Goal: Task Accomplishment & Management: Manage account settings

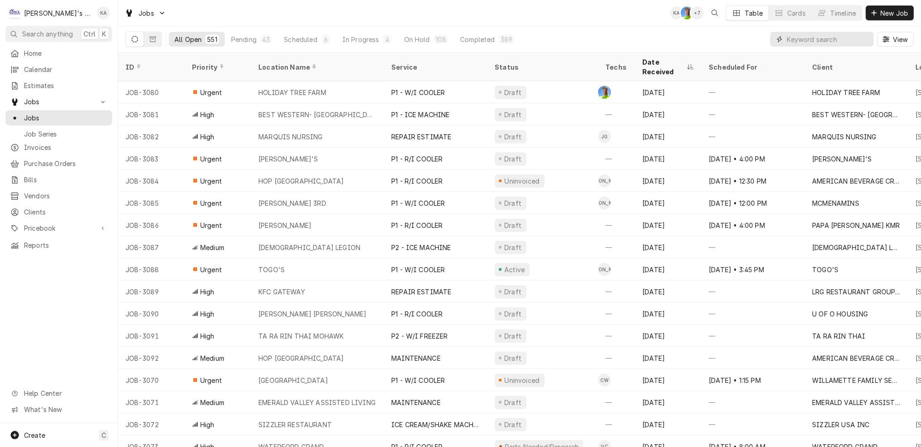
click at [843, 37] on input "Dynamic Content Wrapper" at bounding box center [828, 39] width 82 height 15
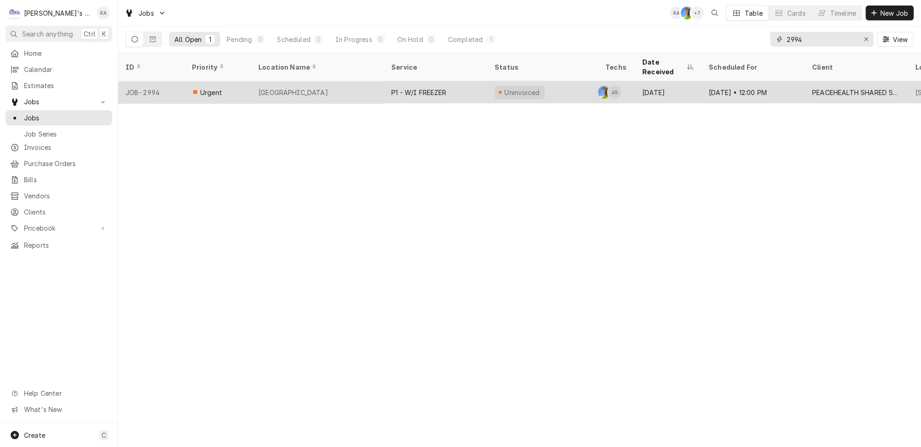
type input "2994"
click at [415, 88] on div "P1 - W/I FREEZER" at bounding box center [418, 93] width 55 height 10
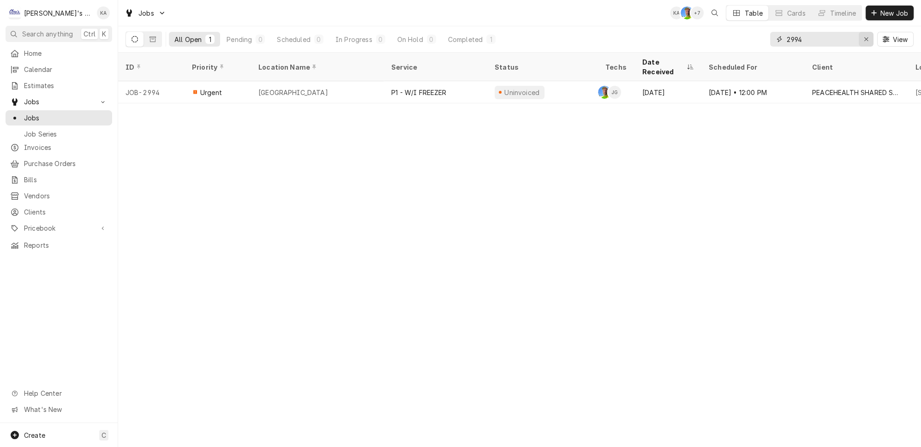
click at [868, 37] on icon "Erase input" at bounding box center [867, 39] width 4 height 4
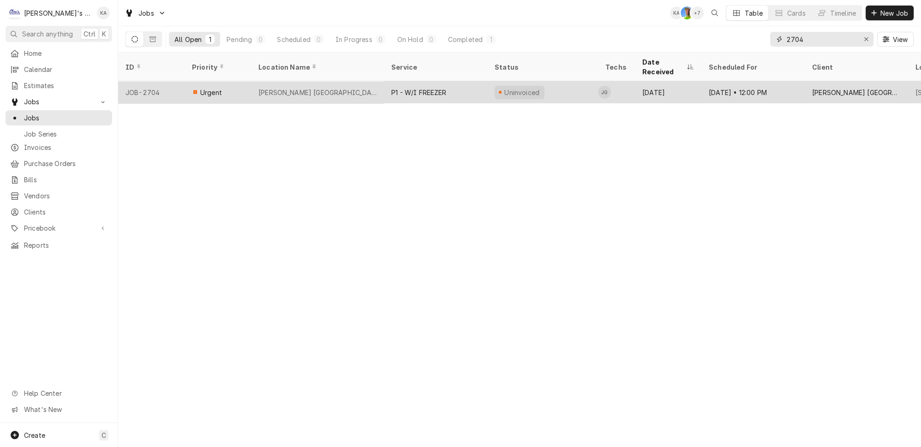
type input "2704"
click at [351, 88] on div "MCKENZIE WILLAMETTE HOSPITAL" at bounding box center [318, 93] width 118 height 10
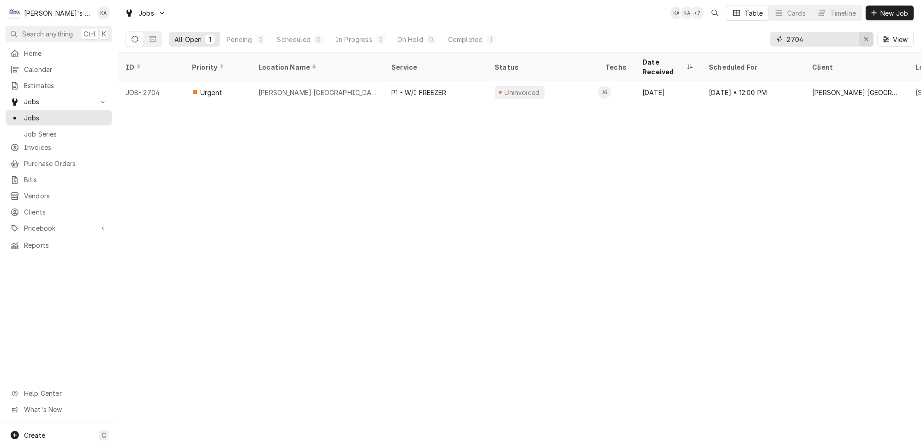
click at [869, 36] on icon "Erase input" at bounding box center [866, 39] width 5 height 6
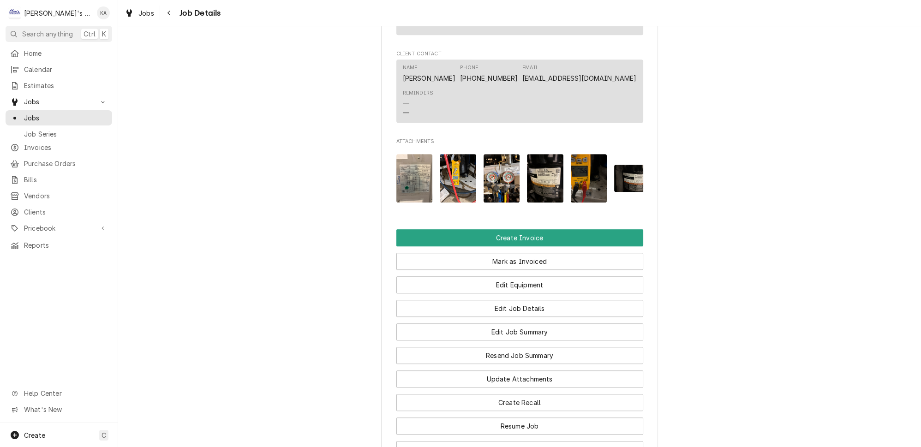
scroll to position [881, 0]
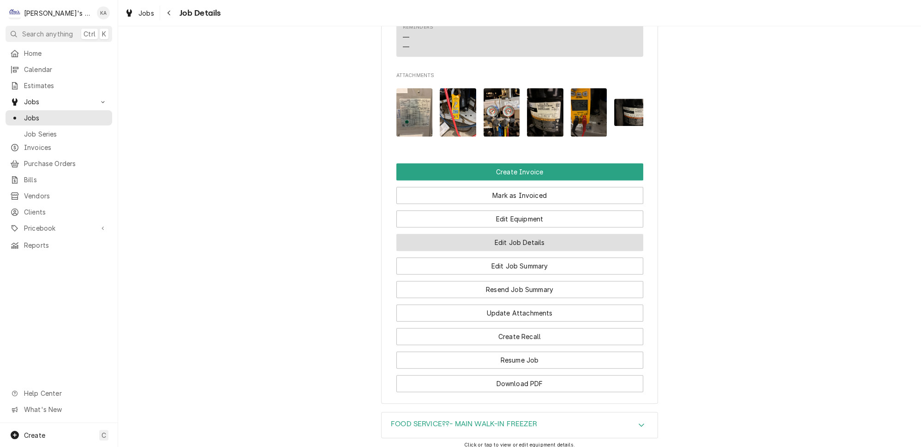
click at [506, 251] on button "Edit Job Details" at bounding box center [520, 242] width 247 height 17
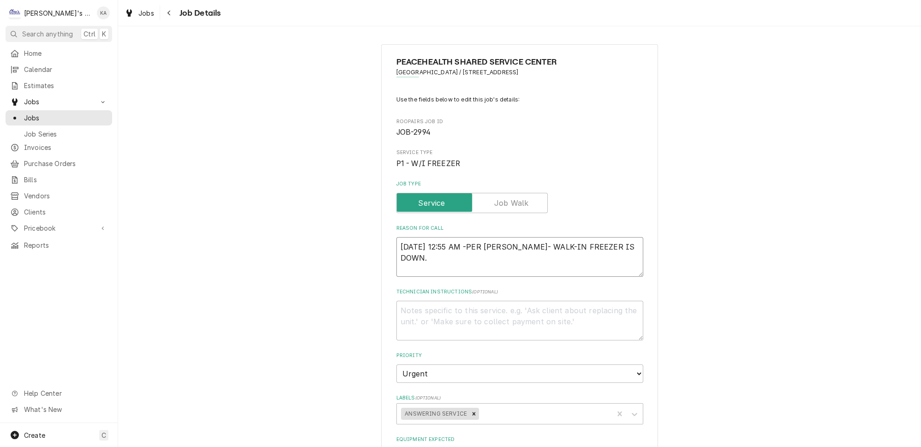
click at [471, 251] on textarea "9/20/2025 12:55 AM -PER JOHN- WALK-IN FREEZER IS DOWN." at bounding box center [520, 257] width 247 height 40
type textarea "x"
type textarea "9/20/2025 12:55 AM-PER JOHN- WALK-IN FREEZER IS DOWN."
type textarea "x"
type textarea "9/20/2025 12:55 AM- PER JOHN- WALK-IN FREEZER IS DOWN."
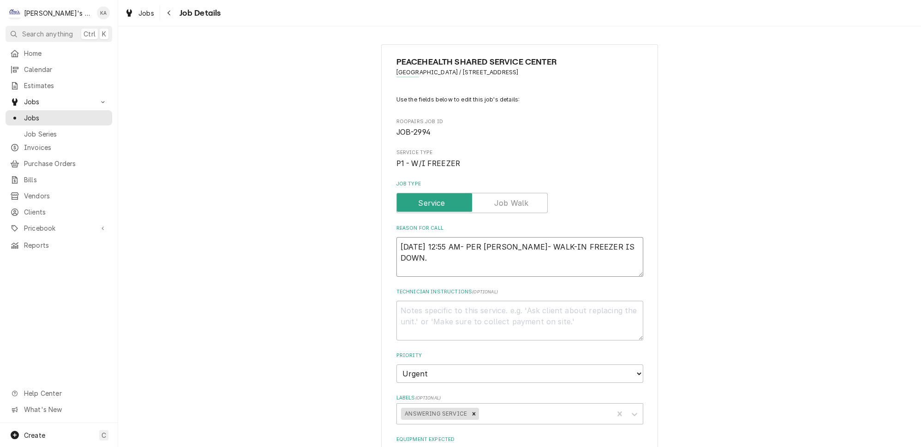
type textarea "x"
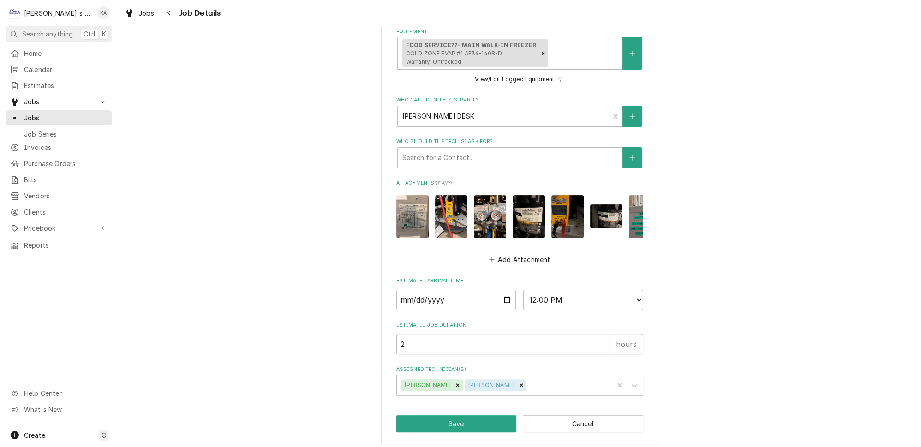
scroll to position [453, 0]
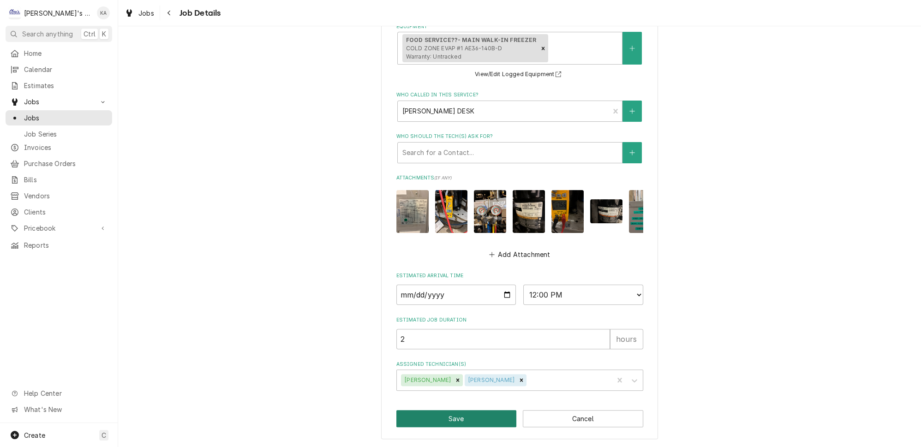
type textarea "[DATE] 12:55 AM- PER [PERSON_NAME]- WALK-IN FREEZER IS DOWN."
click at [441, 419] on button "Save" at bounding box center [457, 418] width 120 height 17
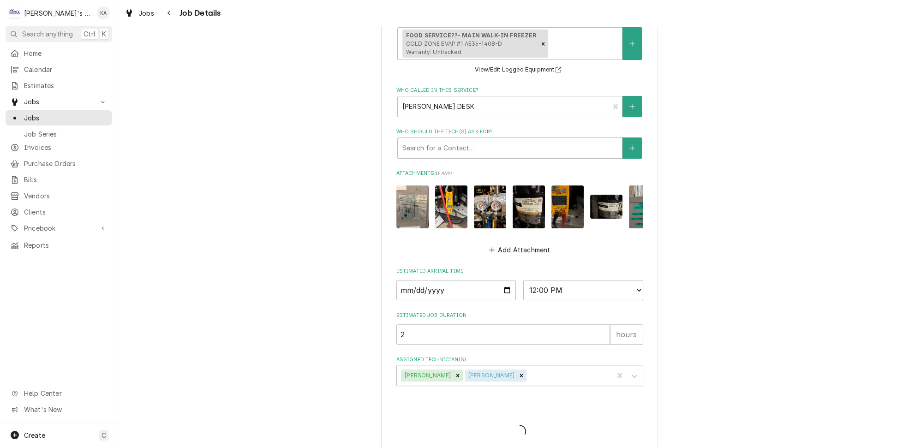
type textarea "x"
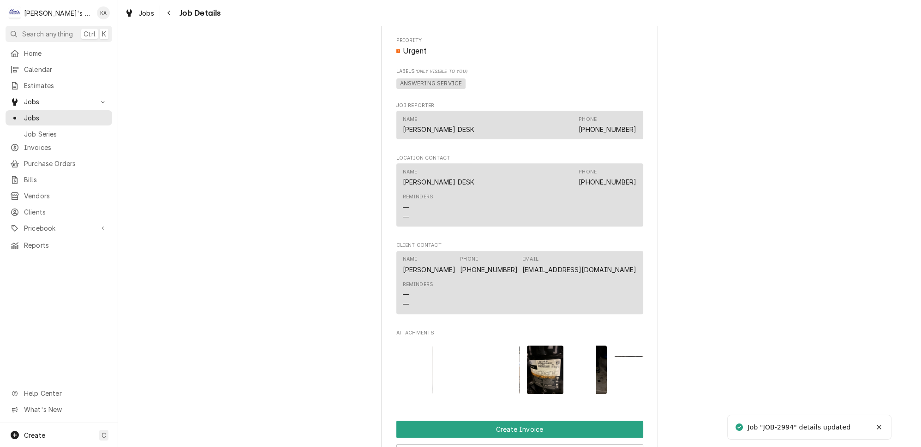
scroll to position [1018, 0]
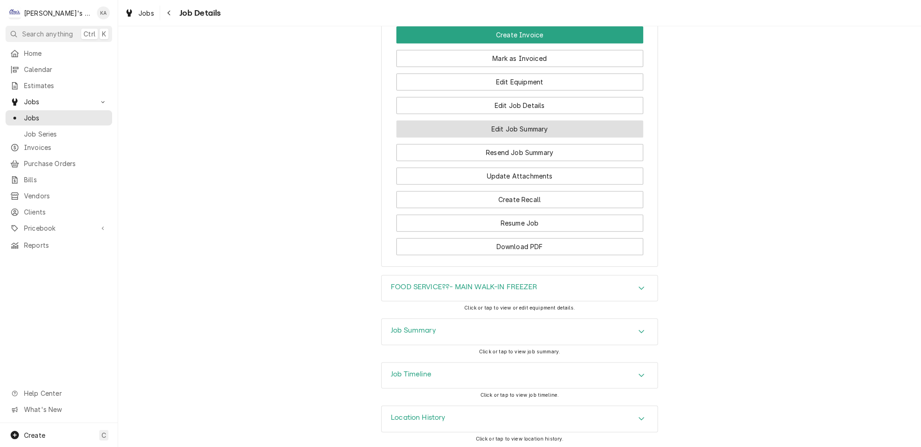
click at [524, 138] on button "Edit Job Summary" at bounding box center [520, 128] width 247 height 17
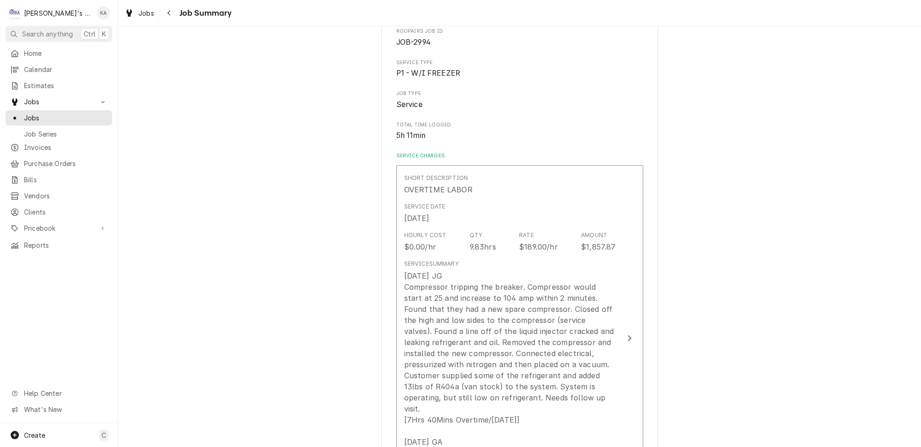
scroll to position [168, 0]
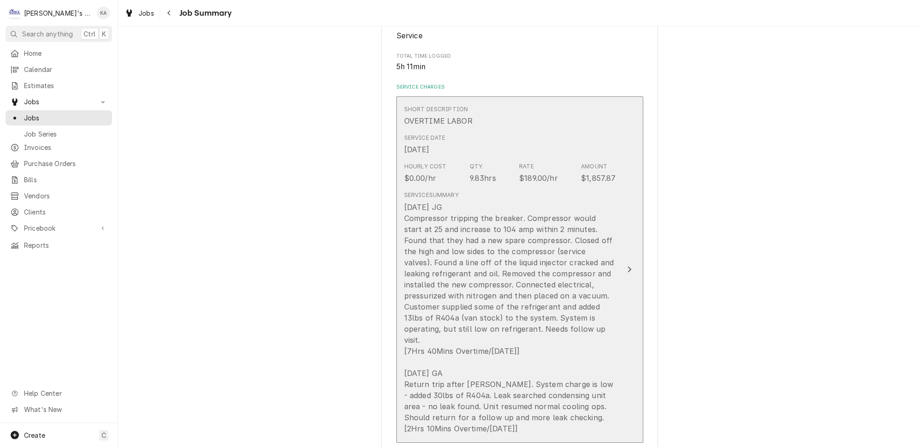
click at [627, 273] on icon "Update Line Item" at bounding box center [629, 269] width 5 height 7
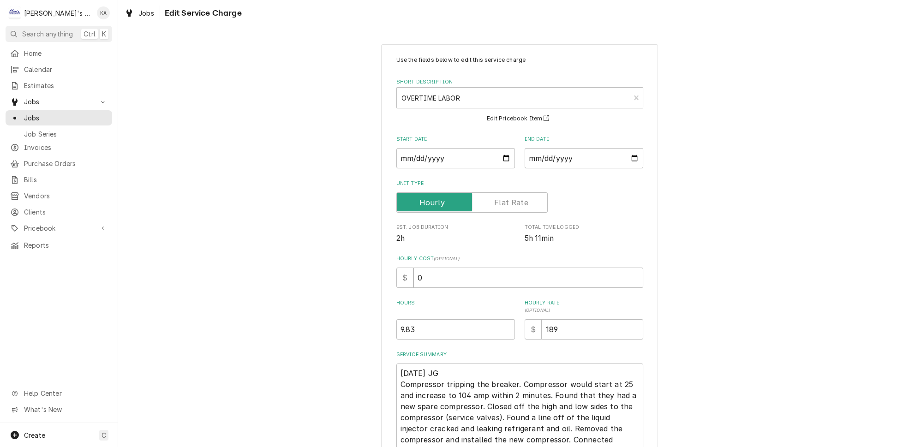
scroll to position [193, 0]
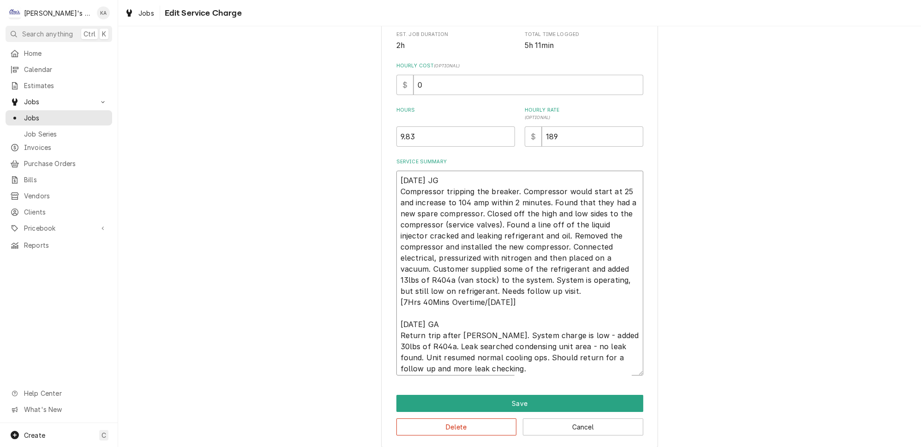
drag, startPoint x: 509, startPoint y: 291, endPoint x: 479, endPoint y: 292, distance: 30.5
click at [479, 292] on textarea "9/20/2025 JG Compressor tripping the breaker. Compressor would start at 25 and …" at bounding box center [520, 273] width 247 height 205
type textarea "x"
type textarea "9/20/2025 JG Compressor tripping the breaker. Compressor would start at 25 and …"
drag, startPoint x: 508, startPoint y: 363, endPoint x: 478, endPoint y: 363, distance: 30.5
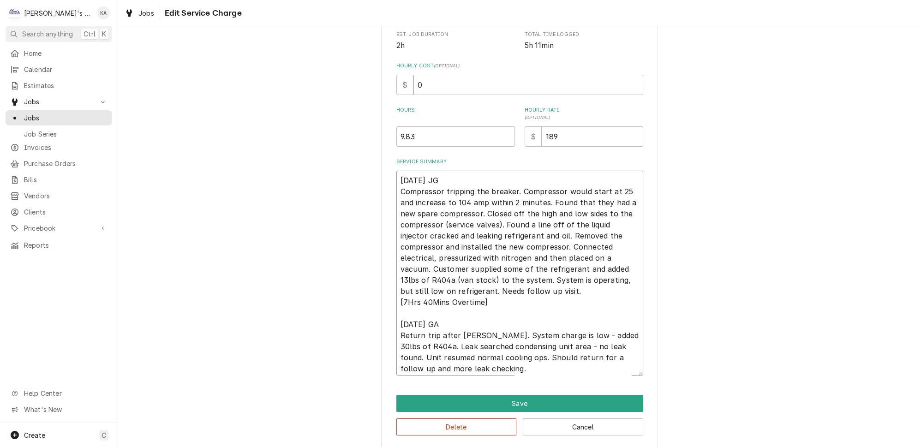
click at [478, 363] on textarea "9/20/2025 JG Compressor tripping the breaker. Compressor would start at 25 and …" at bounding box center [520, 273] width 247 height 205
type textarea "x"
type textarea "9/20/2025 JG Compressor tripping the breaker. Compressor would start at 25 and …"
click at [451, 271] on textarea "9/20/2025 JG Compressor tripping the breaker. Compressor would start at 25 and …" at bounding box center [520, 273] width 247 height 205
type textarea "x"
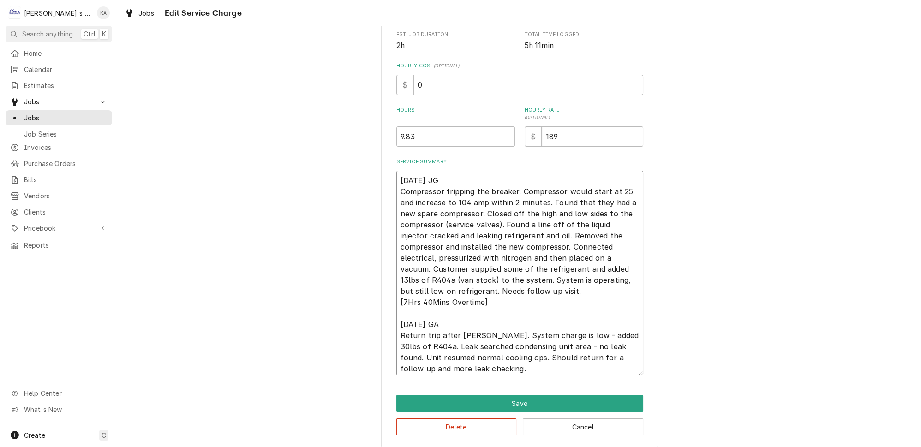
type textarea "9/20/2025 JG Compressor tripping the breaker. Compressor would start at 25 and …"
type textarea "x"
type textarea "9/20/2025 JG Compressor tripping the breaker. Compressor would start at 25 and …"
type textarea "x"
type textarea "9/20/2025 JG Compressor tripping the breaker. Compressor would start at 25 and …"
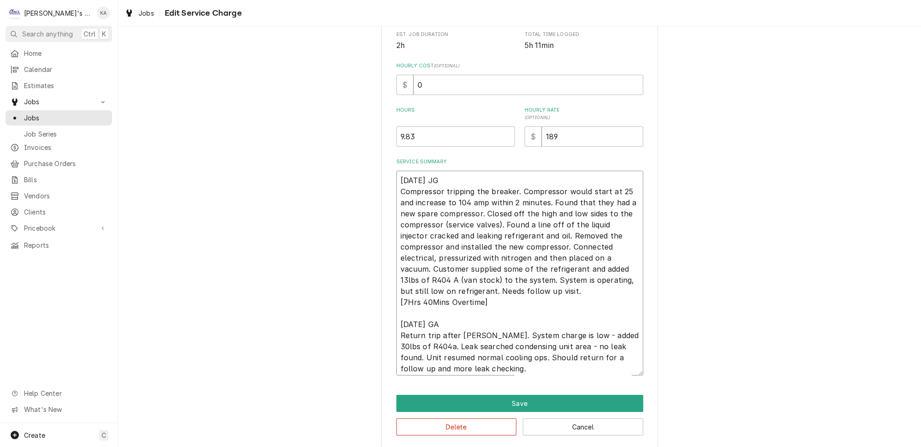
click at [431, 270] on textarea "9/20/2025 JG Compressor tripping the breaker. Compressor would start at 25 and …" at bounding box center [520, 273] width 247 height 205
type textarea "x"
type textarea "9/20/2025 JG Compressor tripping the breaker. Compressor would start at 25 and …"
drag, startPoint x: 490, startPoint y: 271, endPoint x: 449, endPoint y: 273, distance: 40.7
click at [449, 273] on textarea "9/20/2025 JG Compressor tripping the breaker. Compressor would start at 25 and …" at bounding box center [520, 273] width 247 height 205
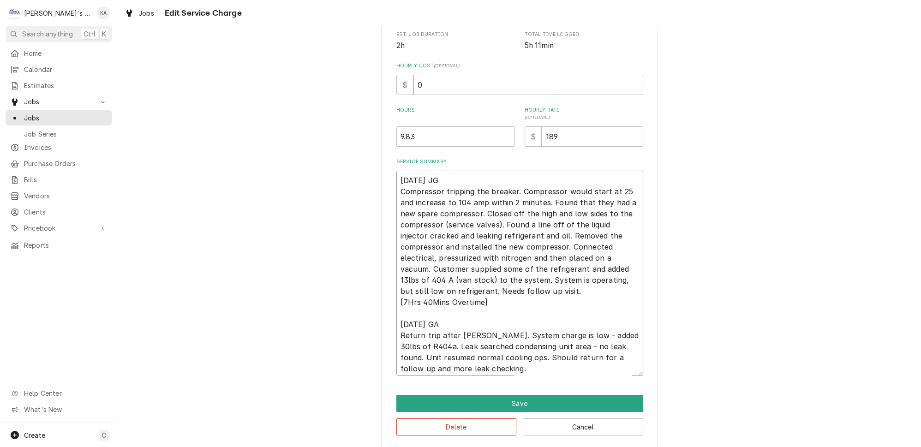
type textarea "x"
type textarea "9/20/2025 JG Compressor tripping the breaker. Compressor would start at 25 and …"
click at [589, 262] on textarea "9/20/2025 JG Compressor tripping the breaker. Compressor would start at 25 and …" at bounding box center [520, 273] width 247 height 205
type textarea "x"
type textarea "9/20/2025 JG Compressor tripping the breaker. Compressor would start at 25 and …"
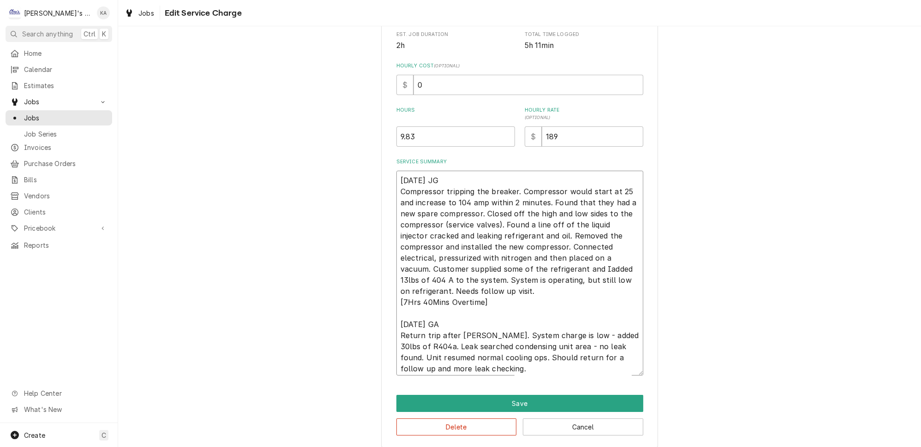
type textarea "x"
type textarea "9/20/2025 JG Compressor tripping the breaker. Compressor would start at 25 and …"
click at [616, 260] on textarea "9/20/2025 JG Compressor tripping the breaker. Compressor would start at 25 and …" at bounding box center [520, 273] width 247 height 205
type textarea "x"
type textarea "9/20/2025 JG Compressor tripping the breaker. Compressor would start at 25 and …"
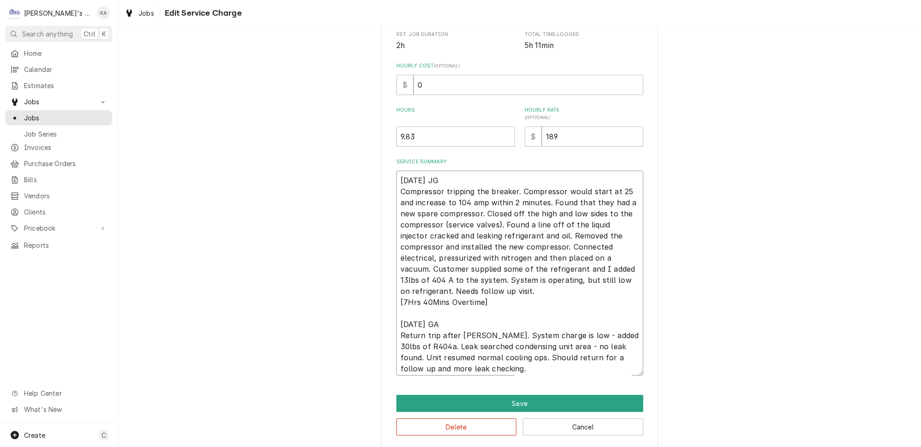
type textarea "x"
type textarea "9/20/2025 JG Compressor tripping the breaker. Compressor would start at 25 and …"
type textarea "x"
type textarea "9/20/2025 JG Compressor tripping the breaker. Compressor would start at 25 and …"
type textarea "x"
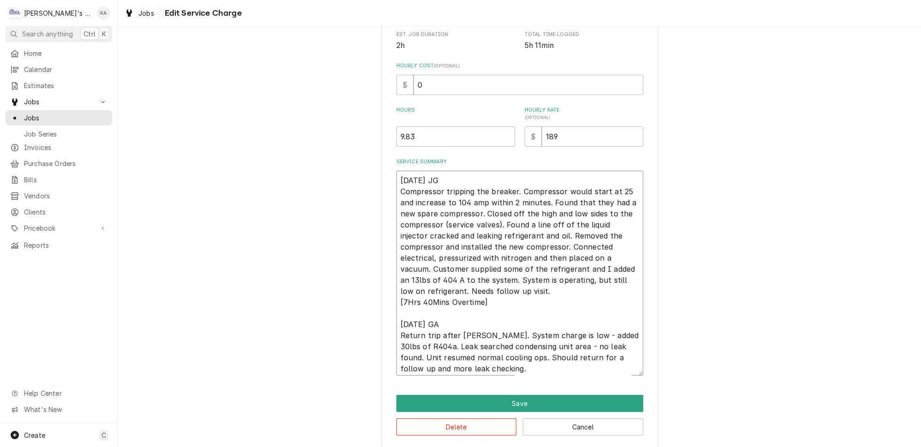
type textarea "9/20/2025 JG Compressor tripping the breaker. Compressor would start at 25 and …"
type textarea "x"
type textarea "9/20/2025 JG Compressor tripping the breaker. Compressor would start at 25 and …"
type textarea "x"
type textarea "9/20/2025 JG Compressor tripping the breaker. Compressor would start at 25 and …"
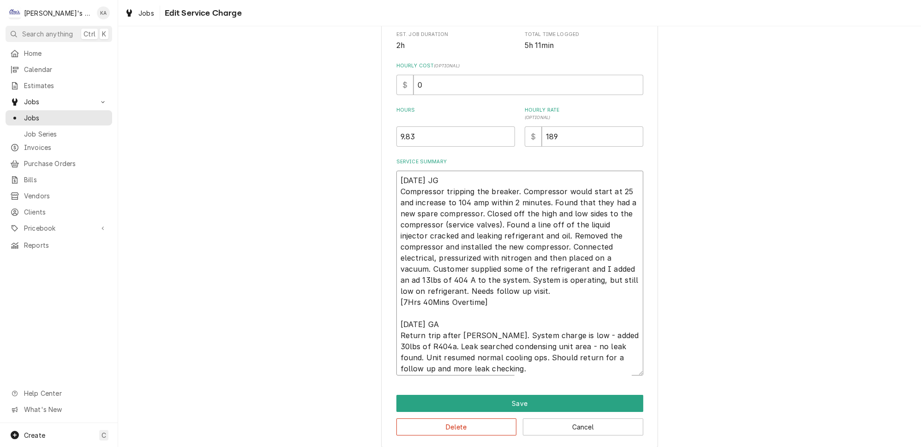
type textarea "x"
type textarea "9/20/2025 JG Compressor tripping the breaker. Compressor would start at 25 and …"
type textarea "x"
type textarea "9/20/2025 JG Compressor tripping the breaker. Compressor would start at 25 and …"
type textarea "x"
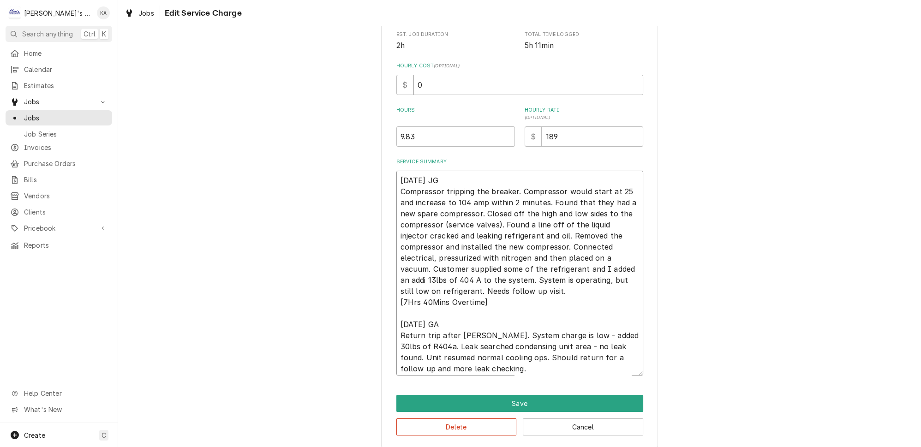
type textarea "9/20/2025 JG Compressor tripping the breaker. Compressor would start at 25 and …"
type textarea "x"
type textarea "9/20/2025 JG Compressor tripping the breaker. Compressor would start at 25 and …"
type textarea "x"
type textarea "9/20/2025 JG Compressor tripping the breaker. Compressor would start at 25 and …"
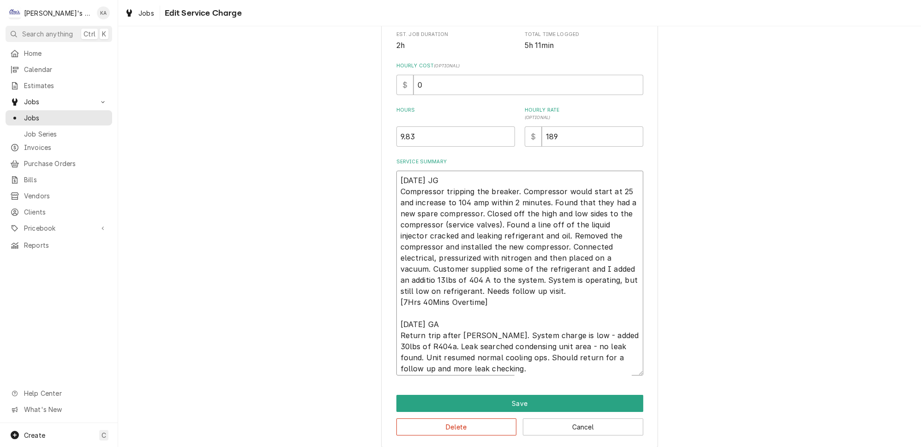
type textarea "x"
type textarea "9/20/2025 JG Compressor tripping the breaker. Compressor would start at 25 and …"
type textarea "x"
type textarea "9/20/2025 JG Compressor tripping the breaker. Compressor would start at 25 and …"
type textarea "x"
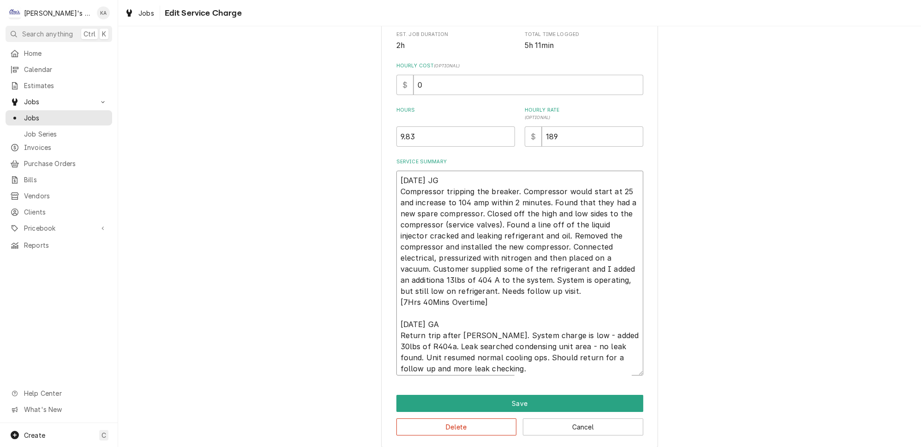
type textarea "9/20/2025 JG Compressor tripping the breaker. Compressor would start at 25 and …"
click at [558, 322] on textarea "9/20/2025 JG Compressor tripping the breaker. Compressor would start at 25 and …" at bounding box center [520, 273] width 247 height 205
type textarea "x"
type textarea "9/20/2025 JG Compressor tripping the breaker. Compressor would start at 25 and …"
click at [404, 333] on textarea "9/20/2025 JG Compressor tripping the breaker. Compressor would start at 25 and …" at bounding box center [520, 273] width 247 height 205
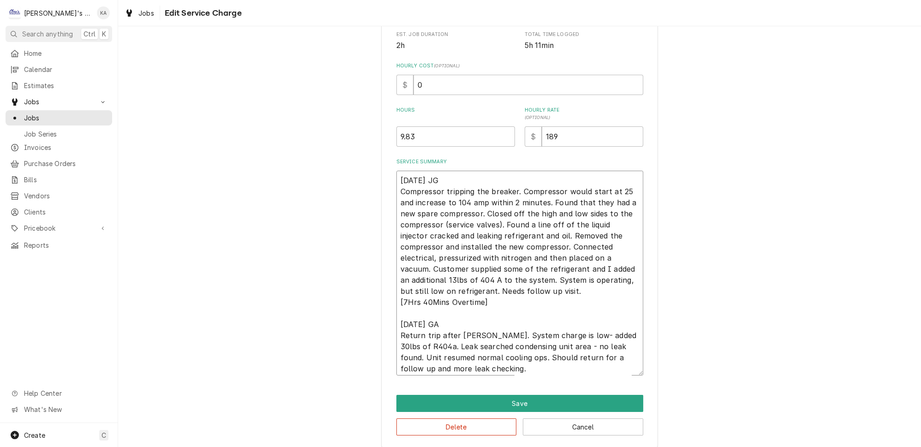
type textarea "x"
type textarea "9/20/2025 JG Compressor tripping the breaker. Compressor would start at 25 and …"
type textarea "x"
type textarea "9/20/2025 JG Compressor tripping the breaker. Compressor would start at 25 and …"
type textarea "x"
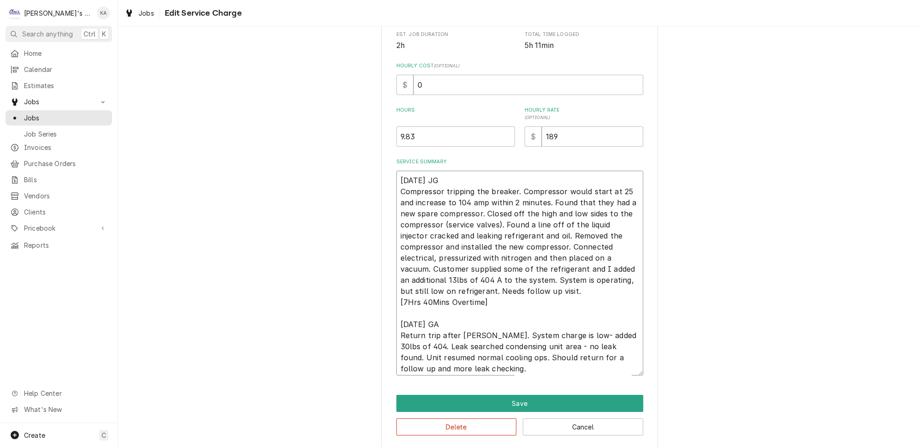
type textarea "9/20/2025 JG Compressor tripping the breaker. Compressor would start at 25 and …"
type textarea "x"
type textarea "9/20/2025 JG Compressor tripping the breaker. Compressor would start at 25 and …"
click at [549, 332] on textarea "9/20/2025 JG Compressor tripping the breaker. Compressor would start at 25 and …" at bounding box center [520, 273] width 247 height 205
type textarea "x"
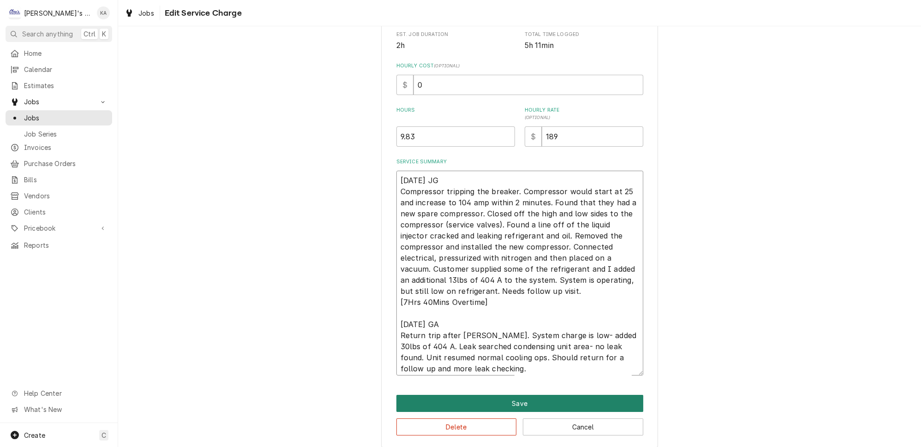
type textarea "9/20/2025 JG Compressor tripping the breaker. Compressor would start at 25 and …"
click at [508, 396] on button "Save" at bounding box center [520, 403] width 247 height 17
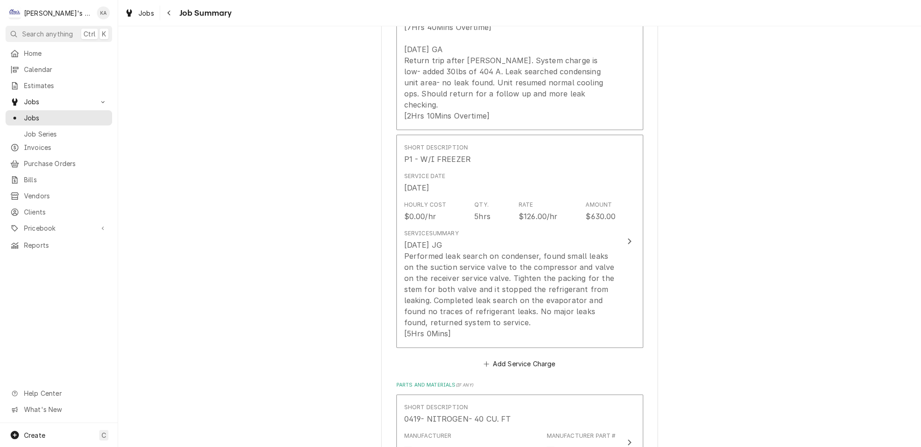
scroll to position [503, 0]
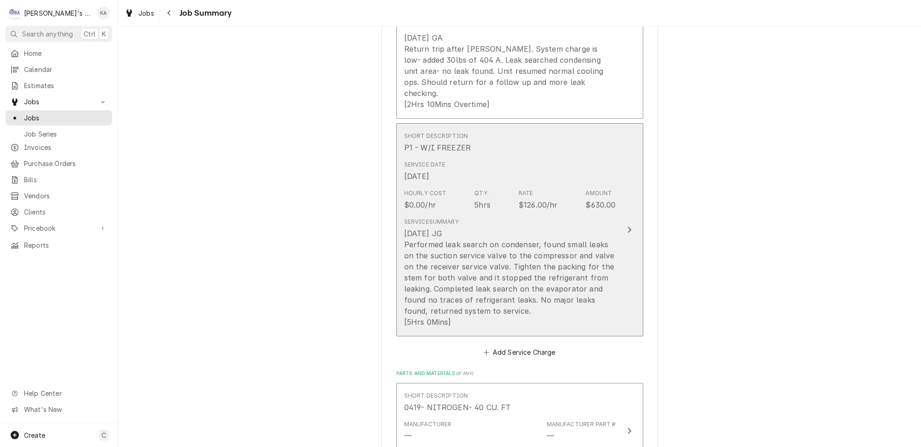
click at [614, 291] on button "Short Description P1 - W/I FREEZER Service Date Sep 25, 2025 Hourly Cost $0.00/…" at bounding box center [520, 230] width 247 height 214
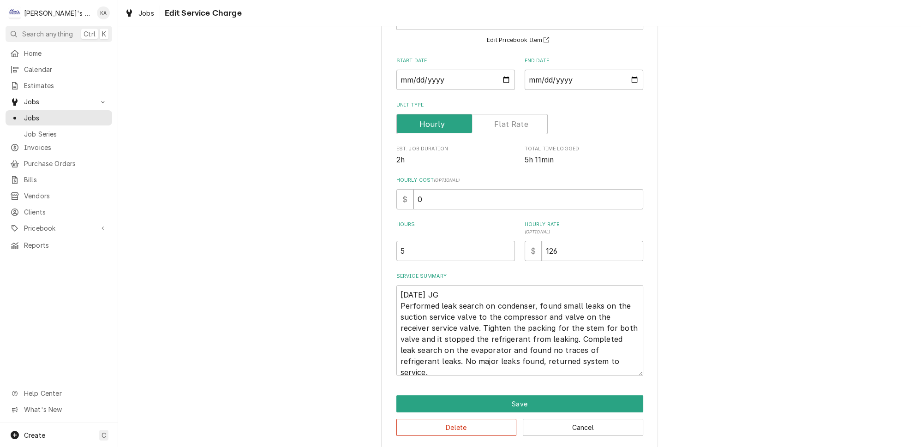
scroll to position [78, 0]
click at [605, 323] on textarea "9/25/2025 JG Performed leak search on condenser, found small leaks on the sucti…" at bounding box center [520, 330] width 247 height 91
type textarea "x"
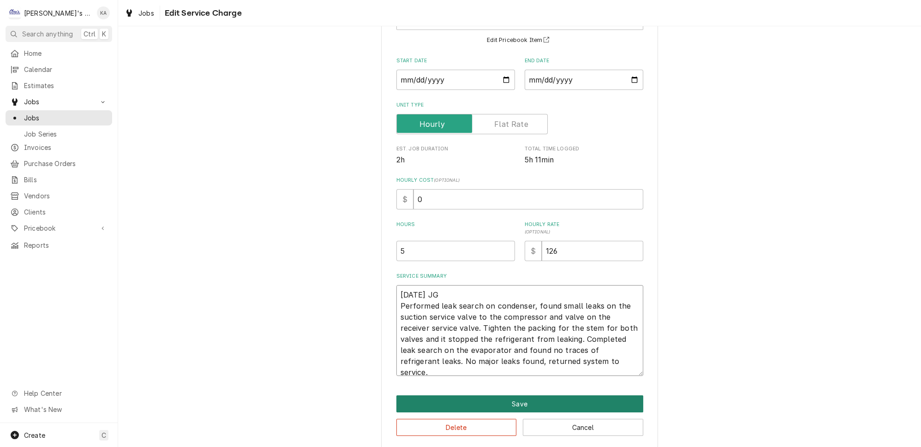
type textarea "9/25/2025 JG Performed leak search on condenser, found small leaks on the sucti…"
click at [515, 398] on button "Save" at bounding box center [520, 404] width 247 height 17
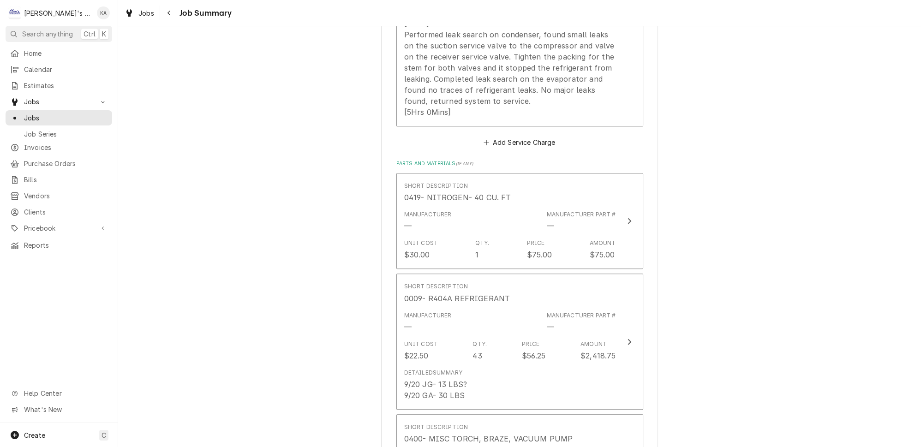
scroll to position [797, 0]
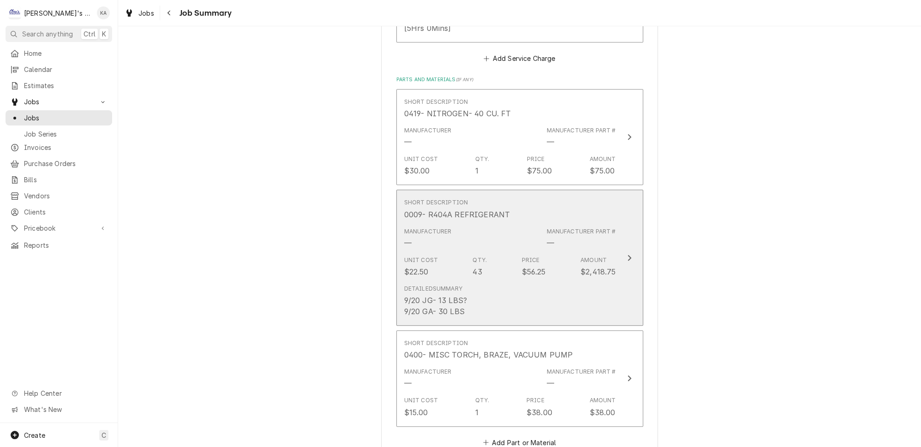
click at [607, 267] on button "Short Description 0009- R404A REFRIGERANT Manufacturer — Manufacturer Part # — …" at bounding box center [520, 258] width 247 height 136
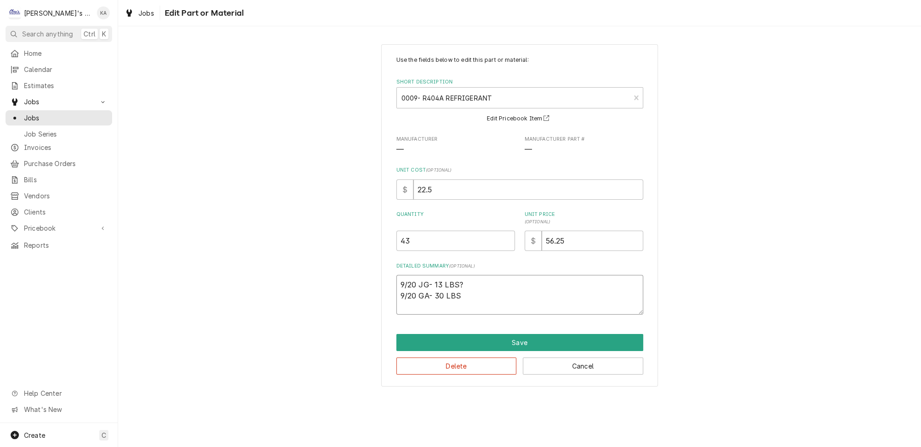
click at [419, 283] on textarea "9/20 JG- 13 LBS? 9/20 GA- 30 LBS" at bounding box center [520, 295] width 247 height 40
type textarea "x"
type textarea "9/20/ JG- 13 LBS? 9/20 GA- 30 LBS"
type textarea "x"
type textarea "9/20/2 JG- 13 LBS? 9/20 GA- 30 LBS"
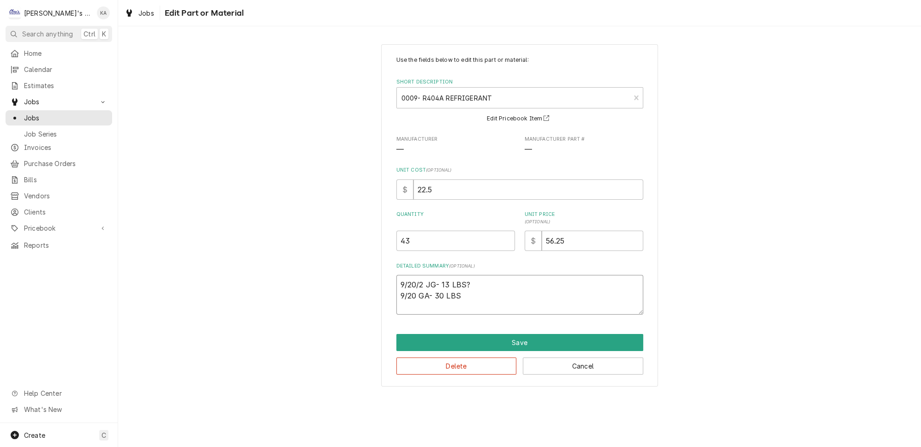
type textarea "x"
type textarea "9/20/20 JG- 13 LBS? 9/20 GA- 30 LBS"
type textarea "x"
type textarea "9/20/202 JG- 13 LBS? 9/20 GA- 30 LBS"
type textarea "x"
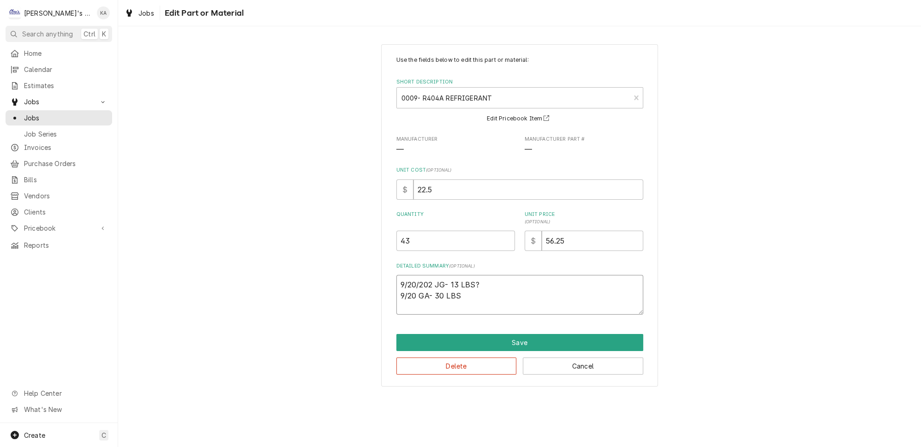
type textarea "9/20/2025 JG- 13 LBS? 9/20 GA- 30 LBS"
type textarea "x"
type textarea "9/20/2025 JG- 13 LBS? 9/20/ GA- 30 LBS"
type textarea "x"
type textarea "9/20/2025 JG- 13 LBS? 9/20/2 GA- 30 LBS"
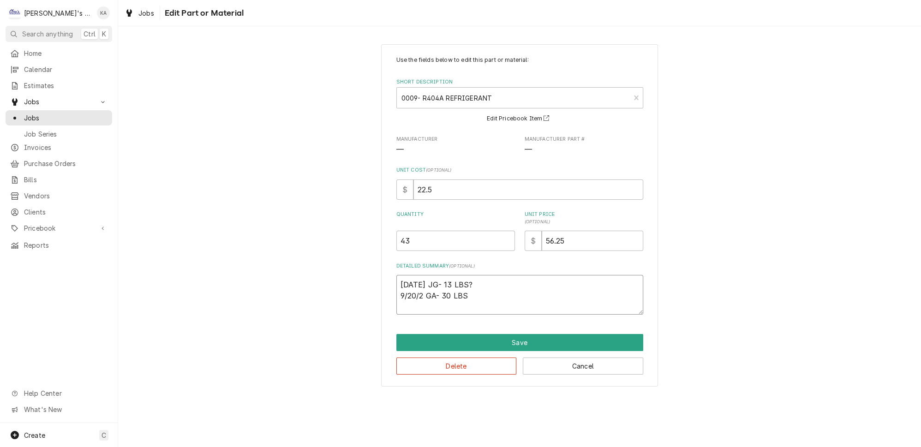
type textarea "x"
type textarea "9/20/2025 JG- 13 LBS? 9/20/20 GA- 30 LBS"
type textarea "x"
type textarea "9/20/2025 JG- 13 LBS? 9/20/202 GA- 30 LBS"
type textarea "x"
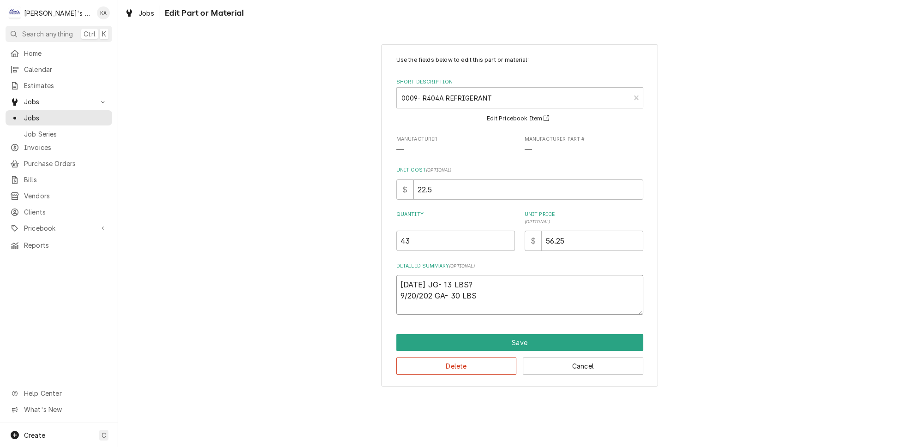
type textarea "9/20/2025 JG- 13 LBS? 9/20/2025 GA- 30 LBS"
click at [481, 281] on textarea "9/20/2025 JG- 13 LBS? 9/20/2025 GA- 30 LBS" at bounding box center [520, 295] width 247 height 40
type textarea "x"
type textarea "9/20/2025 JG- 13 LBS 9/20/2025 GA- 30 LBS"
click at [519, 339] on button "Save" at bounding box center [520, 342] width 247 height 17
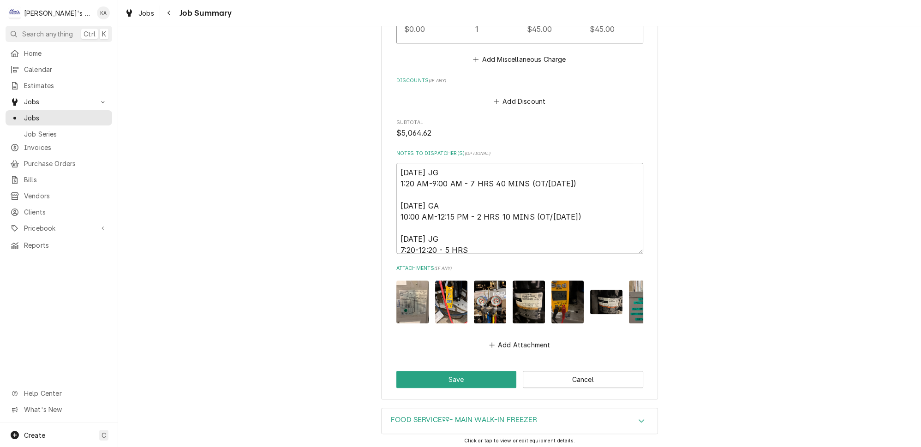
click at [525, 281] on img "Attachments" at bounding box center [529, 302] width 32 height 43
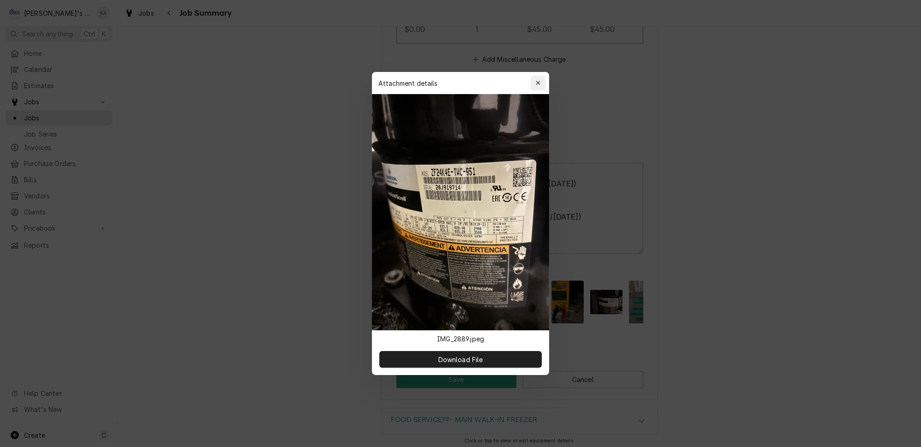
click at [536, 86] on icon "button" at bounding box center [538, 83] width 5 height 6
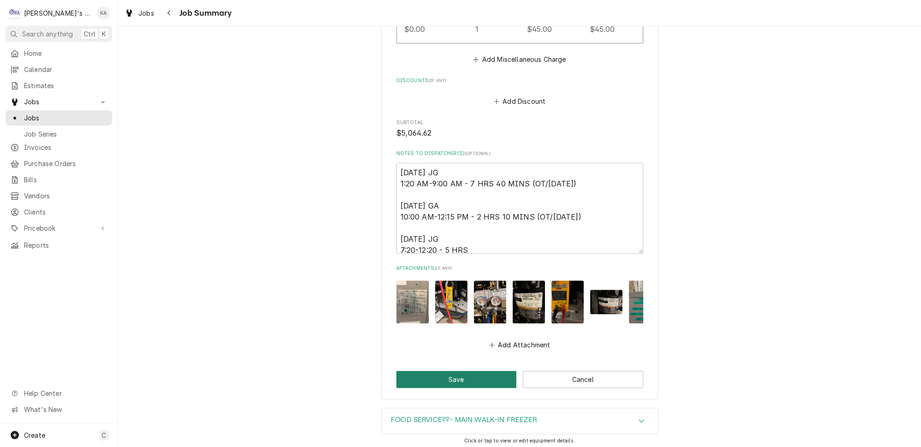
click at [446, 371] on button "Save" at bounding box center [457, 379] width 120 height 17
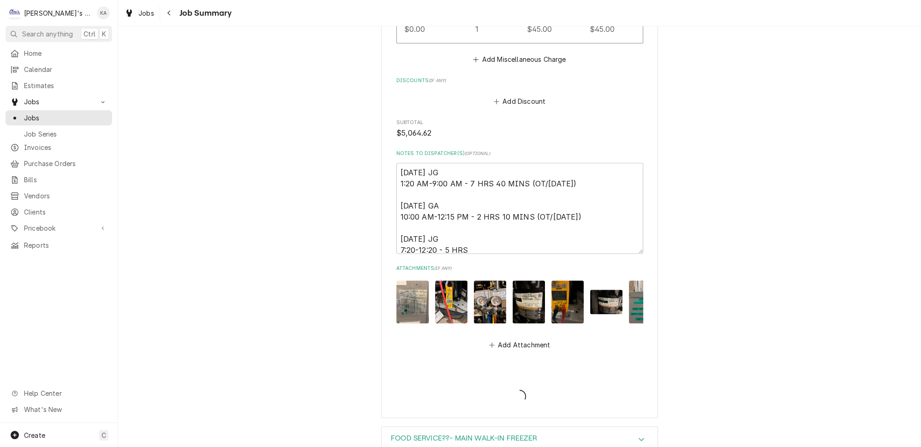
type textarea "x"
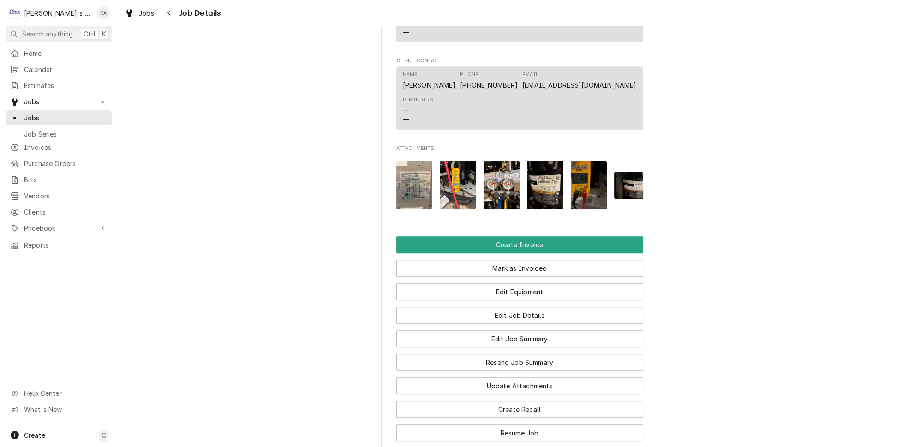
scroll to position [881, 0]
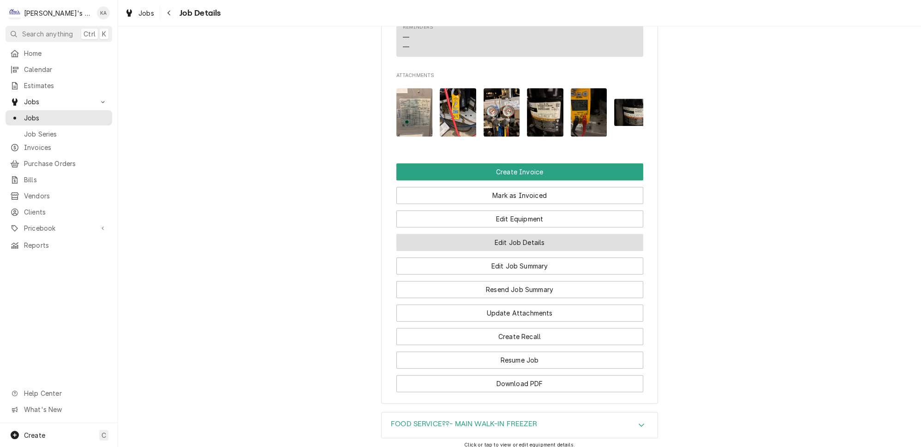
click at [521, 251] on button "Edit Job Details" at bounding box center [520, 242] width 247 height 17
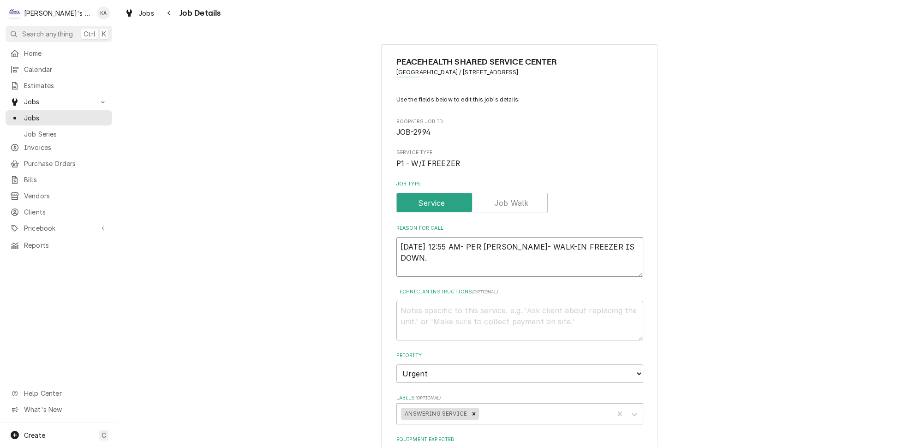
click at [399, 251] on textarea "[DATE] 12:55 AM- PER [PERSON_NAME]- WALK-IN FREEZER IS DOWN." at bounding box center [520, 257] width 247 height 40
type textarea "x"
type textarea "9/20/2025 12:55 AM- PER JOHN- WALK-IN FREEZER IS DOWN."
type textarea "x"
type textarea "9/20/2025 12:55 AM- PER JOHN- WALK-IN FREEZER IS DOWN."
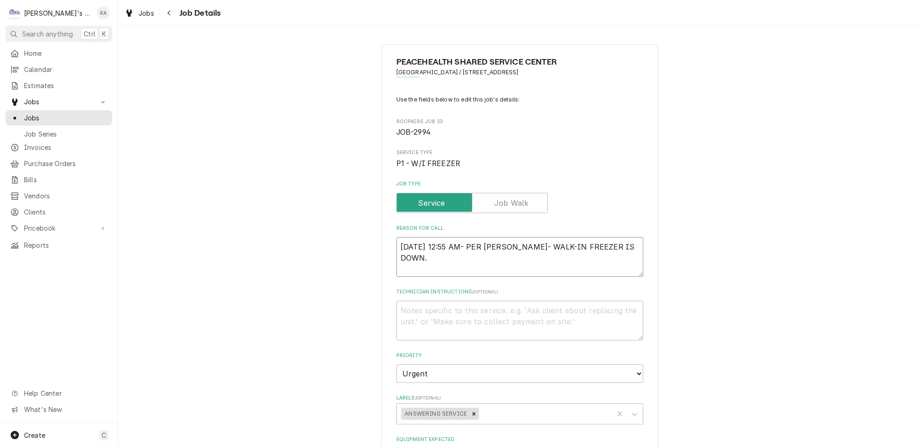
type textarea "x"
type textarea "1 9/20/2025 12:55 AM- PER JOHN- WALK-IN FREEZER IS DOWN."
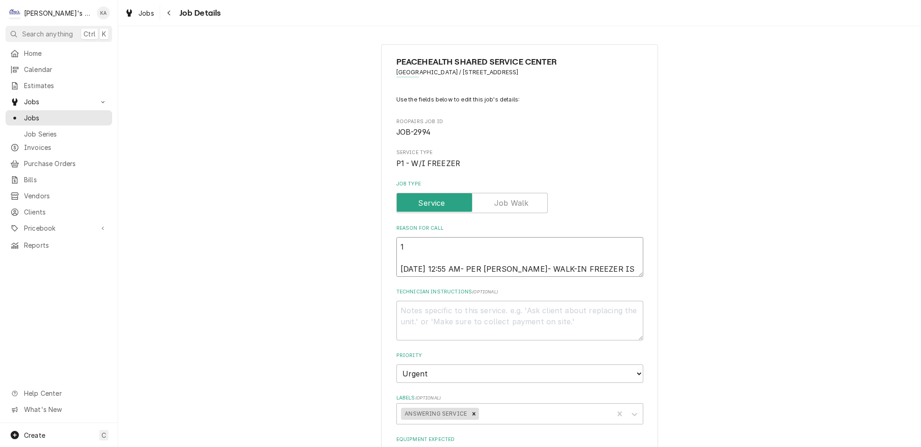
type textarea "x"
type textarea "10 9/20/2025 12:55 AM- PER JOHN- WALK-IN FREEZER IS DOWN."
type textarea "x"
type textarea "10/ 9/20/2025 12:55 AM- PER JOHN- WALK-IN FREEZER IS DOWN."
type textarea "x"
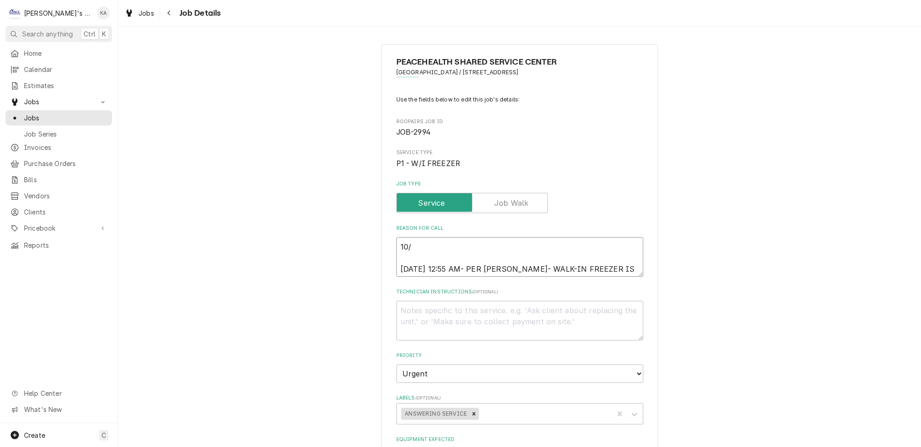
type textarea "10/2 9/20/2025 12:55 AM- PER JOHN- WALK-IN FREEZER IS DOWN."
type textarea "x"
type textarea "10/2/ 9/20/2025 12:55 AM- PER JOHN- WALK-IN FREEZER IS DOWN."
type textarea "x"
type textarea "10/2/2 9/20/2025 12:55 AM- PER JOHN- WALK-IN FREEZER IS DOWN."
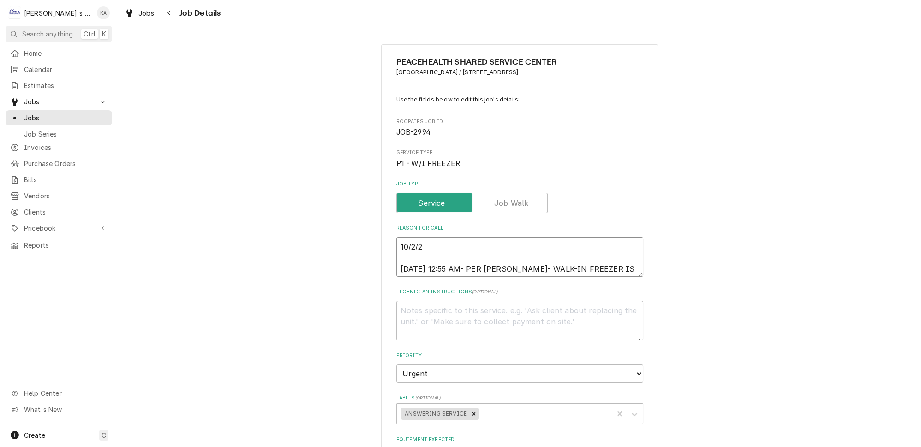
type textarea "x"
type textarea "10/2/20 9/20/2025 12:55 AM- PER JOHN- WALK-IN FREEZER IS DOWN."
type textarea "x"
type textarea "10/2/202 9/20/2025 12:55 AM- PER JOHN- WALK-IN FREEZER IS DOWN."
type textarea "x"
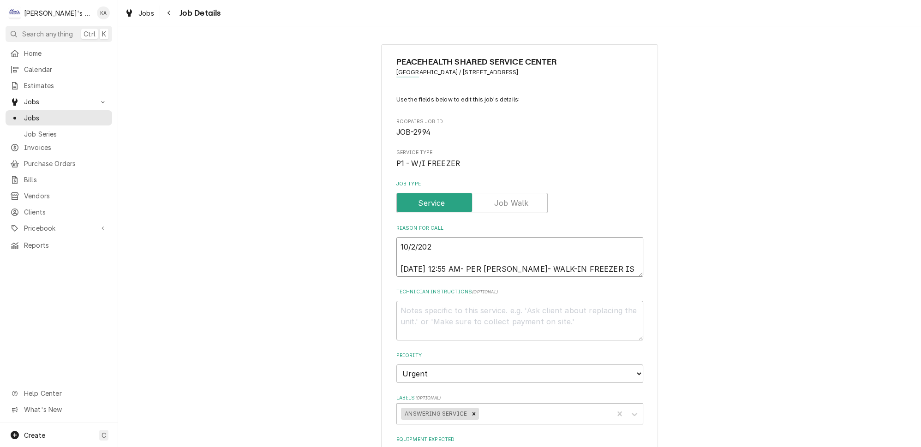
type textarea "10/2/2025 9/20/2025 12:55 AM- PER JOHN- WALK-IN FREEZER IS DOWN."
type textarea "x"
type textarea "10/2/2025 9/20/2025 12:55 AM- PER JOHN- WALK-IN FREEZER IS DOWN."
type textarea "x"
type textarea "10/2/2025 5 9/20/2025 12:55 AM- PER JOHN- WALK-IN FREEZER IS DOWN."
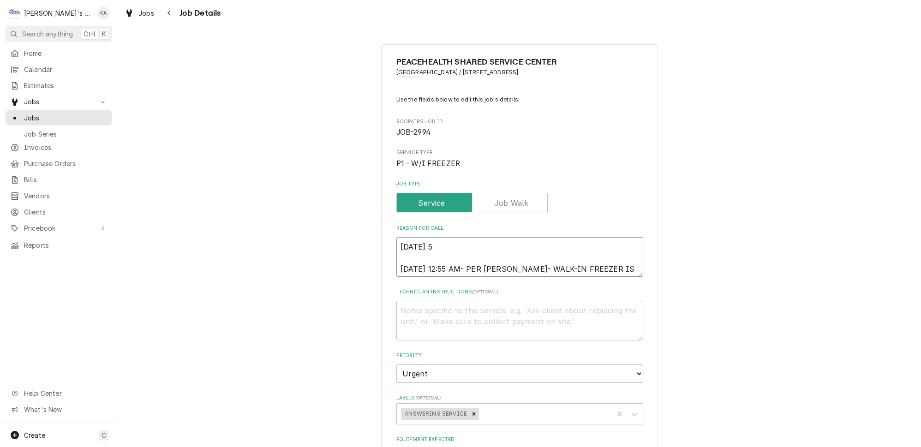
type textarea "x"
type textarea "10/2/2025 5: 9/20/2025 12:55 AM- PER JOHN- WALK-IN FREEZER IS DOWN."
type textarea "x"
type textarea "10/2/2025 5:3 9/20/2025 12:55 AM- PER JOHN- WALK-IN FREEZER IS DOWN."
type textarea "x"
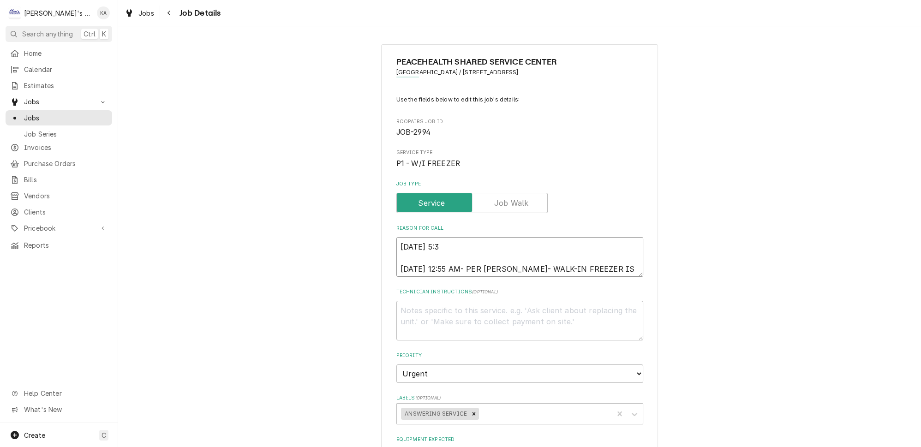
type textarea "10/2/2025 5:30 9/20/2025 12:55 AM- PER JOHN- WALK-IN FREEZER IS DOWN."
type textarea "x"
type textarea "10/2/2025 5:30 9/20/2025 12:55 AM- PER JOHN- WALK-IN FREEZER IS DOWN."
type textarea "x"
type textarea "10/2/2025 5:30 P 9/20/2025 12:55 AM- PER JOHN- WALK-IN FREEZER IS DOWN."
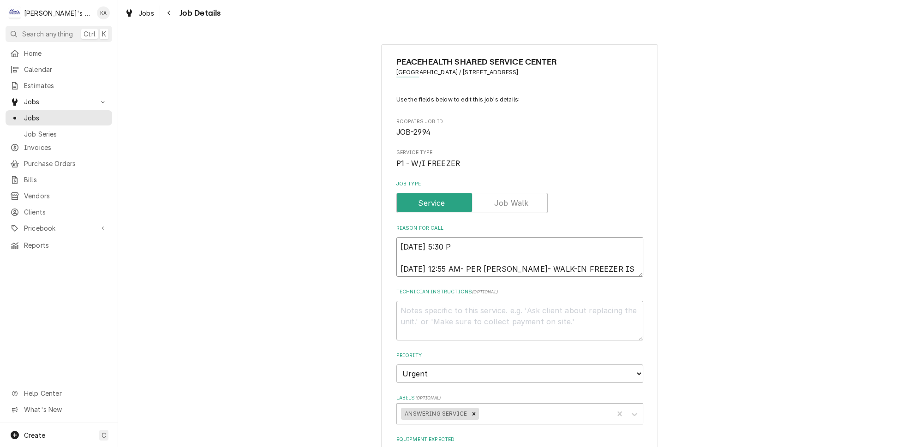
type textarea "x"
type textarea "10/2/2025 5:30 PM 9/20/2025 12:55 AM- PER JOHN- WALK-IN FREEZER IS DOWN."
type textarea "x"
type textarea "10/2/2025 5:30 PM- 9/20/2025 12:55 AM- PER JOHN- WALK-IN FREEZER IS DOWN."
type textarea "x"
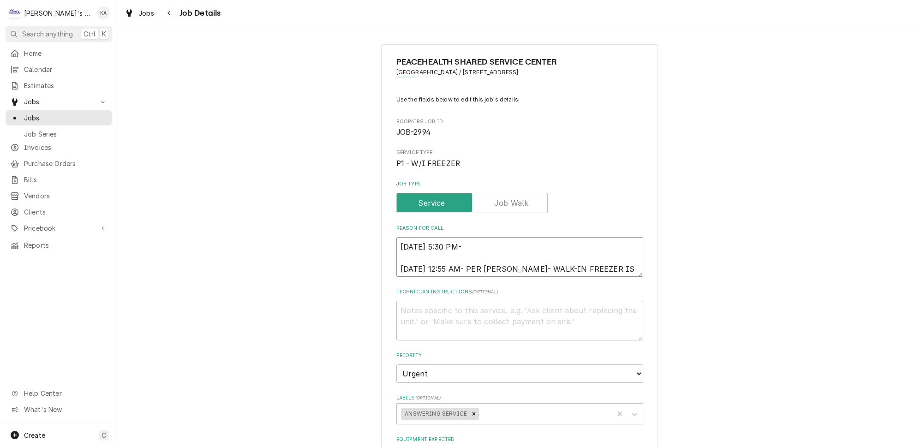
type textarea "10/2/2025 5:30 PM- K 9/20/2025 12:55 AM- PER JOHN- WALK-IN FREEZER IS DOWN."
type textarea "x"
type textarea "10/2/2025 5:30 PM- KJ 9/20/2025 12:55 AM- PER JOHN- WALK-IN FREEZER IS DOWN."
type textarea "x"
type textarea "10/2/2025 5:30 PM- KJO 9/20/2025 12:55 AM- PER JOHN- WALK-IN FREEZER IS DOWN."
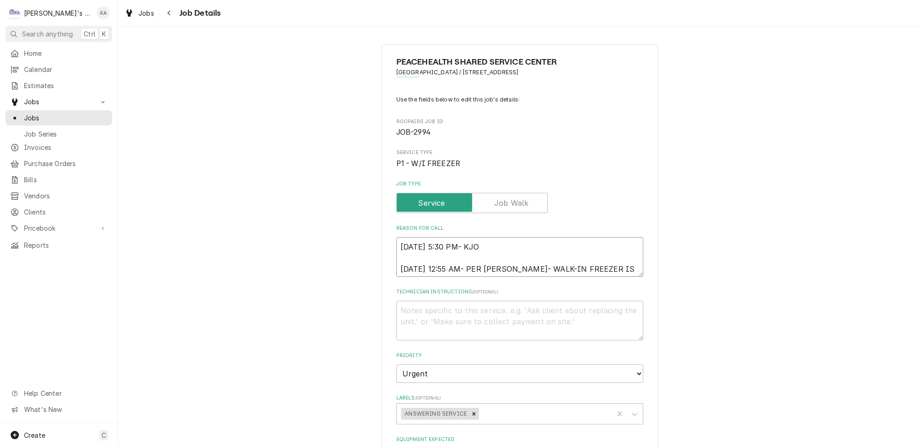
type textarea "x"
type textarea "10/2/2025 5:30 PM- KJ 9/20/2025 12:55 AM- PER JOHN- WALK-IN FREEZER IS DOWN."
type textarea "x"
type textarea "10/2/2025 5:30 PM- K 9/20/2025 12:55 AM- PER JOHN- WALK-IN FREEZER IS DOWN."
type textarea "x"
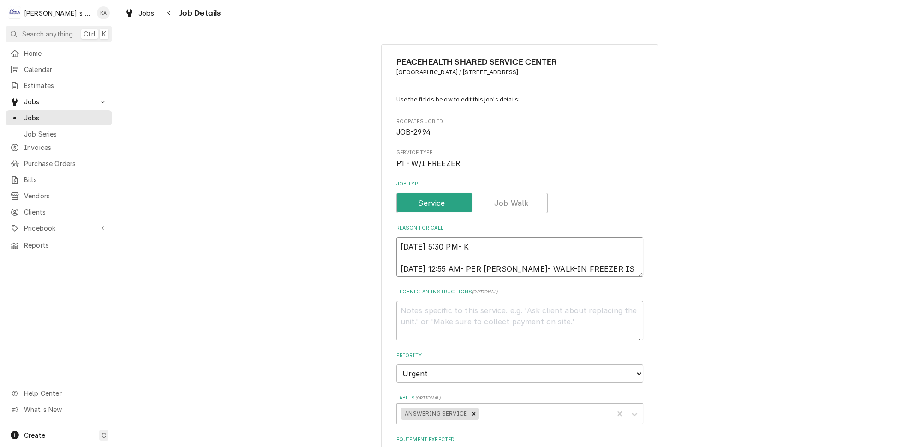
type textarea "10/2/2025 5:30 PM- KO 9/20/2025 12:55 AM- PER JOHN- WALK-IN FREEZER IS DOWN."
type textarea "x"
type textarea "10/2/2025 5:30 PM- KOR 9/20/2025 12:55 AM- PER JOHN- WALK-IN FREEZER IS DOWN."
type textarea "x"
type textarea "10/2/2025 5:30 PM- KORE 9/20/2025 12:55 AM- PER JOHN- WALK-IN FREEZER IS DOWN."
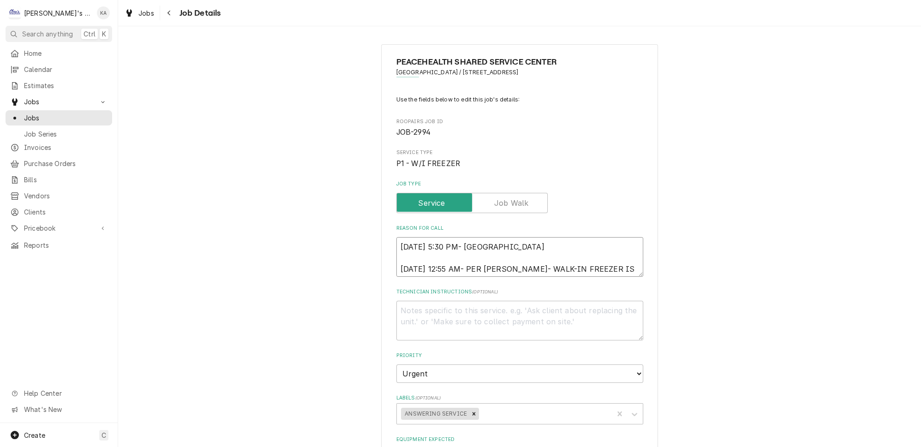
type textarea "x"
type textarea "10/2/2025 5:30 PM- KOREY 9/20/2025 12:55 AM- PER JOHN- WALK-IN FREEZER IS DOWN."
type textarea "x"
type textarea "10/2/2025 5:30 PM- KOREY- 9/20/2025 12:55 AM- PER JOHN- WALK-IN FREEZER IS DOWN."
type textarea "x"
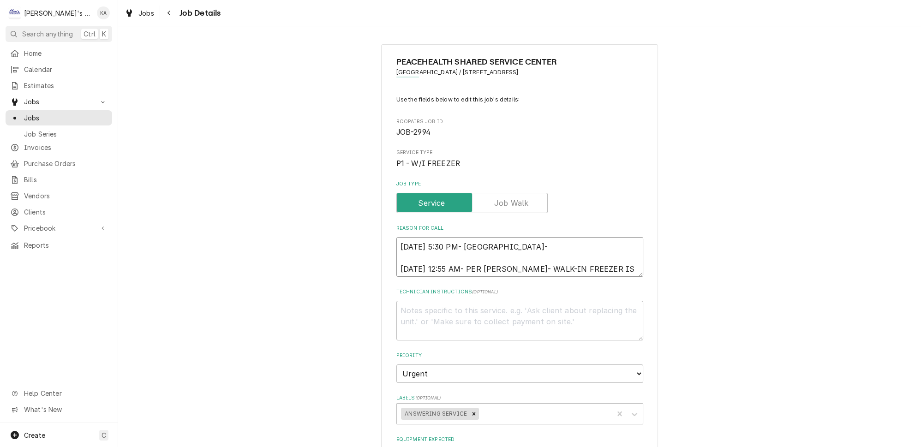
type textarea "10/2/2025 5:30 PM- KOREY- 9/20/2025 12:55 AM- PER JOHN- WALK-IN FREEZER IS DOWN."
type textarea "x"
type textarea "10/2/2025 5:30 PM- KOREY- D 9/20/2025 12:55 AM- PER JOHN- WALK-IN FREEZER IS DO…"
type textarea "x"
type textarea "10/2/2025 5:30 PM- KOREY- DI 9/20/2025 12:55 AM- PER JOHN- WALK-IN FREEZER IS D…"
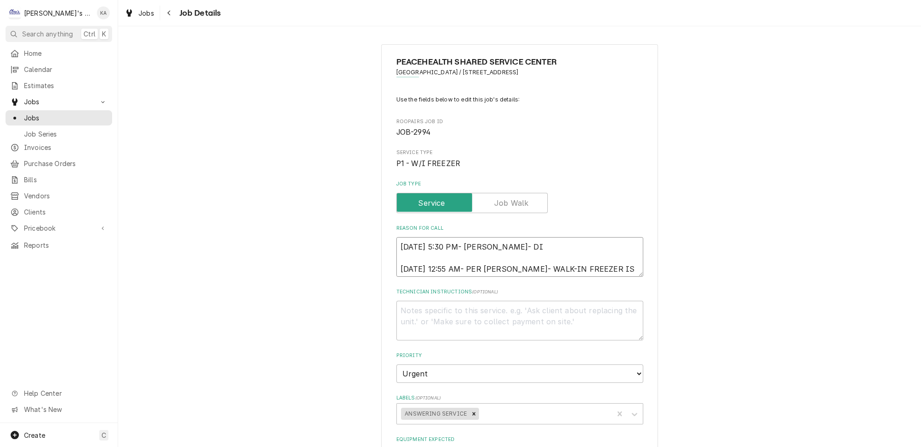
type textarea "x"
type textarea "10/2/2025 5:30 PM- KOREY- DID 9/20/2025 12:55 AM- PER JOHN- WALK-IN FREEZER IS …"
type textarea "x"
type textarea "10/2/2025 5:30 PM- KOREY- DID Y 9/20/2025 12:55 AM- PER JOHN- WALK-IN FREEZER I…"
type textarea "x"
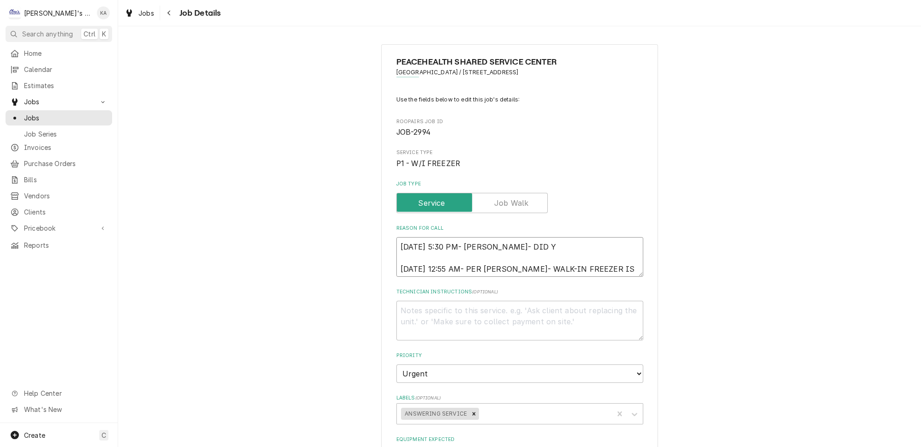
type textarea "10/2/2025 5:30 PM- KOREY- DID YO 9/20/2025 12:55 AM- PER JOHN- WALK-IN FREEZER …"
type textarea "x"
type textarea "10/2/2025 5:30 PM- KOREY- DID YOU 9/20/2025 12:55 AM- PER JOHN- WALK-IN FREEZER…"
type textarea "x"
type textarea "10/2/2025 5:30 PM- KOREY- DID YOU 9/20/2025 12:55 AM- PER JOHN- WALK-IN FREEZER…"
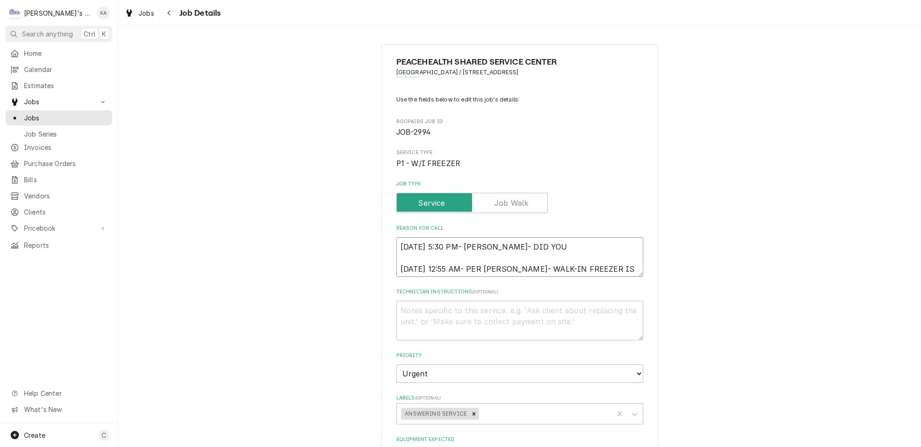
type textarea "x"
type textarea "10/2/2025 5:30 PM- KOREY- DID YOU R 9/20/2025 12:55 AM- PER JOHN- WALK-IN FREEZ…"
type textarea "x"
type textarea "10/2/2025 5:30 PM- KOREY- DID YOU RE 9/20/2025 12:55 AM- PER JOHN- WALK-IN FREE…"
type textarea "x"
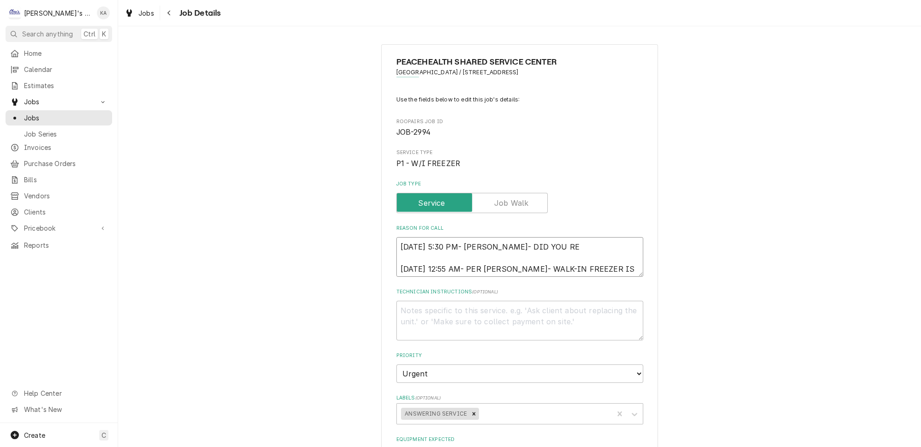
type textarea "10/2/2025 5:30 PM- KOREY- DID YOU REP 9/20/2025 12:55 AM- PER JOHN- WALK-IN FRE…"
type textarea "x"
type textarea "10/2/2025 5:30 PM- KOREY- DID YOU REPL 9/20/2025 12:55 AM- PER JOHN- WALK-IN FR…"
type textarea "x"
type textarea "10/2/2025 5:30 PM- KOREY- DID YOU REPLA 9/20/2025 12:55 AM- PER JOHN- WALK-IN F…"
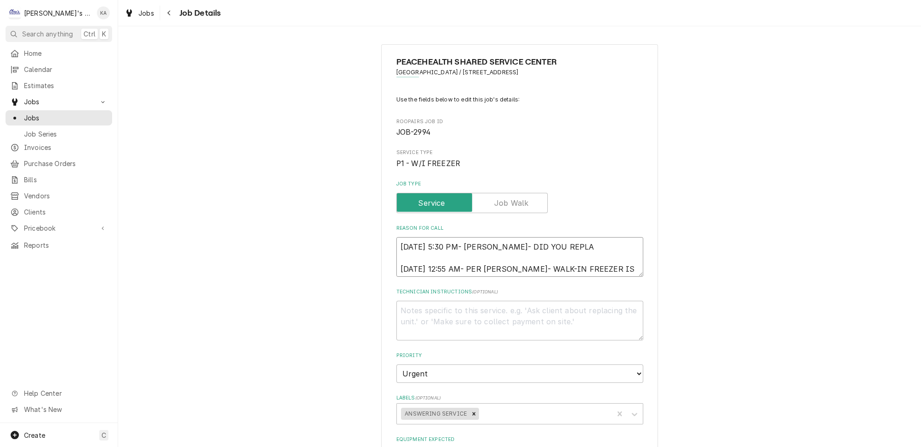
type textarea "x"
type textarea "10/2/2025 5:30 PM- KOREY- DID YOU REPLAC 9/20/2025 12:55 AM- PER JOHN- WALK-IN …"
type textarea "x"
type textarea "10/2/2025 5:30 PM- KOREY- DID YOU REPLACE 9/20/2025 12:55 AM- PER JOHN- WALK-IN…"
type textarea "x"
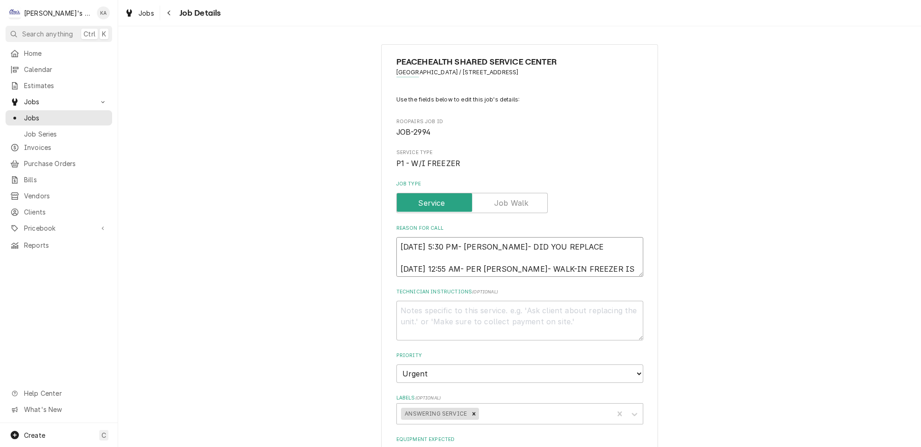
type textarea "10/2/2025 5:30 PM- KOREY- DID YOU REPLACE 9/20/2025 12:55 AM- PER JOHN- WALK-IN…"
type textarea "x"
type textarea "10/2/2025 5:30 PM- KOREY- DID YOU REPLACE A 9/20/2025 12:55 AM- PER JOHN- WALK-…"
type textarea "x"
type textarea "10/2/2025 5:30 PM- KOREY- DID YOU REPLACE A 9/20/2025 12:55 AM- PER JOHN- WALK-…"
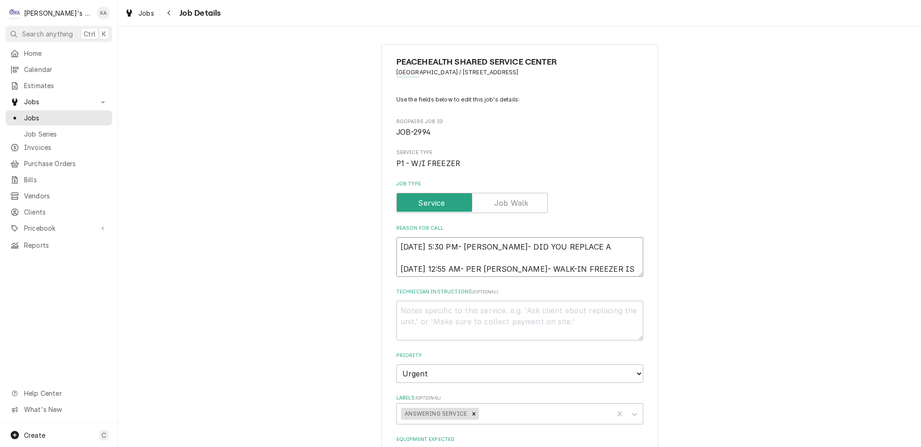
type textarea "x"
type textarea "10/2/2025 5:30 PM- KOREY- DID YOU REPLACE A D 9/20/2025 12:55 AM- PER JOHN- WAL…"
type textarea "x"
type textarea "10/2/2025 5:30 PM- KOREY- DID YOU REPLACE A DR 9/20/2025 12:55 AM- PER JOHN- WA…"
type textarea "x"
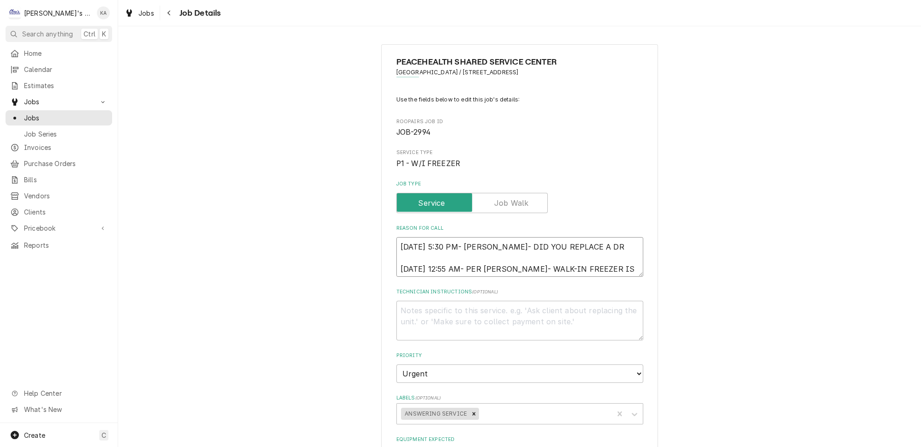
type textarea "10/2/2025 5:30 PM- KOREY- DID YOU REPLACE A DRI 9/20/2025 12:55 AM- PER JOHN- W…"
type textarea "x"
type textarea "10/2/2025 5:30 PM- KOREY- DID YOU REPLACE A DRIE 9/20/2025 12:55 AM- PER JOHN- …"
type textarea "x"
type textarea "10/2/2025 5:30 PM- KOREY- DID YOU REPLACE A DRIER 9/20/2025 12:55 AM- PER JOHN-…"
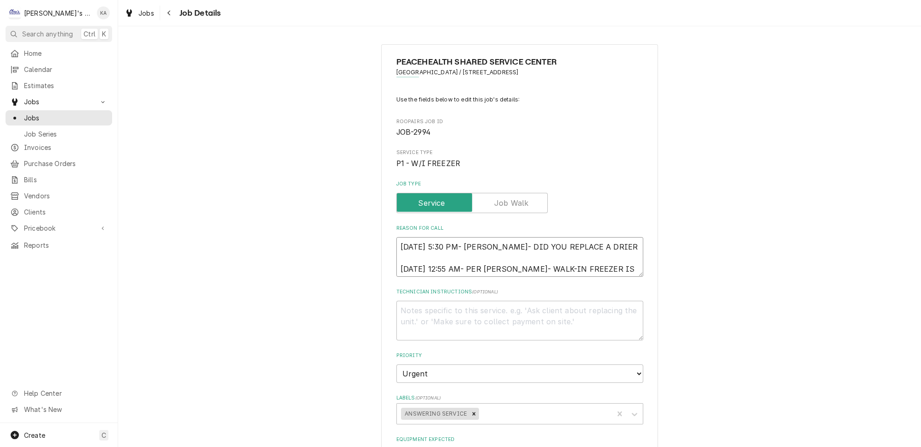
type textarea "x"
type textarea "10/2/2025 5:30 PM- KOREY- DID YOU REPLACE A DRIER 9/20/2025 12:55 AM- PER JOHN-…"
type textarea "x"
type textarea "10/2/2025 5:30 PM- KOREY- DID YOU REPLACE A DRIER O 9/20/2025 12:55 AM- PER JOH…"
type textarea "x"
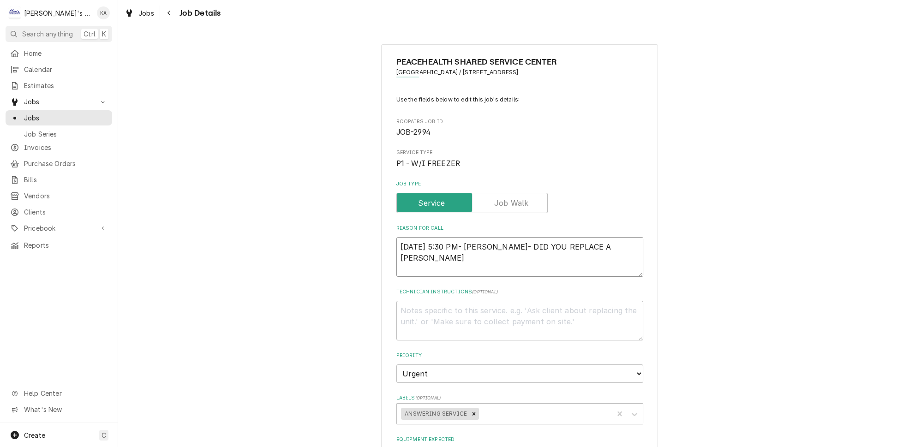
type textarea "10/2/2025 5:30 PM- KOREY- DID YOU REPLACE A DRIER OR 9/20/2025 12:55 AM- PER JO…"
type textarea "x"
type textarea "10/2/2025 5:30 PM- KOREY- DID YOU REPLACE A DRIER OR 9/20/2025 12:55 AM- PER JO…"
type textarea "x"
type textarea "10/2/2025 5:30 PM- KOREY- DID YOU REPLACE A DRIER OR A 9/20/2025 12:55 AM- PER …"
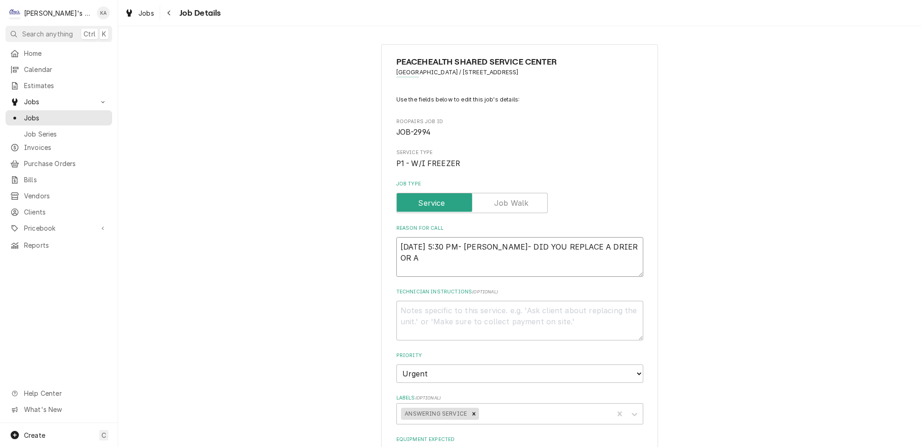
type textarea "x"
type textarea "10/2/2025 5:30 PM- KOREY- DID YOU REPLACE A DRIER OR AN 9/20/2025 12:55 AM- PER…"
type textarea "x"
type textarea "10/2/2025 5:30 PM- KOREY- DID YOU REPLACE A DRIER OR ANY 9/20/2025 12:55 AM- PE…"
type textarea "x"
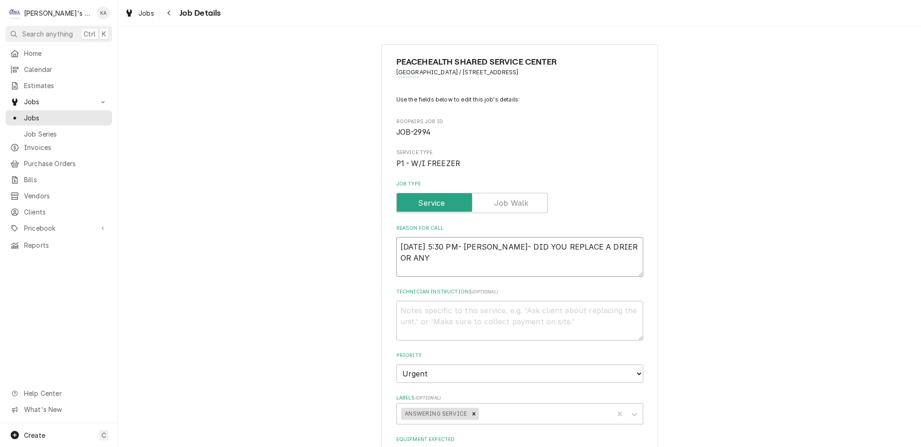
type textarea "10/2/2025 5:30 PM- KOREY- DID YOU REPLACE A DRIER OR ANY 9/20/2025 12:55 AM- PE…"
type textarea "x"
type textarea "10/2/2025 5:30 PM- KOREY- DID YOU REPLACE A DRIER OR ANY O 9/20/2025 12:55 AM- …"
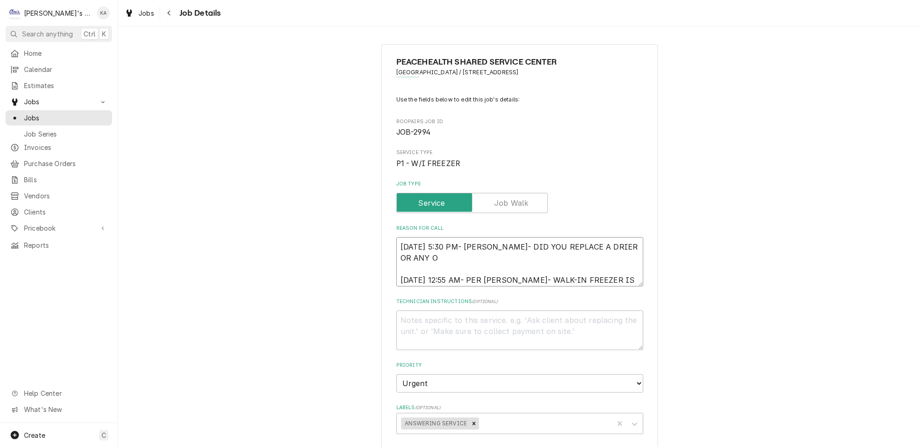
type textarea "x"
type textarea "10/2/2025 5:30 PM- KOREY- DID YOU REPLACE A DRIER OR ANY OT 9/20/2025 12:55 AM-…"
type textarea "x"
type textarea "10/2/2025 5:30 PM- KOREY- DID YOU REPLACE A DRIER OR ANY OTH 9/20/2025 12:55 AM…"
type textarea "x"
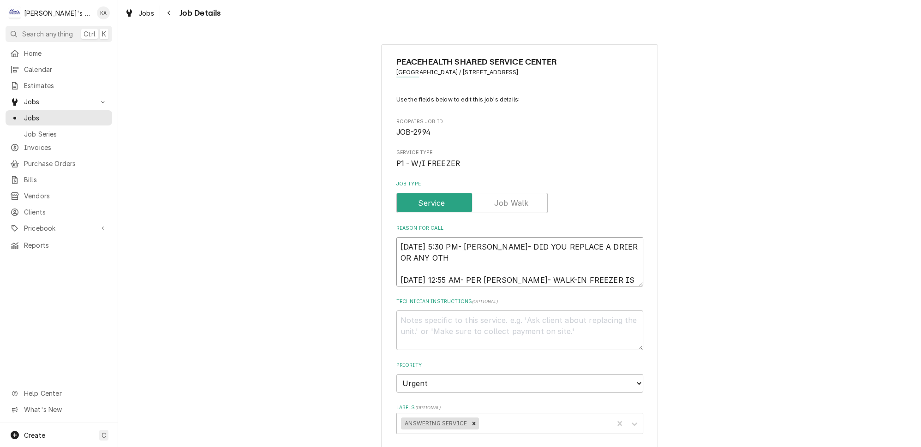
type textarea "10/2/2025 5:30 PM- KOREY- DID YOU REPLACE A DRIER OR ANY OTHE 9/20/2025 12:55 A…"
type textarea "x"
type textarea "10/2/2025 5:30 PM- KOREY- DID YOU REPLACE A DRIER OR ANY OTHER 9/20/2025 12:55 …"
type textarea "x"
type textarea "10/2/2025 5:30 PM- KOREY- DID YOU REPLACE A DRIER OR ANY OTHER 9/20/2025 12:55 …"
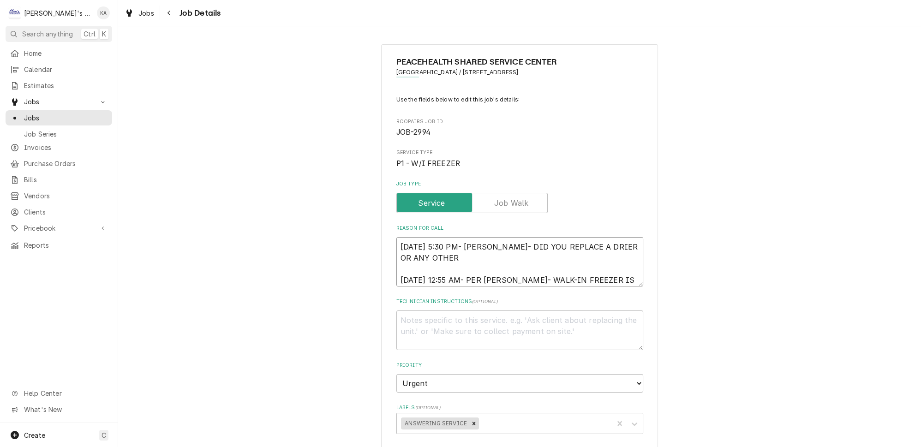
type textarea "x"
type textarea "10/2/2025 5:30 PM- KOREY- DID YOU REPLACE A DRIER OR ANY OTHER P 9/20/2025 12:5…"
type textarea "x"
type textarea "10/2/2025 5:30 PM- KOREY- DID YOU REPLACE A DRIER OR ANY OTHER PA 9/20/2025 12:…"
type textarea "x"
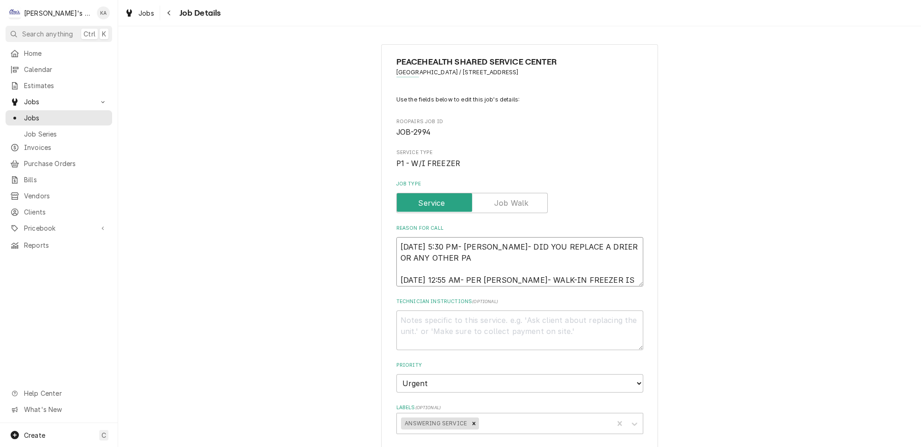
type textarea "10/2/2025 5:30 PM- KOREY- DID YOU REPLACE A DRIER OR ANY OTHER PAR 9/20/2025 12…"
type textarea "x"
type textarea "10/2/2025 5:30 PM- KOREY- DID YOU REPLACE A DRIER OR ANY OTHER PART 9/20/2025 1…"
type textarea "x"
type textarea "10/2/2025 5:30 PM- KOREY- DID YOU REPLACE A DRIER OR ANY OTHER PARTS 9/20/2025 …"
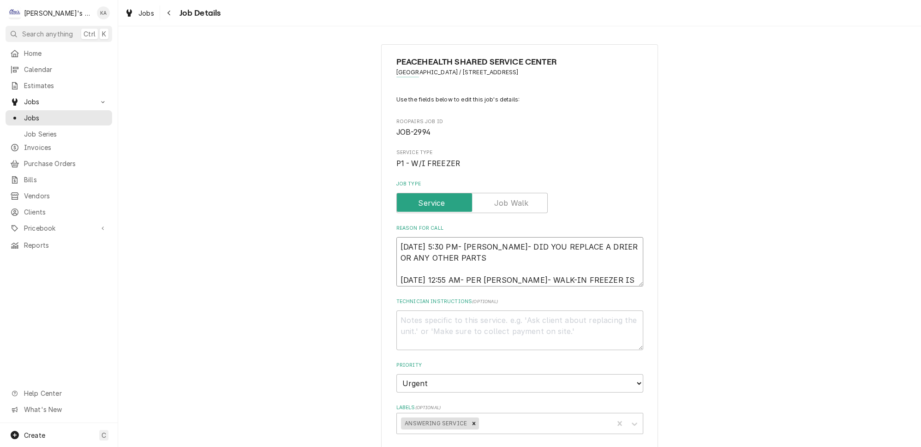
type textarea "x"
type textarea "10/2/2025 5:30 PM- KOREY- DID YOU REPLACE A DRIER OR ANY OTHER PARTS 9/20/2025 …"
type textarea "x"
type textarea "10/2/2025 5:30 PM- KOREY- DID YOU REPLACE A DRIER OR ANY OTHER PARTS W 9/20/202…"
type textarea "x"
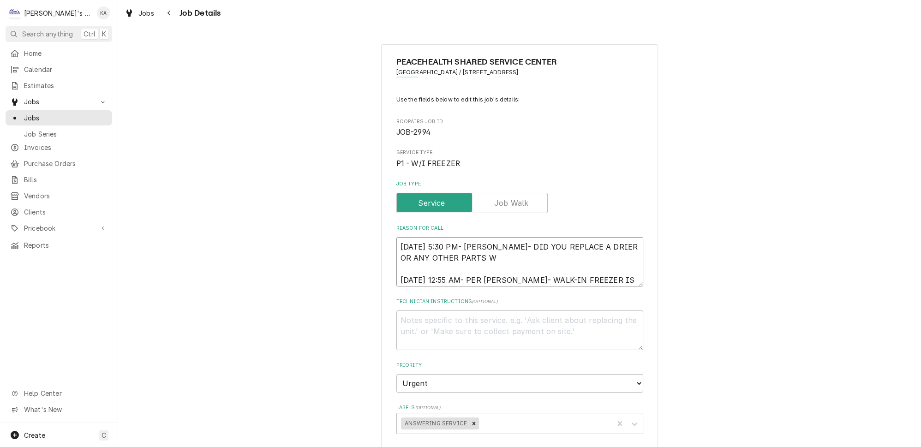
type textarea "10/2/2025 5:30 PM- KOREY- DID YOU REPLACE A DRIER OR ANY OTHER PARTS WI 9/20/20…"
type textarea "x"
type textarea "10/2/2025 5:30 PM- KOREY- DID YOU REPLACE A DRIER OR ANY OTHER PARTS WIT 9/20/2…"
type textarea "x"
type textarea "10/2/2025 5:30 PM- KOREY- DID YOU REPLACE A DRIER OR ANY OTHER PARTS WITH 9/20/…"
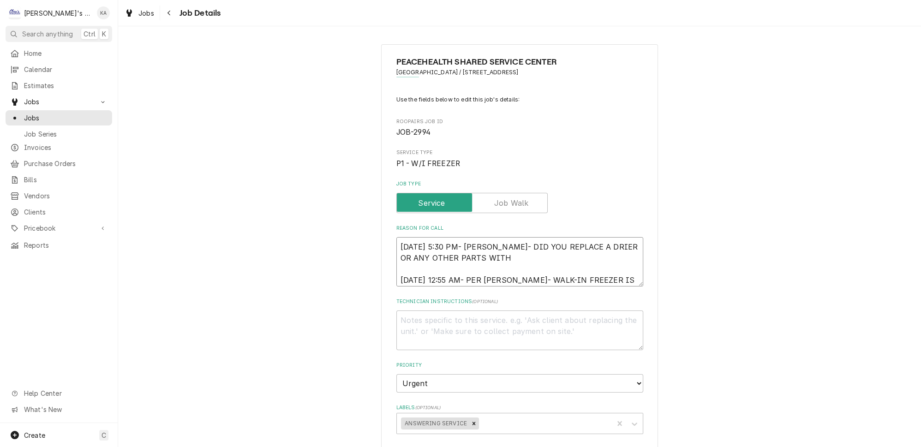
type textarea "x"
type textarea "10/2/2025 5:30 PM- KOREY- DID YOU REPLACE A DRIER OR ANY OTHER PARTS WITH 9/20/…"
type textarea "x"
type textarea "10/2/2025 5:30 PM- KOREY- DID YOU REPLACE A DRIER OR ANY OTHER PARTS WITH T 9/2…"
type textarea "x"
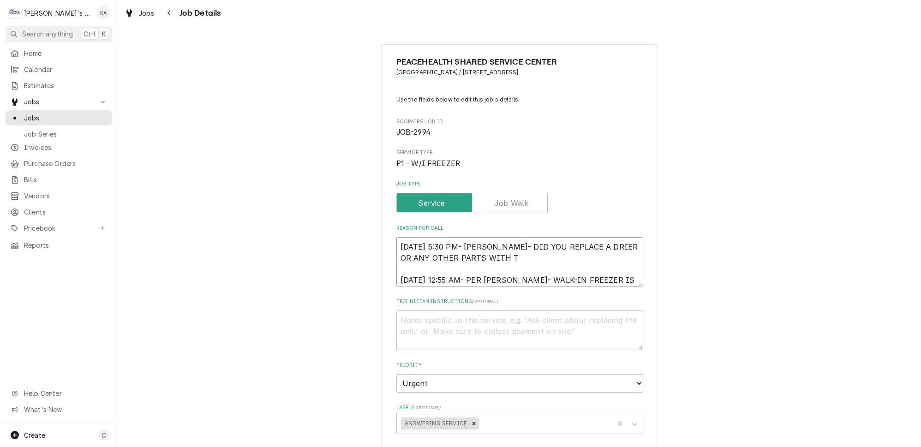
type textarea "10/2/2025 5:30 PM- KOREY- DID YOU REPLACE A DRIER OR ANY OTHER PARTS WITH TH 9/…"
type textarea "x"
type textarea "10/2/2025 5:30 PM- KOREY- DID YOU REPLACE A DRIER OR ANY OTHER PARTS WITH THE 9…"
type textarea "x"
type textarea "10/2/2025 5:30 PM- KOREY- DID YOU REPLACE A DRIER OR ANY OTHER PARTS WITH THE 9…"
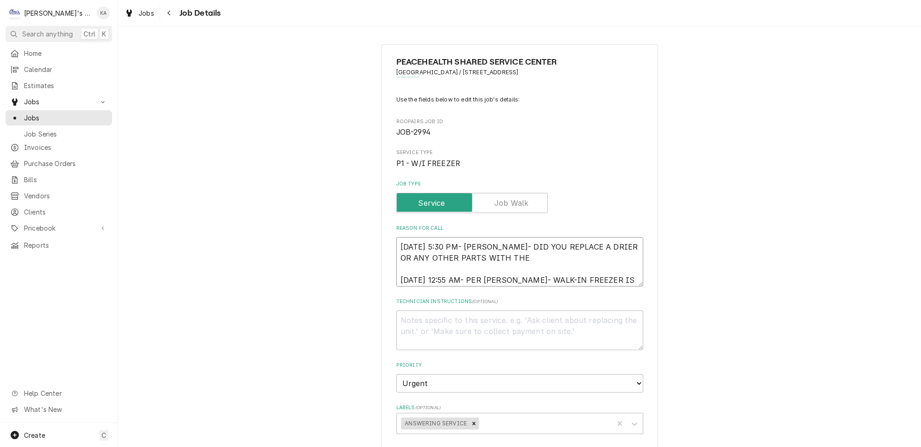
type textarea "x"
type textarea "10/2/2025 5:30 PM- KOREY- DID YOU REPLACE A DRIER OR ANY OTHER PARTS WITH THE C…"
type textarea "x"
type textarea "10/2/2025 5:30 PM- KOREY- DID YOU REPLACE A DRIER OR ANY OTHER PARTS WITH THE C…"
type textarea "x"
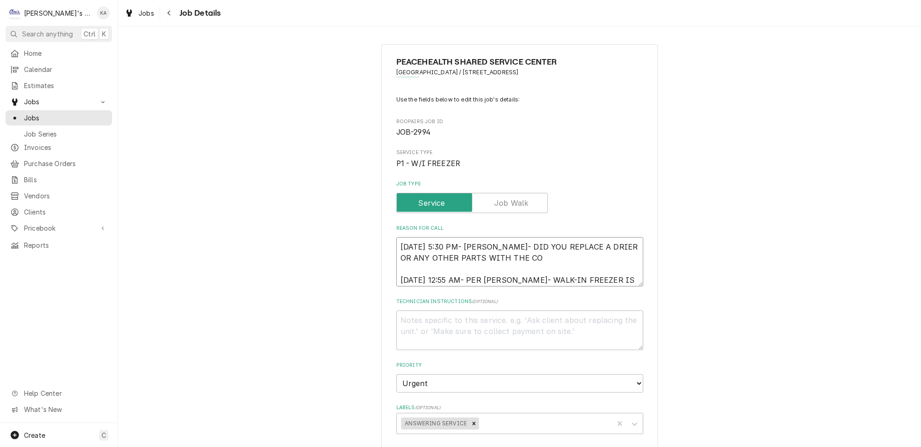
type textarea "10/2/2025 5:30 PM- KOREY- DID YOU REPLACE A DRIER OR ANY OTHER PARTS WITH THE C…"
type textarea "x"
type textarea "10/2/2025 5:30 PM- KOREY- DID YOU REPLACE A DRIER OR ANY OTHER PARTS WITH THE C…"
type textarea "x"
type textarea "10/2/2025 5:30 PM- KOREY- DID YOU REPLACE A DRIER OR ANY OTHER PARTS WITH THE C…"
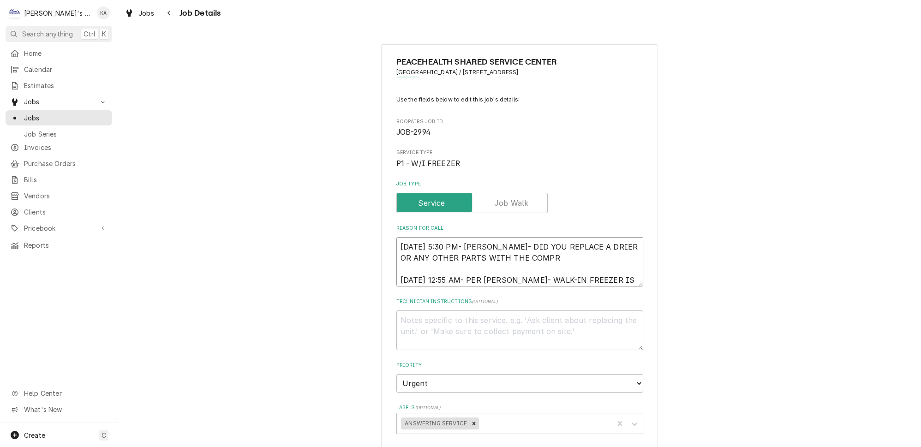
type textarea "x"
type textarea "10/2/2025 5:30 PM- KOREY- DID YOU REPLACE A DRIER OR ANY OTHER PARTS WITH THE C…"
type textarea "x"
type textarea "10/2/2025 5:30 PM- KOREY- DID YOU REPLACE A DRIER OR ANY OTHER PARTS WITH THE C…"
type textarea "x"
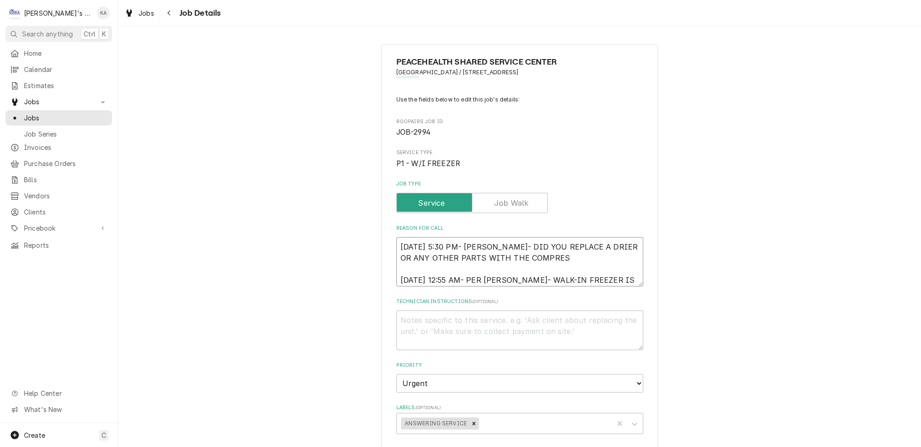
type textarea "10/2/2025 5:30 PM- KOREY- DID YOU REPLACE A DRIER OR ANY OTHER PARTS WITH THE C…"
type textarea "x"
type textarea "10/2/2025 5:30 PM- KOREY- DID YOU REPLACE A DRIER OR ANY OTHER PARTS WITH THE C…"
type textarea "x"
type textarea "10/2/2025 5:30 PM- KOREY- DID YOU REPLACE A DRIER OR ANY OTHER PARTS WITH THE C…"
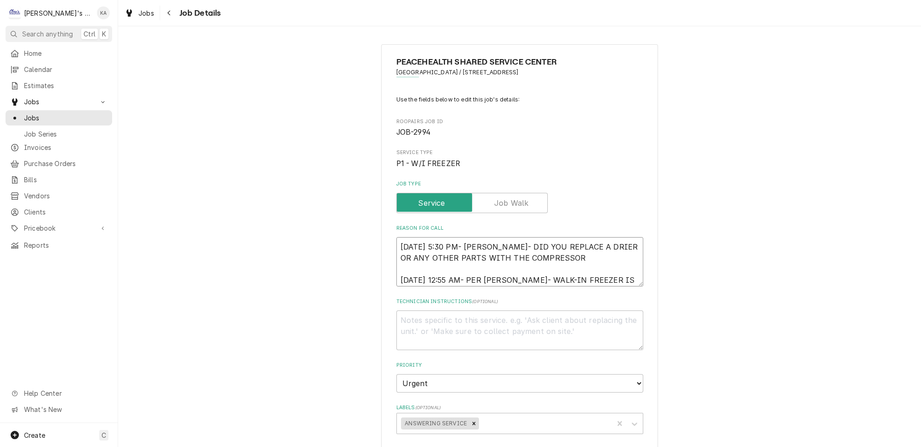
type textarea "x"
type textarea "10/2/2025 5:30 PM- KOREY- DID YOU REPLACE A DRIER OR ANY OTHER PARTS WITH THE C…"
type textarea "x"
type textarea "10/2/2025 5:30 PM- KOREY- DID YOU REPLACE A DRIER OR ANY OTHER PARTS WITH THE C…"
type textarea "x"
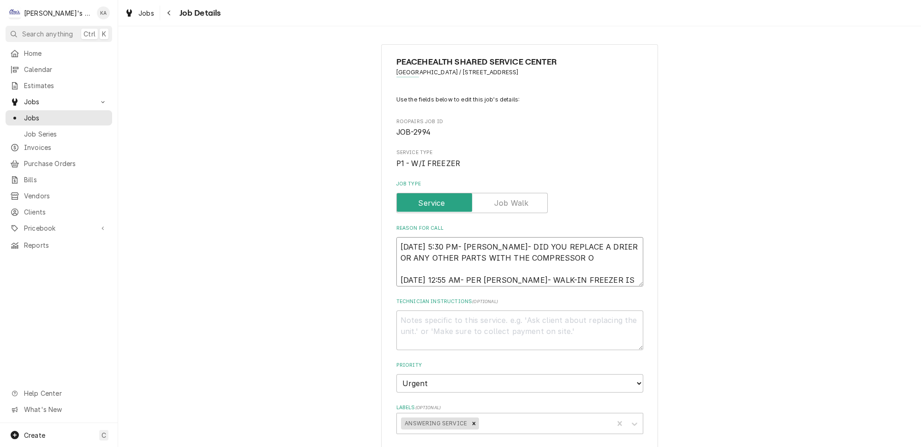
type textarea "10/2/2025 5:30 PM- KOREY- DID YOU REPLACE A DRIER OR ANY OTHER PARTS WITH THE C…"
type textarea "x"
type textarea "10/2/2025 5:30 PM- KOREY- DID YOU REPLACE A DRIER OR ANY OTHER PARTS WITH THE C…"
type textarea "x"
type textarea "10/2/2025 5:30 PM- KOREY- DID YOU REPLACE A DRIER OR ANY OTHER PARTS WITH THE C…"
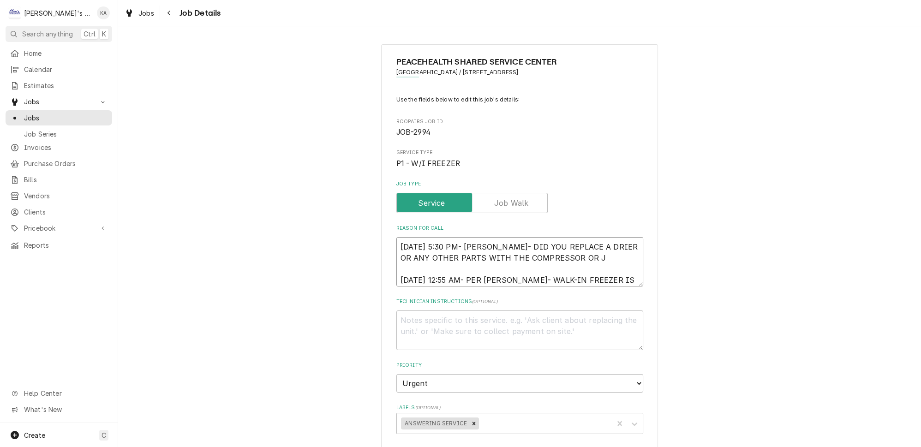
type textarea "x"
type textarea "10/2/2025 5:30 PM- KOREY- DID YOU REPLACE A DRIER OR ANY OTHER PARTS WITH THE C…"
type textarea "x"
type textarea "10/2/2025 5:30 PM- KOREY- DID YOU REPLACE A DRIER OR ANY OTHER PARTS WITH THE C…"
type textarea "x"
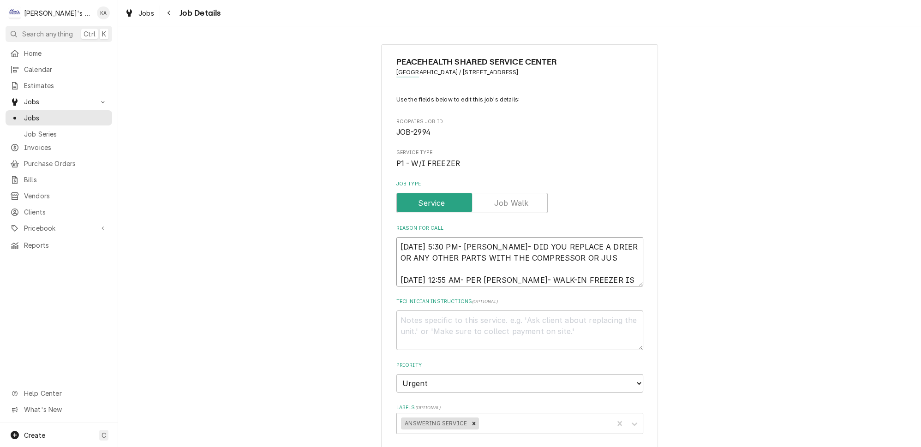
type textarea "10/2/2025 5:30 PM- KOREY- DID YOU REPLACE A DRIER OR ANY OTHER PARTS WITH THE C…"
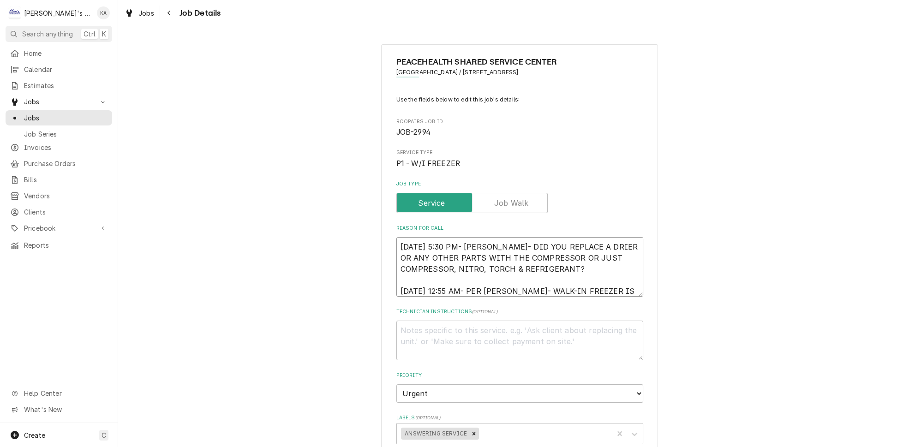
click at [399, 251] on textarea "10/2/2025 5:30 PM- KOREY- DID YOU REPLACE A DRIER OR ANY OTHER PARTS WITH THE C…" at bounding box center [520, 267] width 247 height 60
click at [578, 270] on textarea "** 10/2/2025 5:30 PM- KOREY- DID YOU REPLACE A DRIER OR ANY OTHER PARTS WITH TH…" at bounding box center [520, 267] width 247 height 60
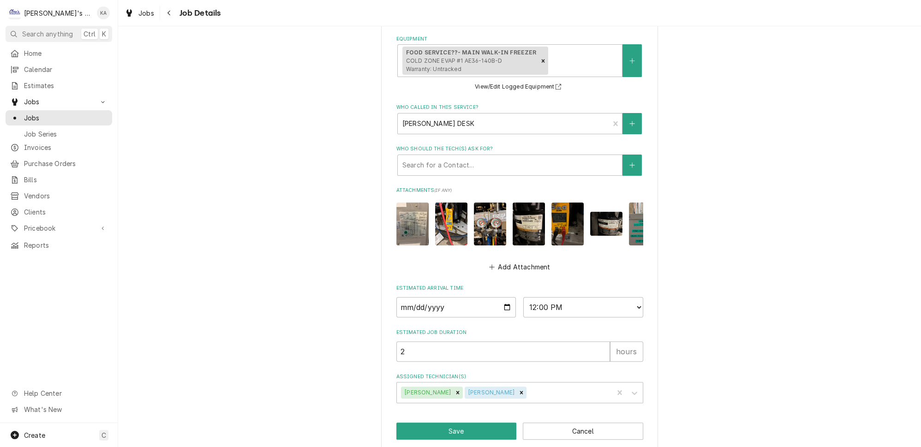
scroll to position [473, 0]
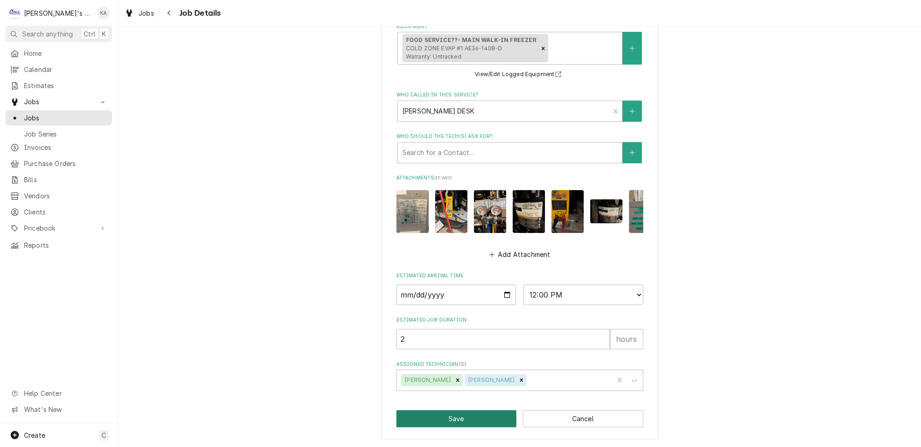
click at [451, 421] on button "Save" at bounding box center [457, 418] width 120 height 17
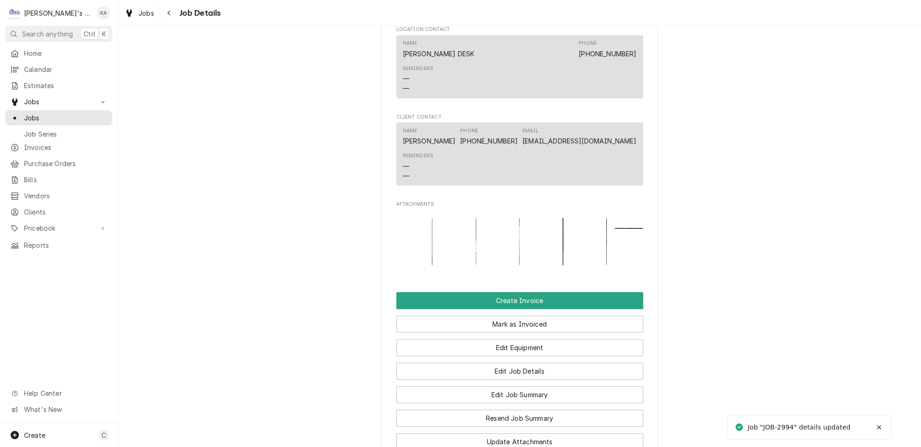
scroll to position [1059, 0]
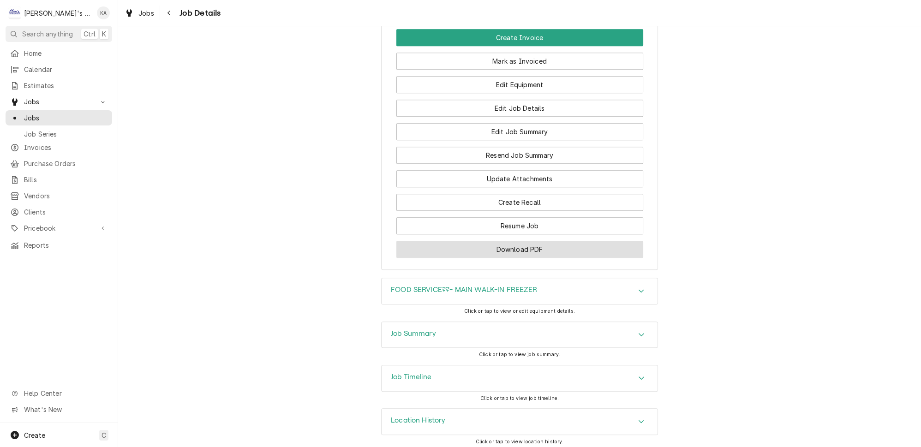
click at [502, 249] on button "Download PDF" at bounding box center [520, 249] width 247 height 17
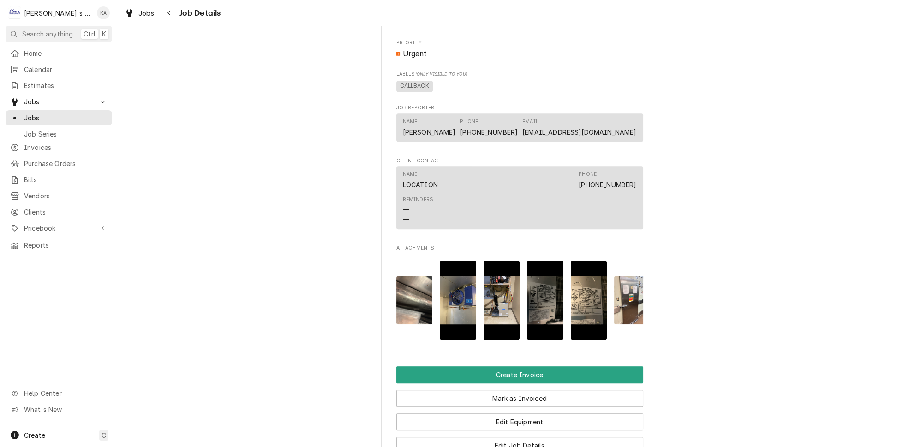
scroll to position [1007, 0]
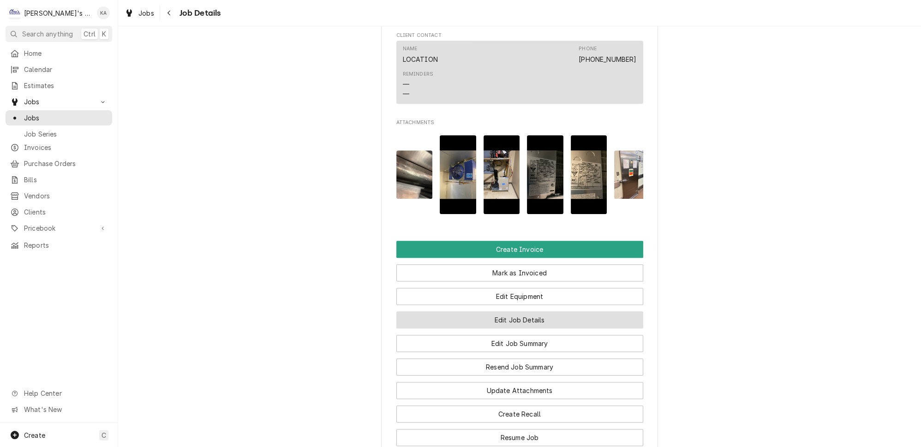
click at [530, 312] on button "Edit Job Details" at bounding box center [520, 320] width 247 height 17
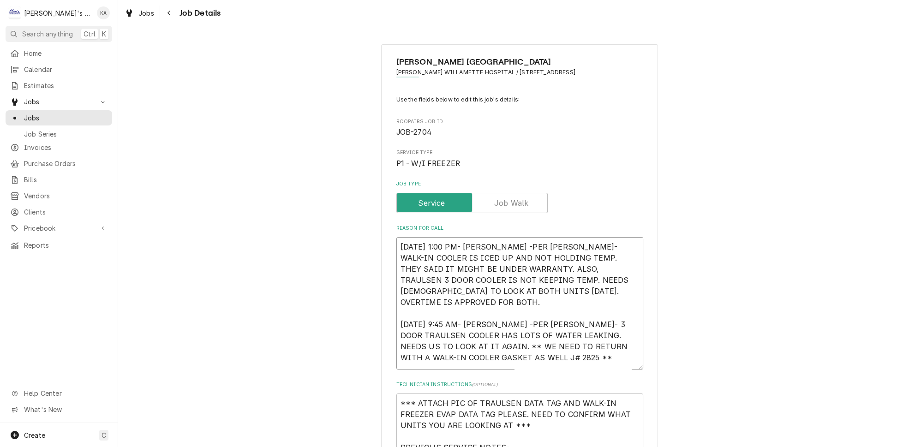
click at [496, 242] on textarea "[DATE] 1:00 PM- [PERSON_NAME] -PER [PERSON_NAME]- WALK-IN COOLER IS ICED UP AND…" at bounding box center [520, 303] width 247 height 132
type textarea "x"
type textarea "[DATE] 1:00 PM- [PERSON_NAME]-PER [PERSON_NAME]- WALK-IN COOLER IS ICED UP AND …"
type textarea "x"
type textarea "[DATE] 1:00 PM- [PERSON_NAME]- PER [PERSON_NAME]- WALK-IN COOLER IS ICED UP AND…"
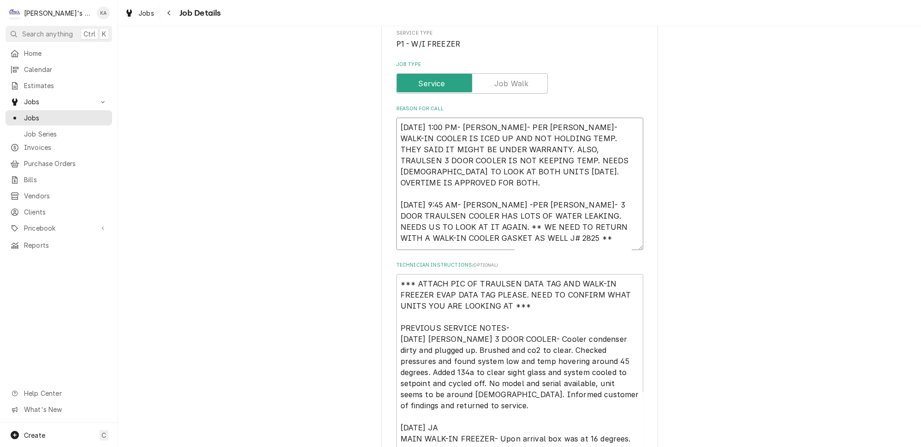
scroll to position [126, 0]
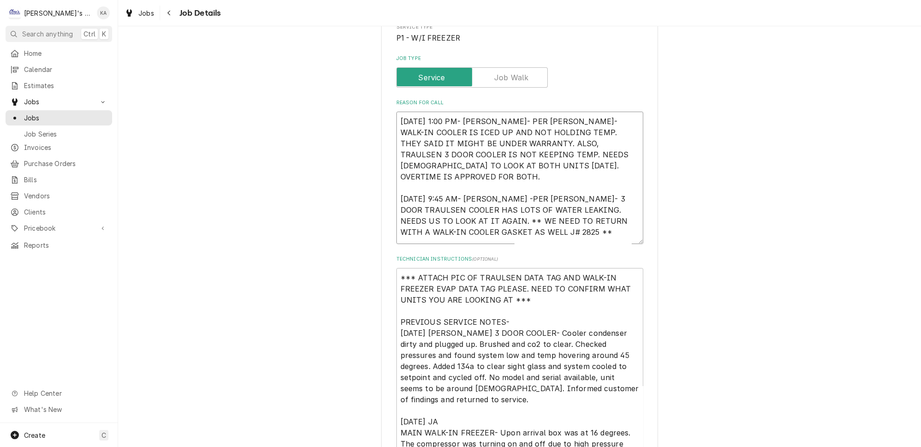
click at [499, 179] on textarea "8/15/2025 1:00 PM- KASSIE- PER KIM- WALK-IN COOLER IS ICED UP AND NOT HOLDING T…" at bounding box center [520, 178] width 247 height 132
type textarea "x"
type textarea "8/15/2025 1:00 PM- KASSIE- PER KIM- WALK-IN COOLER IS ICED UP AND NOT HOLDING T…"
type textarea "x"
type textarea "8/15/2025 1:00 PM- KASSIE- PER KIM- WALK-IN COOLER IS ICED UP AND NOT HOLDING T…"
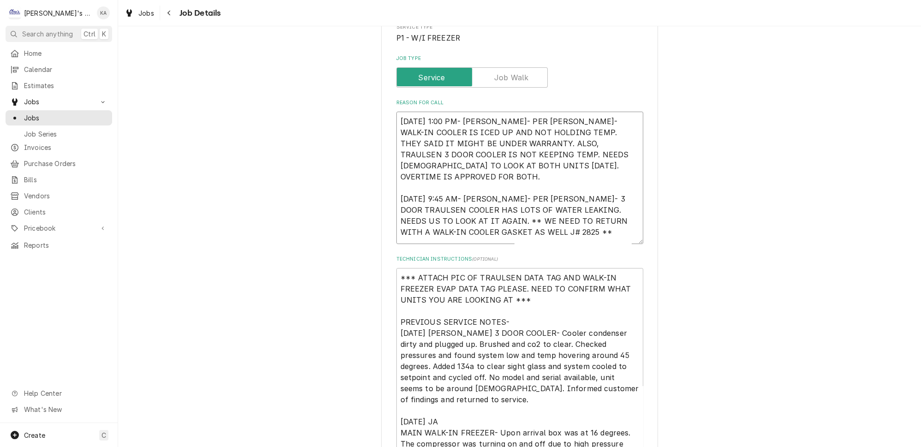
click at [470, 230] on textarea "8/15/2025 1:00 PM- KASSIE- PER KIM- WALK-IN COOLER IS ICED UP AND NOT HOLDING T…" at bounding box center [520, 178] width 247 height 132
type textarea "x"
type textarea "8/15/2025 1:00 PM- KASSIE- PER KIM- WALK-IN COOLER IS ICED UP AND NOT HOLDING T…"
type textarea "x"
type textarea "[DATE] 1:00 PM- [PERSON_NAME]- PER [PERSON_NAME]- WALK-IN COOLER IS ICED UP AND…"
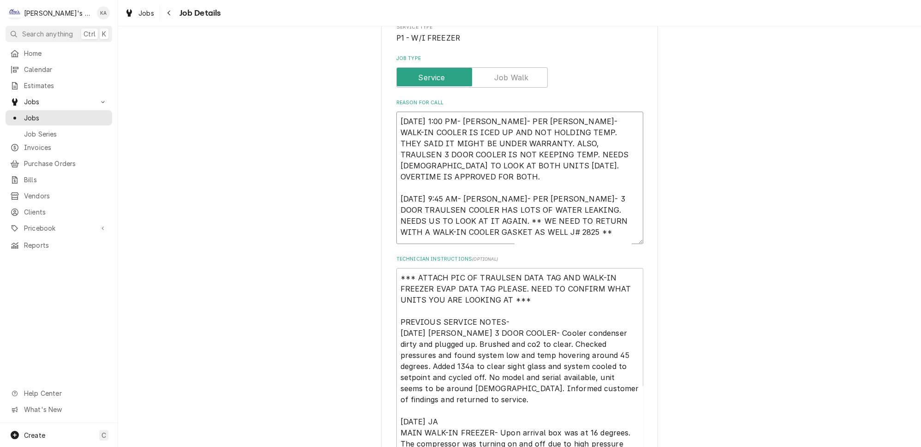
type textarea "x"
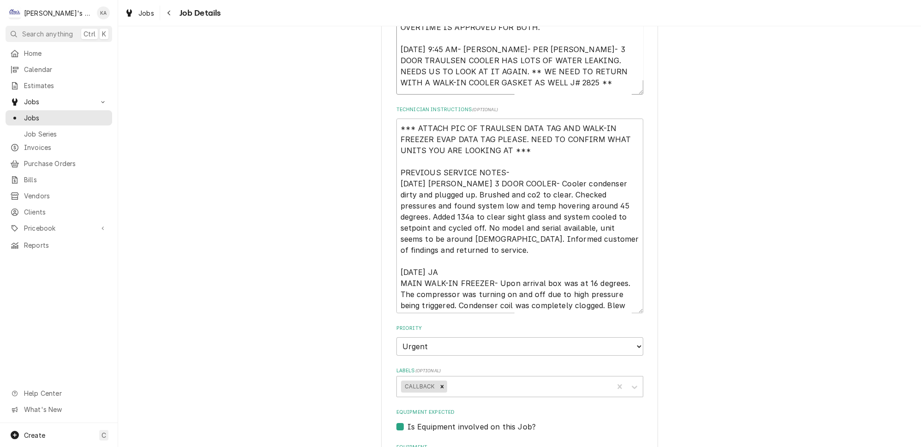
scroll to position [378, 0]
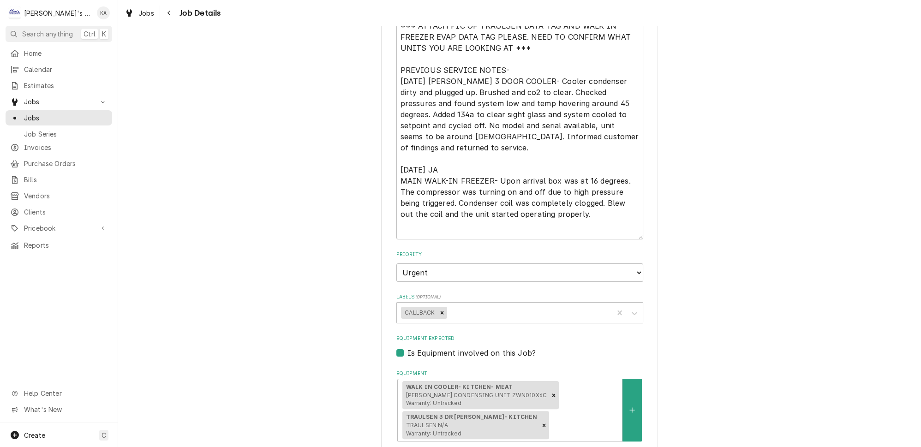
drag, startPoint x: 627, startPoint y: 205, endPoint x: 629, endPoint y: 234, distance: 29.1
click at [629, 234] on textarea "*** ATTACH PIC OF TRAULSEN DATA TAG AND WALK-IN FREEZER EVAP DATA TAG PLEASE. N…" at bounding box center [520, 127] width 247 height 223
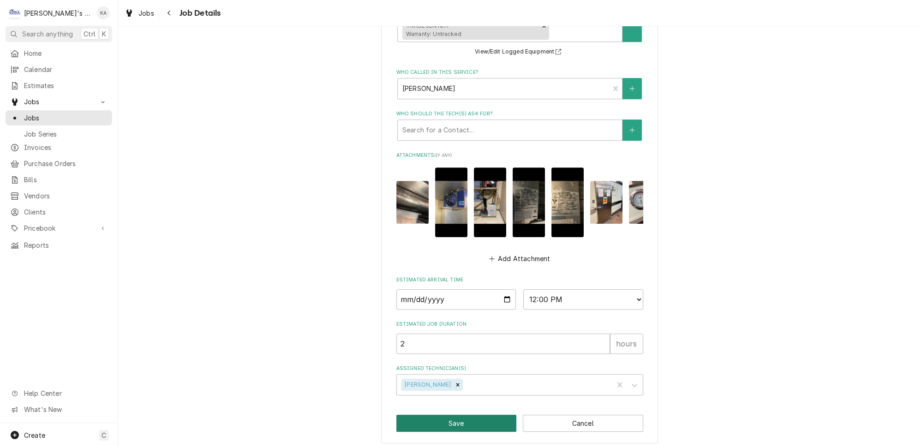
type textarea "8/15/2025 1:00 PM- KASSIE- PER KIM- WALK-IN COOLER IS ICED UP AND NOT HOLDING T…"
click at [448, 420] on button "Save" at bounding box center [457, 423] width 120 height 17
type textarea "x"
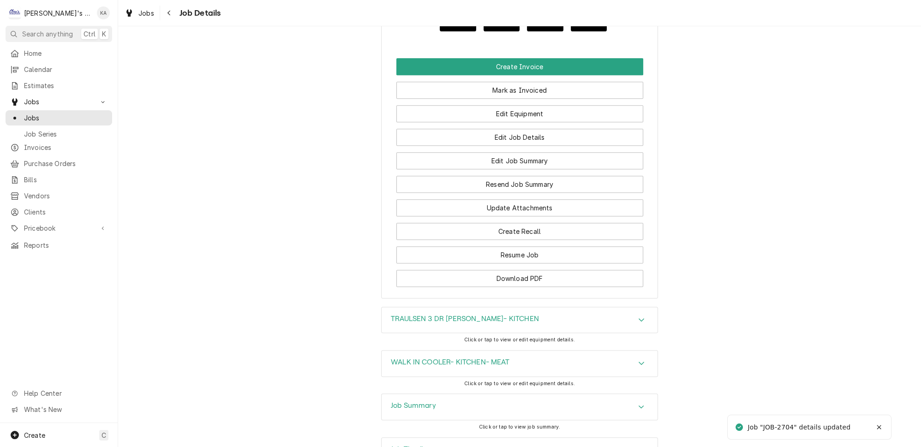
scroll to position [1217, 0]
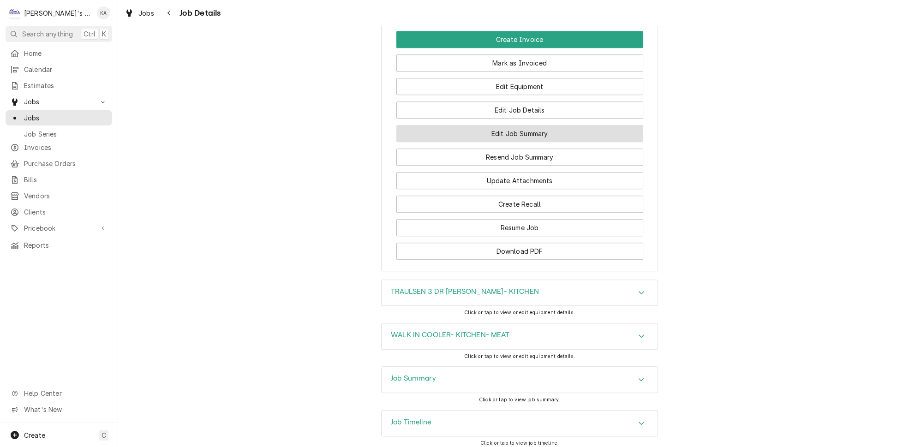
click at [526, 125] on button "Edit Job Summary" at bounding box center [520, 133] width 247 height 17
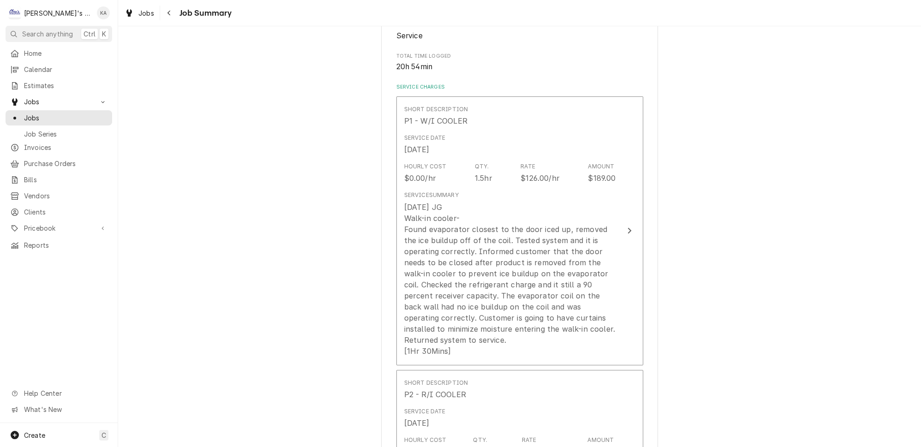
scroll to position [210, 0]
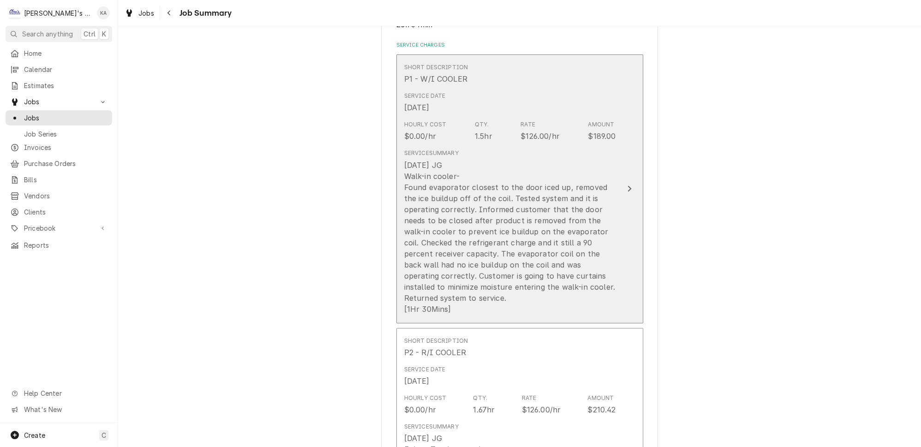
click at [609, 276] on button "Short Description P1 - W/I COOLER Service Date [DATE] Hourly Cost $0.00/hr Qty.…" at bounding box center [520, 188] width 247 height 269
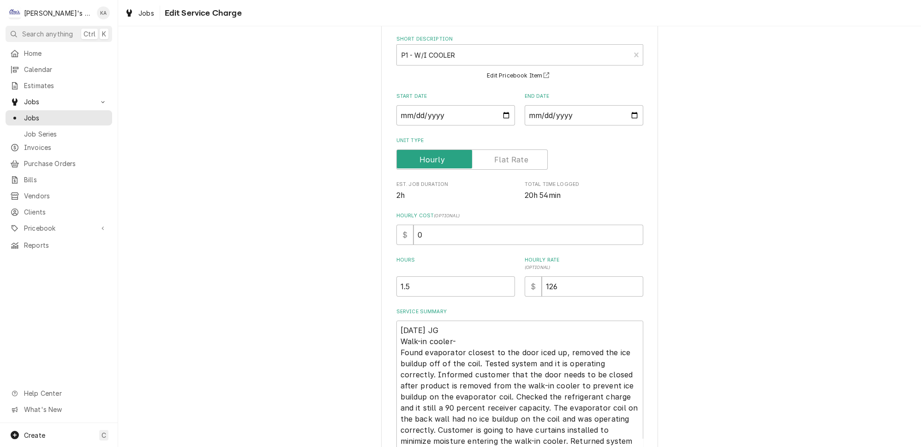
scroll to position [120, 0]
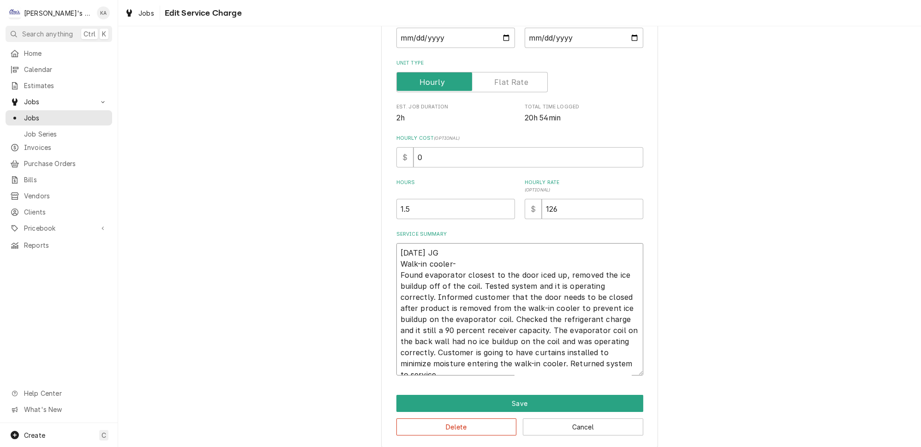
click at [438, 323] on textarea "[DATE] JG Walk-in cooler- Found evaporator closest to the door iced up, removed…" at bounding box center [520, 309] width 247 height 132
type textarea "x"
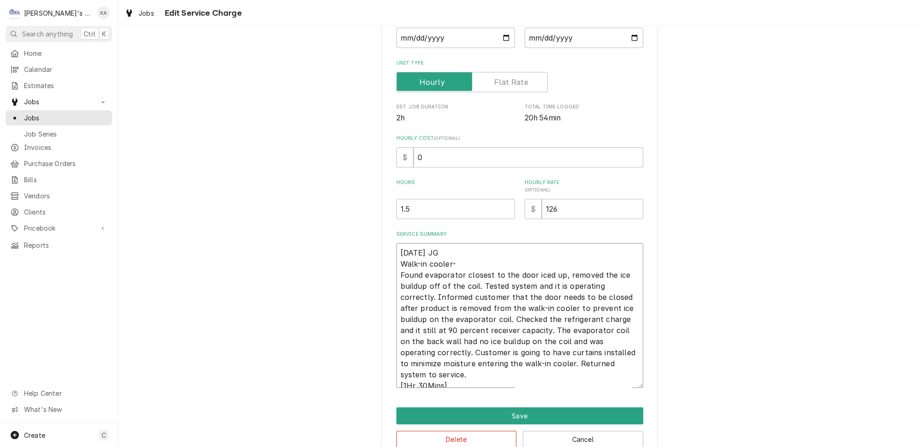
drag, startPoint x: 625, startPoint y: 371, endPoint x: 620, endPoint y: 384, distance: 13.3
click at [620, 384] on textarea "[DATE] JG Walk-in cooler- Found evaporator closest to the door iced up, removed…" at bounding box center [520, 315] width 247 height 145
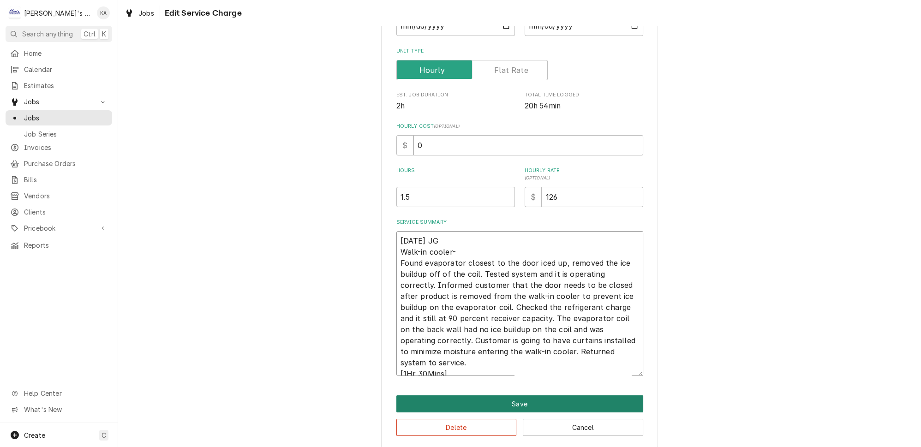
type textarea "[DATE] JG Walk-in cooler- Found evaporator closest to the door iced up, removed…"
click at [520, 397] on button "Save" at bounding box center [520, 404] width 247 height 17
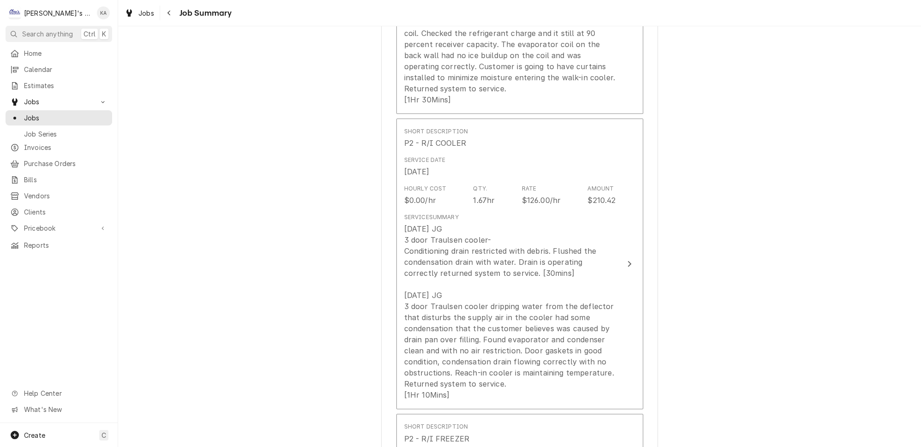
scroll to position [420, 0]
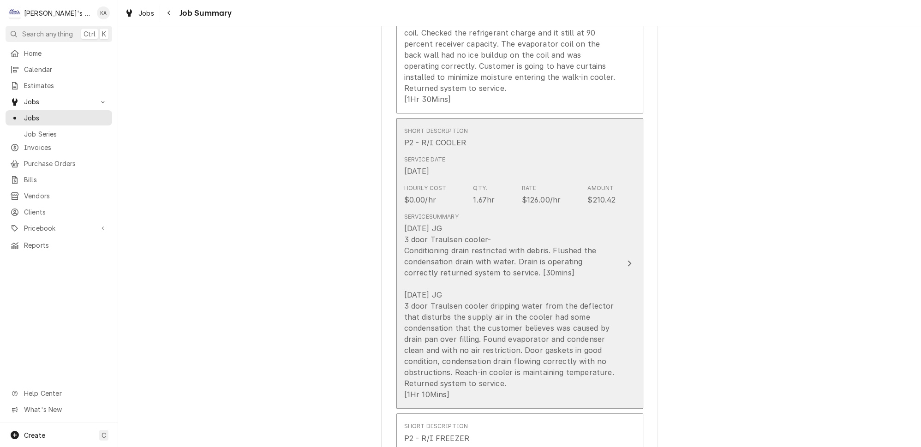
click at [617, 280] on button "Short Description P2 - R/I COOLER Service Date Aug 15, 2025 Hourly Cost $0.00/h…" at bounding box center [520, 263] width 247 height 291
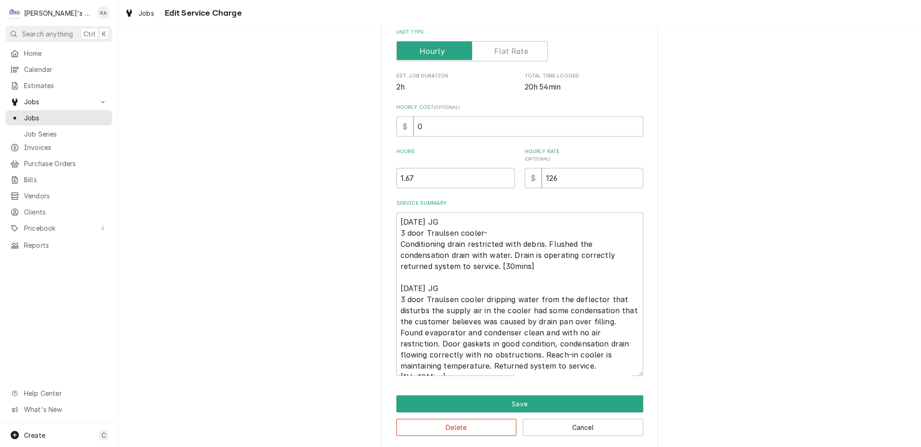
scroll to position [152, 0]
drag, startPoint x: 424, startPoint y: 228, endPoint x: 395, endPoint y: 229, distance: 28.7
click at [395, 229] on div "Use the fields below to edit this service charge Short Description P2 - R/I COO…" at bounding box center [519, 169] width 277 height 555
type textarea "x"
type textarea "8/15/2025 JG Traulsen cooler- Conditioning drain restricted with debris. Flushe…"
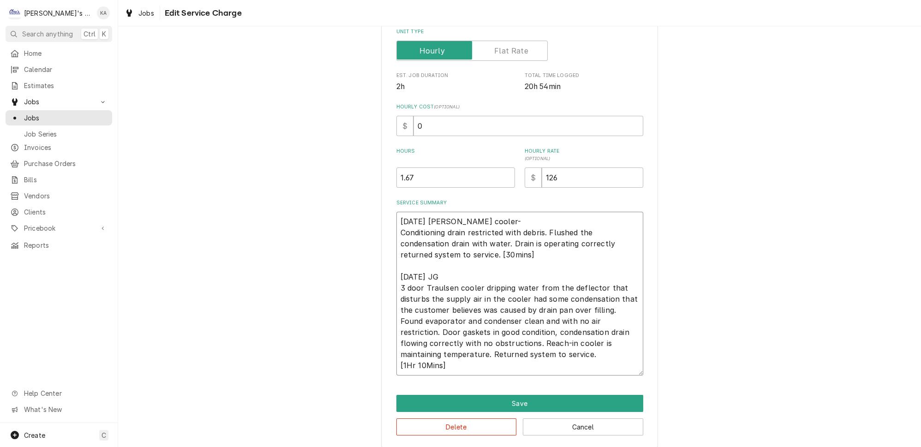
drag, startPoint x: 445, startPoint y: 248, endPoint x: 430, endPoint y: 248, distance: 15.2
click at [397, 249] on textarea "8/15/2025 JG Traulsen cooler- Conditioning drain restricted with debris. Flushe…" at bounding box center [520, 294] width 247 height 164
drag, startPoint x: 442, startPoint y: 238, endPoint x: 396, endPoint y: 239, distance: 46.2
click at [396, 239] on div "Use the fields below to edit this service charge Short Description P2 - R/I COO…" at bounding box center [519, 169] width 277 height 555
paste textarea "condensation"
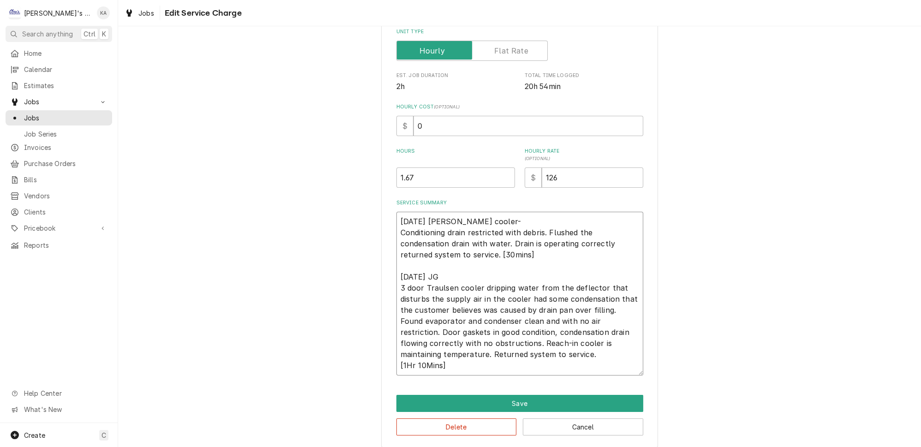
type textarea "x"
type textarea "8/15/2025 JG Traulsen cooler- condensation drain restricted with debris. Flushe…"
click at [403, 240] on textarea "8/15/2025 JG Traulsen cooler- condensation drain restricted with debris. Flushe…" at bounding box center [520, 294] width 247 height 164
type textarea "x"
type textarea "8/15/2025 JG Traulsen cooler- ondensation drain restricted with debris. Flushed…"
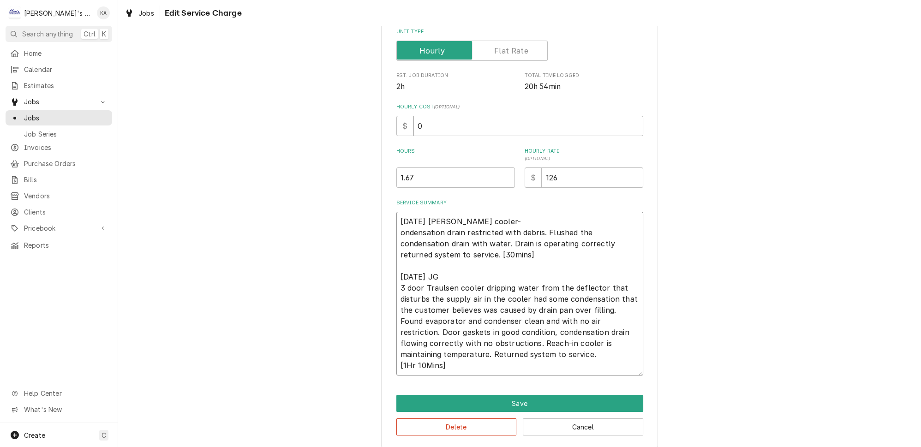
type textarea "x"
type textarea "8/15/2025 JG Traulsen cooler- Condensation drain restricted with debris. Flushe…"
drag, startPoint x: 447, startPoint y: 249, endPoint x: 390, endPoint y: 252, distance: 56.9
click at [390, 252] on div "Use the fields below to edit this service charge Short Description P2 - R/I COO…" at bounding box center [519, 169] width 277 height 555
type textarea "x"
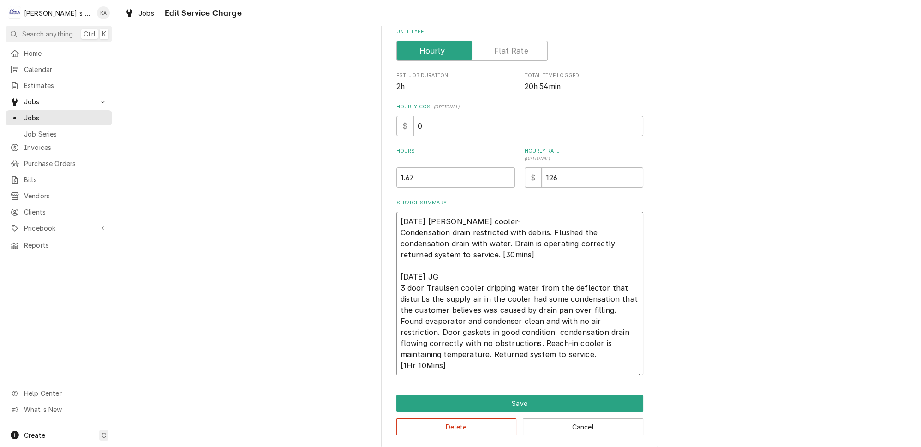
type textarea "8/15/2025 JG Traulsen cooler- Condensation drain restricted with debris. Flushe…"
type textarea "x"
type textarea "8/15/2025 JG Traulsen cooler- Condensation drain restricted with debris. Flushe…"
click at [417, 259] on textarea "8/15/2025 JG Traulsen cooler- Condensation drain restricted with debris. Flushe…" at bounding box center [520, 294] width 247 height 164
type textarea "x"
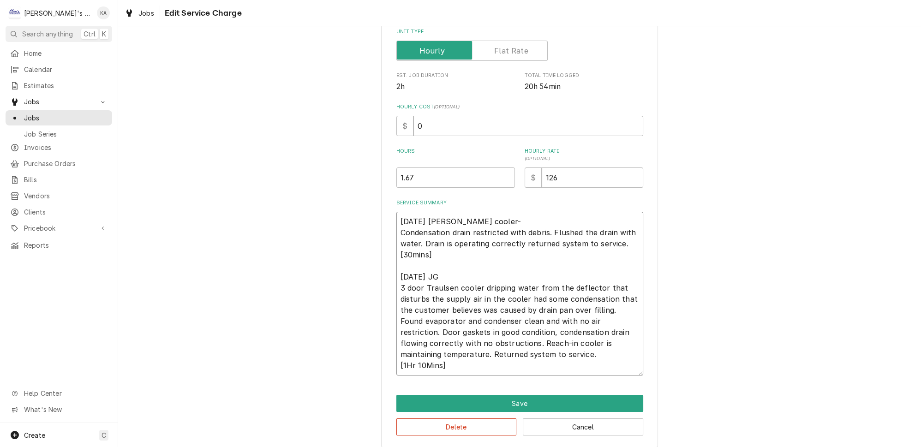
type textarea "8/15/2025 JG Traulsen cooler- Condensation drain restricted with debris. Flushe…"
type textarea "x"
type textarea "8/15/2025 JG Traulsen cooler- Condensation drain restricted with debris. Flushe…"
type textarea "x"
type textarea "8/15/2025 JG Traulsen cooler- Condensation drain restricted with debris. Flushe…"
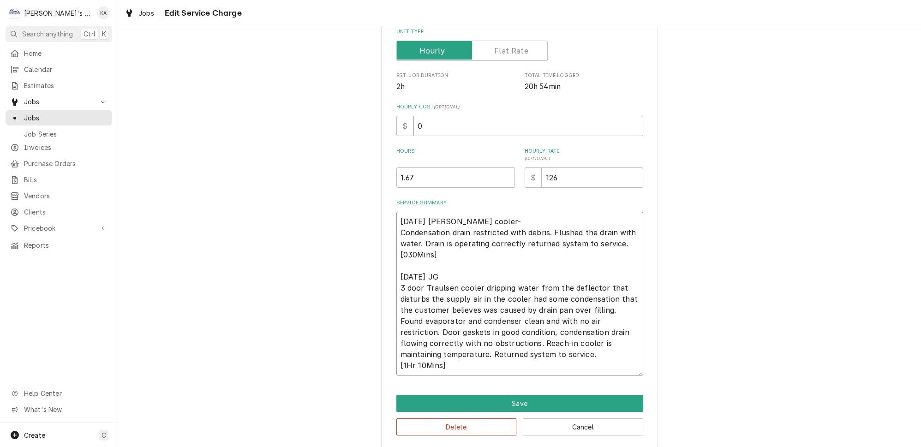
type textarea "x"
type textarea "8/15/2025 JG Traulsen cooler- Condensation drain restricted with debris. Flushe…"
type textarea "x"
type textarea "8/15/2025 JG Traulsen cooler- Condensation drain restricted with debris. Flushe…"
type textarea "x"
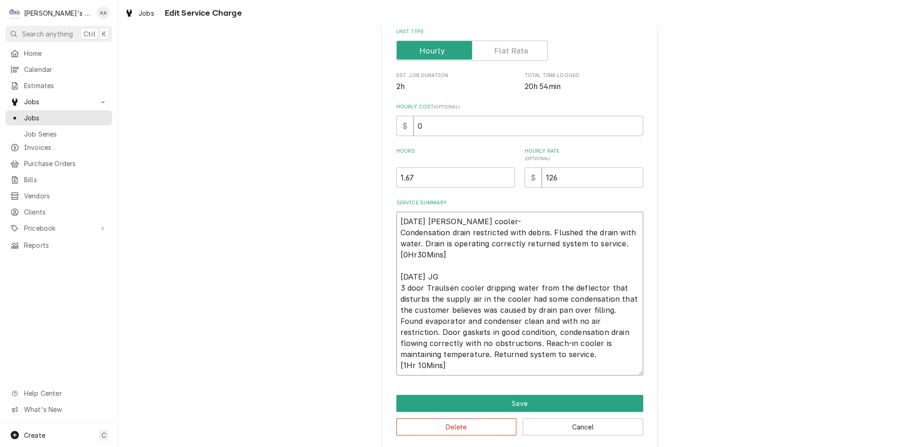
type textarea "8/15/2025 JG Traulsen cooler- Condensation drain restricted with debris. Flushe…"
type textarea "x"
type textarea "8/15/2025 JG Traulsen cooler- Condensation drain restricted with debris. Flushe…"
drag, startPoint x: 423, startPoint y: 290, endPoint x: 395, endPoint y: 294, distance: 28.3
click at [395, 294] on div "Use the fields below to edit this service charge Short Description P2 - R/I COO…" at bounding box center [519, 169] width 277 height 555
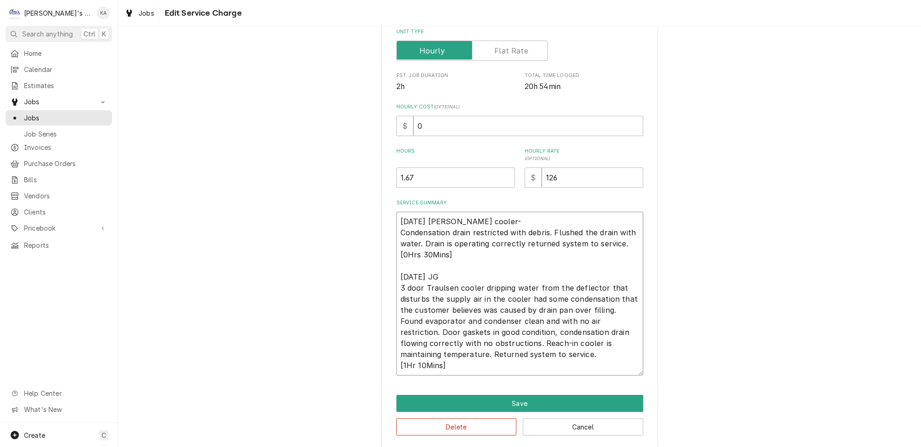
type textarea "x"
type textarea "8/15/2025 JG Traulsen cooler- Condensation drain restricted with debris. Flushe…"
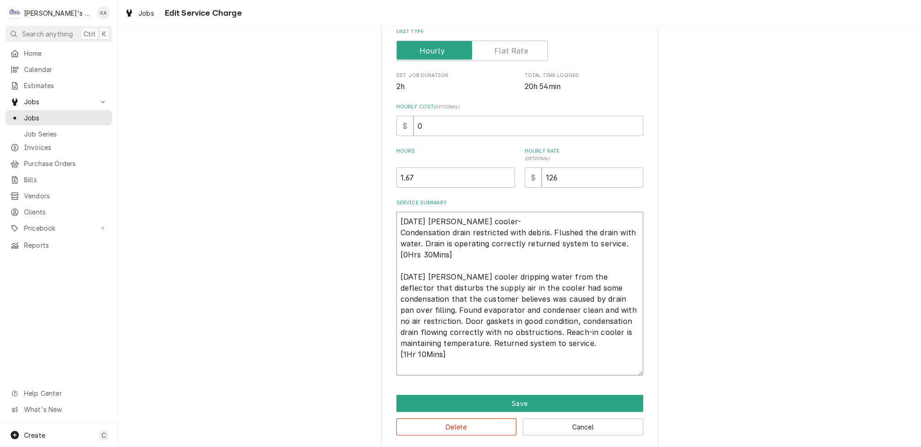
type textarea "x"
type textarea "8/15/2025 JG Traulsen cooler- Condensation drain restricted with debris. Flushe…"
drag, startPoint x: 482, startPoint y: 343, endPoint x: 446, endPoint y: 339, distance: 36.2
click at [446, 339] on textarea "8/15/2025 JG Traulsen cooler- Condensation drain restricted with debris. Flushe…" at bounding box center [520, 294] width 247 height 164
type textarea "x"
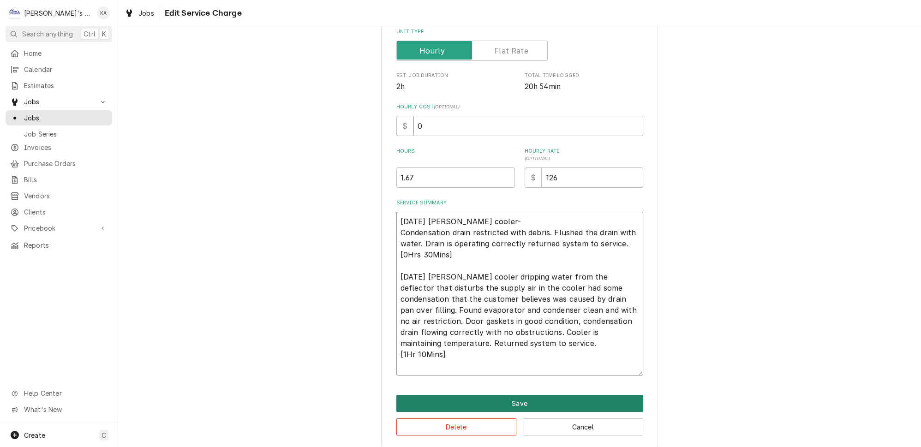
type textarea "8/15/2025 JG Traulsen cooler- Condensation drain restricted with debris. Flushe…"
click at [497, 399] on button "Save" at bounding box center [520, 403] width 247 height 17
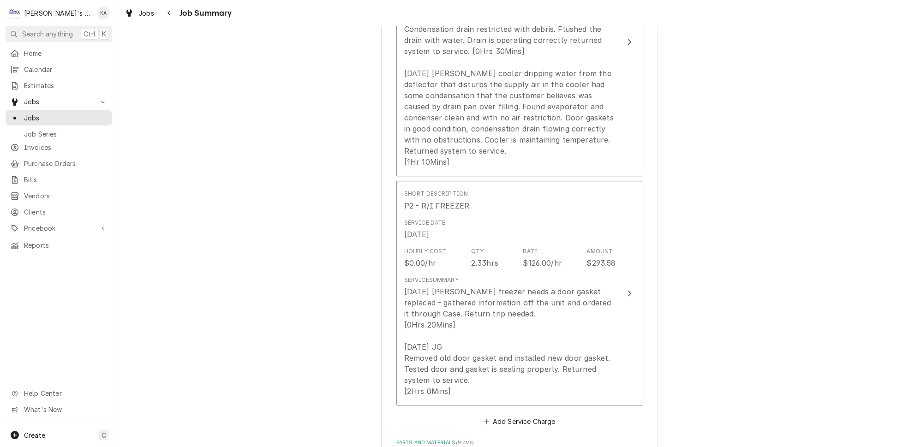
scroll to position [629, 0]
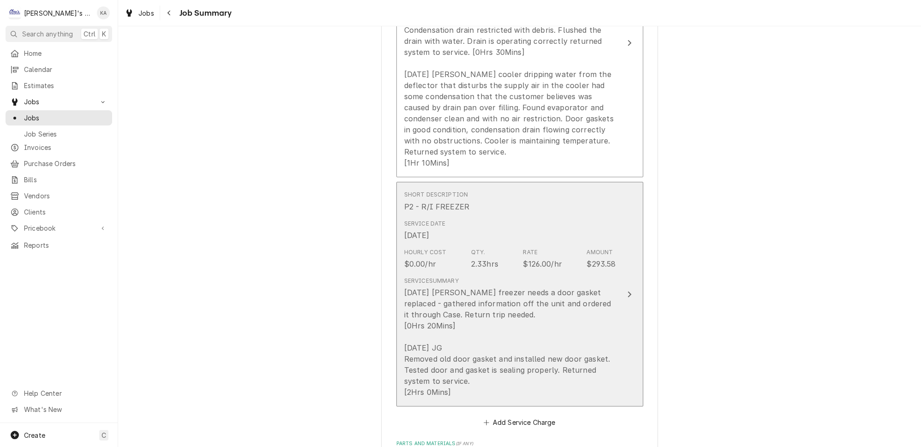
click at [608, 332] on button "Short Description P2 - R/I FREEZER Service Date Aug 15, 2025 Hourly Cost $0.00/…" at bounding box center [520, 294] width 247 height 225
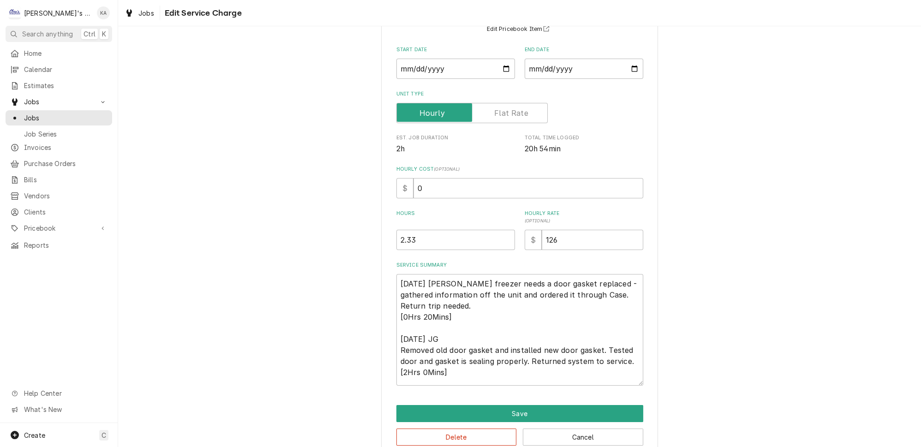
scroll to position [100, 0]
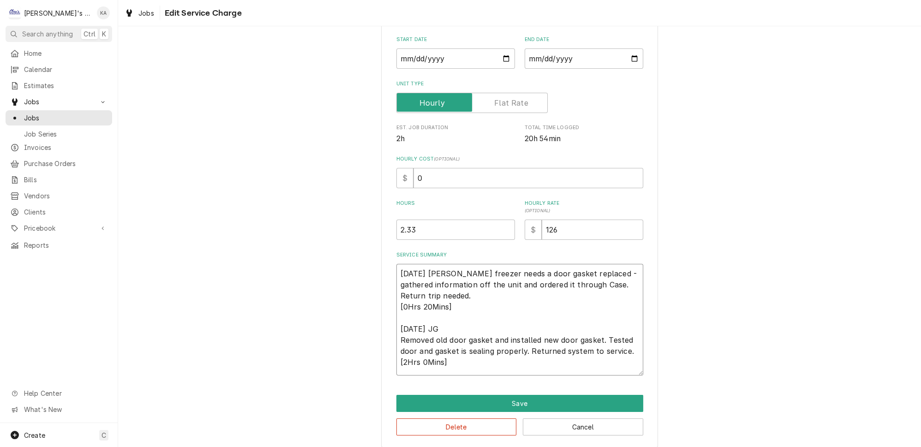
click at [562, 280] on textarea "8/15/2025 JG Traulsen freezer needs a door gasket replaced - gathered informati…" at bounding box center [520, 320] width 247 height 112
type textarea "x"
type textarea "8/15/2025 JG Traulsen freezer needs a door gasket replaced gathered information…"
type textarea "x"
type textarea "8/15/2025 JG Traulsen freezer needs a door gasket replaced gathered information…"
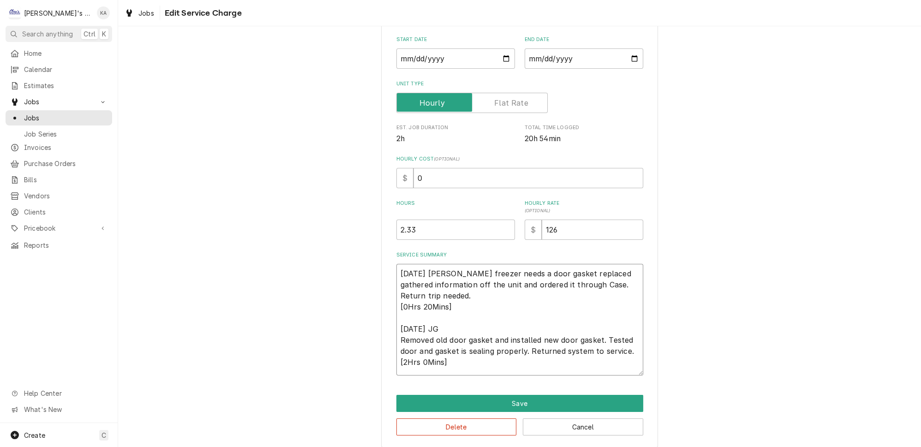
type textarea "x"
type textarea "8/15/2025 JG Traulsen freezer needs a door gasket replaced, gathered informatio…"
drag, startPoint x: 572, startPoint y: 291, endPoint x: 528, endPoint y: 292, distance: 44.3
click at [528, 292] on textarea "8/15/2025 JG Traulsen freezer needs a door gasket replaced, gathered informatio…" at bounding box center [520, 320] width 247 height 112
type textarea "x"
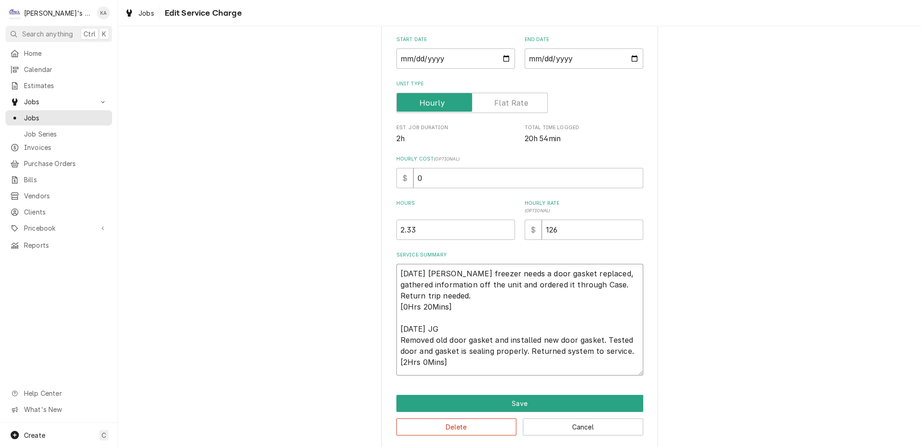
type textarea "8/15/2025 JG Traulsen freezer needs a door gasket replaced, gathered informatio…"
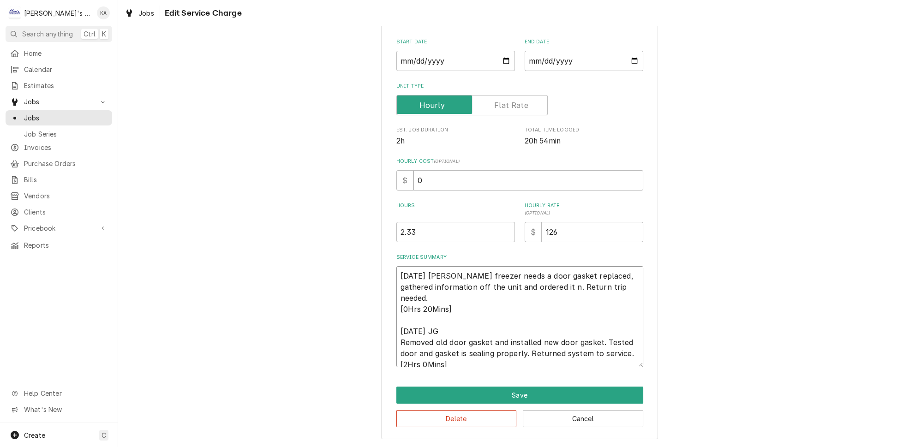
scroll to position [89, 0]
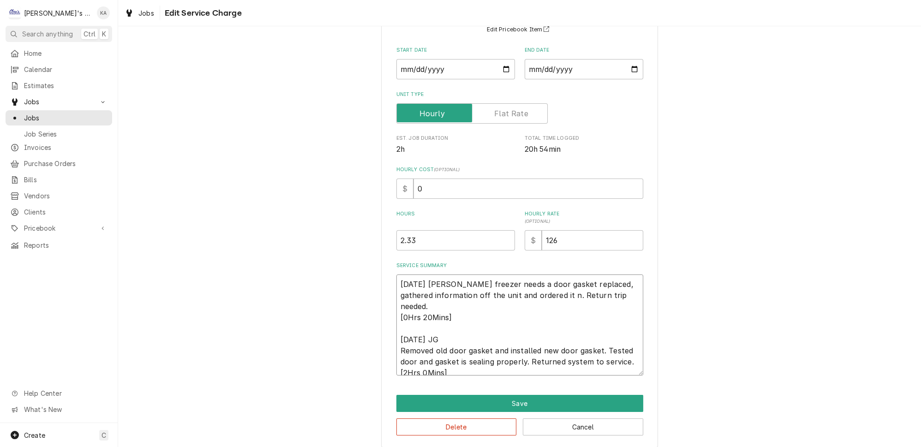
type textarea "x"
type textarea "8/15/2025 JG Traulsen freezer needs a door gasket replaced, gathered informatio…"
type textarea "x"
type textarea "8/15/2025 JG Traulsen freezer needs a door gasket replaced, gathered informatio…"
type textarea "x"
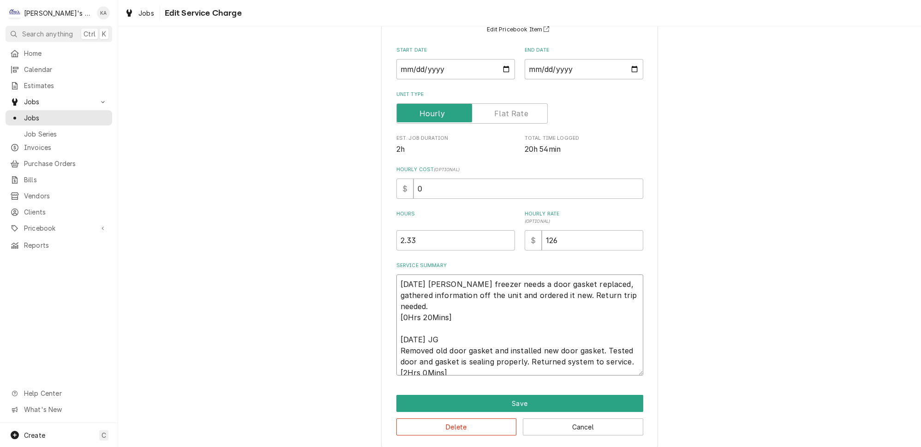
type textarea "8/15/2025 JG Traulsen freezer needs a door gasket replaced, gathered informatio…"
type textarea "x"
type textarea "8/15/2025 JG Traulsen freezer needs a door gasket replaced, gathered informatio…"
type textarea "x"
type textarea "8/15/2025 JG Traulsen freezer needs a door gasket replaced, gathered informatio…"
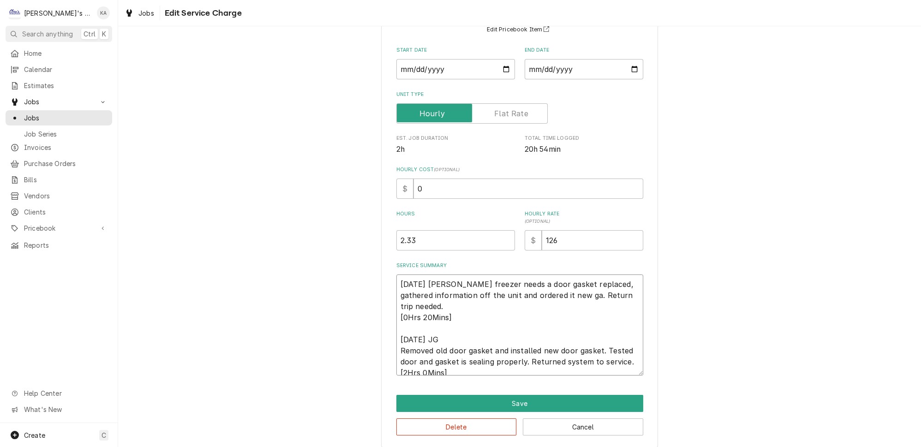
type textarea "x"
type textarea "8/15/2025 JG Traulsen freezer needs a door gasket replaced, gathered informatio…"
type textarea "x"
type textarea "8/15/2025 JG Traulsen freezer needs a door gasket replaced, gathered informatio…"
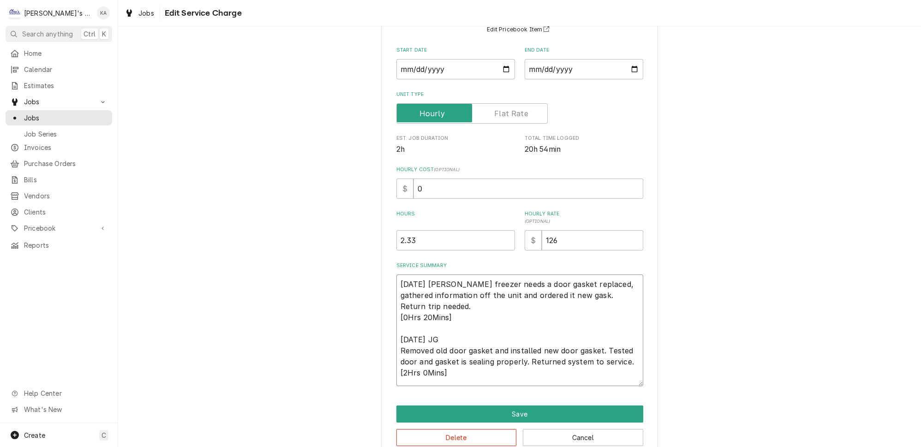
scroll to position [100, 0]
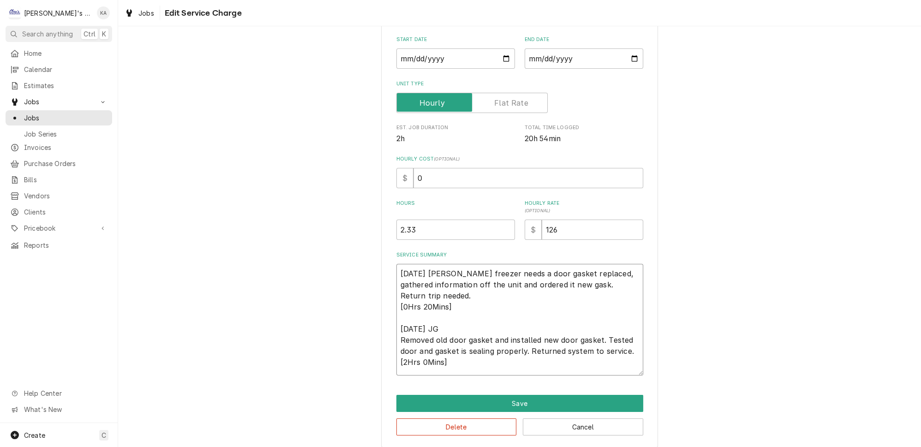
type textarea "x"
type textarea "8/15/2025 JG Traulsen freezer needs a door gasket replaced, gathered informatio…"
type textarea "x"
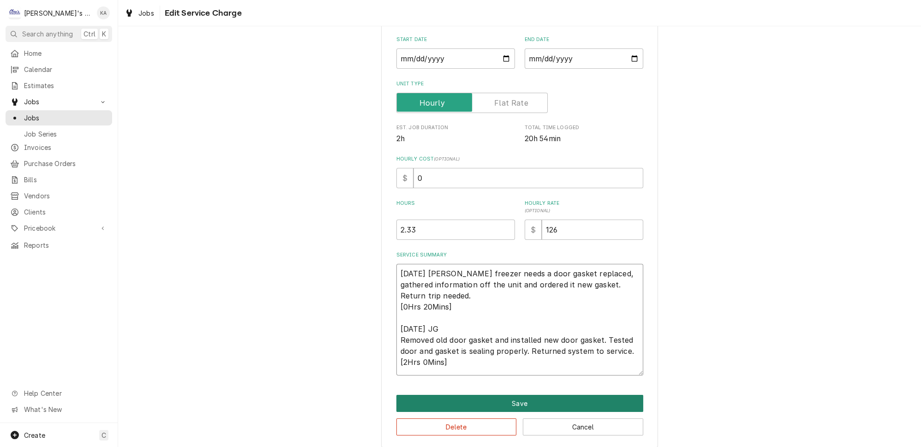
type textarea "8/15/2025 JG Traulsen freezer needs a door gasket replaced, gathered informatio…"
click at [510, 397] on button "Save" at bounding box center [520, 403] width 247 height 17
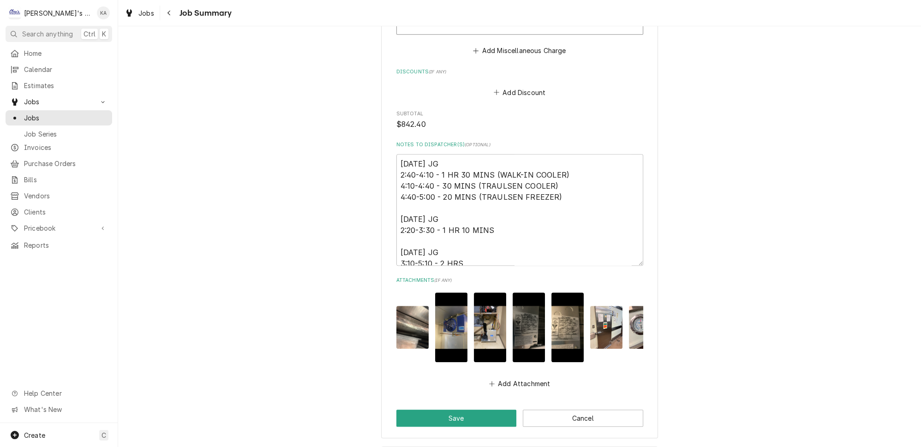
scroll to position [1496, 0]
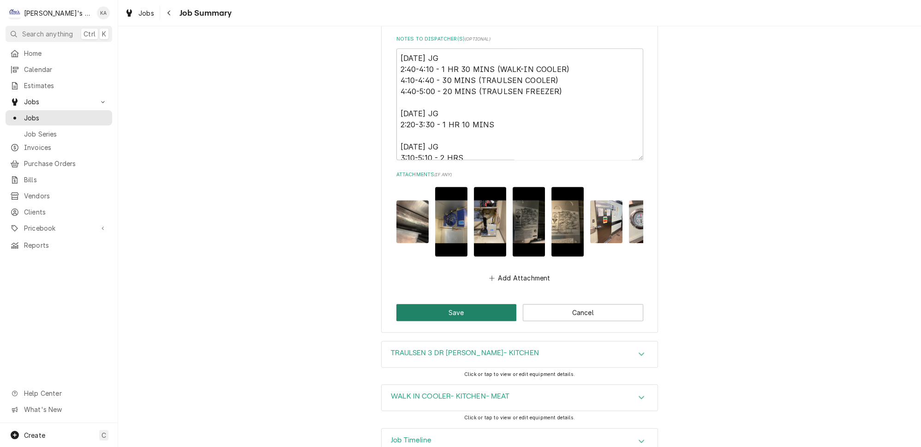
click at [454, 304] on button "Save" at bounding box center [457, 312] width 120 height 17
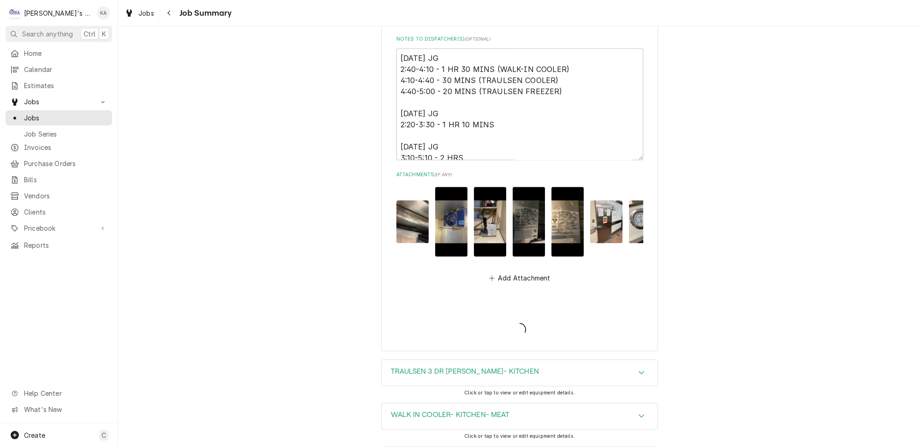
type textarea "x"
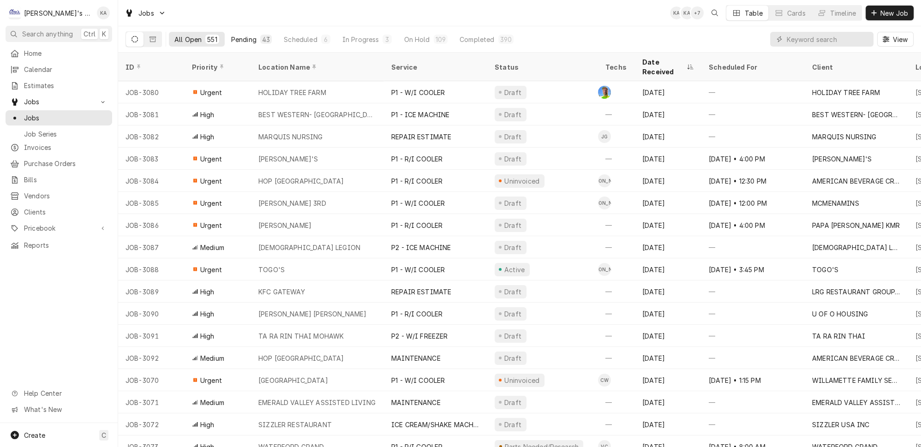
click at [235, 36] on div "Pending" at bounding box center [243, 40] width 25 height 10
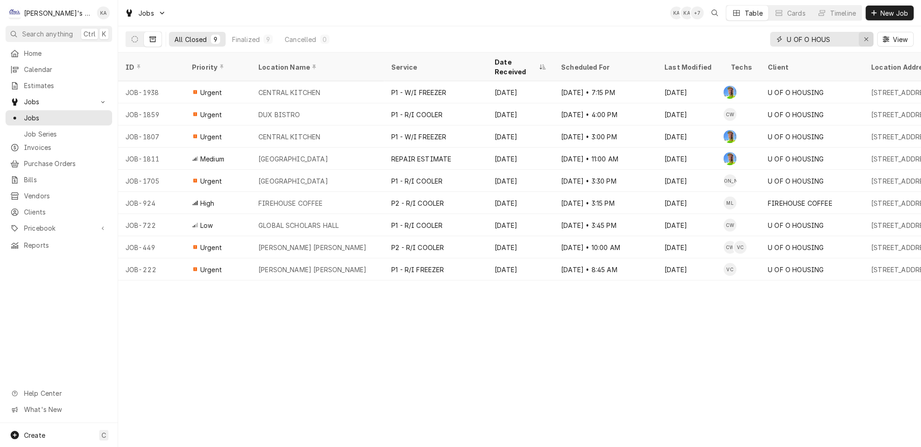
click at [869, 36] on icon "Erase input" at bounding box center [866, 39] width 5 height 6
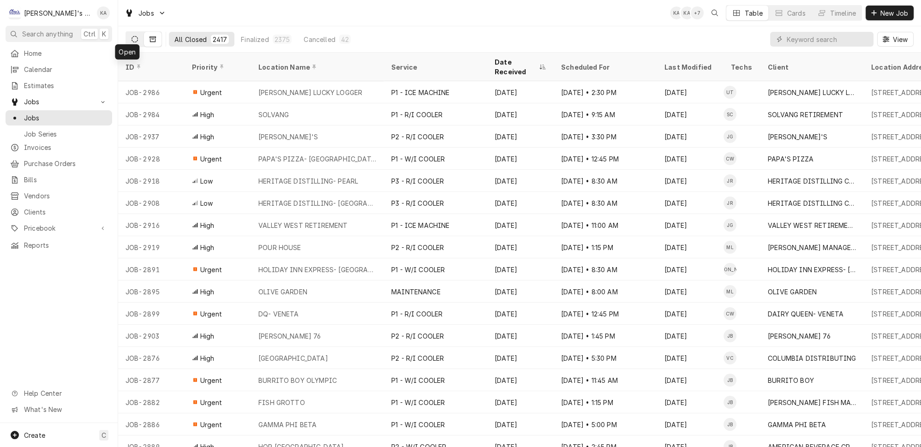
click at [132, 36] on icon "Dynamic Content Wrapper" at bounding box center [135, 39] width 6 height 6
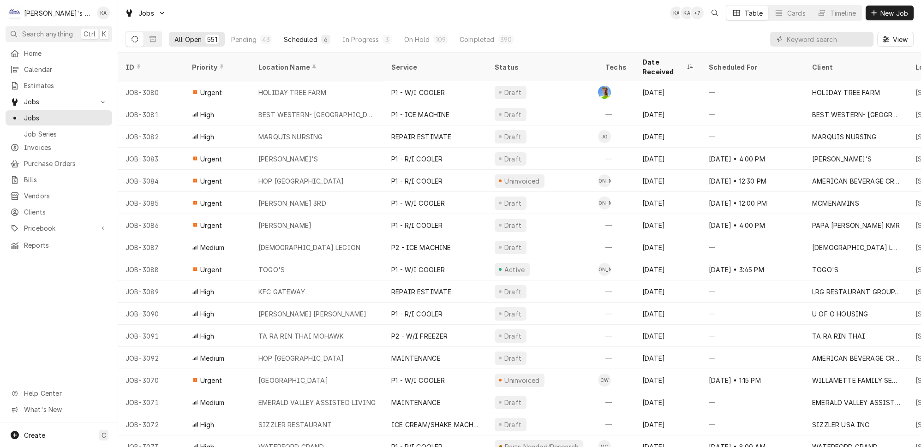
click at [291, 39] on div "Scheduled" at bounding box center [300, 40] width 33 height 10
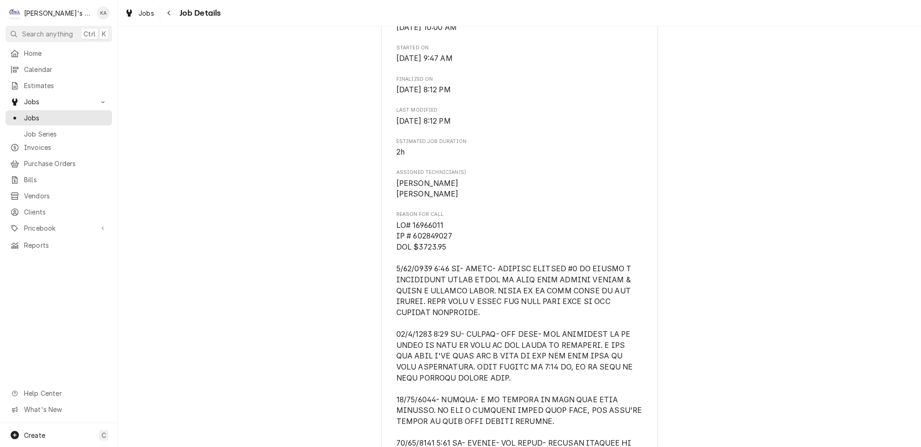
scroll to position [145, 0]
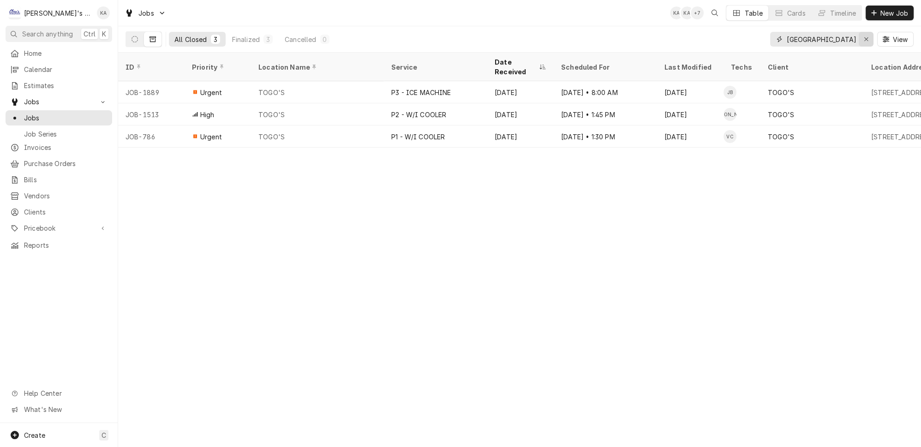
click at [868, 37] on icon "Erase input" at bounding box center [867, 39] width 4 height 4
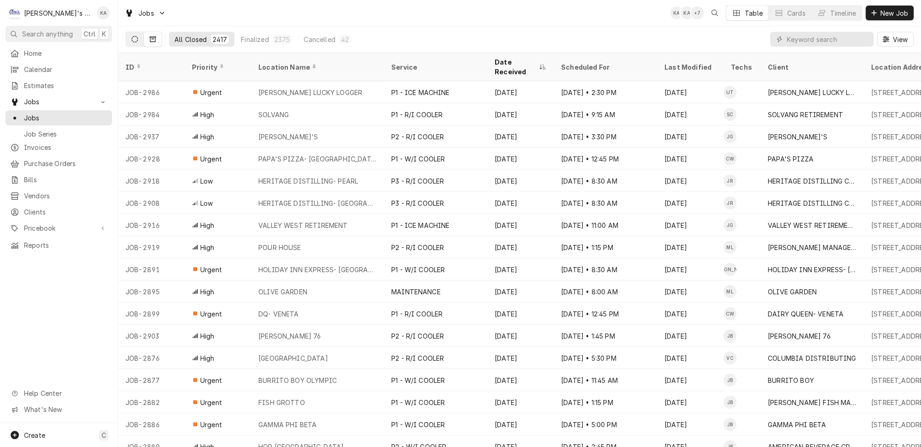
click at [132, 36] on icon "Dynamic Content Wrapper" at bounding box center [135, 39] width 6 height 6
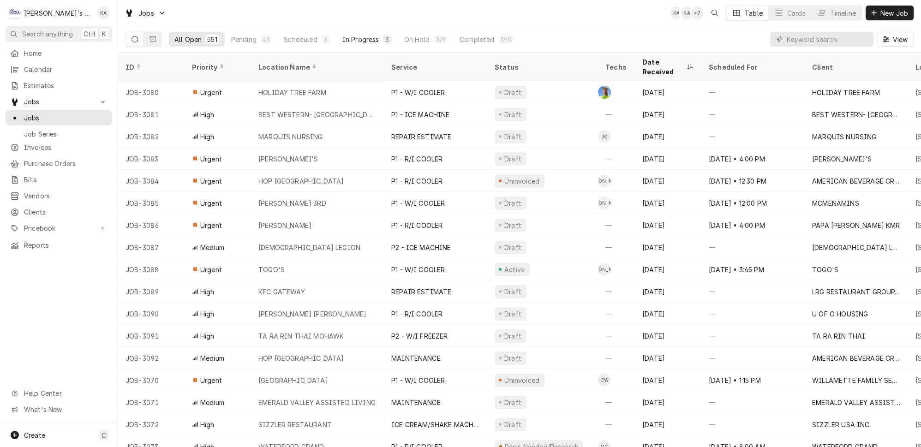
click at [345, 37] on div "In Progress" at bounding box center [361, 40] width 37 height 10
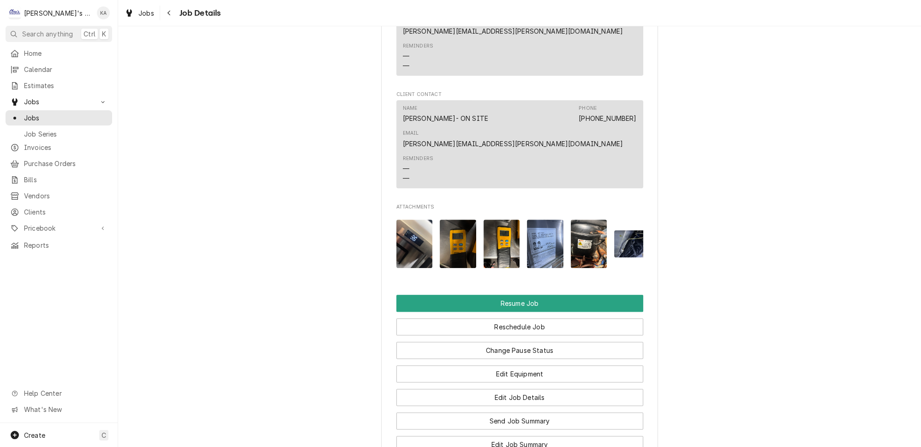
scroll to position [1217, 0]
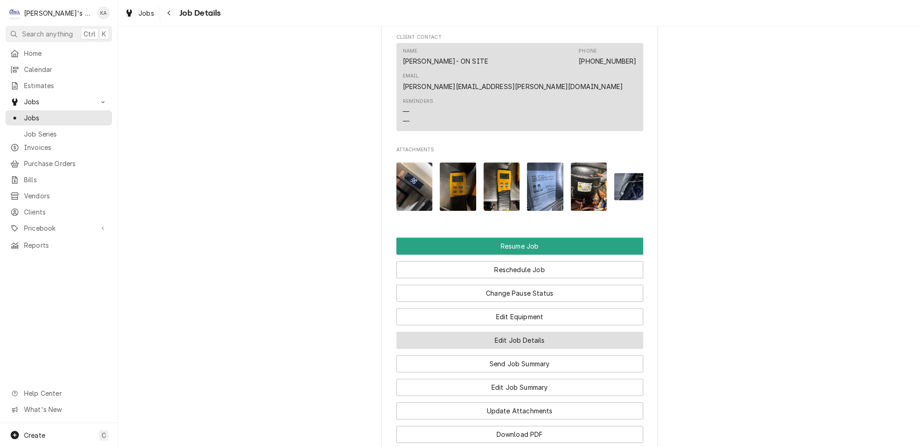
click at [521, 332] on button "Edit Job Details" at bounding box center [520, 340] width 247 height 17
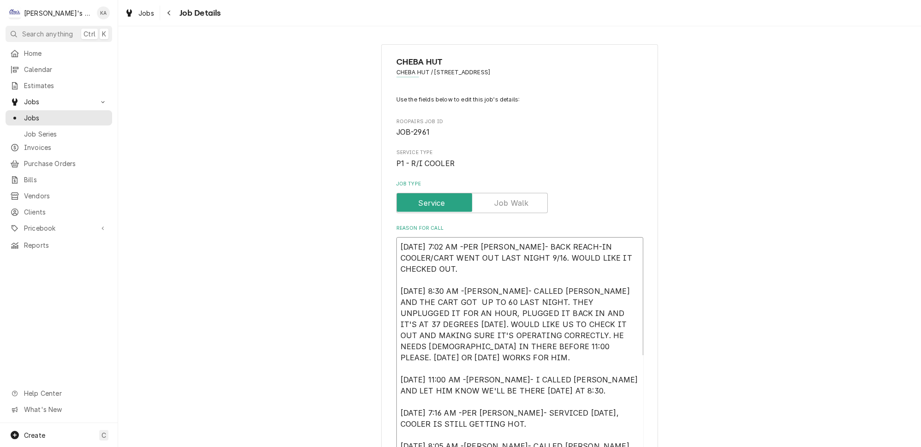
click at [466, 242] on textarea "[DATE] 7:02 AM -PER [PERSON_NAME]- BACK REACH-IN COOLER/CART WENT OUT LAST NIGH…" at bounding box center [520, 360] width 247 height 247
type textarea "x"
type textarea "[DATE] 7:02 AM-PER [PERSON_NAME]- BACK REACH-IN COOLER/CART WENT OUT LAST NIGHT…"
type textarea "x"
type textarea "[DATE] 7:02 AM- PER [PERSON_NAME]- BACK REACH-IN COOLER/CART WENT OUT LAST NIGH…"
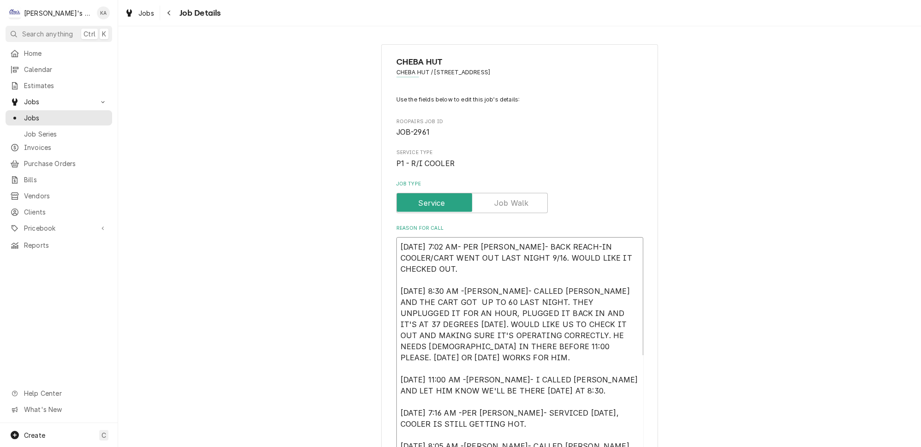
click at [499, 252] on textarea "[DATE] 7:02 AM- PER [PERSON_NAME]- BACK REACH-IN COOLER/CART WENT OUT LAST NIGH…" at bounding box center [520, 360] width 247 height 247
type textarea "x"
type textarea "[DATE] 7:02 AM- PER [PERSON_NAME]- BACK REACH-IN COOLER/CART WENT OUT LAST NIGH…"
type textarea "x"
type textarea "[DATE] 7:02 AM- PER [PERSON_NAME]- BACK REACH-IN COOLER/CART WENT OUT LAST NIGH…"
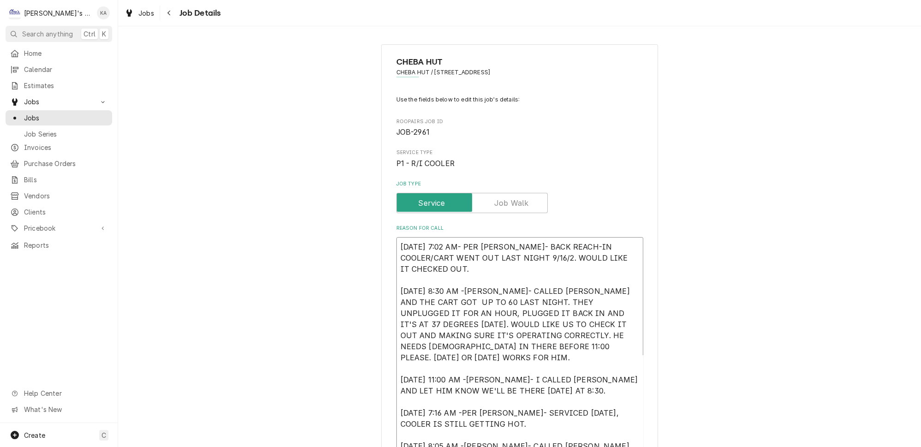
type textarea "x"
type textarea "[DATE] 7:02 AM- PER [PERSON_NAME]- BACK REACH-IN COOLER/CART WENT OUT LAST NIGH…"
type textarea "x"
type textarea "[DATE] 7:02 AM- PER [PERSON_NAME]- BACK REACH-IN COOLER/CART WENT OUT LAST NIGH…"
type textarea "x"
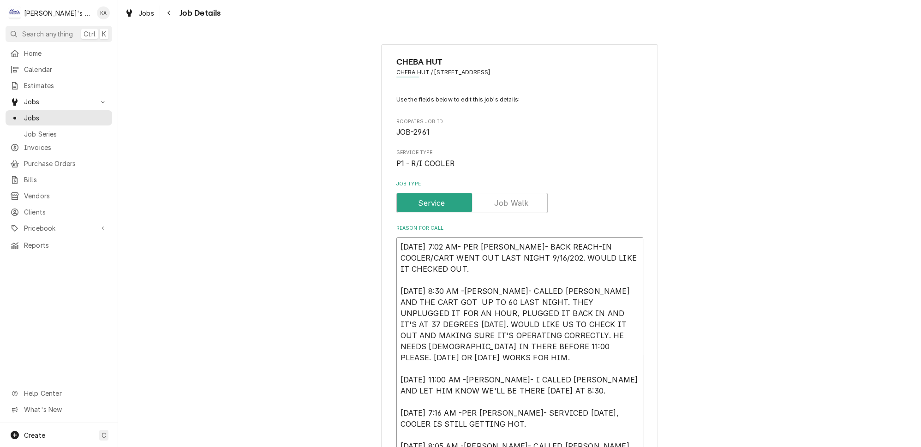
type textarea "[DATE] 7:02 AM- PER [PERSON_NAME]- BACK REACH-IN COOLER/CART WENT OUT LAST NIGH…"
click at [467, 284] on textarea "[DATE] 7:02 AM- PER [PERSON_NAME]- BACK REACH-IN COOLER/CART WENT OUT LAST NIGH…" at bounding box center [520, 365] width 247 height 257
type textarea "x"
type textarea "9/17/2025 7:02 AM- PER JOSH- BACK REACH-IN COOLER/CART WENT OUT LAST NIGHT 9/16…"
type textarea "x"
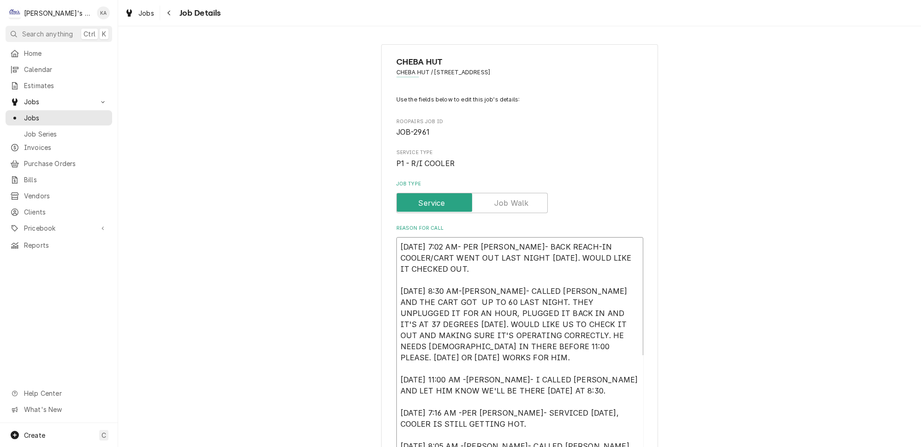
type textarea "9/17/2025 7:02 AM- PER JOSH- BACK REACH-IN COOLER/CART WENT OUT LAST NIGHT 9/16…"
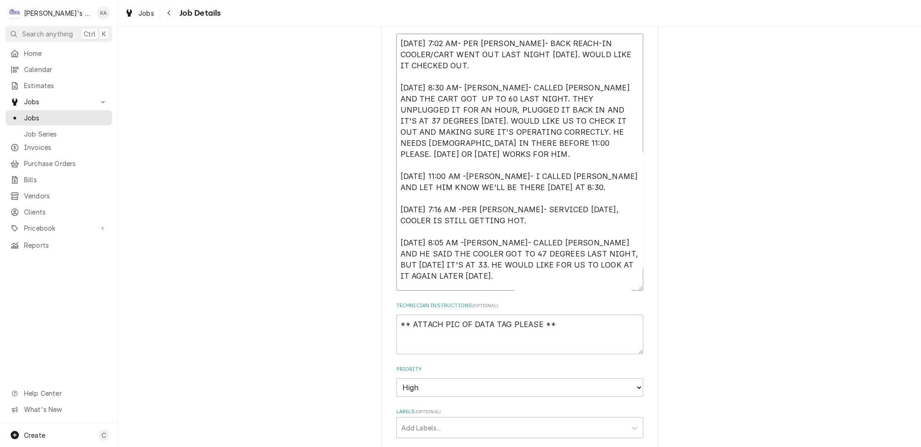
scroll to position [210, 0]
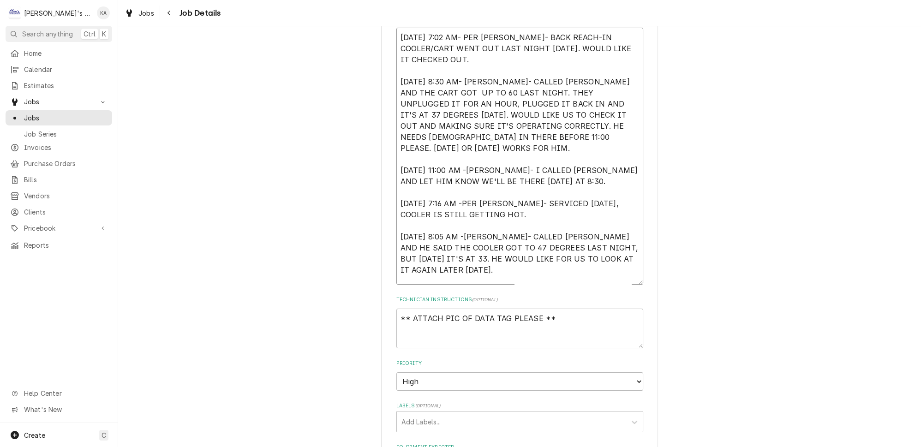
click at [468, 146] on textarea "9/17/2025 7:02 AM- PER JOSH- BACK REACH-IN COOLER/CART WENT OUT LAST NIGHT 9/16…" at bounding box center [520, 156] width 247 height 257
type textarea "x"
type textarea "9/17/2025 7:02 AM- PER JOSH- BACK REACH-IN COOLER/CART WENT OUT LAST NIGHT 9/16…"
type textarea "x"
type textarea "9/17/2025 7:02 AM- PER JOSH- BACK REACH-IN COOLER/CART WENT OUT LAST NIGHT 9/16…"
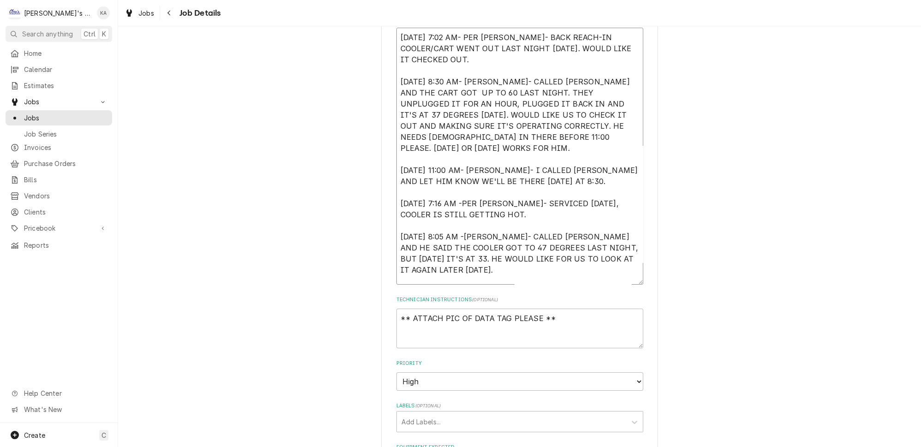
click at [465, 179] on textarea "9/17/2025 7:02 AM- PER JOSH- BACK REACH-IN COOLER/CART WENT OUT LAST NIGHT 9/16…" at bounding box center [520, 156] width 247 height 257
type textarea "x"
type textarea "9/17/2025 7:02 AM- PER JOSH- BACK REACH-IN COOLER/CART WENT OUT LAST NIGHT 9/16…"
type textarea "x"
type textarea "9/17/2025 7:02 AM- PER JOSH- BACK REACH-IN COOLER/CART WENT OUT LAST NIGHT 9/16…"
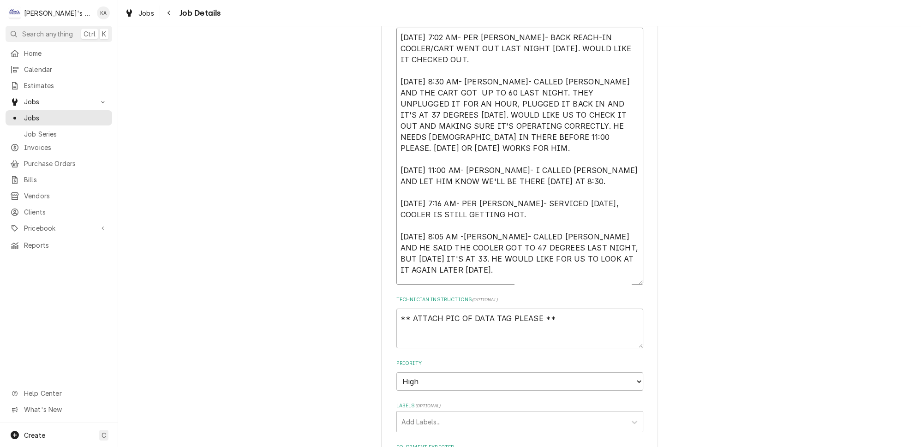
click at [602, 179] on textarea "9/17/2025 7:02 AM- PER JOSH- BACK REACH-IN COOLER/CART WENT OUT LAST NIGHT 9/16…" at bounding box center [520, 156] width 247 height 257
type textarea "x"
type textarea "9/17/2025 7:02 AM- PER JOSH- BACK REACH-IN COOLER/CART WENT OUT LAST NIGHT 9/16…"
type textarea "x"
type textarea "9/17/2025 7:02 AM- PER JOSH- BACK REACH-IN COOLER/CART WENT OUT LAST NIGHT 9/16…"
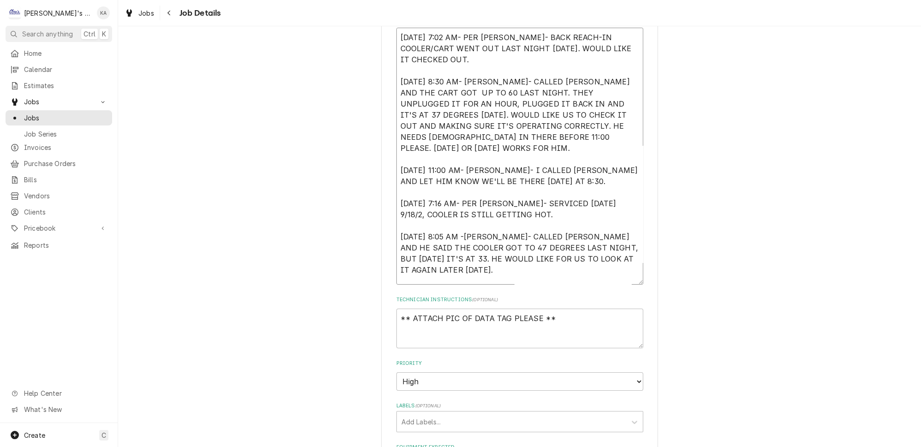
type textarea "x"
type textarea "9/17/2025 7:02 AM- PER JOSH- BACK REACH-IN COOLER/CART WENT OUT LAST NIGHT 9/16…"
type textarea "x"
type textarea "9/17/2025 7:02 AM- PER JOSH- BACK REACH-IN COOLER/CART WENT OUT LAST NIGHT 9/16…"
type textarea "x"
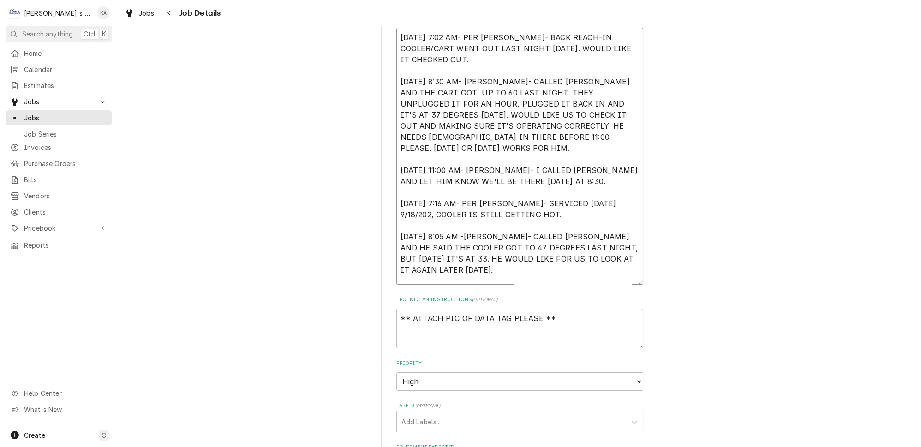
type textarea "9/17/2025 7:02 AM- PER JOSH- BACK REACH-IN COOLER/CART WENT OUT LAST NIGHT 9/16…"
click at [468, 210] on textarea "9/17/2025 7:02 AM- PER JOSH- BACK REACH-IN COOLER/CART WENT OUT LAST NIGHT 9/16…" at bounding box center [520, 156] width 247 height 257
type textarea "x"
type textarea "9/17/2025 7:02 AM- PER JOSH- BACK REACH-IN COOLER/CART WENT OUT LAST NIGHT 9/16…"
type textarea "x"
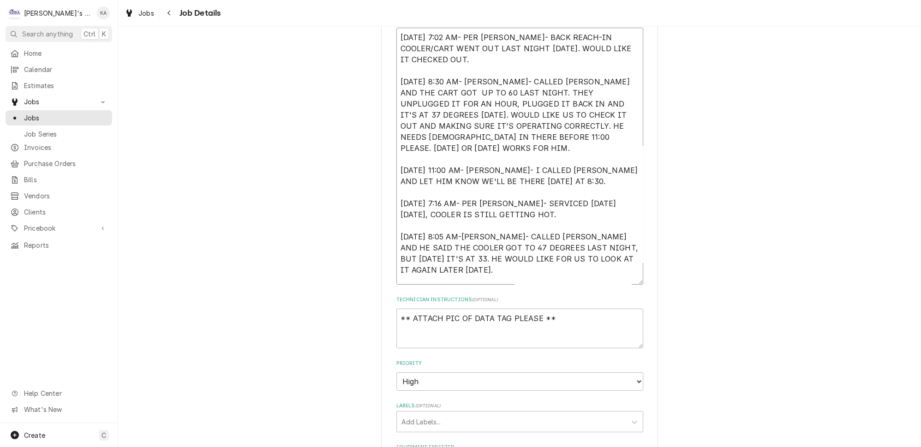
type textarea "[DATE] 7:02 AM- PER [PERSON_NAME]- BACK REACH-IN COOLER/CART WENT OUT LAST NIGH…"
type textarea "x"
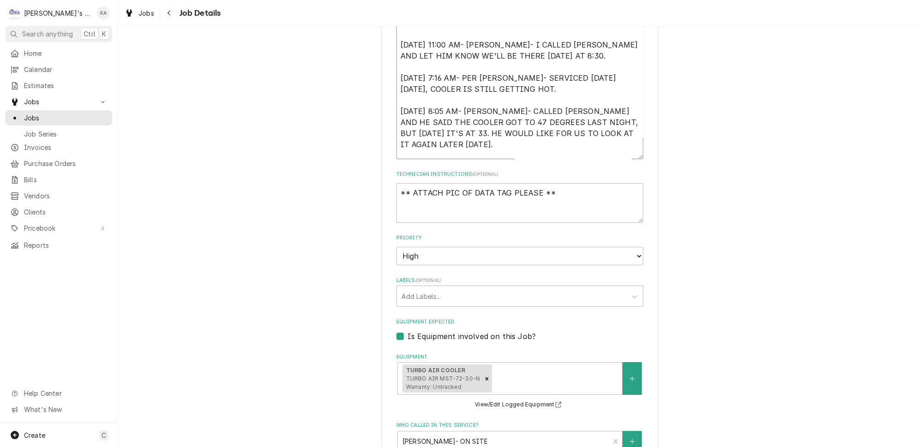
scroll to position [336, 0]
type textarea "[DATE] 7:02 AM- PER [PERSON_NAME]- BACK REACH-IN COOLER/CART WENT OUT LAST NIGH…"
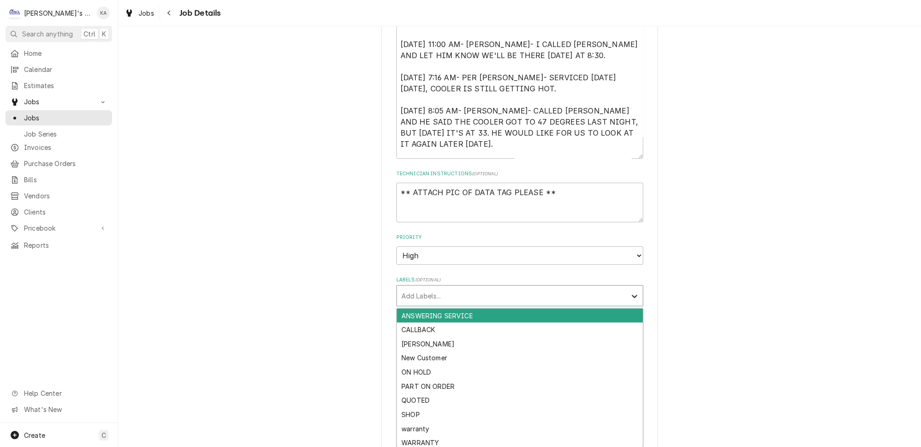
click at [630, 292] on icon "Labels" at bounding box center [634, 296] width 9 height 9
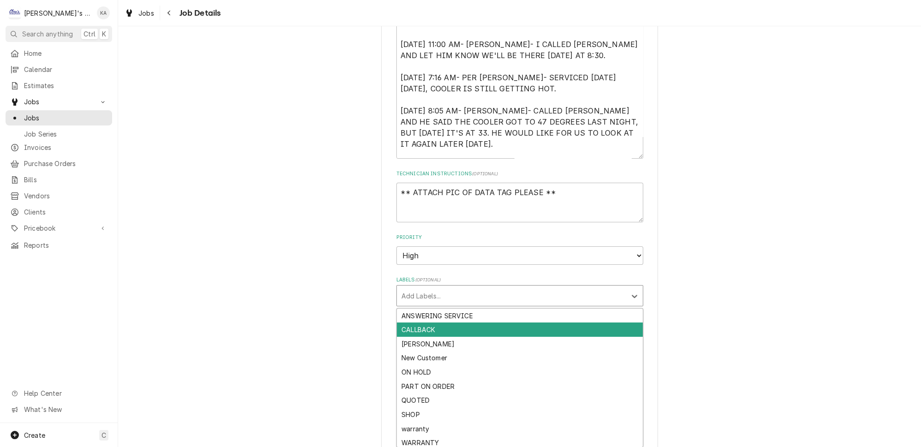
click at [444, 324] on div "CALLBACK" at bounding box center [520, 330] width 246 height 14
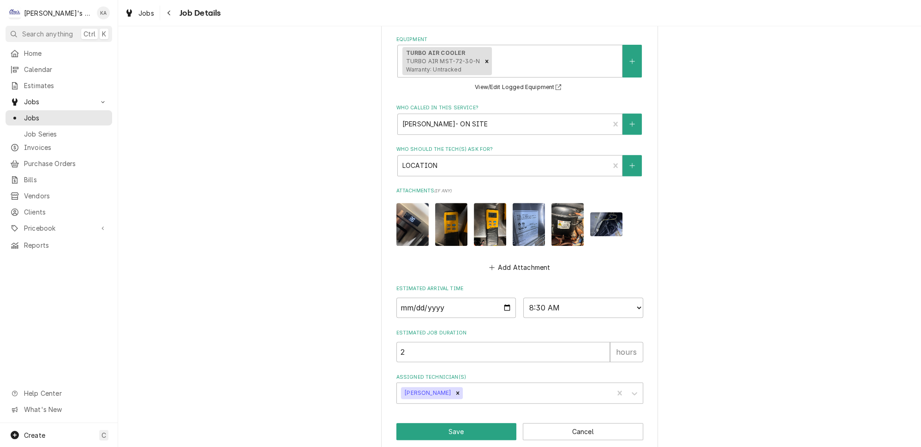
scroll to position [655, 0]
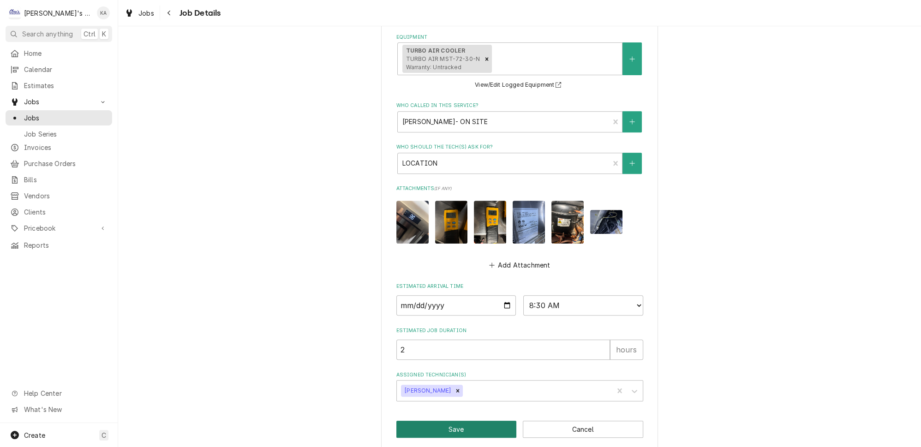
click at [452, 421] on button "Save" at bounding box center [457, 429] width 120 height 17
type textarea "x"
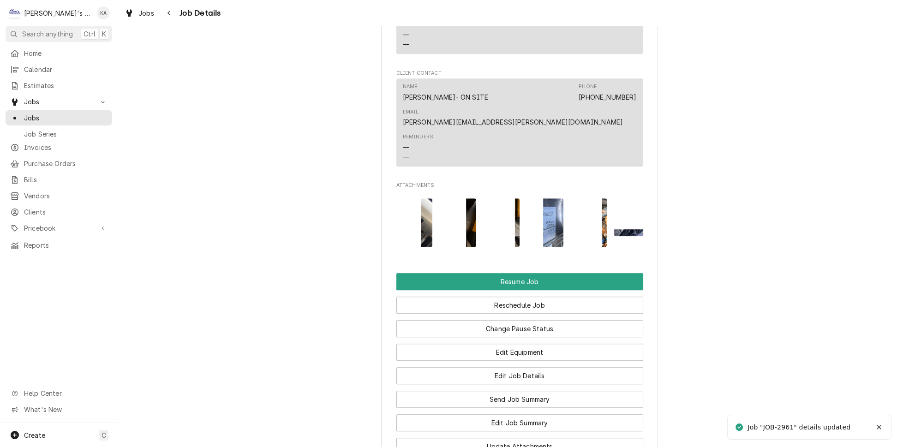
scroll to position [1217, 0]
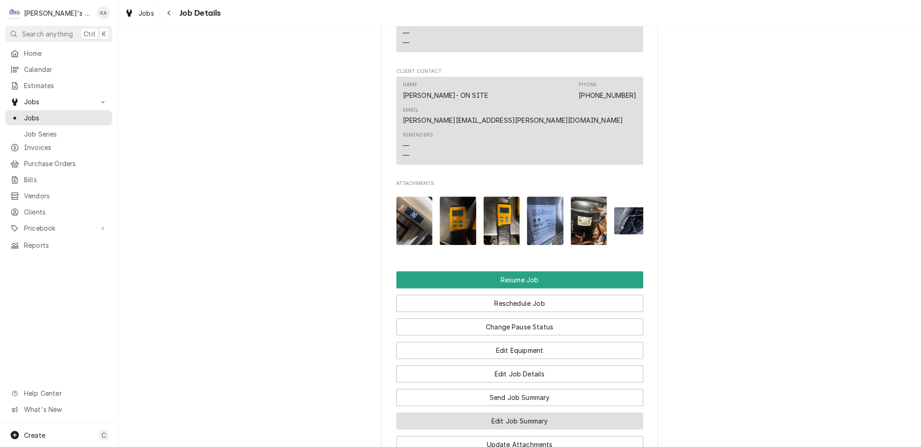
click at [513, 413] on button "Edit Job Summary" at bounding box center [520, 421] width 247 height 17
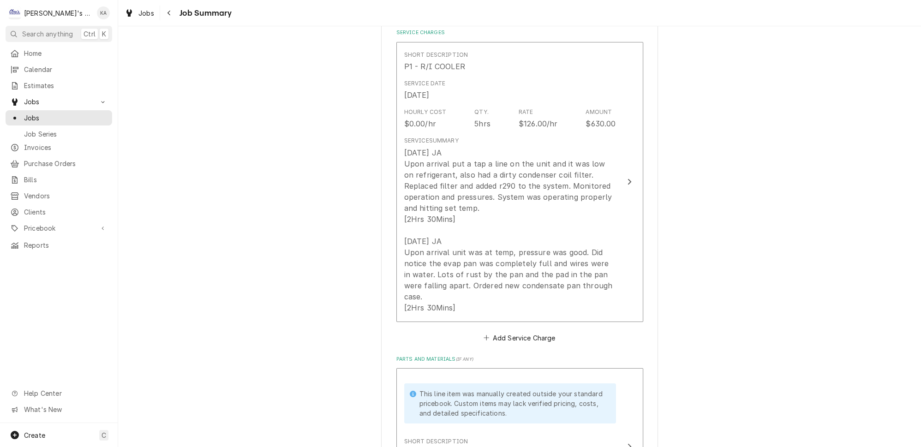
scroll to position [252, 0]
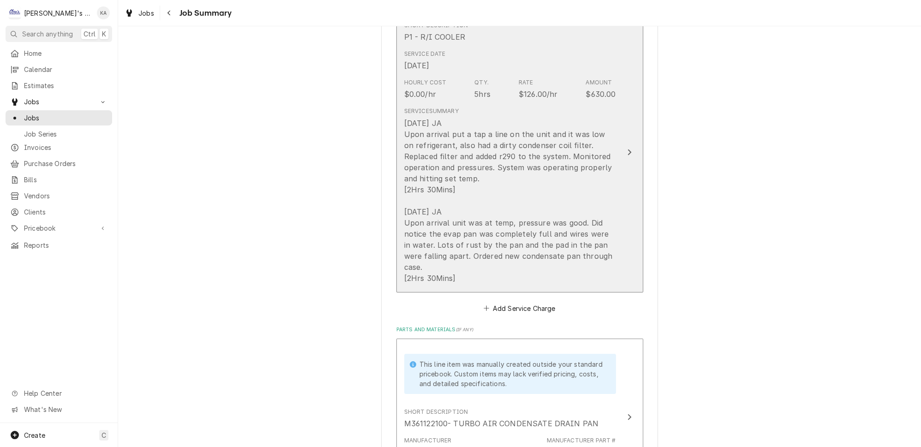
click at [611, 261] on button "Short Description P1 - R/I COOLER Service Date [DATE] Hourly Cost $0.00/hr Qty.…" at bounding box center [520, 152] width 247 height 280
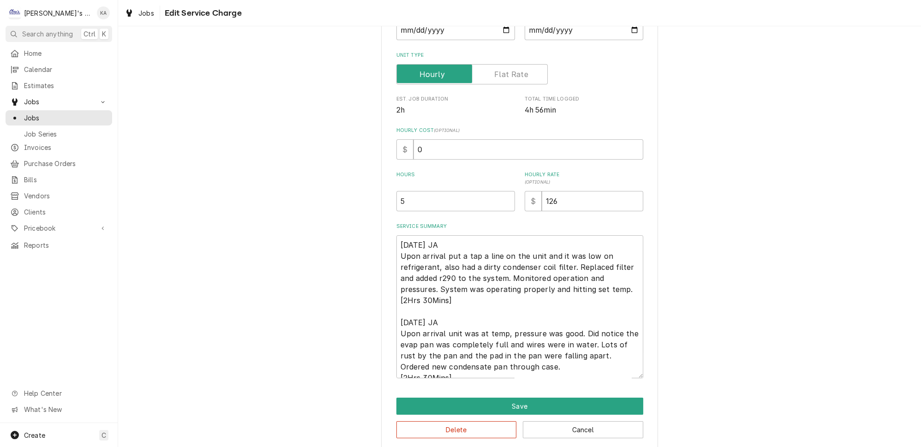
scroll to position [131, 0]
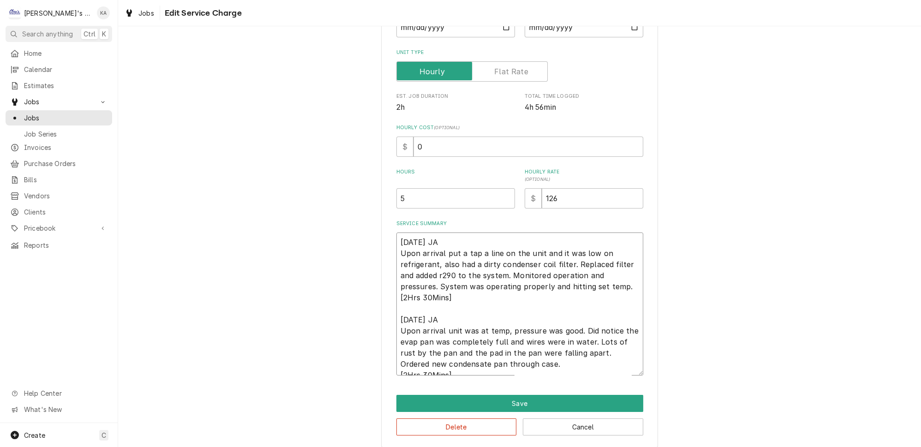
click at [530, 343] on textarea "[DATE] JA Upon arrival put a tap a line on the unit and it was low on refrigera…" at bounding box center [520, 304] width 247 height 143
type textarea "x"
type textarea "[DATE] JA Upon arrival put a tap a line on the unit and it was low on refrigera…"
type textarea "x"
type textarea "[DATE] JA Upon arrival put a tap a line on the unit and it was low on refrigera…"
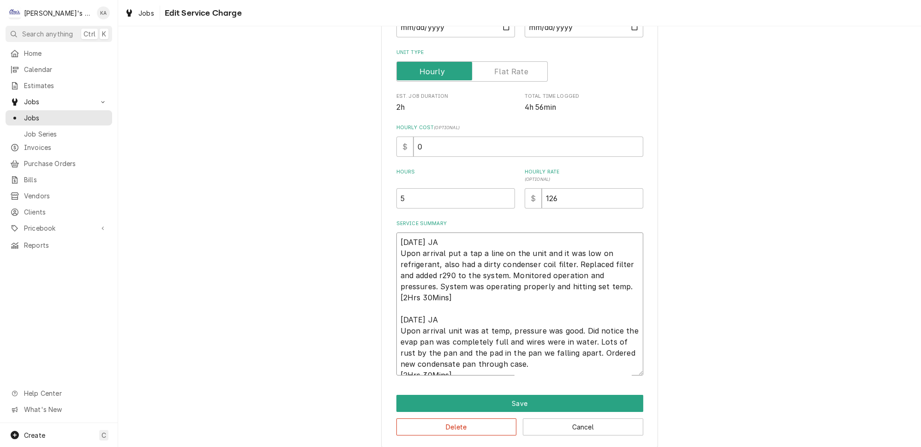
type textarea "x"
type textarea "[DATE] JA Upon arrival put a tap a line on the unit and it was low on refrigera…"
type textarea "x"
type textarea "[DATE] JA Upon arrival put a tap a line on the unit and it was low on refrigera…"
type textarea "x"
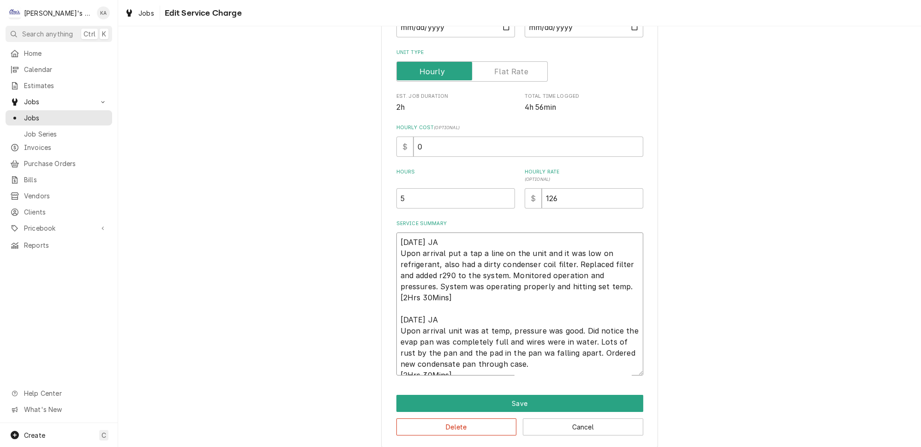
type textarea "[DATE] JA Upon arrival put a tap a line on the unit and it was low on refrigera…"
drag, startPoint x: 499, startPoint y: 353, endPoint x: 484, endPoint y: 355, distance: 14.8
click at [484, 355] on textarea "[DATE] JA Upon arrival put a tap a line on the unit and it was low on refrigera…" at bounding box center [520, 304] width 247 height 143
type textarea "x"
type textarea "[DATE] JA Upon arrival put a tap a line on the unit and it was low on refrigera…"
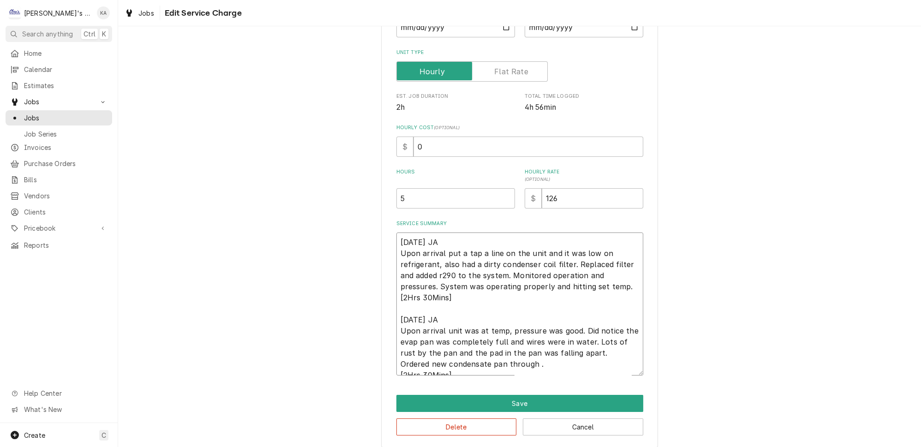
type textarea "x"
type textarea "[DATE] JA Upon arrival put a tap a line on the unit and it was low on refrigera…"
type textarea "x"
type textarea "[DATE] JA Upon arrival put a tap a line on the unit and it was low on refrigera…"
type textarea "x"
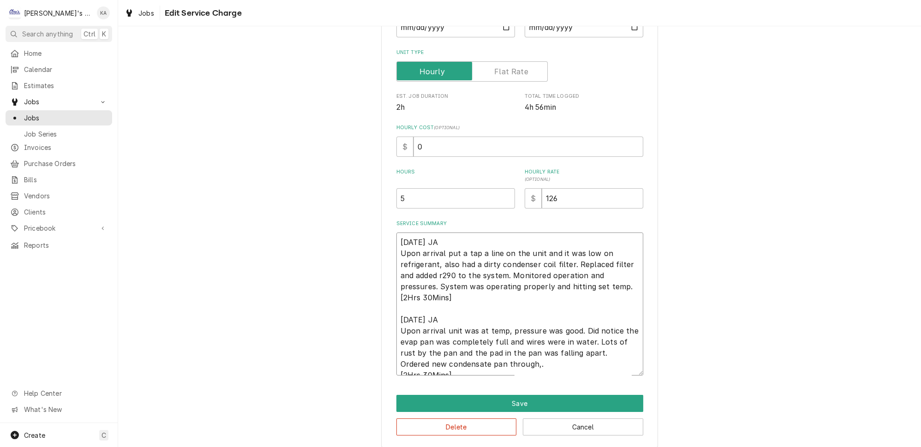
type textarea "[DATE] JA Upon arrival put a tap a line on the unit and it was low on refrigera…"
type textarea "x"
type textarea "[DATE] JA Upon arrival put a tap a line on the unit and it was low on refrigera…"
type textarea "x"
type textarea "[DATE] JA Upon arrival put a tap a line on the unit and it was low on refrigera…"
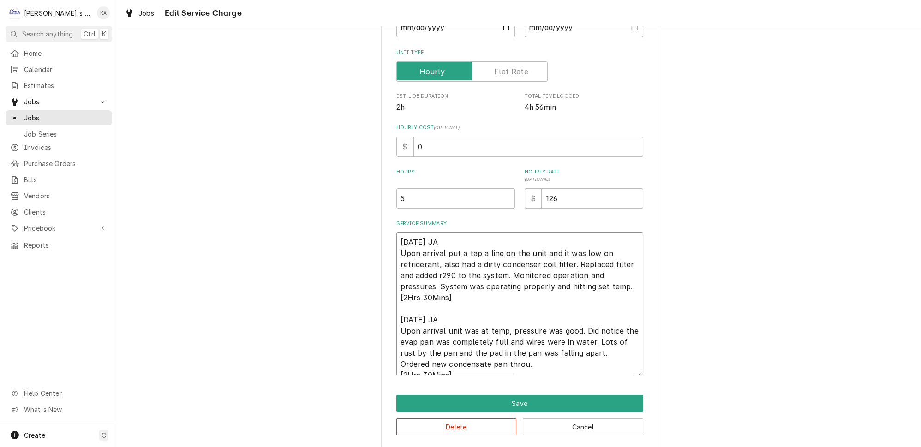
type textarea "x"
type textarea "[DATE] JA Upon arrival put a tap a line on the unit and it was low on refrigera…"
type textarea "x"
type textarea "[DATE] JA Upon arrival put a tap a line on the unit and it was low on refrigera…"
type textarea "x"
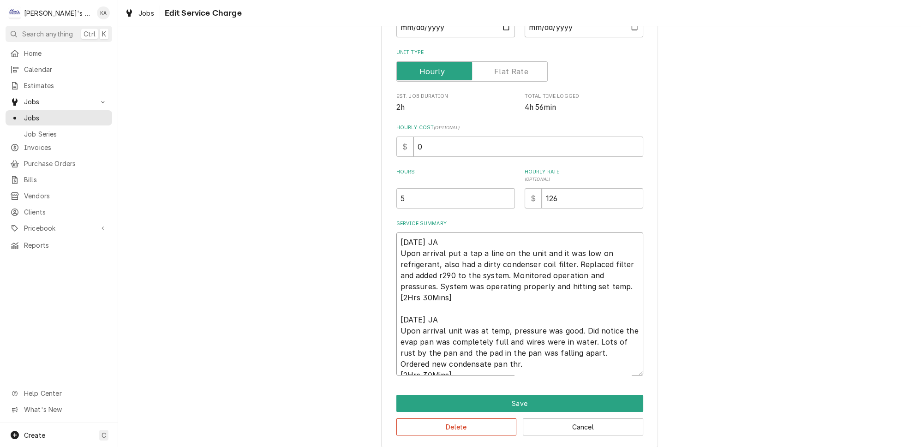
type textarea "9/18/2025 JA Upon arrival put a tap a line on the unit and it was low on refrig…"
type textarea "x"
type textarea "9/18/2025 JA Upon arrival put a tap a line on the unit and it was low on refrig…"
type textarea "x"
type textarea "9/18/2025 JA Upon arrival put a tap a line on the unit and it was low on refrig…"
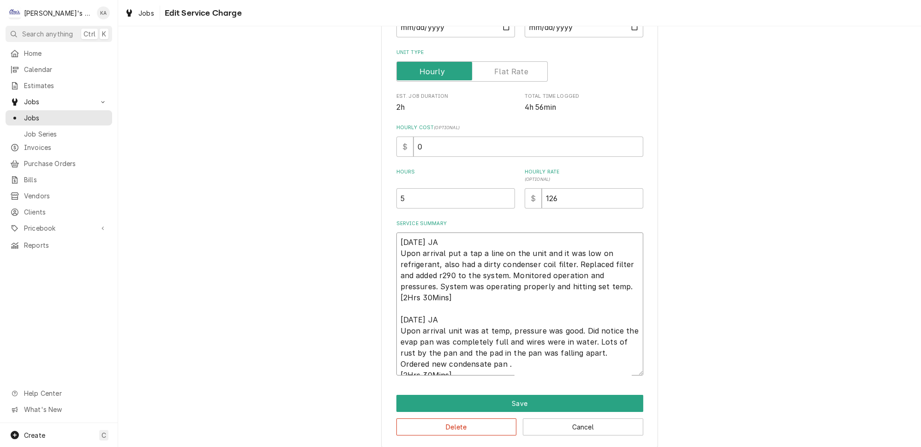
type textarea "x"
type textarea "9/18/2025 JA Upon arrival put a tap a line on the unit and it was low on refrig…"
type textarea "x"
type textarea "9/18/2025 JA Upon arrival put a tap a line on the unit and it was low on refrig…"
type textarea "x"
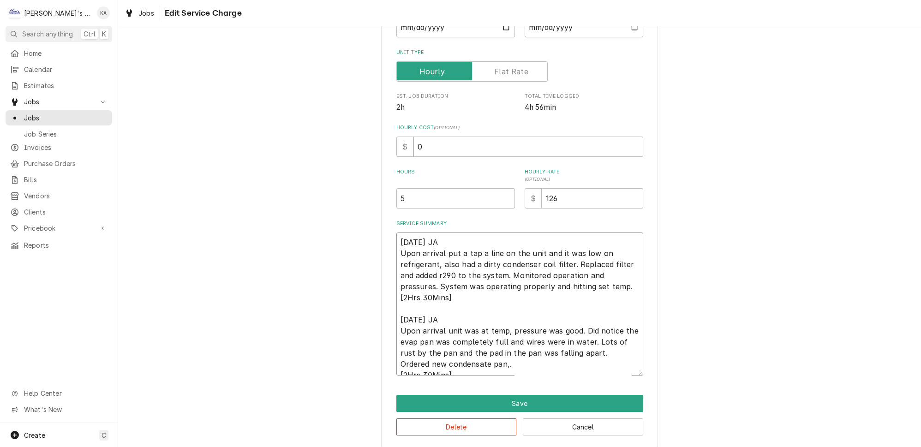
type textarea "9/18/2025 JA Upon arrival put a tap a line on the unit and it was low on refrig…"
type textarea "x"
type textarea "9/18/2025 JA Upon arrival put a tap a line on the unit and it was low on refrig…"
type textarea "x"
type textarea "9/18/2025 JA Upon arrival put a tap a line on the unit and it was low on refrig…"
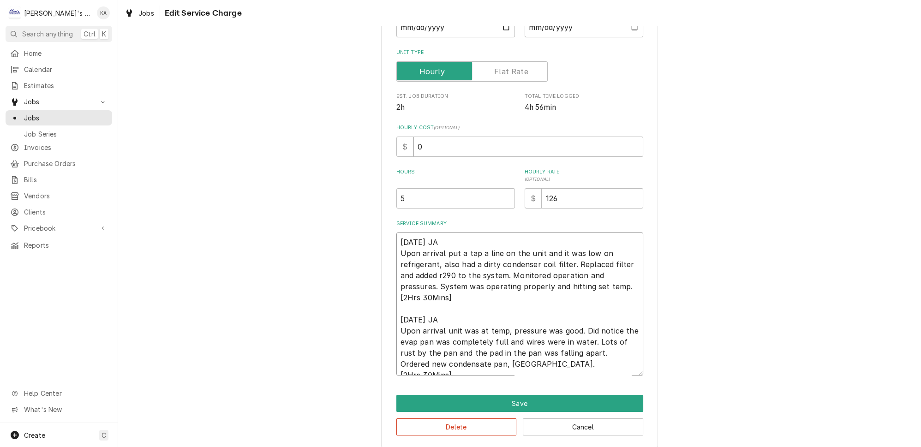
type textarea "x"
type textarea "9/18/2025 JA Upon arrival put a tap a line on the unit and it was low on refrig…"
type textarea "x"
type textarea "9/18/2025 JA Upon arrival put a tap a line on the unit and it was low on refrig…"
type textarea "x"
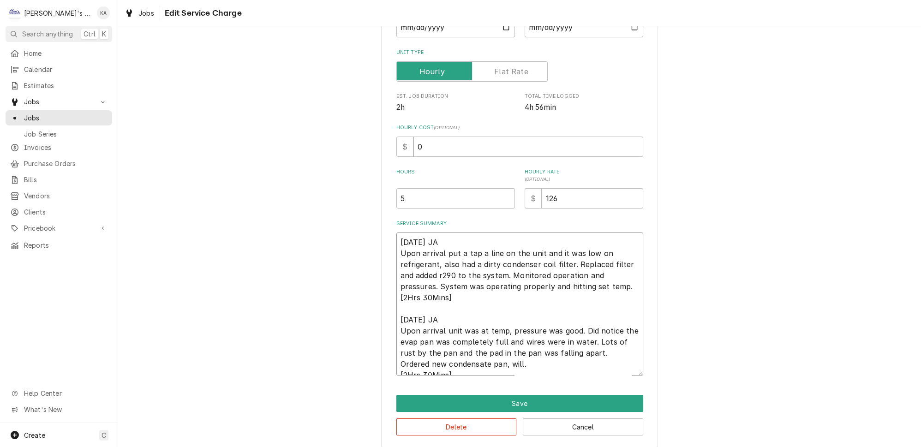
type textarea "9/18/2025 JA Upon arrival put a tap a line on the unit and it was low on refrig…"
type textarea "x"
type textarea "9/18/2025 JA Upon arrival put a tap a line on the unit and it was low on refrig…"
type textarea "x"
type textarea "9/18/2025 JA Upon arrival put a tap a line on the unit and it was low on refrig…"
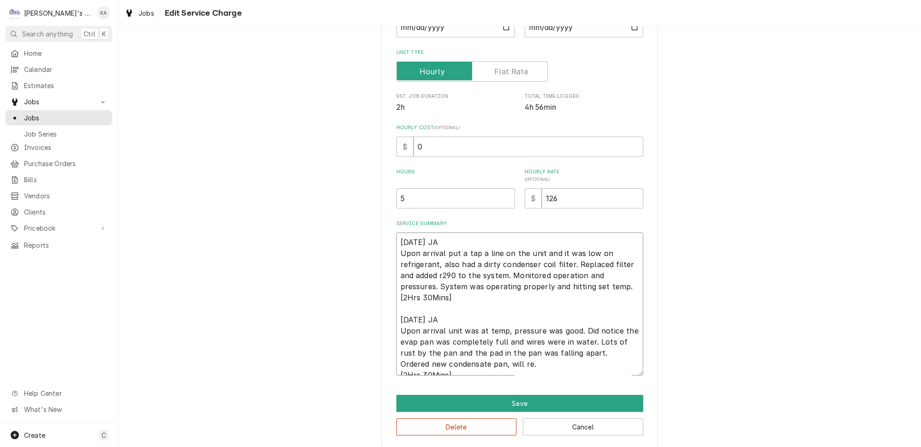
type textarea "x"
type textarea "9/18/2025 JA Upon arrival put a tap a line on the unit and it was low on refrig…"
type textarea "x"
type textarea "9/18/2025 JA Upon arrival put a tap a line on the unit and it was low on refrig…"
type textarea "x"
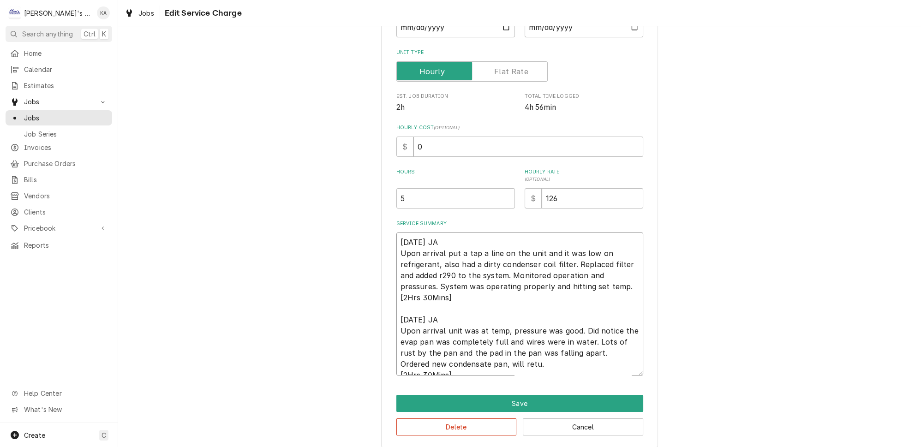
type textarea "9/18/2025 JA Upon arrival put a tap a line on the unit and it was low on refrig…"
type textarea "x"
type textarea "9/18/2025 JA Upon arrival put a tap a line on the unit and it was low on refrig…"
type textarea "x"
type textarea "9/18/2025 JA Upon arrival put a tap a line on the unit and it was low on refrig…"
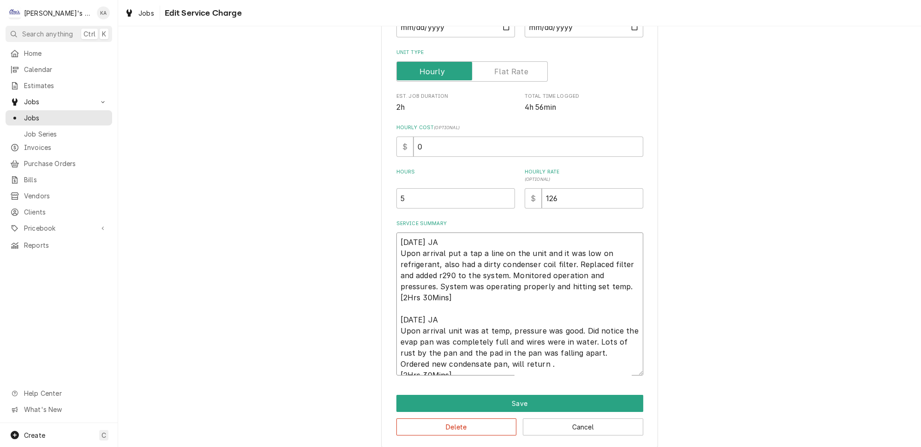
type textarea "x"
type textarea "9/18/2025 JA Upon arrival put a tap a line on the unit and it was low on refrig…"
type textarea "x"
type textarea "9/18/2025 JA Upon arrival put a tap a line on the unit and it was low on refrig…"
type textarea "x"
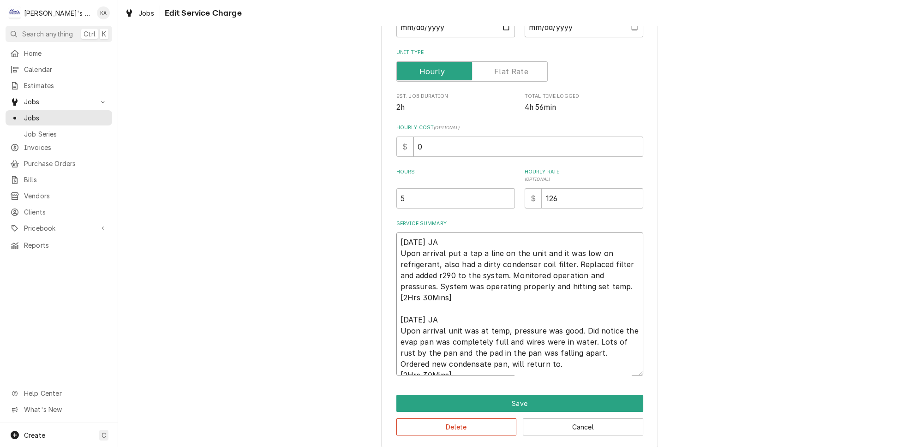
type textarea "9/18/2025 JA Upon arrival put a tap a line on the unit and it was low on refrig…"
type textarea "x"
type textarea "9/18/2025 JA Upon arrival put a tap a line on the unit and it was low on refrig…"
type textarea "x"
type textarea "9/18/2025 JA Upon arrival put a tap a line on the unit and it was low on refrig…"
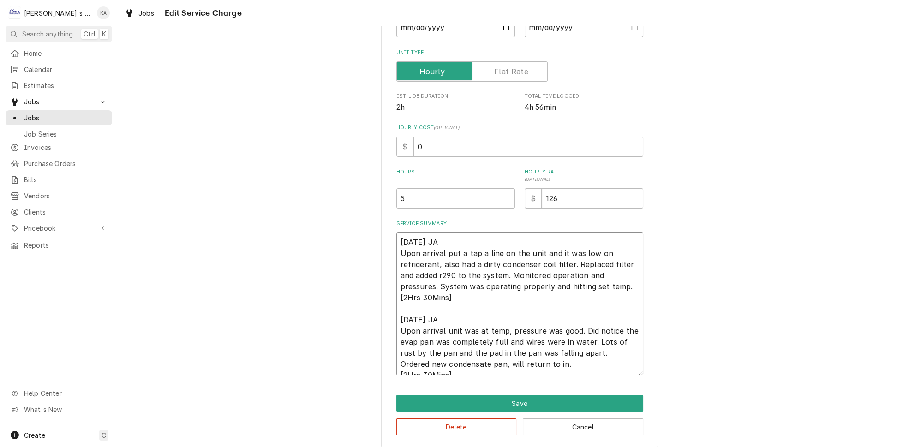
type textarea "x"
type textarea "9/18/2025 JA Upon arrival put a tap a line on the unit and it was low on refrig…"
type textarea "x"
type textarea "9/18/2025 JA Upon arrival put a tap a line on the unit and it was low on refrig…"
type textarea "x"
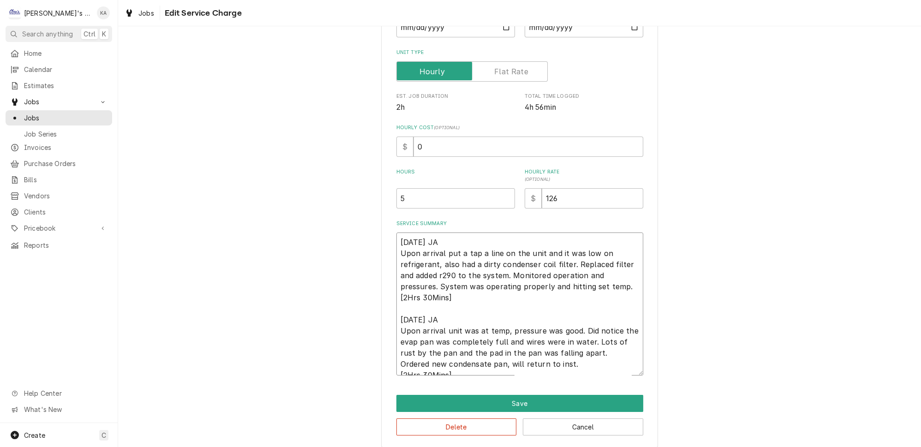
type textarea "9/18/2025 JA Upon arrival put a tap a line on the unit and it was low on refrig…"
type textarea "x"
type textarea "9/18/2025 JA Upon arrival put a tap a line on the unit and it was low on refrig…"
type textarea "x"
type textarea "9/18/2025 JA Upon arrival put a tap a line on the unit and it was low on refrig…"
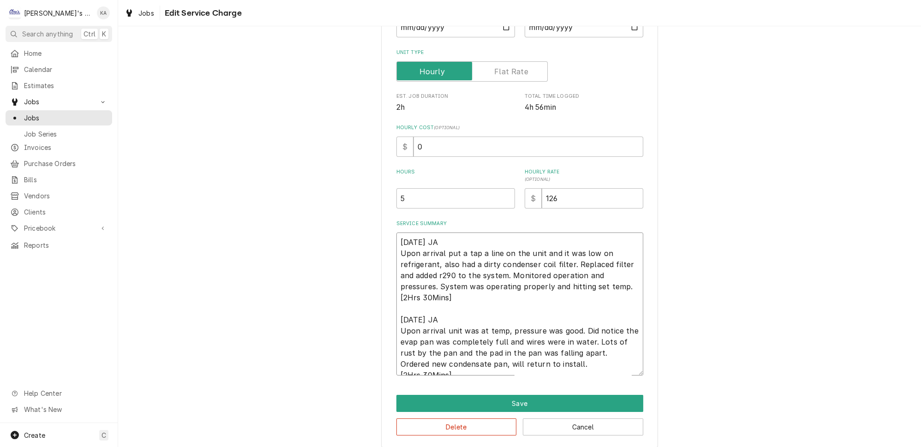
type textarea "x"
type textarea "9/18/2025 JA Upon arrival put a tap a line on the unit and it was low on refrig…"
type textarea "x"
type textarea "9/18/2025 JA Upon arrival put a tap a line on the unit and it was low on refrig…"
type textarea "x"
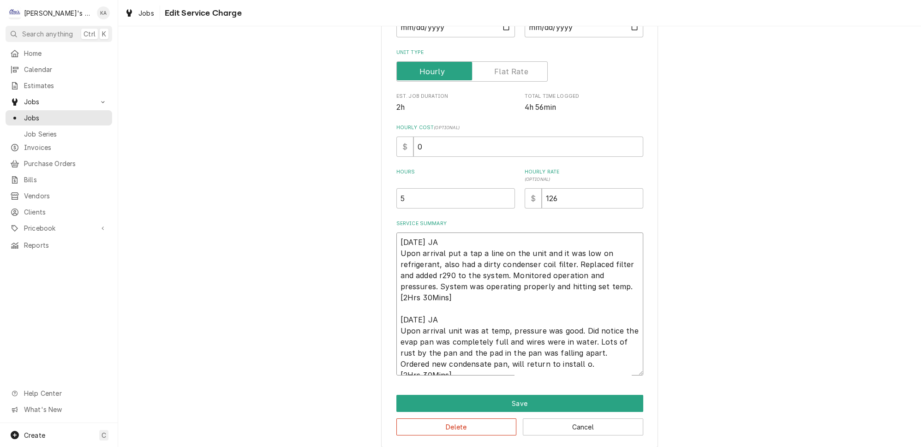
type textarea "9/18/2025 JA Upon arrival put a tap a line on the unit and it was low on refrig…"
type textarea "x"
type textarea "9/18/2025 JA Upon arrival put a tap a line on the unit and it was low on refrig…"
type textarea "x"
type textarea "9/18/2025 JA Upon arrival put a tap a line on the unit and it was low on refrig…"
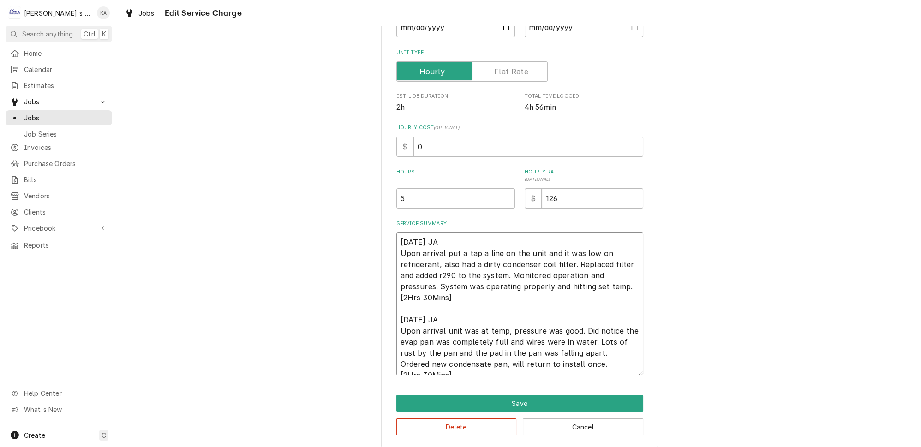
type textarea "x"
type textarea "9/18/2025 JA Upon arrival put a tap a line on the unit and it was low on refrig…"
type textarea "x"
type textarea "9/18/2025 JA Upon arrival put a tap a line on the unit and it was low on refrig…"
type textarea "x"
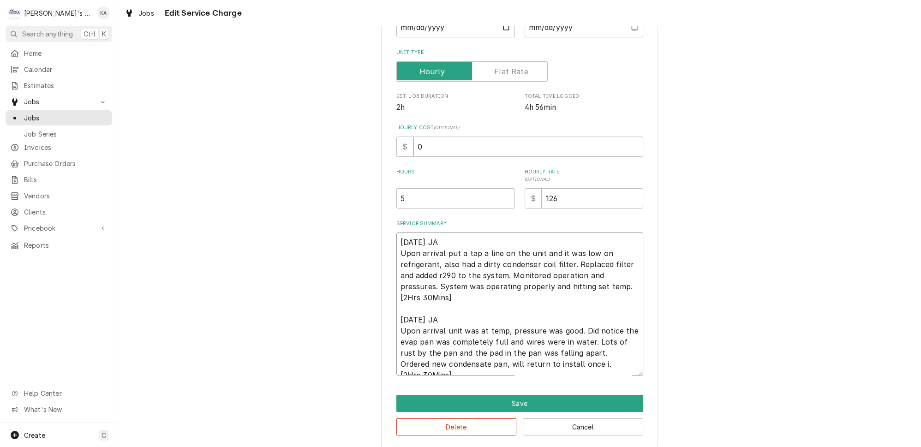
type textarea "9/18/2025 JA Upon arrival put a tap a line on the unit and it was low on refrig…"
type textarea "x"
type textarea "9/18/2025 JA Upon arrival put a tap a line on the unit and it was low on refrig…"
type textarea "x"
type textarea "9/18/2025 JA Upon arrival put a tap a line on the unit and it was low on refrig…"
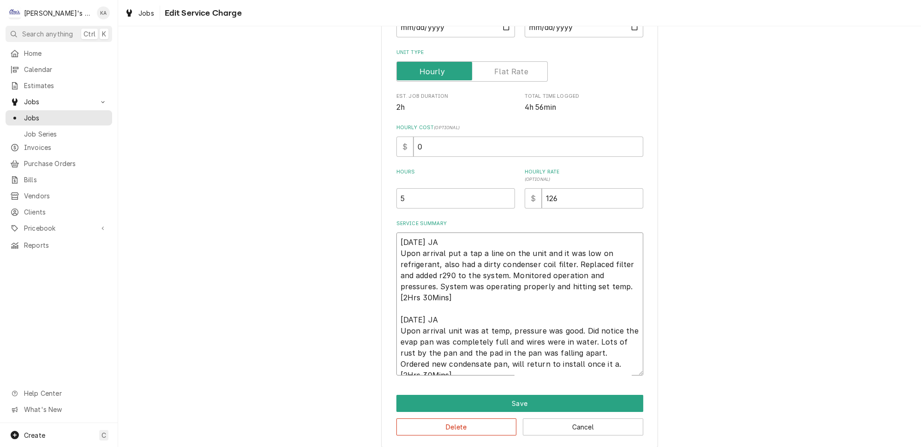
type textarea "x"
type textarea "9/18/2025 JA Upon arrival put a tap a line on the unit and it was low on refrig…"
type textarea "x"
type textarea "9/18/2025 JA Upon arrival put a tap a line on the unit and it was low on refrig…"
type textarea "x"
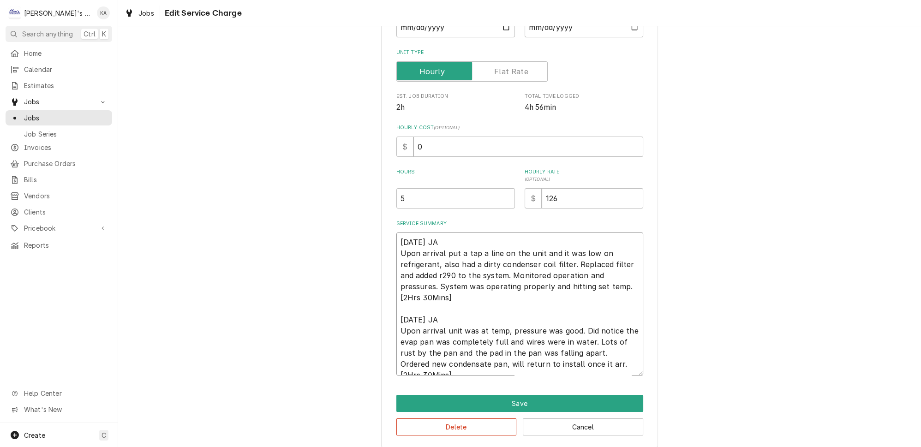
type textarea "9/18/2025 JA Upon arrival put a tap a line on the unit and it was low on refrig…"
type textarea "x"
type textarea "9/18/2025 JA Upon arrival put a tap a line on the unit and it was low on refrig…"
type textarea "x"
type textarea "9/18/2025 JA Upon arrival put a tap a line on the unit and it was low on refrig…"
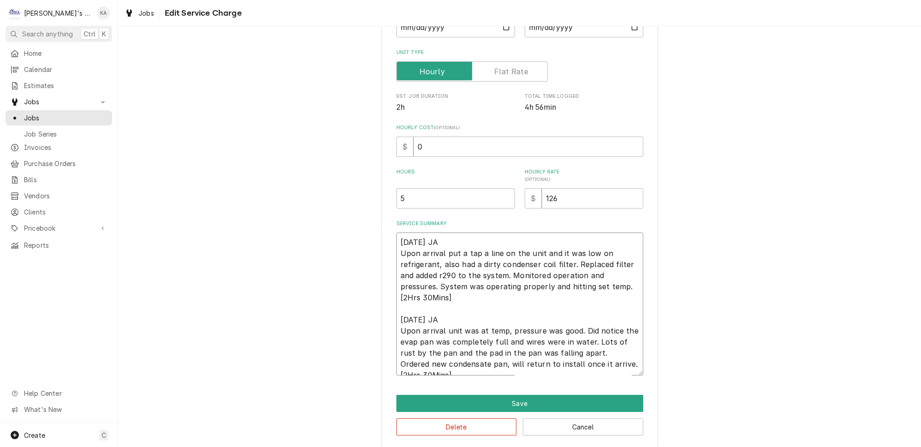
type textarea "x"
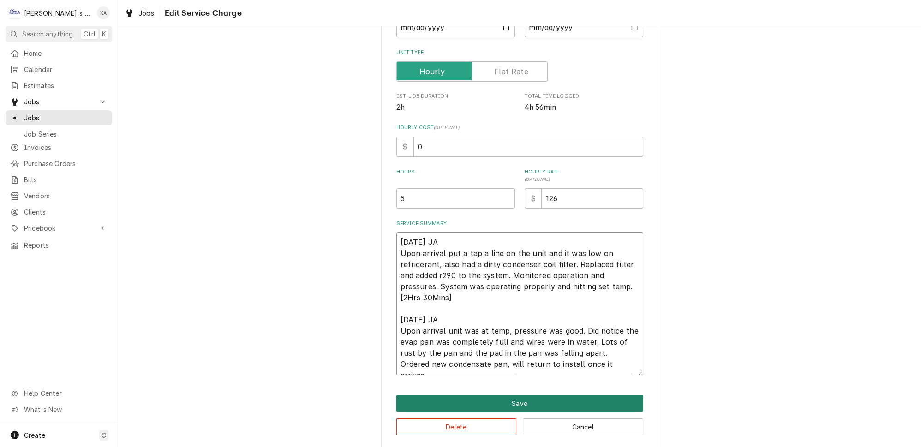
type textarea "9/18/2025 JA Upon arrival put a tap a line on the unit and it was low on refrig…"
click at [522, 402] on button "Save" at bounding box center [520, 403] width 247 height 17
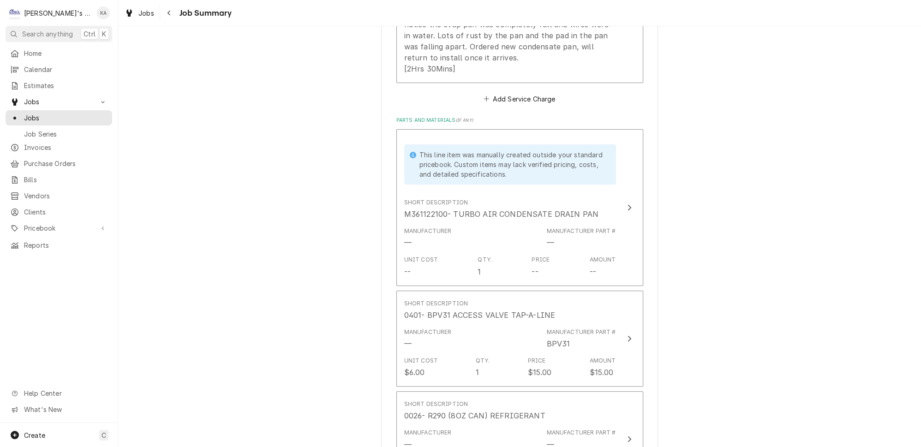
scroll to position [503, 0]
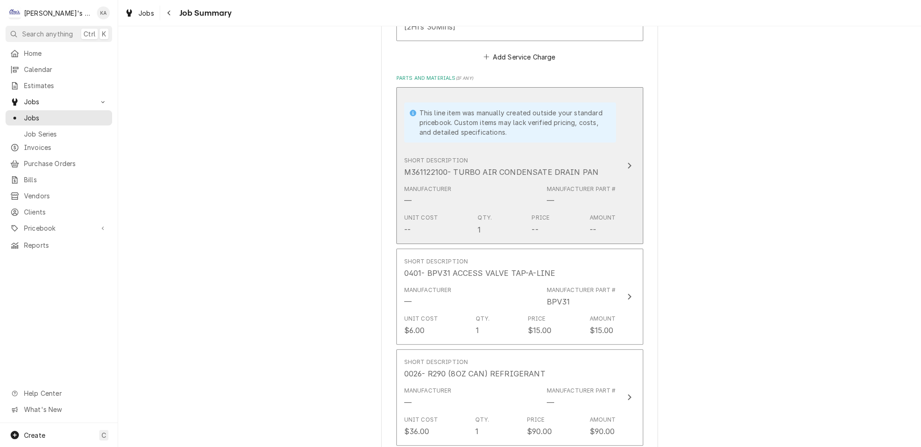
click at [624, 160] on div "Update Line Item" at bounding box center [630, 165] width 12 height 11
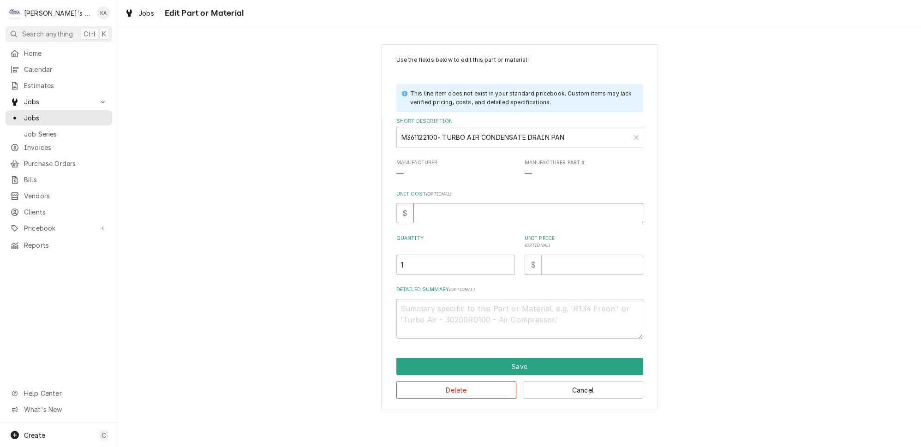
click at [430, 209] on input "Unit Cost ( optional )" at bounding box center [529, 213] width 230 height 20
type textarea "x"
type input "5"
type textarea "x"
type input "57"
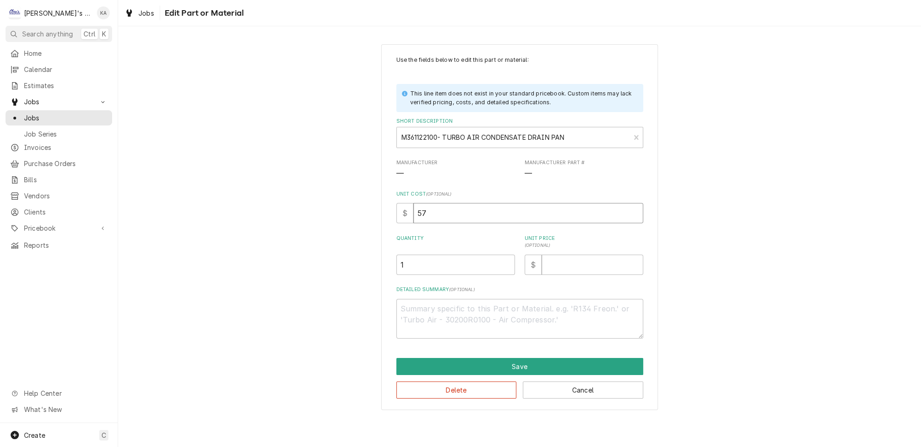
type textarea "x"
type input "57.4"
type textarea "x"
type input "57.42"
type textarea "x"
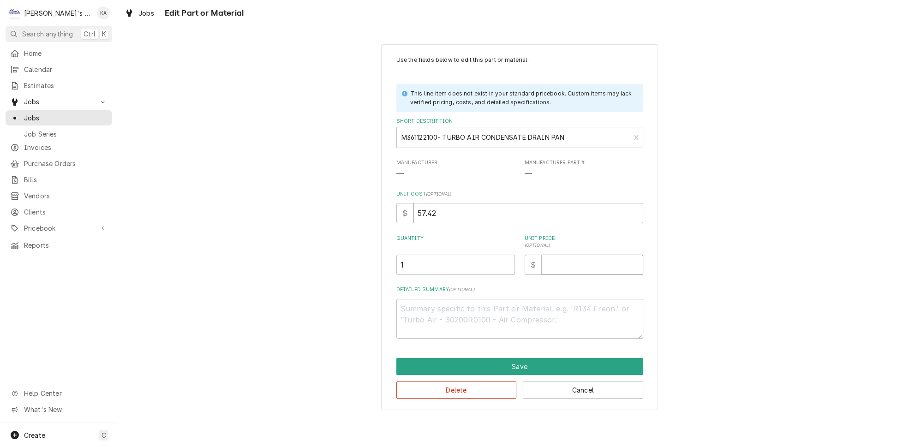
type input "1"
type textarea "x"
type input "12"
type textarea "x"
type input "120"
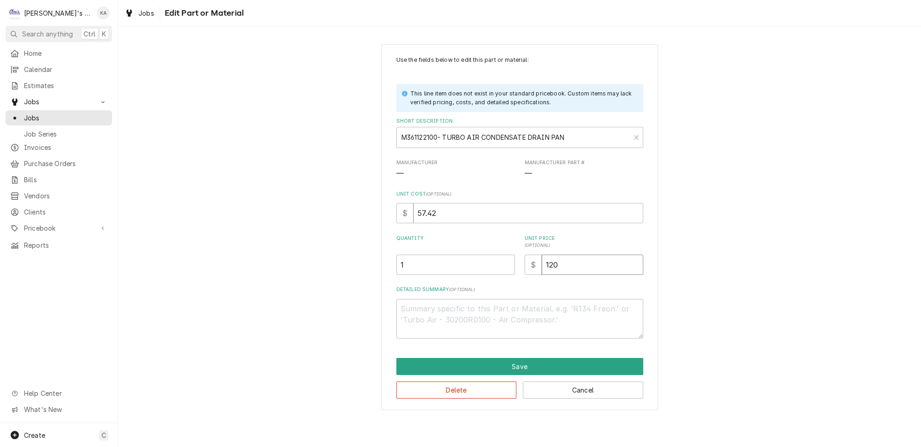
type textarea "x"
type input "120.5"
type textarea "x"
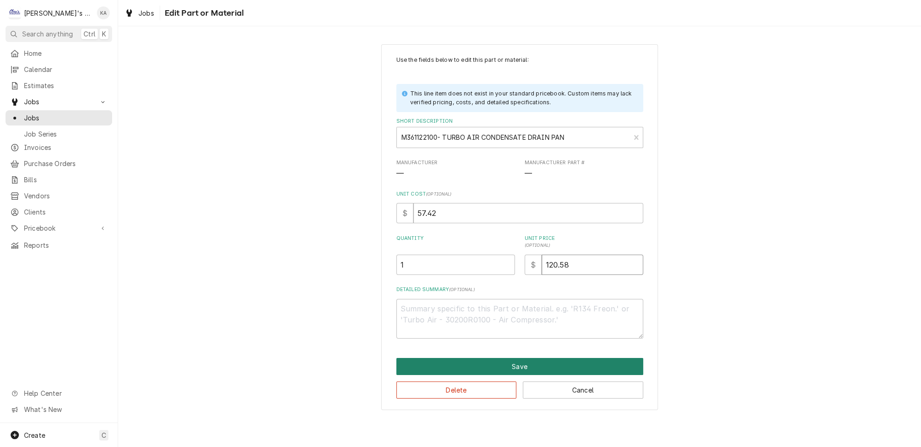
type input "120.58"
click at [520, 361] on button "Save" at bounding box center [520, 366] width 247 height 17
type textarea "x"
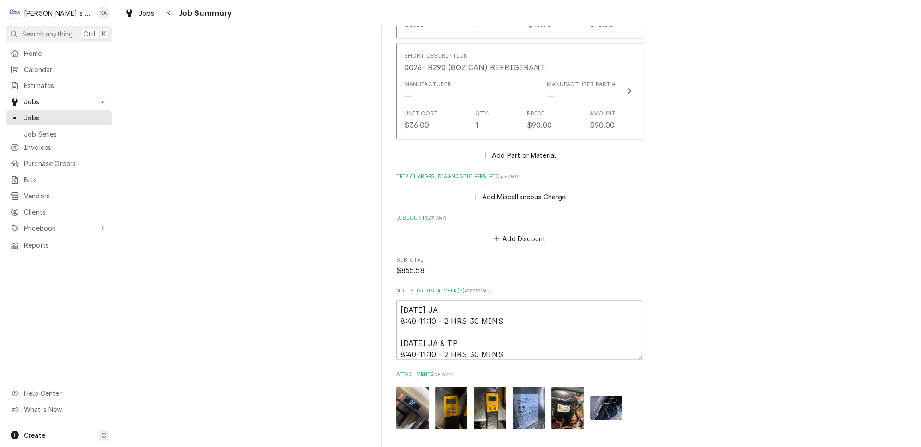
scroll to position [839, 0]
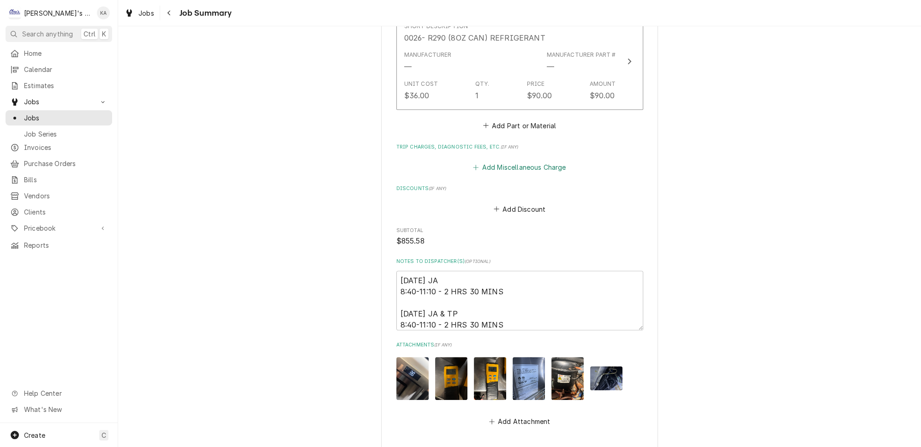
click at [510, 161] on button "Add Miscellaneous Charge" at bounding box center [520, 167] width 96 height 13
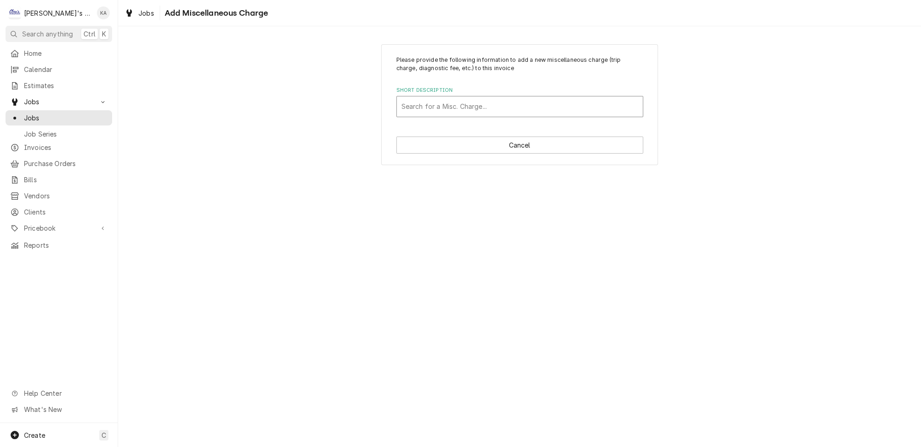
click at [437, 103] on div "Short Description" at bounding box center [520, 106] width 237 height 17
type input "FRT"
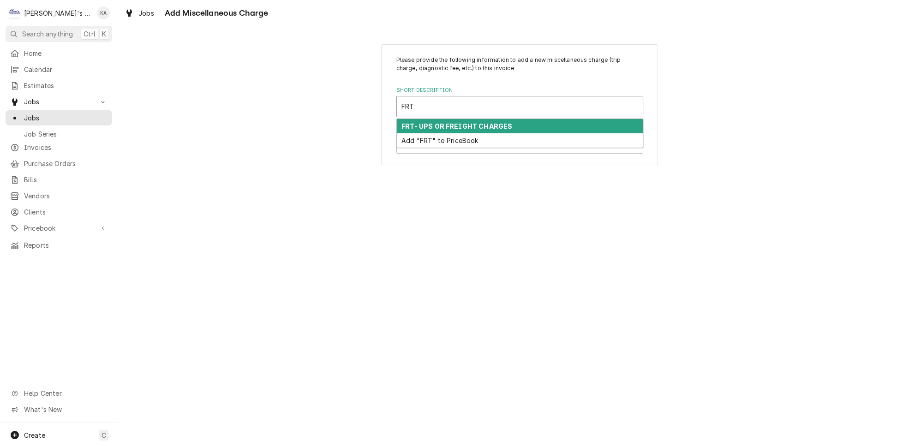
click at [440, 122] on strong "FRT- UPS OR FREIGHT CHARGES" at bounding box center [457, 126] width 111 height 8
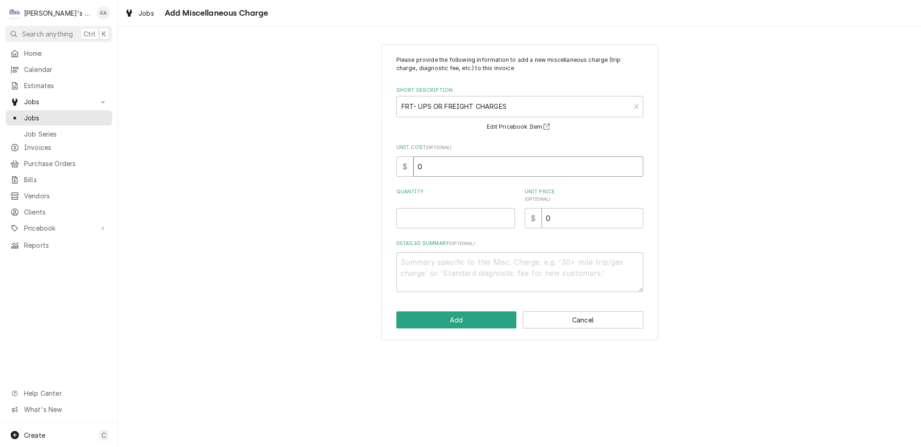
drag, startPoint x: 431, startPoint y: 165, endPoint x: 411, endPoint y: 165, distance: 19.4
click at [411, 165] on div "$ 0" at bounding box center [520, 167] width 247 height 20
type textarea "x"
type input "3"
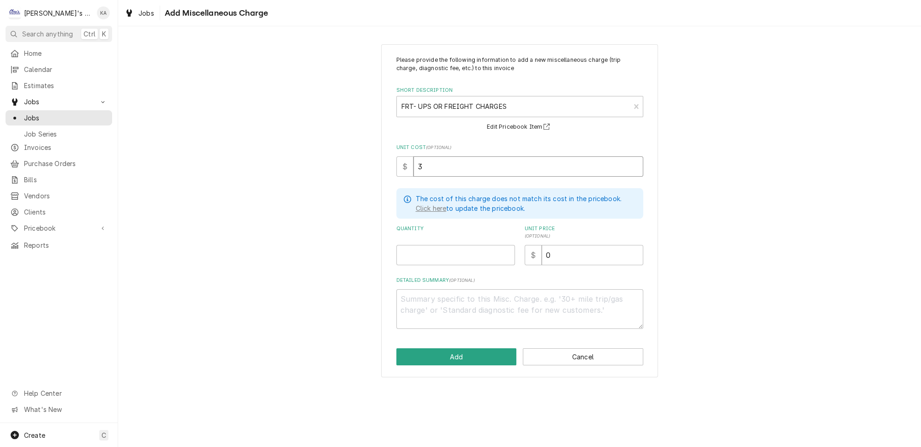
type textarea "x"
type input "35"
click at [413, 249] on input "Quantity" at bounding box center [456, 255] width 119 height 20
type textarea "x"
type input "1"
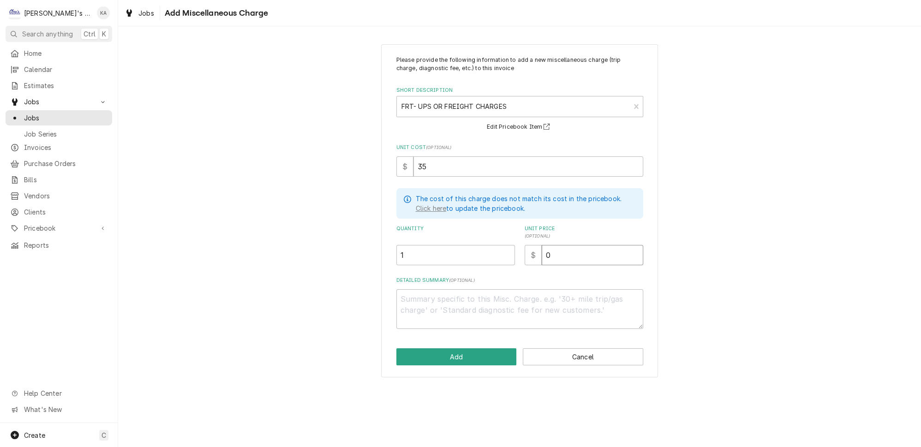
type textarea "x"
type input "4"
type textarea "x"
type input "43"
type textarea "x"
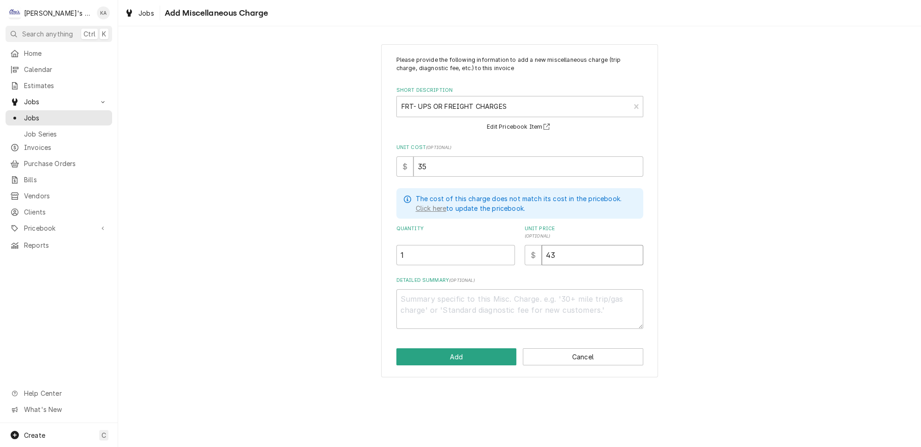
type input "43.7"
type textarea "x"
type input "43.75"
click at [459, 351] on button "Add" at bounding box center [457, 357] width 120 height 17
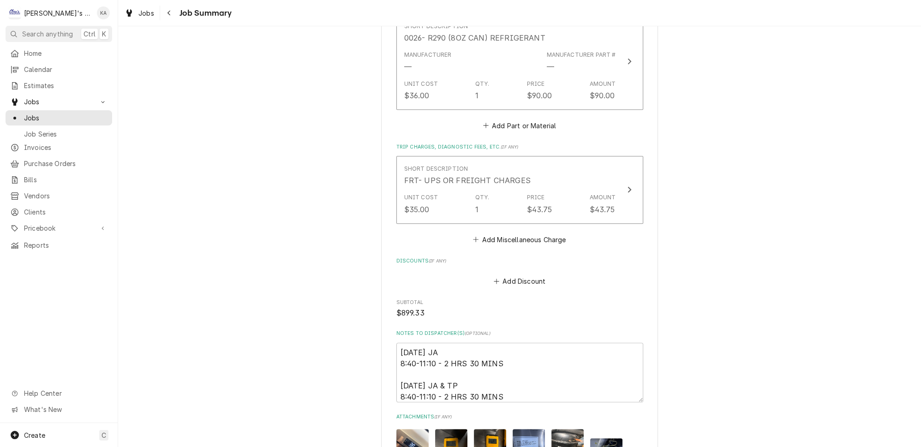
scroll to position [1005, 0]
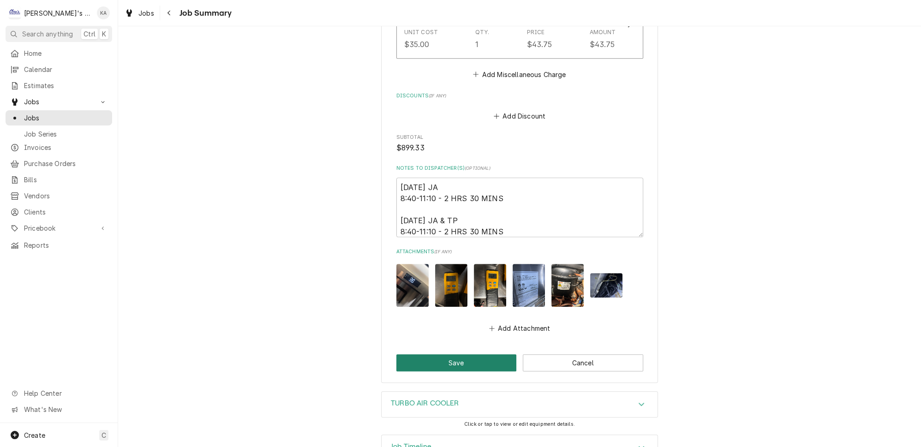
click at [450, 355] on button "Save" at bounding box center [457, 363] width 120 height 17
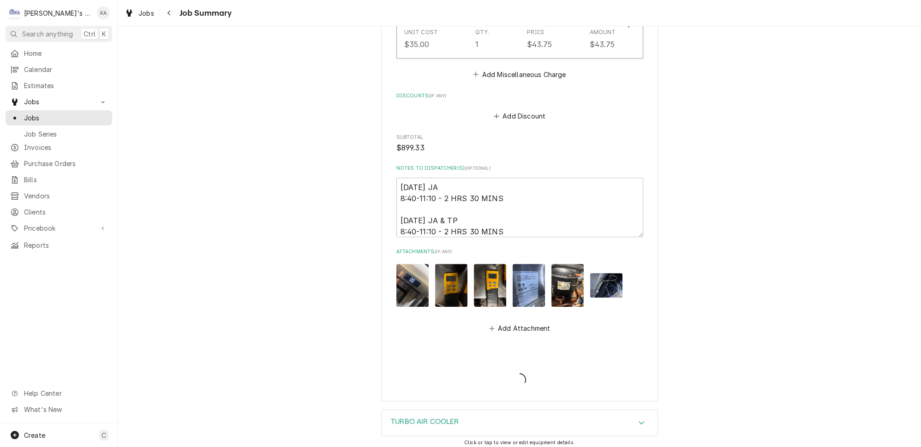
type textarea "x"
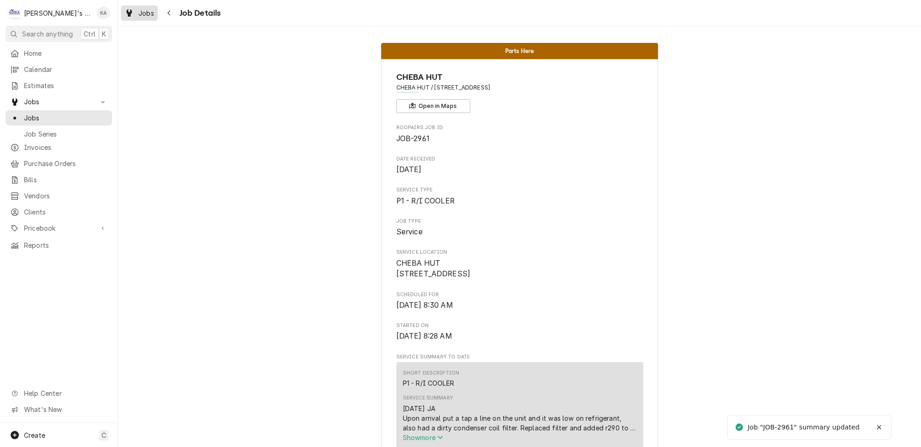
click at [139, 12] on span "Jobs" at bounding box center [147, 13] width 16 height 10
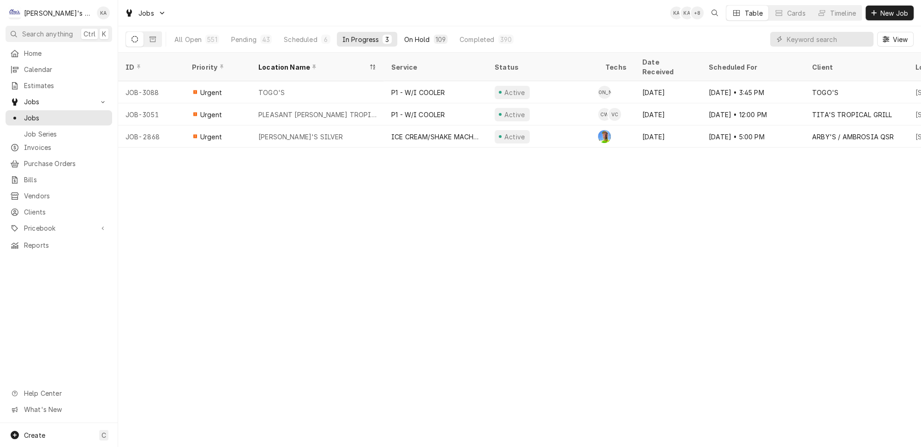
click at [404, 35] on div "On Hold" at bounding box center [417, 40] width 26 height 10
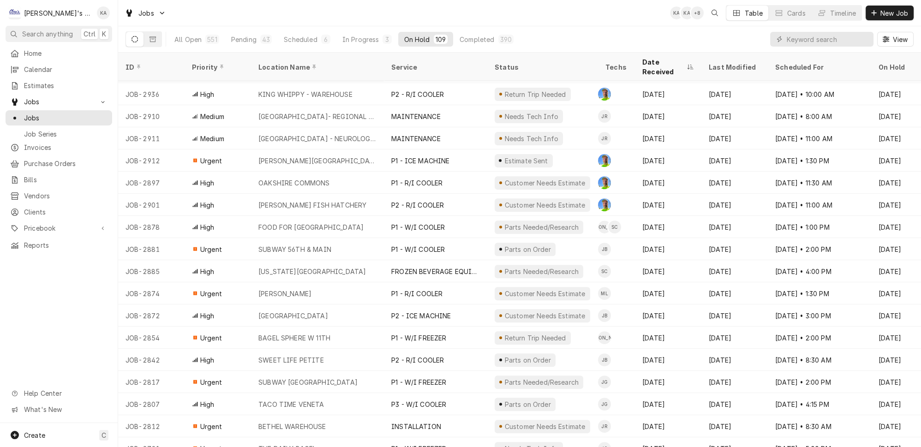
scroll to position [661, 0]
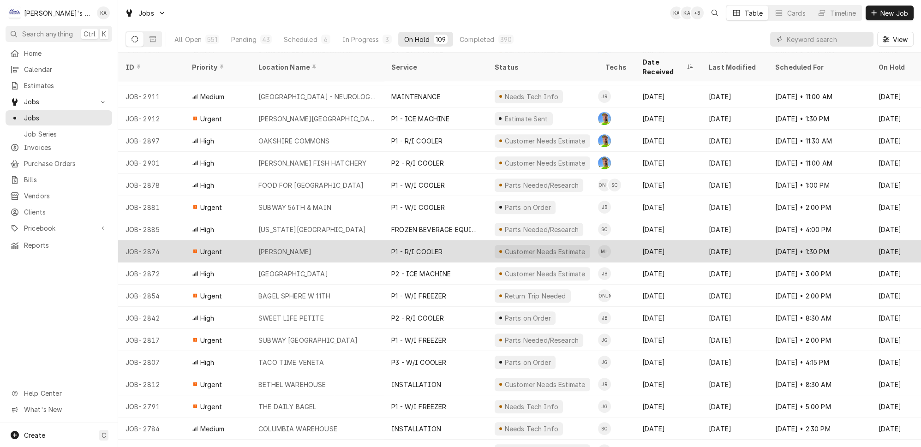
click at [448, 241] on div "P1 - R/I COOLER" at bounding box center [435, 252] width 103 height 22
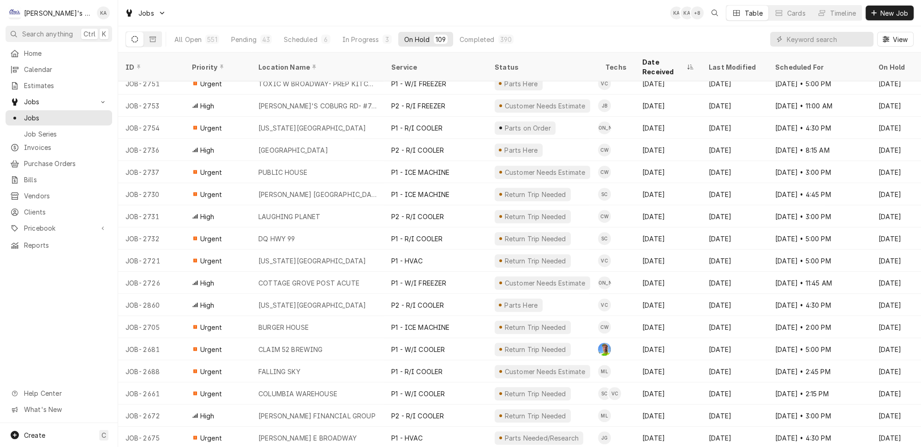
scroll to position [1114, 0]
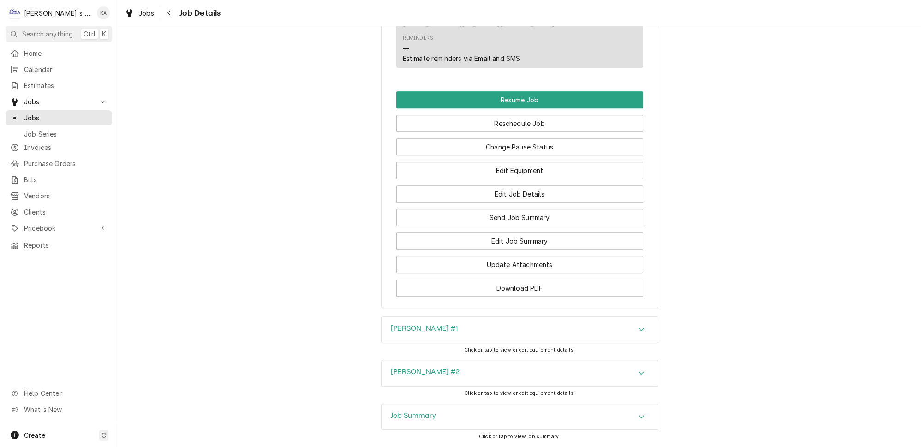
scroll to position [1244, 0]
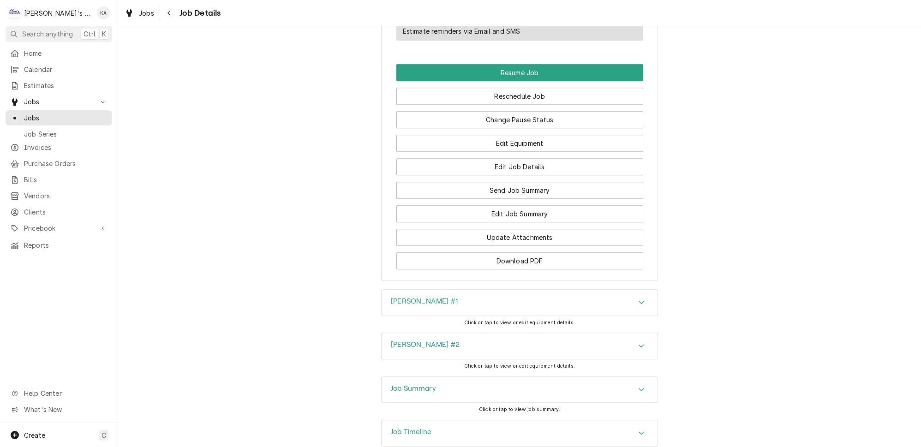
click at [638, 386] on icon "Accordion Header" at bounding box center [641, 389] width 6 height 7
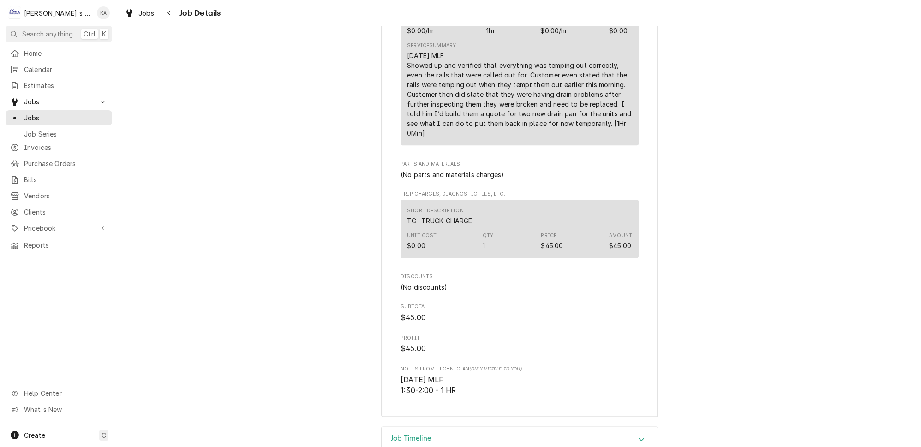
scroll to position [1835, 0]
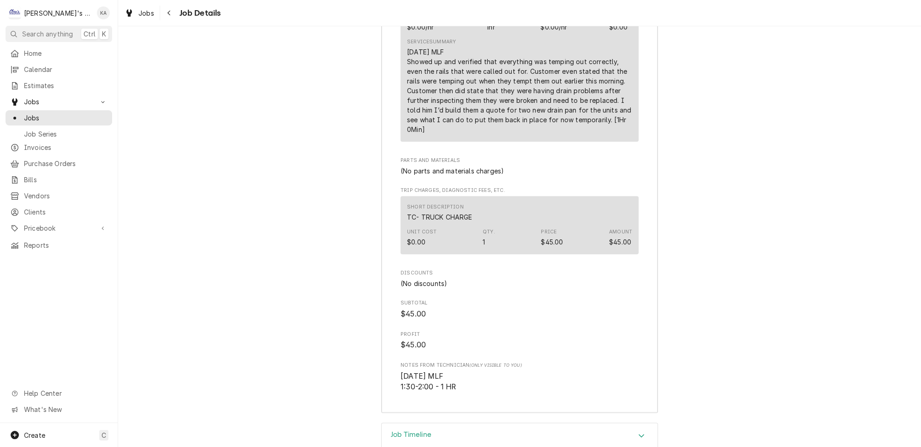
click at [638, 432] on icon "Accordion Header" at bounding box center [641, 435] width 6 height 7
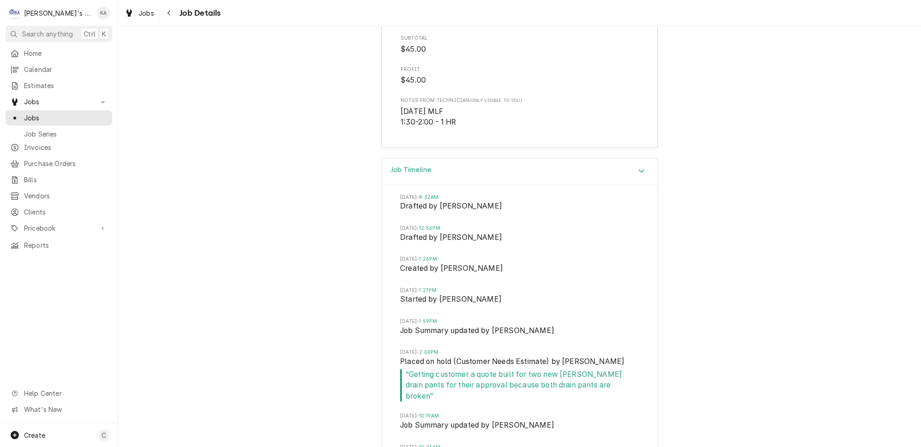
scroll to position [2171, 0]
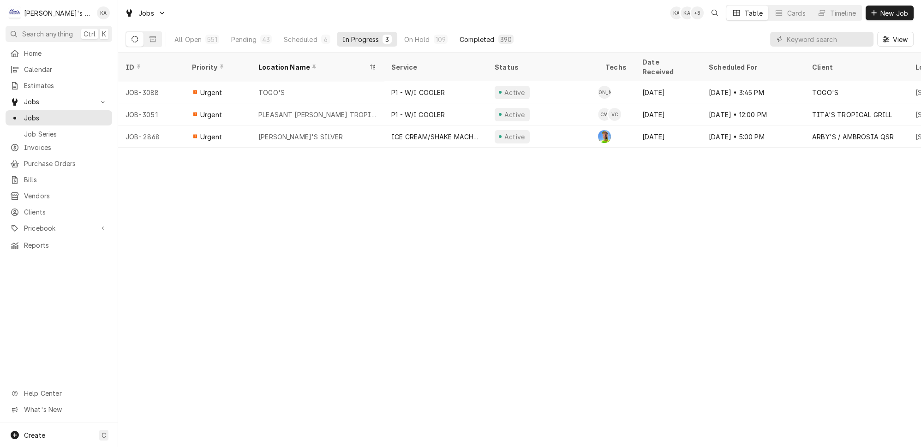
click at [460, 37] on div "Completed" at bounding box center [477, 40] width 35 height 10
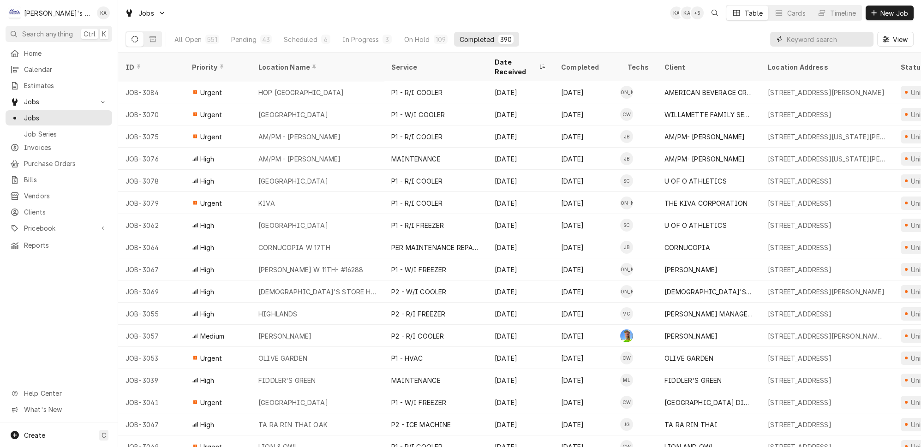
click at [842, 35] on input "Dynamic Content Wrapper" at bounding box center [828, 39] width 82 height 15
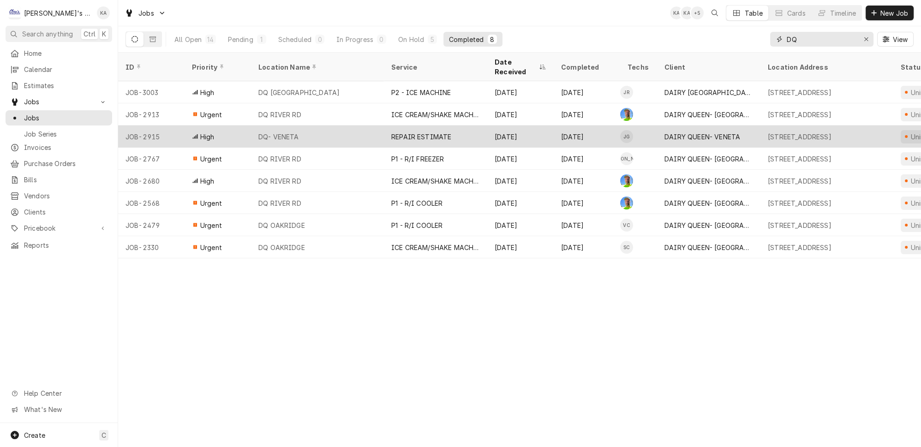
type input "DQ"
click at [331, 126] on div "DQ- VENETA" at bounding box center [317, 137] width 133 height 22
click at [322, 127] on div "DQ- VENETA" at bounding box center [317, 137] width 133 height 22
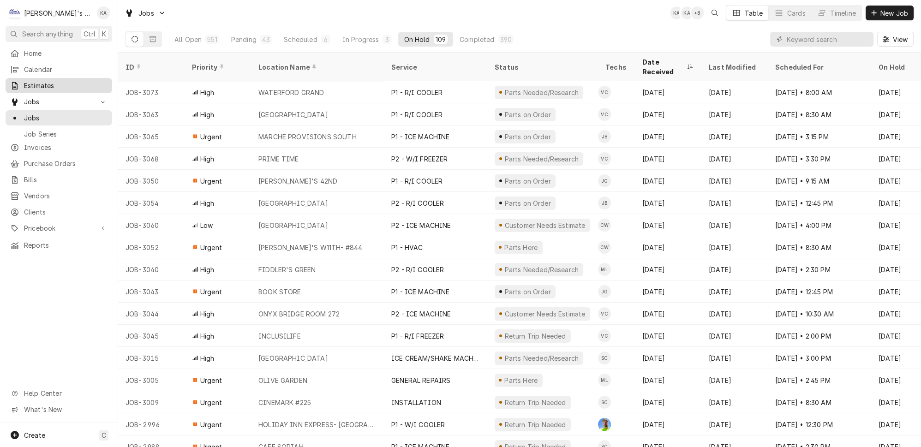
click at [37, 81] on span "Estimates" at bounding box center [66, 86] width 84 height 10
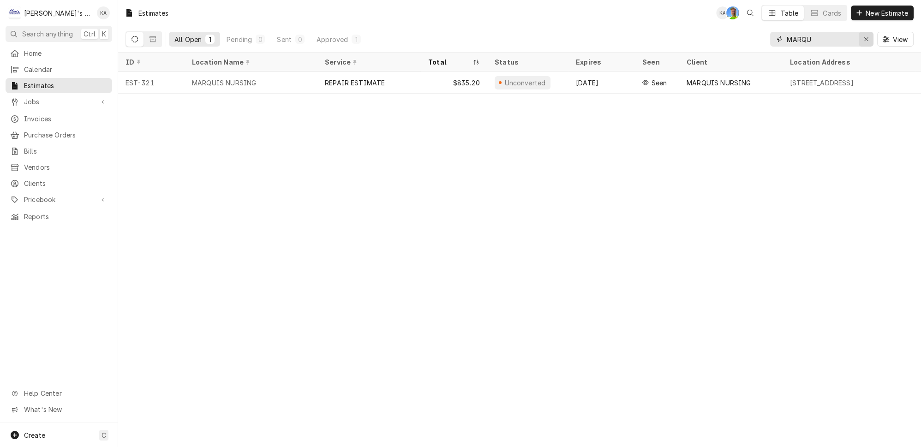
click at [869, 36] on icon "Erase input" at bounding box center [866, 39] width 5 height 6
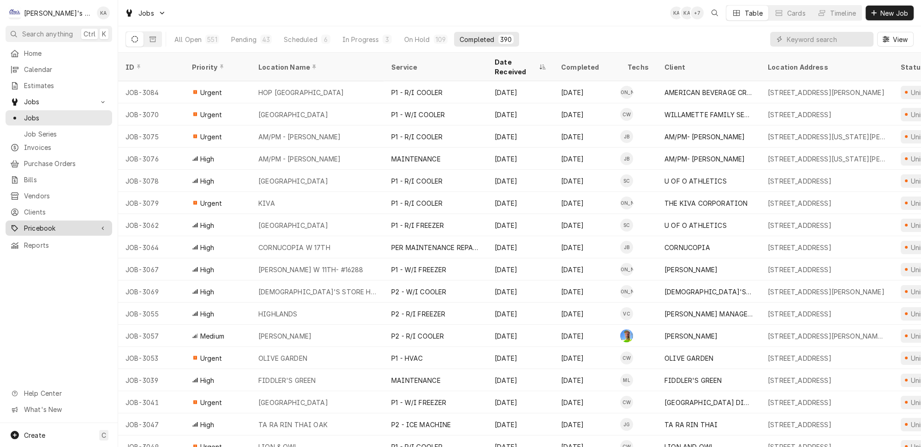
click at [56, 223] on span "Pricebook" at bounding box center [59, 228] width 70 height 10
click at [54, 256] on span "Parts & Materials" at bounding box center [66, 261] width 84 height 10
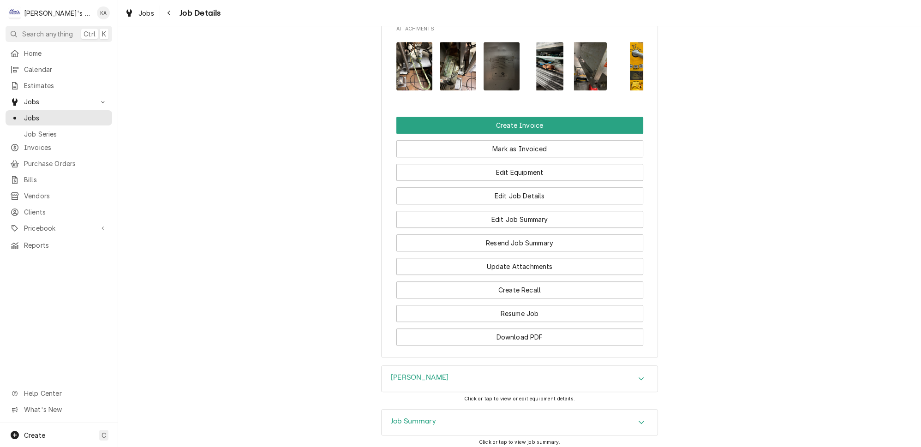
scroll to position [1240, 0]
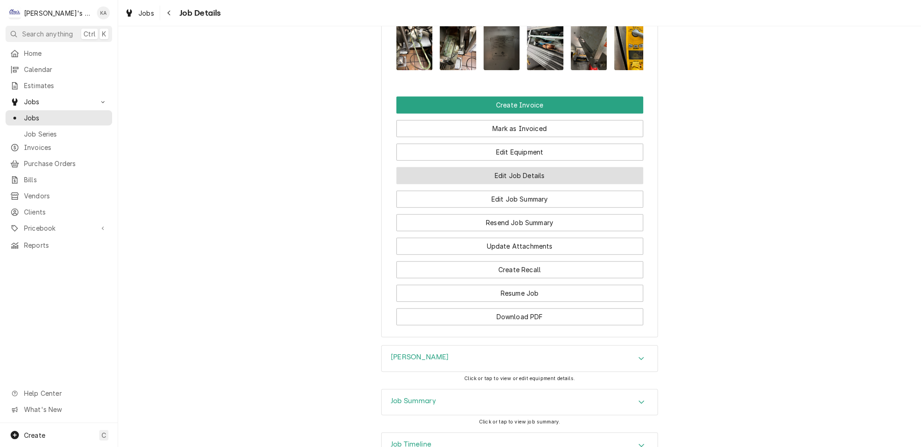
click at [520, 167] on button "Edit Job Details" at bounding box center [520, 175] width 247 height 17
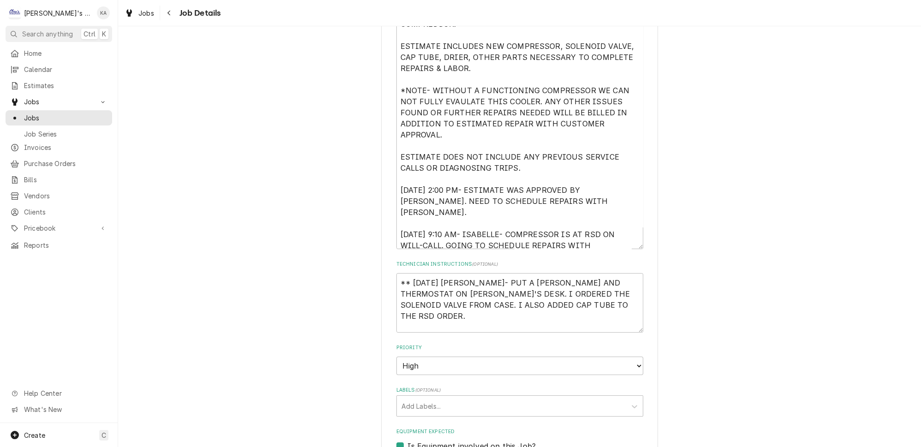
scroll to position [252, 0]
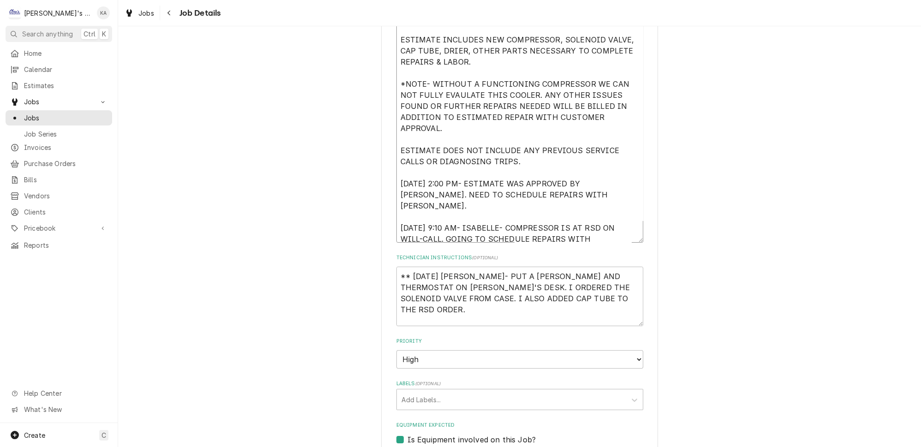
click at [470, 230] on textarea "[DATE] ESTIMATE FOR REPAIRS ON THE [PERSON_NAME] COOLER THAT WAS FOUND TO BE IN…" at bounding box center [520, 114] width 247 height 257
type textarea "x"
type textarea "[DATE] ESTIMATE FOR REPAIRS ON THE [PERSON_NAME] COOLER THAT WAS FOUND TO BE IN…"
type textarea "x"
type textarea "[DATE] ESTIMATE FOR REPAIRS ON THE [PERSON_NAME] COOLER THAT WAS FOUND TO BE IN…"
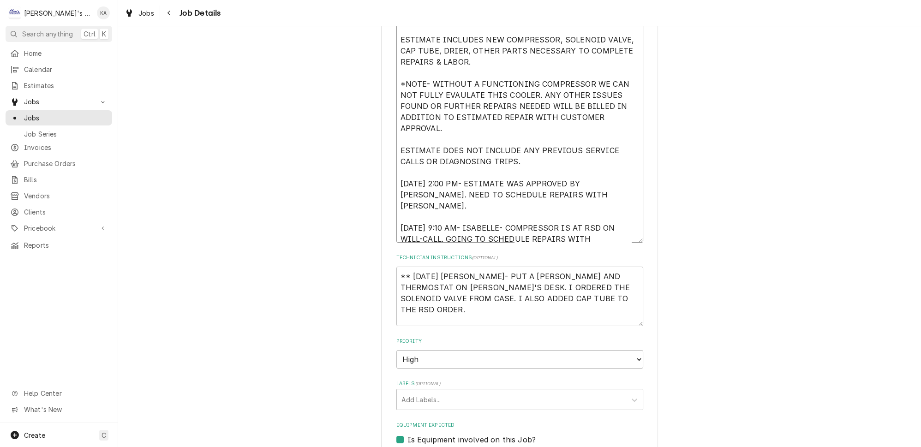
type textarea "x"
type textarea "[DATE] ESTIMATE FOR REPAIRS ON THE [PERSON_NAME] COOLER THAT WAS FOUND TO BE IN…"
type textarea "x"
type textarea "[DATE] ESTIMATE FOR REPAIRS ON THE [PERSON_NAME] COOLER THAT WAS FOUND TO BE IN…"
type textarea "x"
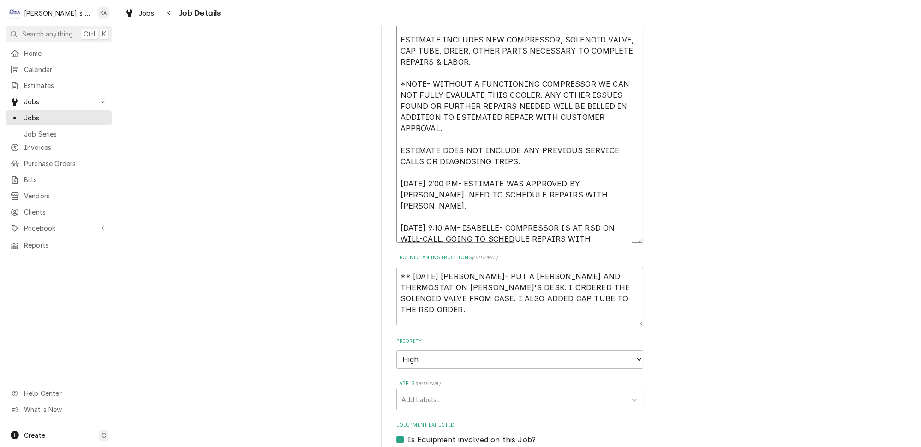
type textarea "[DATE] ESTIMATE FOR REPAIRS ON THE [PERSON_NAME] COOLER THAT WAS FOUND TO BE IN…"
type textarea "x"
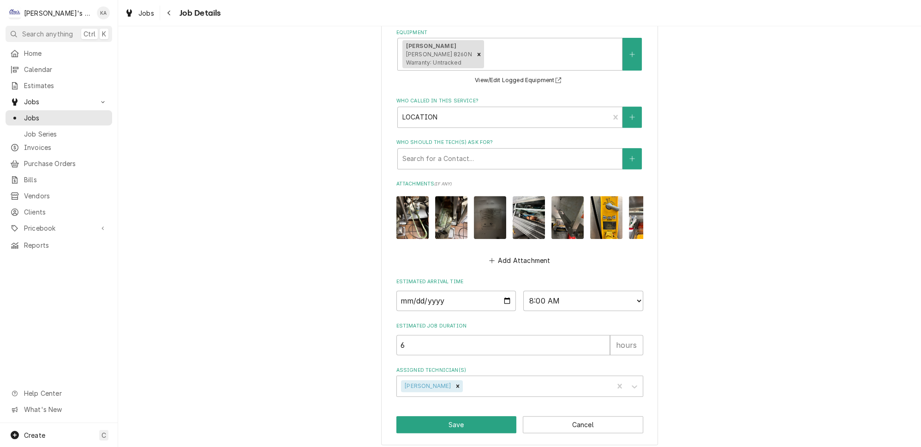
scroll to position [681, 0]
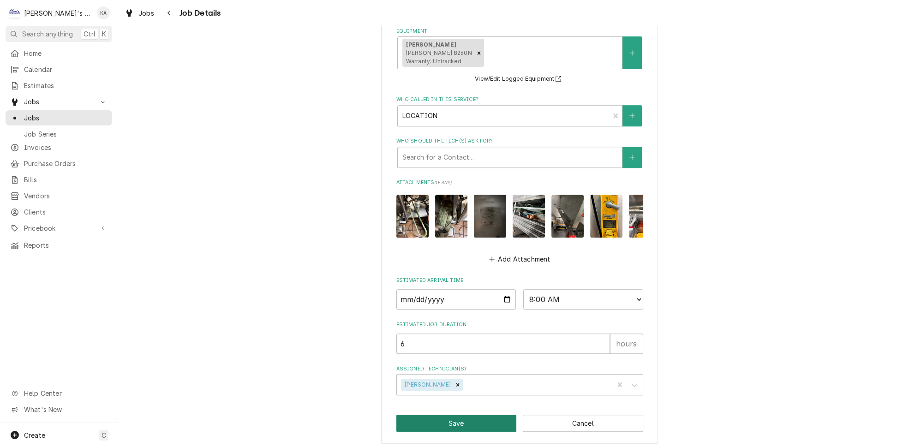
type textarea "[DATE] ESTIMATE FOR REPAIRS ON THE [PERSON_NAME] COOLER THAT WAS FOUND TO BE IN…"
click at [457, 423] on button "Save" at bounding box center [457, 423] width 120 height 17
type textarea "x"
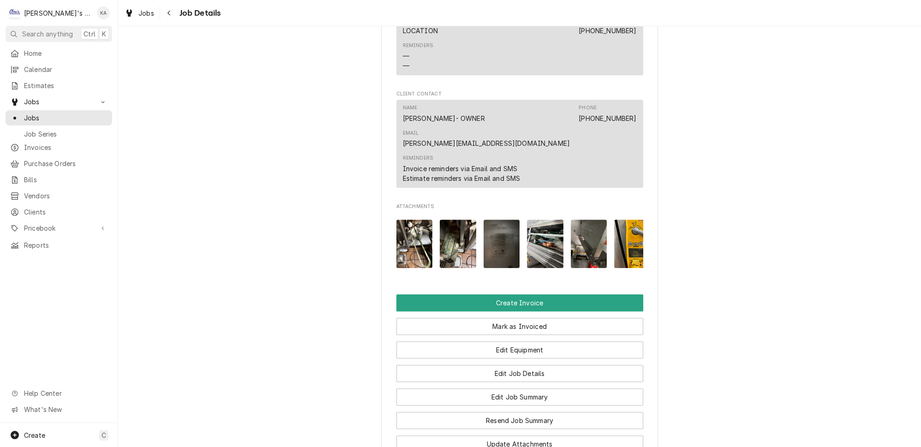
scroll to position [1091, 0]
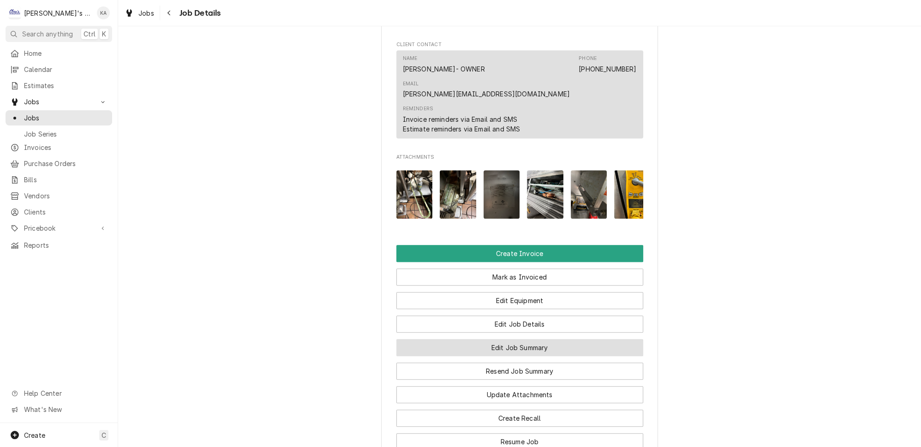
click at [567, 339] on button "Edit Job Summary" at bounding box center [520, 347] width 247 height 17
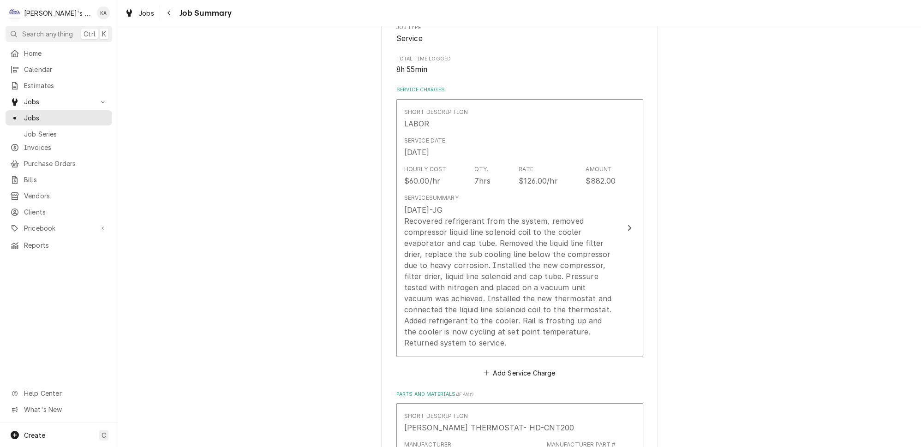
scroll to position [210, 0]
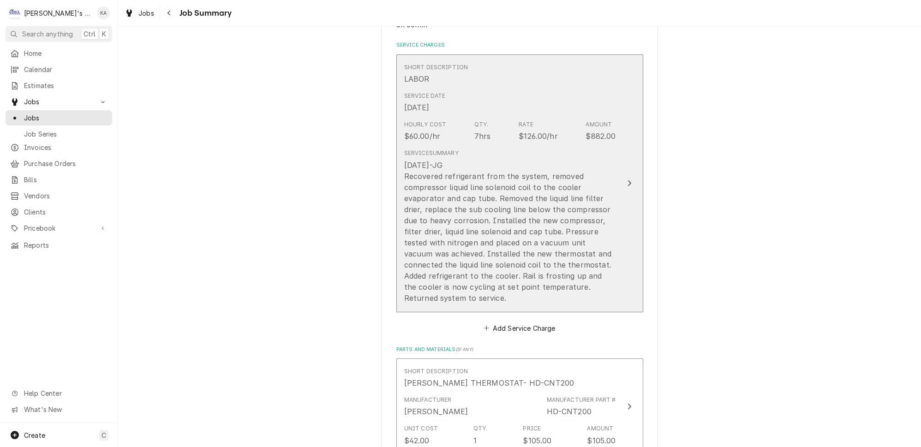
click at [614, 221] on button "Short Description LABOR Service Date Oct 2, 2025 Hourly Cost $60.00/hr Qty. 7hr…" at bounding box center [520, 183] width 247 height 258
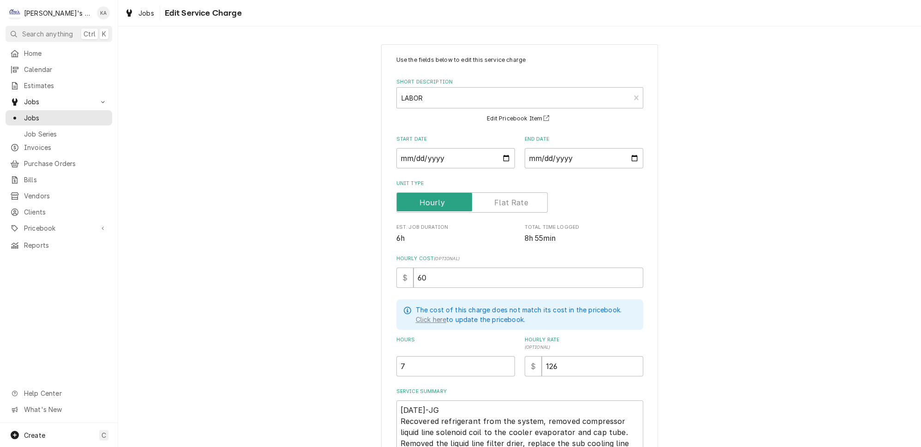
scroll to position [126, 0]
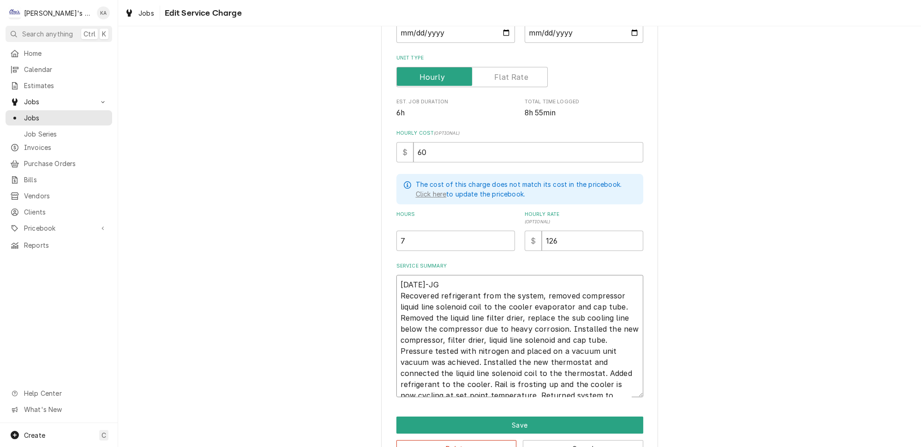
click at [418, 277] on textarea "10/09/25-JG Recovered refrigerant from the system, removed compressor liquid li…" at bounding box center [520, 336] width 247 height 122
type textarea "x"
type textarea "10/0/25-JG Recovered refrigerant from the system, removed compressor liquid lin…"
type textarea "x"
type textarea "10//25-JG Recovered refrigerant from the system, removed compressor liquid line…"
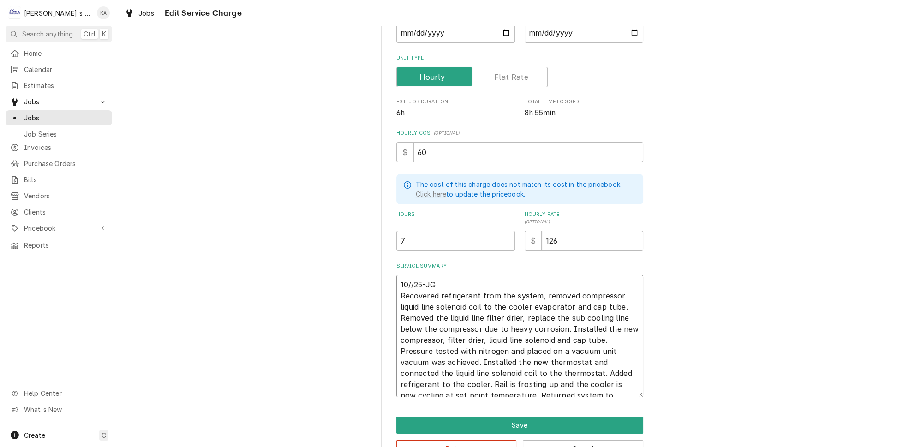
type textarea "x"
type textarea "10/2/25-JG Recovered refrigerant from the system, removed compressor liquid lin…"
type textarea "x"
type textarea "10/2/225-JG Recovered refrigerant from the system, removed compressor liquid li…"
type textarea "x"
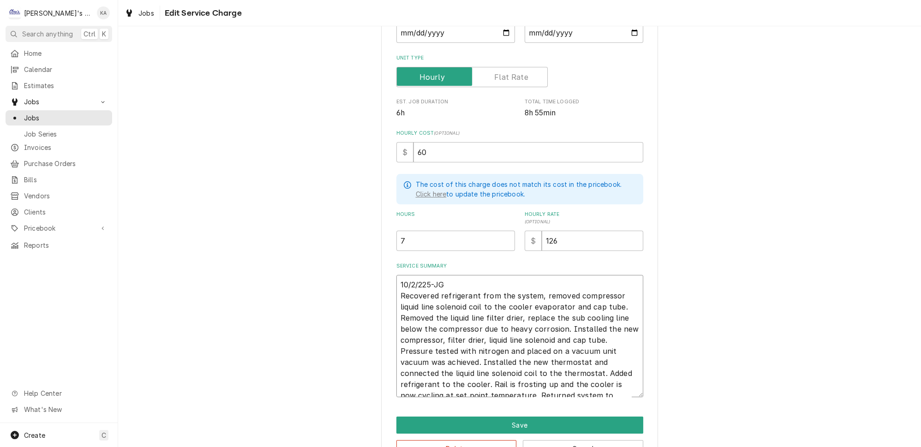
type textarea "10/2/2025-JG Recovered refrigerant from the system, removed compressor liquid l…"
type textarea "x"
type textarea "10/2/2025JG Recovered refrigerant from the system, removed compressor liquid li…"
type textarea "x"
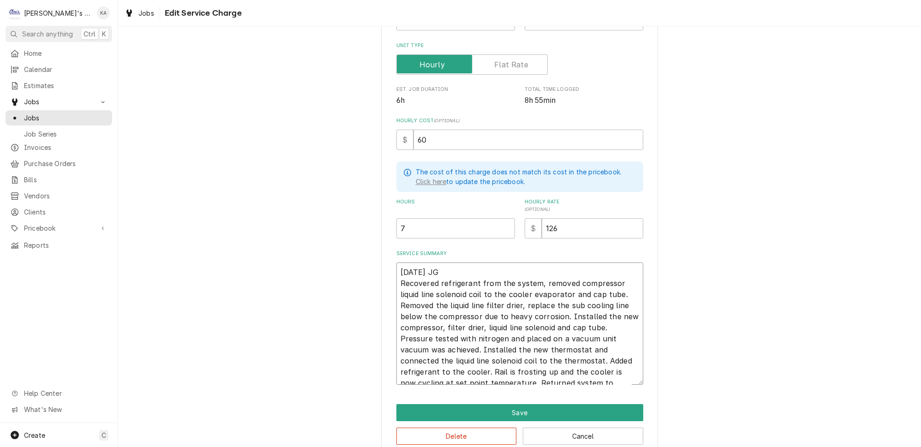
scroll to position [144, 0]
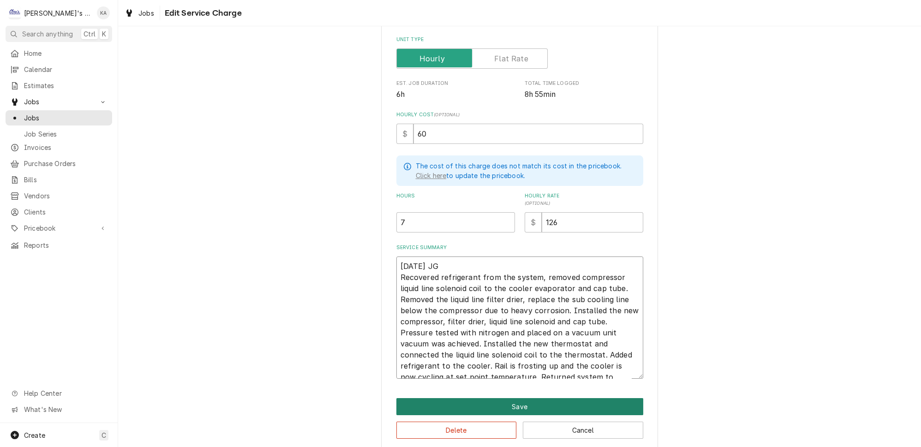
type textarea "10/2/2025 JG Recovered refrigerant from the system, removed compressor liquid l…"
click at [511, 398] on button "Save" at bounding box center [520, 406] width 247 height 17
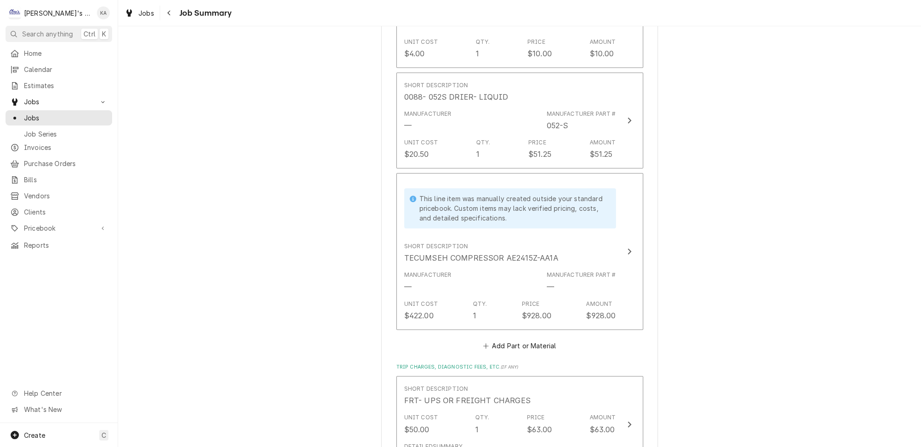
scroll to position [1301, 0]
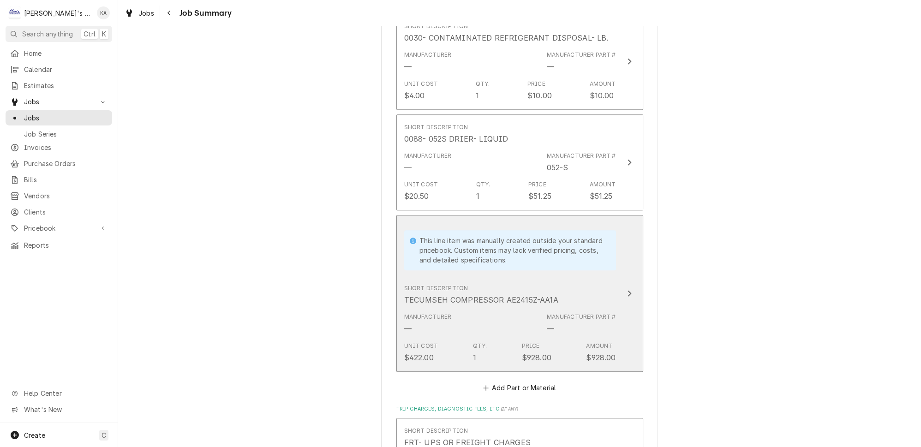
click at [628, 291] on icon "Update Line Item" at bounding box center [630, 294] width 4 height 6
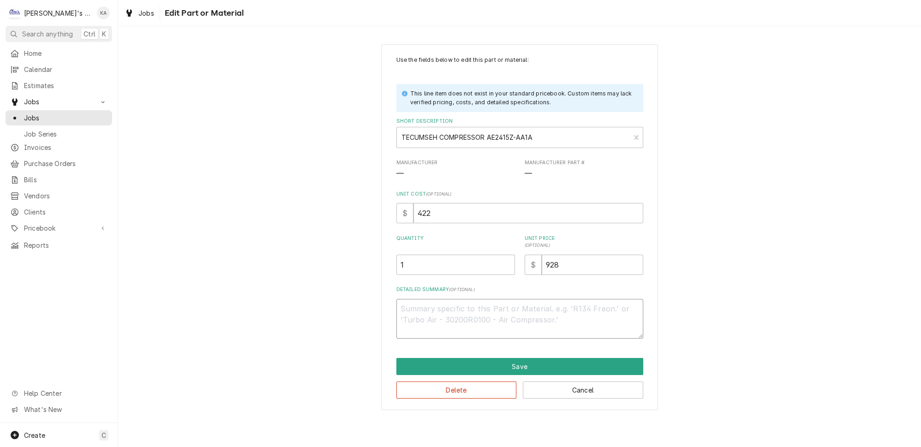
click at [404, 304] on textarea "Detailed Summary ( optional )" at bounding box center [520, 319] width 247 height 40
type textarea "x"
type textarea "S"
paste textarea "# 51C062512214947"
type textarea "x"
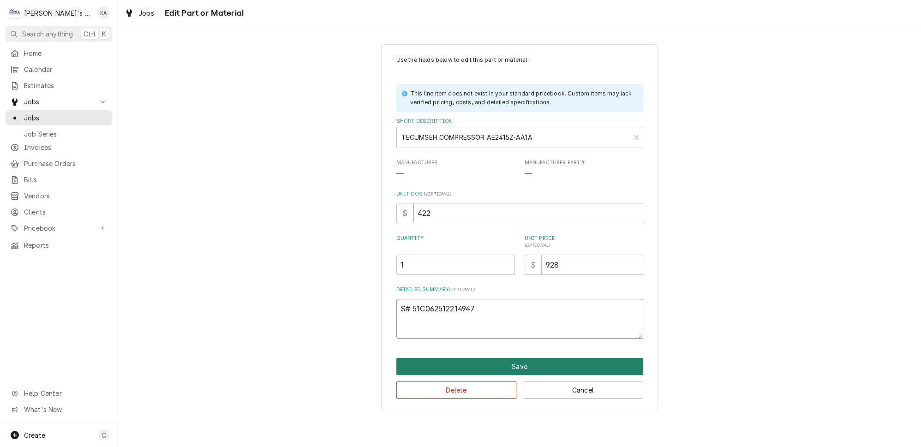
type textarea "S# 51C062512214947"
click at [509, 360] on button "Save" at bounding box center [520, 366] width 247 height 17
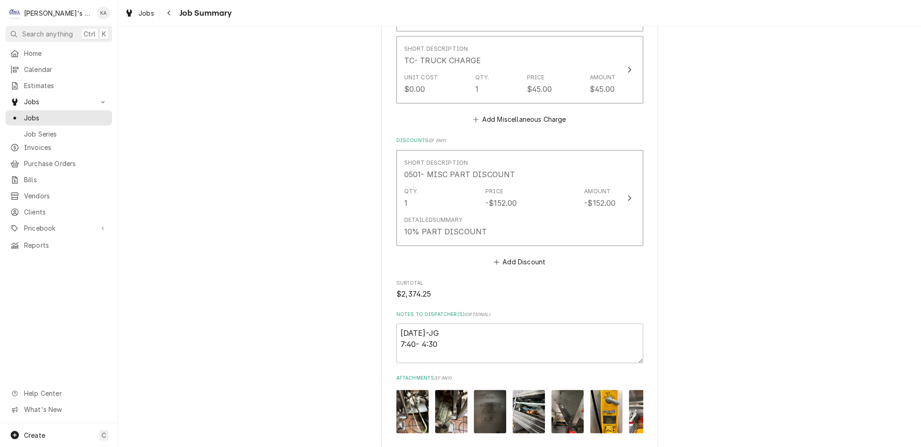
scroll to position [1857, 0]
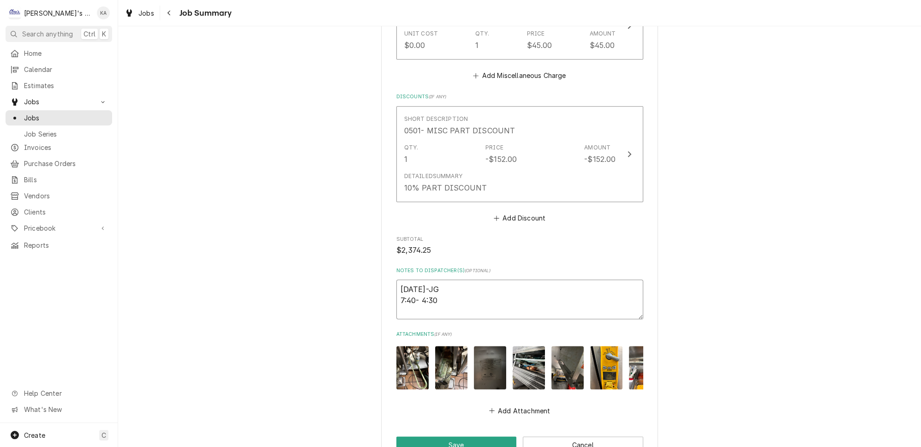
click at [415, 280] on textarea "10/02/25-JG 7:40- 4:30" at bounding box center [520, 300] width 247 height 40
type textarea "x"
type textarea "10/2/25-JG 7:40- 4:30"
type textarea "x"
type textarea "10/2/225-JG 7:40- 4:30"
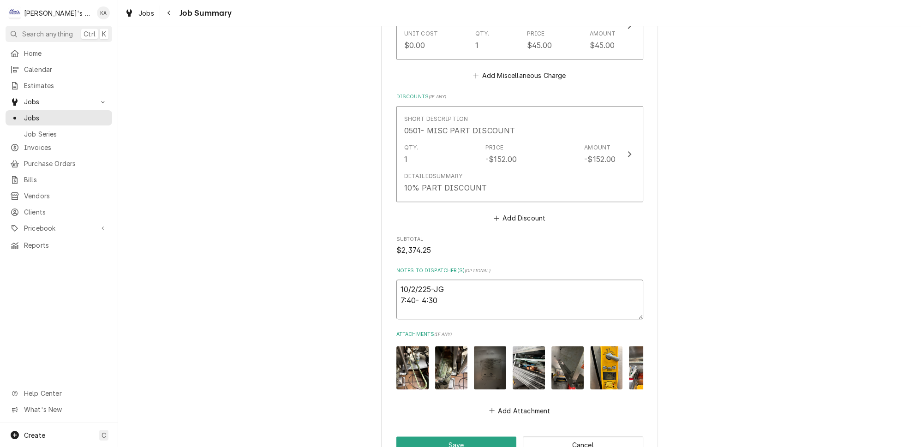
type textarea "x"
type textarea "10/2/2025-JG 7:40- 4:30"
type textarea "x"
type textarea "10/2/2025JG 7:40- 4:30"
type textarea "x"
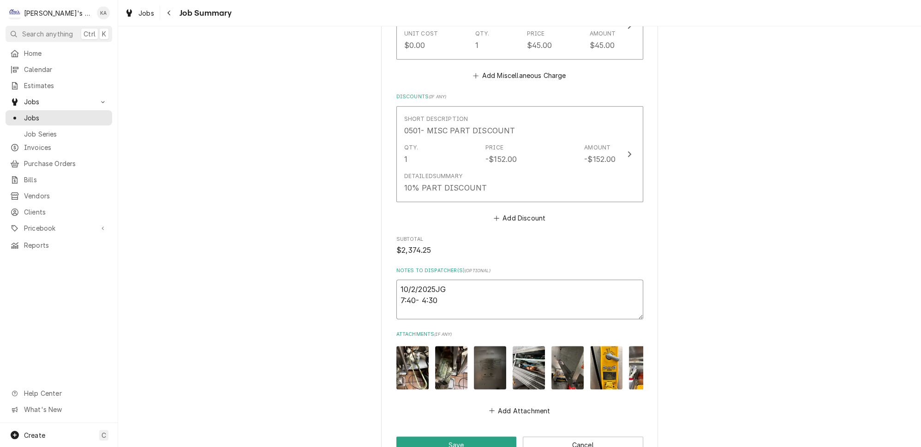
type textarea "10/2/2025 JG 7:40- 4:30"
click at [456, 280] on textarea "10/2/2025 JG 7:40- 4:30" at bounding box center [520, 300] width 247 height 40
type textarea "x"
type textarea "10/2/2025 JG 7:40- 4:30"
type textarea "x"
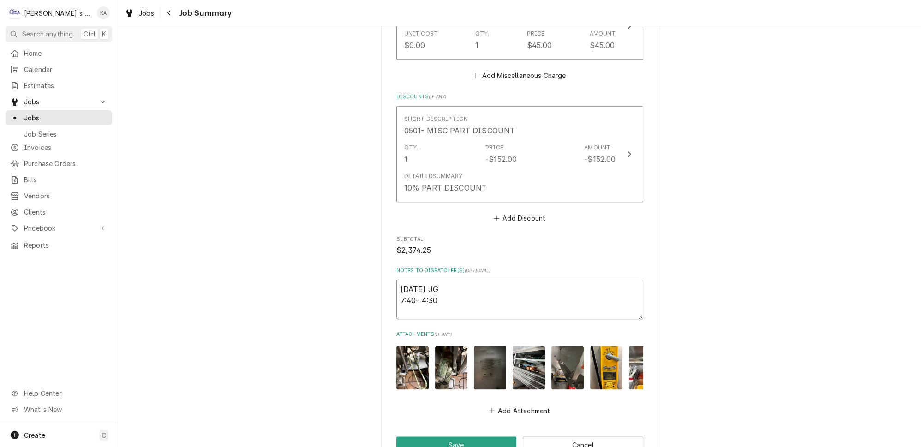
type textarea "10/2/2025 JG 7:40- 4:30 8"
type textarea "x"
type textarea "10/2/2025 JG 7:40- 4:30 8"
type textarea "x"
type textarea "10/2/2025 JG 7:40- 4:30 8 H"
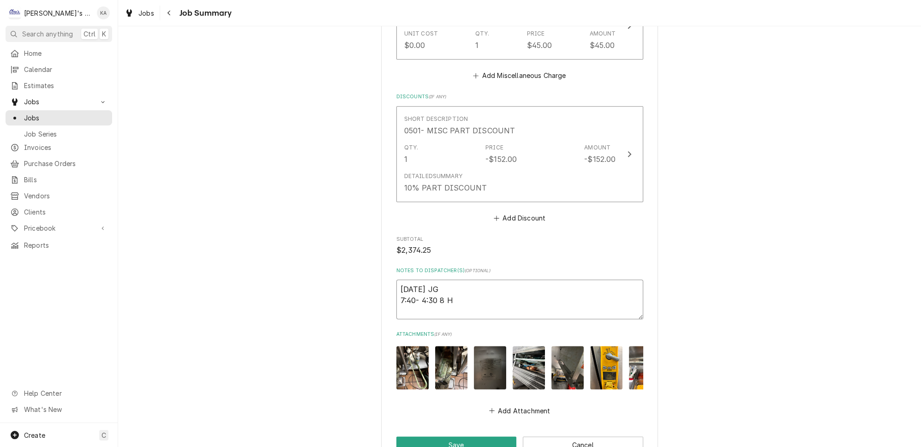
type textarea "x"
type textarea "10/2/2025 JG 7:40- 4:30 8 HR"
type textarea "x"
type textarea "10/2/2025 JG 7:40- 4:30 8 HRS"
type textarea "x"
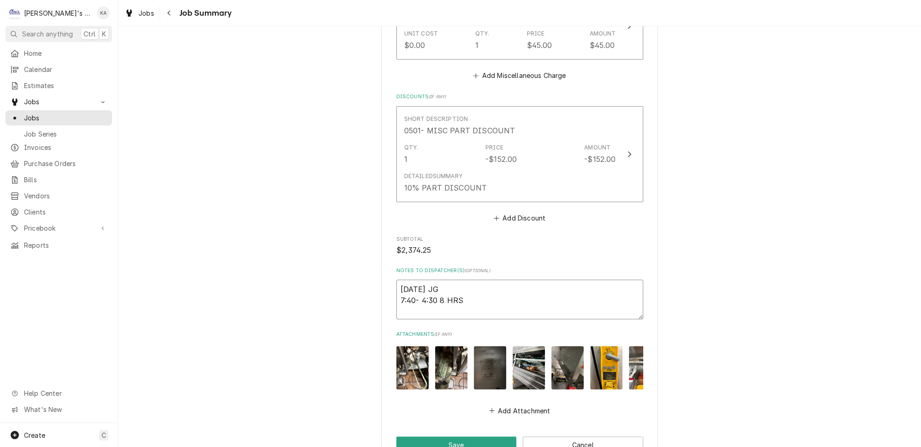
type textarea "10/2/2025 JG 7:40- 4:30 8 HRS"
type textarea "x"
type textarea "10/2/2025 JG 7:40- 4:30 8 HRS 5"
type textarea "x"
type textarea "10/2/2025 JG 7:40- 4:30 8 HRS 50"
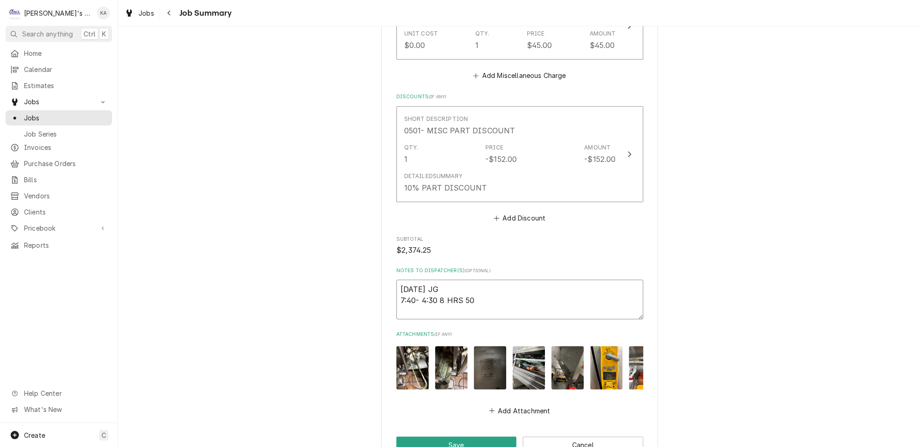
type textarea "x"
type textarea "10/2/2025 JG 7:40- 4:30 8 HRS 50"
type textarea "x"
type textarea "10/2/2025 JG 7:40- 4:30 8 HRS 50 M"
type textarea "x"
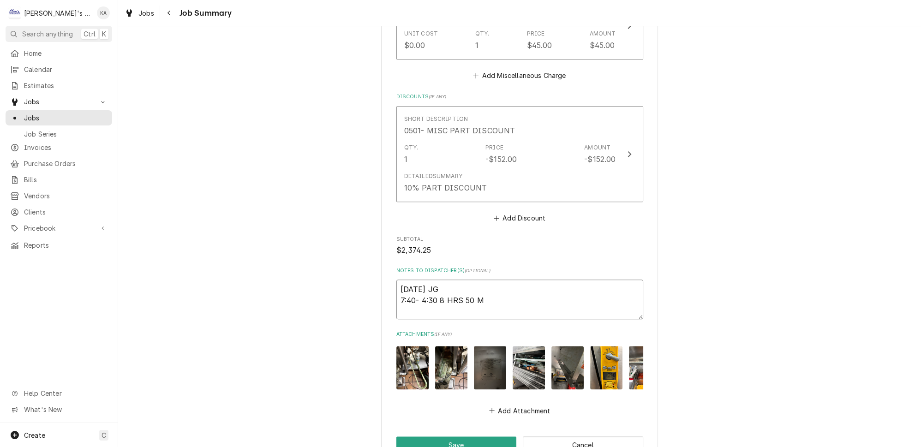
type textarea "10/2/2025 JG 7:40- 4:30 8 HRS 50 MI"
type textarea "x"
type textarea "10/2/2025 JG 7:40- 4:30 8 HRS 50 MIN"
type textarea "x"
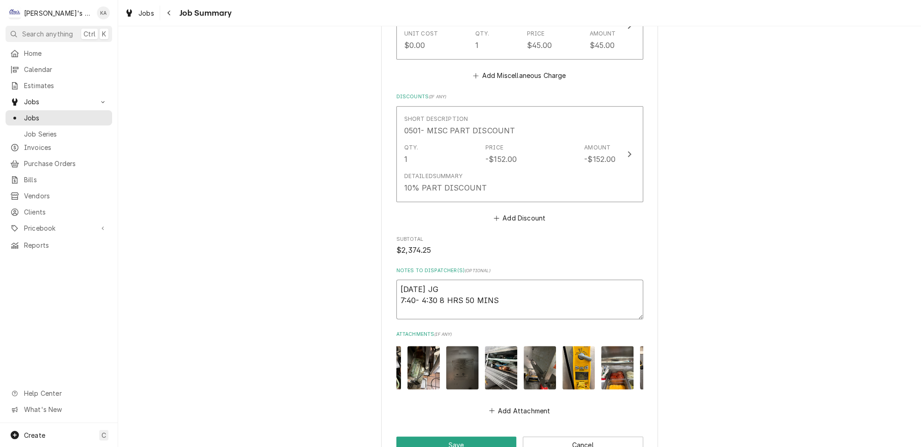
scroll to position [0, 11]
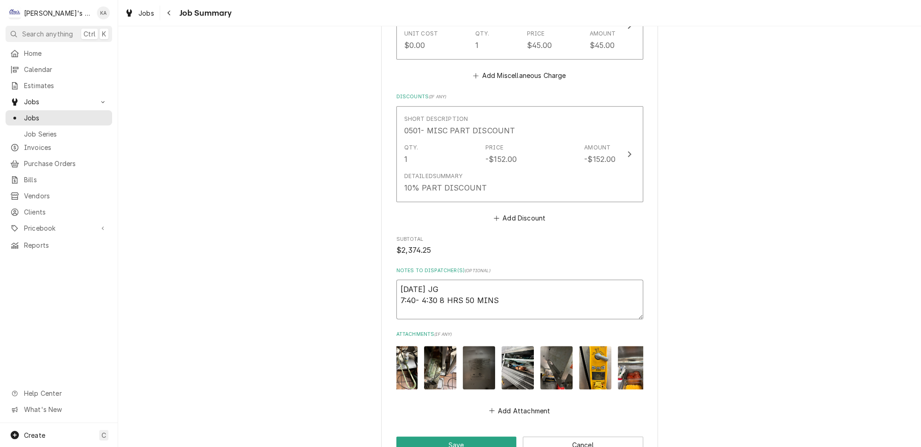
type textarea "10/2/2025 JG 7:40- 4:30 8 HRS 50 MINS"
click at [509, 346] on img "Attachments" at bounding box center [518, 367] width 32 height 43
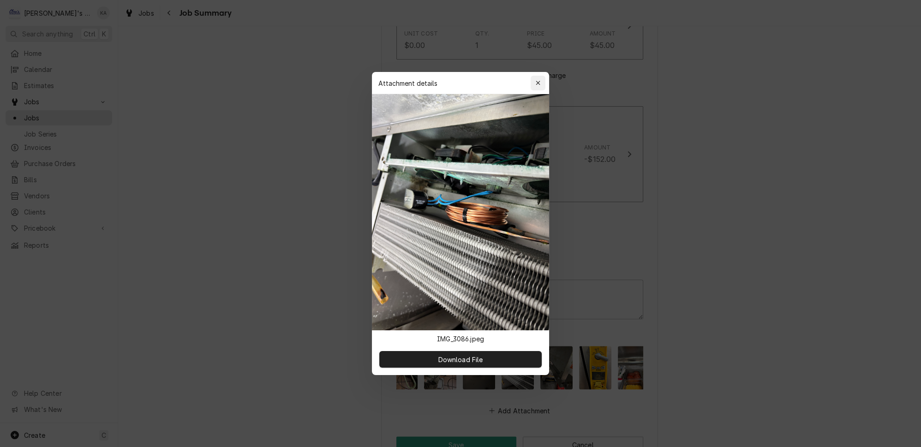
click at [536, 86] on icon "button" at bounding box center [538, 83] width 5 height 6
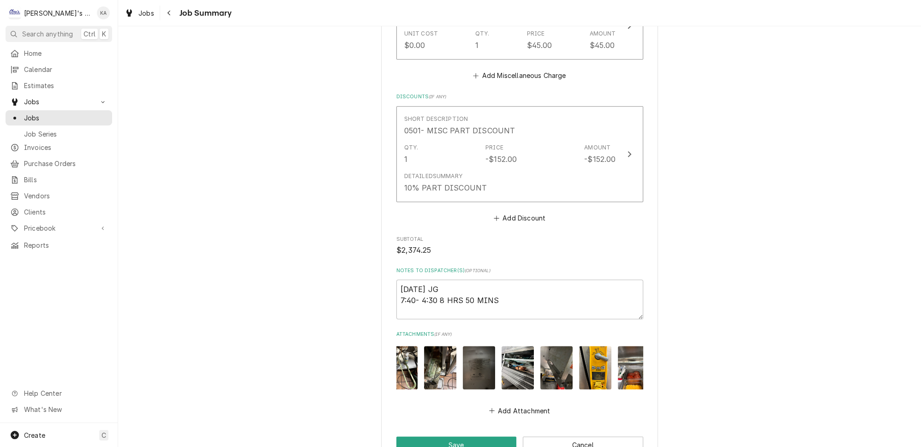
click at [431, 346] on img "Attachments" at bounding box center [440, 367] width 32 height 43
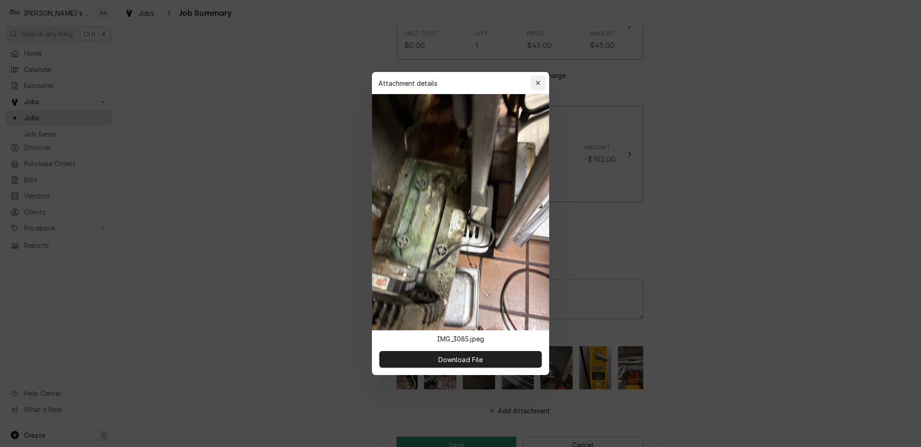
click at [536, 88] on div "button" at bounding box center [538, 82] width 9 height 9
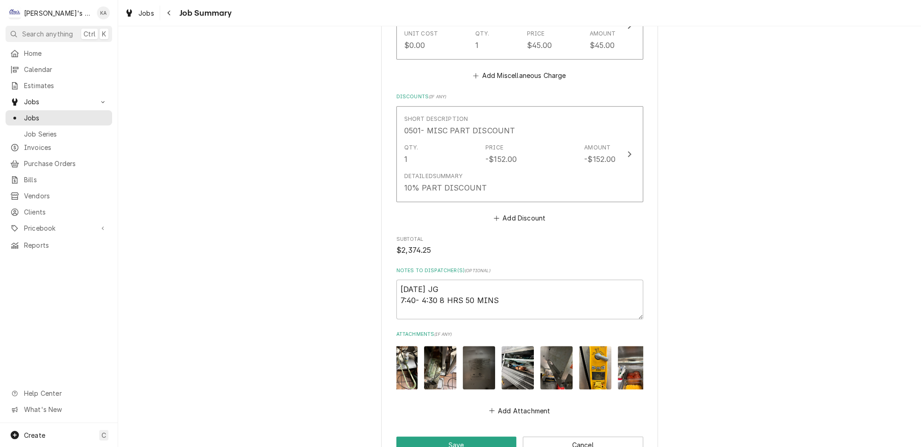
scroll to position [0, 0]
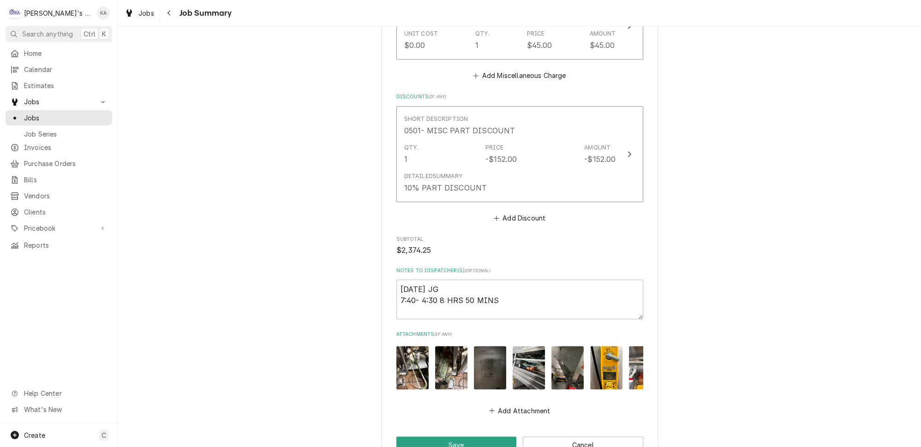
click at [419, 346] on img "Attachments" at bounding box center [413, 367] width 32 height 43
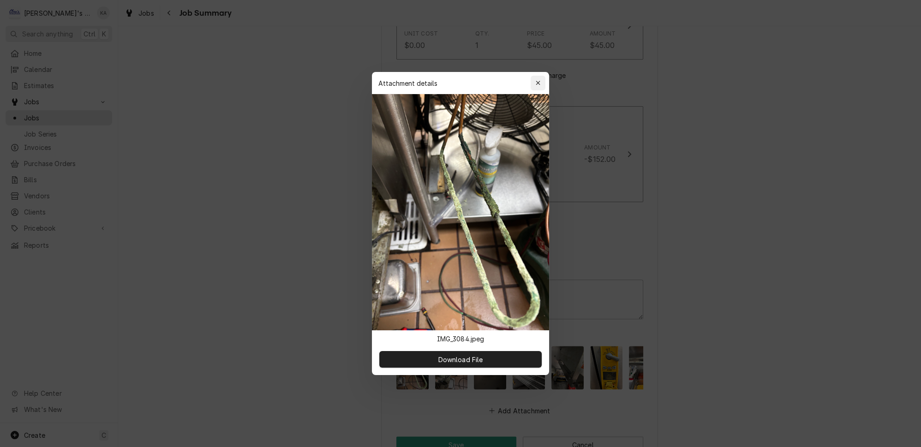
click at [536, 86] on icon "button" at bounding box center [538, 83] width 5 height 6
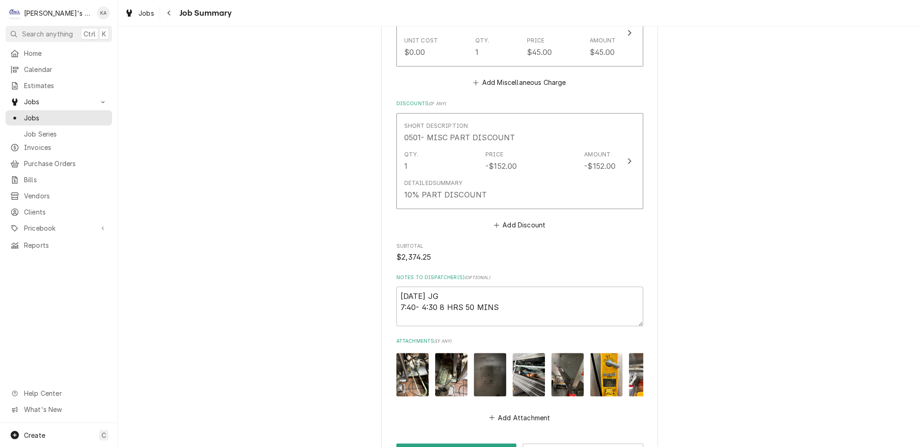
scroll to position [1857, 0]
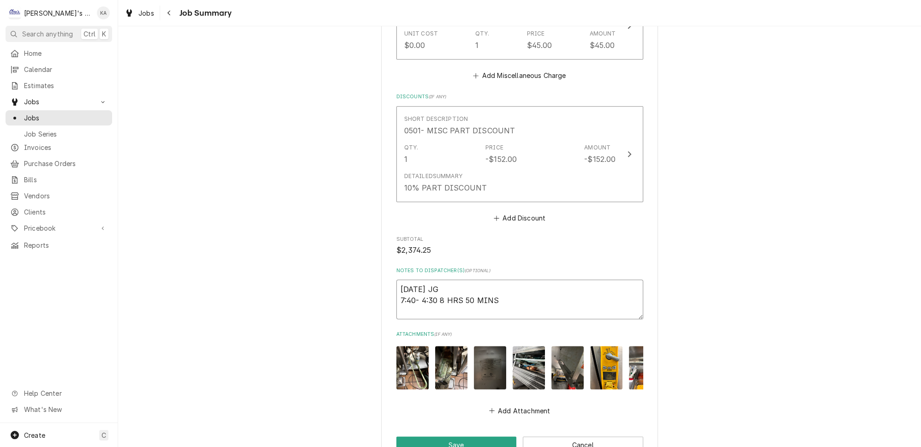
click at [512, 280] on textarea "10/2/2025 JG 7:40- 4:30 8 HRS 50 MINS" at bounding box center [520, 300] width 247 height 40
type textarea "x"
type textarea "10/2/2025 JG 7:40- 4:30 8 HRS 50 MINS"
type textarea "x"
type textarea "10/2/2025 JG 7:40- 4:30 8 HRS 50 MINS *"
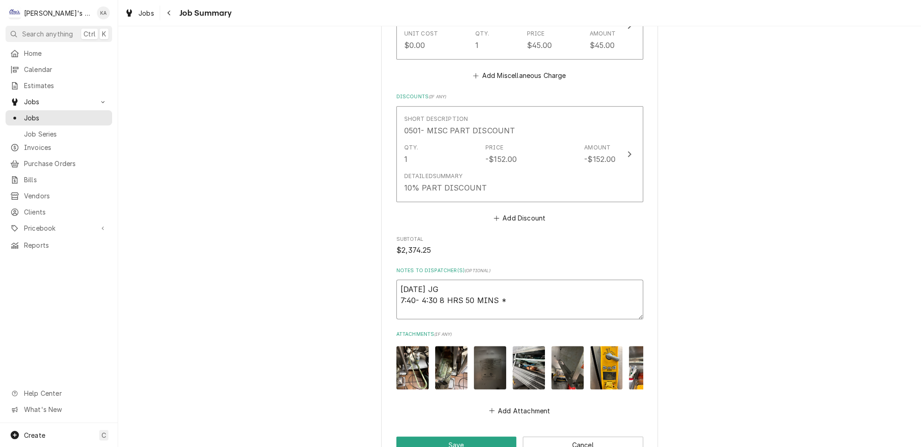
type textarea "x"
type textarea "10/2/2025 JG 7:40- 4:30 8 HRS 50 MINS **"
type textarea "x"
type textarea "10/2/2025 JG 7:40- 4:30 8 HRS 50 MINS **"
type textarea "x"
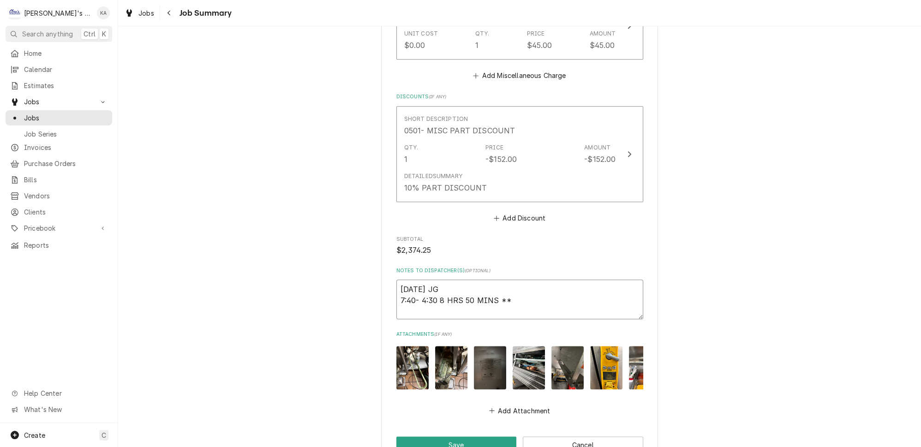
type textarea "10/2/2025 JG 7:40- 4:30 8 HRS 50 MINS ** Q"
type textarea "x"
type textarea "10/2/2025 JG 7:40- 4:30 8 HRS 50 MINS ** QU"
type textarea "x"
type textarea "10/2/2025 JG 7:40- 4:30 8 HRS 50 MINS ** QUO"
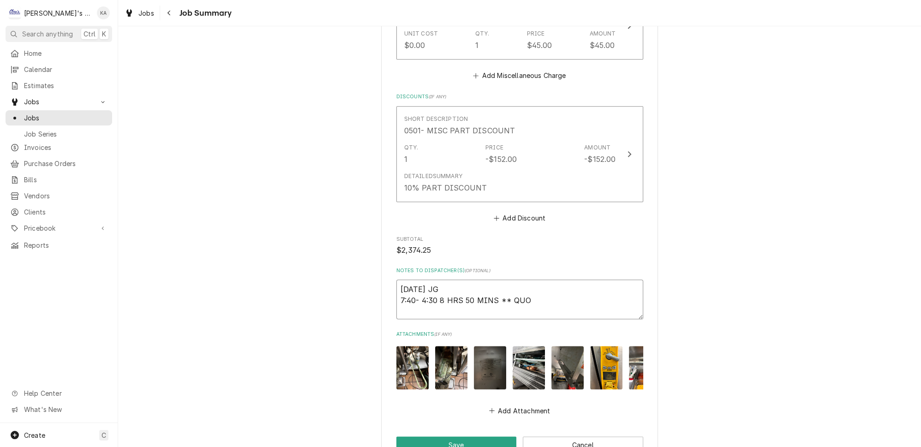
type textarea "x"
type textarea "10/2/2025 JG 7:40- 4:30 8 HRS 50 MINS ** QUOT"
type textarea "x"
type textarea "10/2/2025 JG 7:40- 4:30 8 HRS 50 MINS ** QUOTE"
type textarea "x"
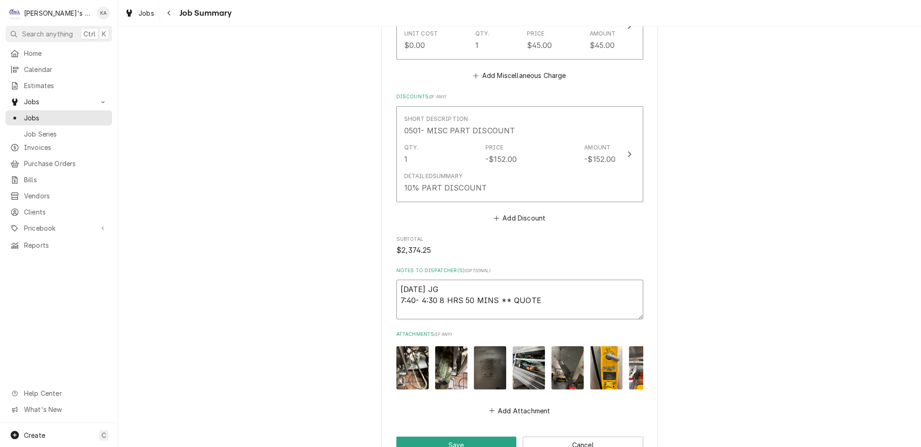
type textarea "10/2/2025 JG 7:40- 4:30 8 HRS 50 MINS ** QUOTED"
type textarea "x"
type textarea "10/2/2025 JG 7:40- 4:30 8 HRS 50 MINS ** QUOTED"
type textarea "x"
type textarea "10/2/2025 JG 7:40- 4:30 8 HRS 50 MINS ** QUOTED 7"
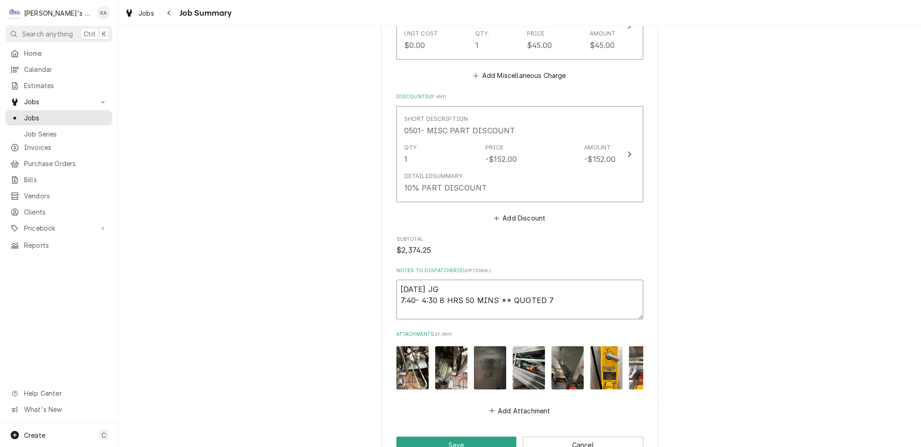
type textarea "x"
type textarea "10/2/2025 JG 7:40- 4:30 8 HRS 50 MINS ** QUOTED 7"
type textarea "x"
type textarea "10/2/2025 JG 7:40- 4:30 8 HRS 50 MINS ** QUOTED 7 H"
type textarea "x"
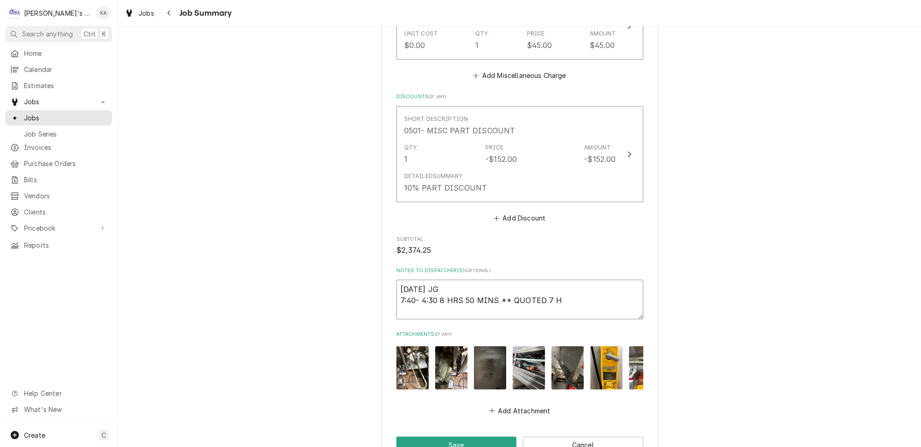
type textarea "10/2/2025 JG 7:40- 4:30 8 HRS 50 MINS ** QUOTED 7 HR"
type textarea "x"
type textarea "10/2/2025 JG 7:40- 4:30 8 HRS 50 MINS ** QUOTED 7 HRS"
type textarea "x"
type textarea "10/2/2025 JG 7:40- 4:30 8 HRS 50 MINS ** QUOTED 7 HRS"
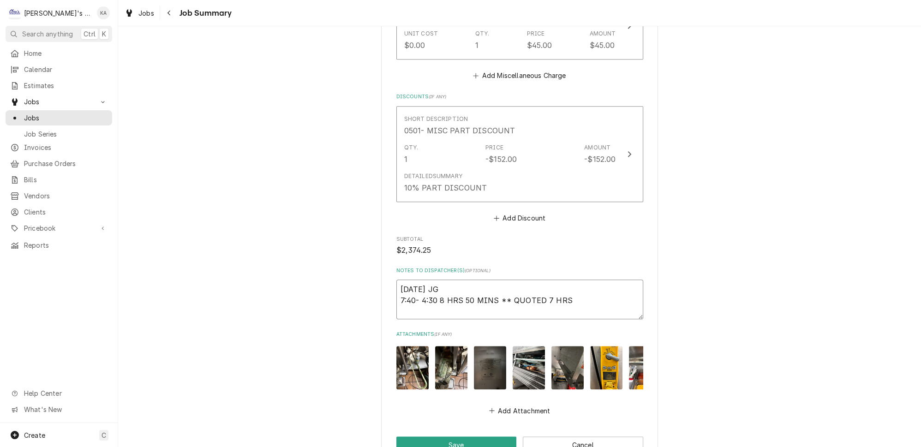
type textarea "x"
type textarea "10/2/2025 JG 7:40- 4:30 8 HRS 50 MINS ** QUOTED 7 HRS *"
type textarea "x"
type textarea "10/2/2025 JG 7:40- 4:30 8 HRS 50 MINS ** QUOTED 7 HRS **"
click at [457, 437] on button "Save" at bounding box center [457, 445] width 120 height 17
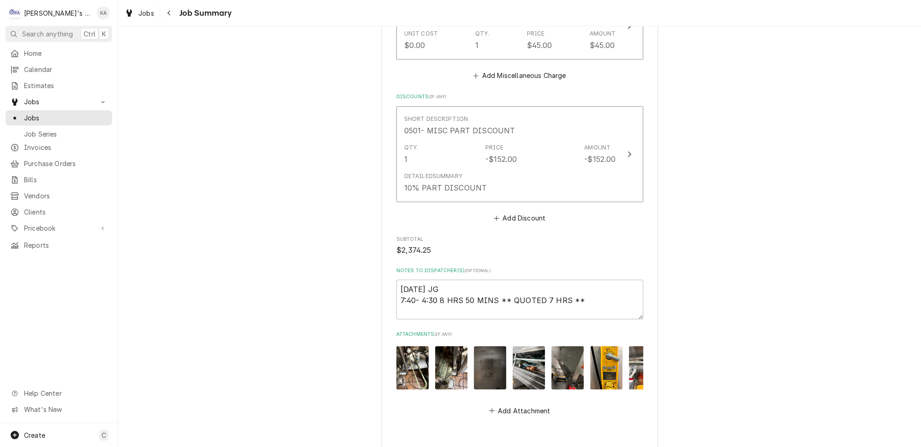
type textarea "x"
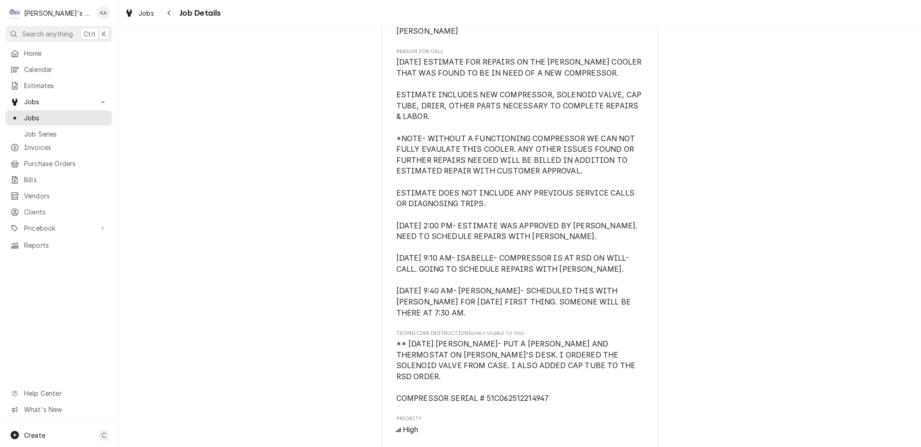
scroll to position [587, 0]
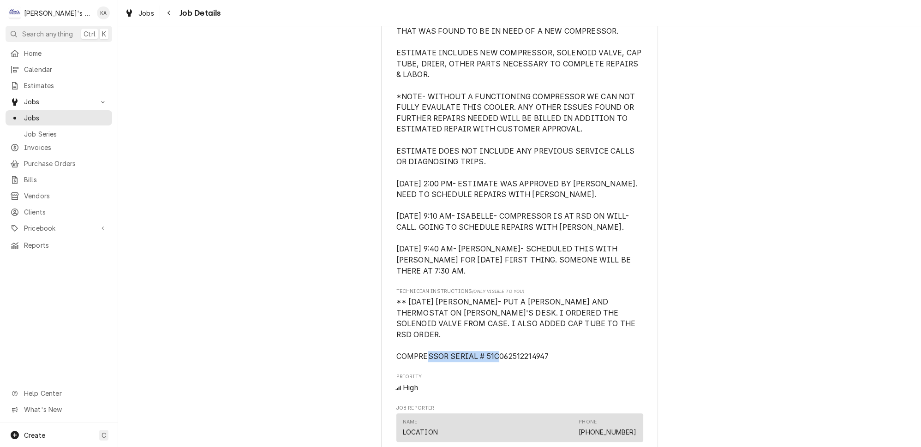
drag, startPoint x: 542, startPoint y: 321, endPoint x: 475, endPoint y: 322, distance: 67.4
click at [475, 322] on span "** [DATE] [PERSON_NAME]- PUT A [PERSON_NAME] AND THERMOSTAT ON [PERSON_NAME]'S …" at bounding box center [520, 330] width 247 height 66
copy span "# 51C062512214947"
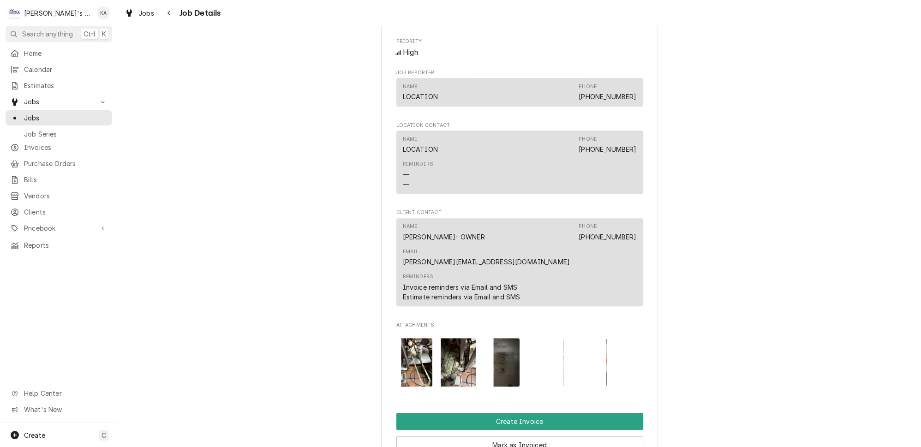
scroll to position [1049, 0]
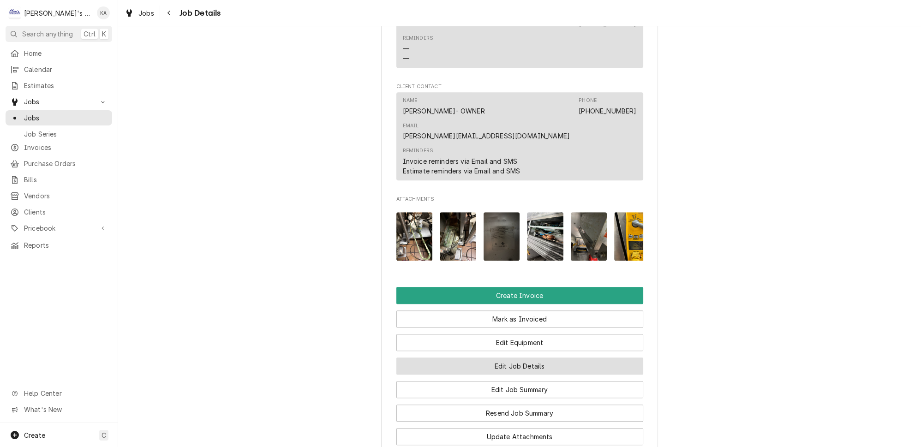
click at [507, 358] on button "Edit Job Details" at bounding box center [520, 366] width 247 height 17
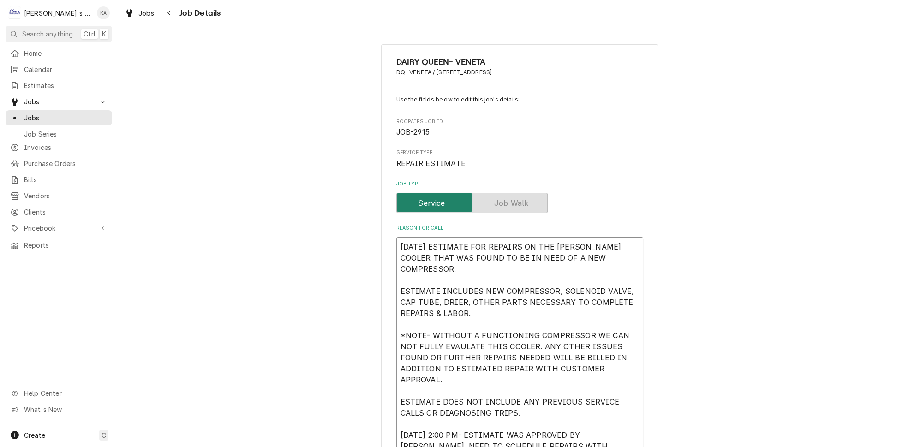
click at [400, 242] on textarea "[DATE] ESTIMATE FOR REPAIRS ON THE [PERSON_NAME] COOLER THAT WAS FOUND TO BE IN…" at bounding box center [520, 365] width 247 height 257
type textarea "x"
type textarea "[DATE] ESTIMATE FOR REPAIRS ON THE [PERSON_NAME] COOLER THAT WAS FOUND TO BE IN…"
type textarea "x"
type textarea "[DATE] ESTIMATE FOR REPAIRS ON THE [PERSON_NAME] COOLER THAT WAS FOUND TO BE IN…"
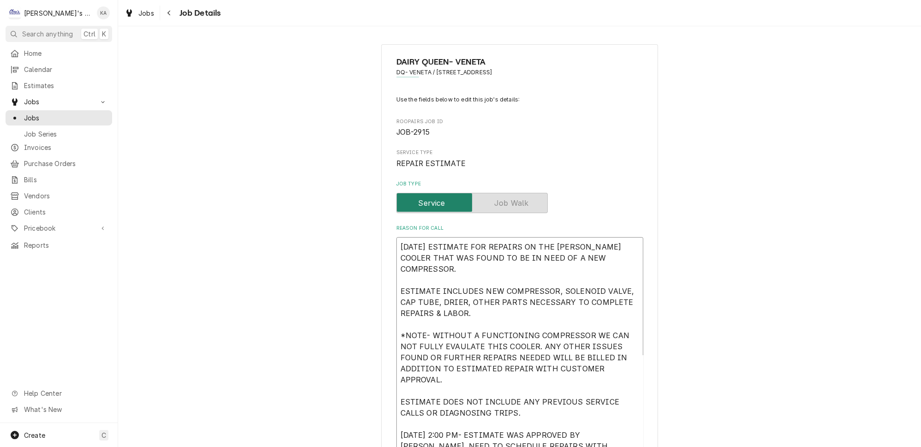
type textarea "x"
type textarea "* [DATE] ESTIMATE FOR REPAIRS ON THE [PERSON_NAME] COOLER THAT WAS FOUND TO BE …"
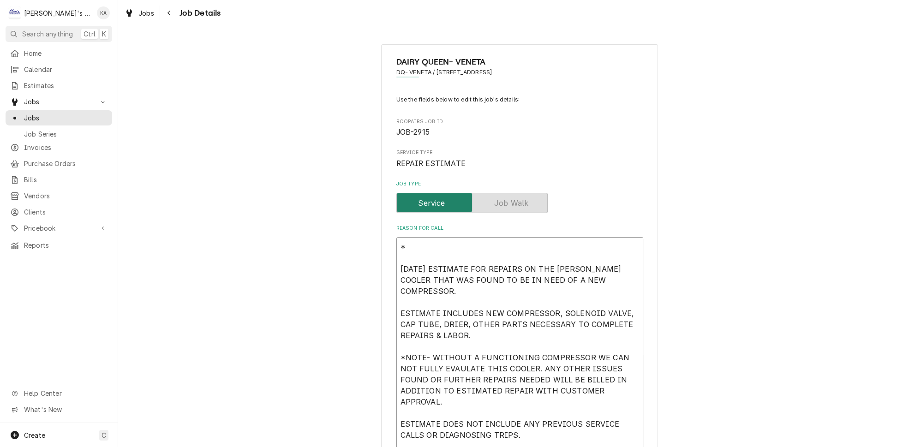
type textarea "x"
type textarea "** [DATE] ESTIMATE FOR REPAIRS ON THE [PERSON_NAME] COOLER THAT WAS FOUND TO BE…"
type textarea "x"
type textarea "** [DATE] ESTIMATE FOR REPAIRS ON THE [PERSON_NAME] COOLER THAT WAS FOUND TO BE…"
type textarea "x"
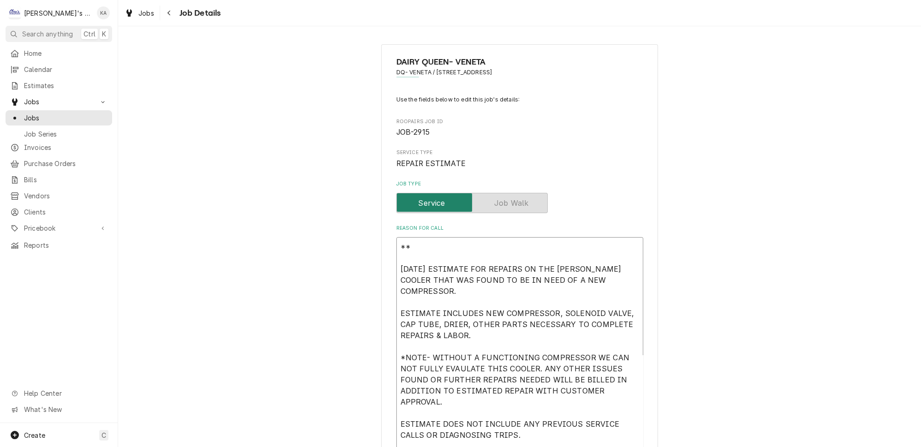
type textarea "** 1 [DATE] ESTIMATE FOR REPAIRS ON THE [PERSON_NAME] COOLER THAT WAS FOUND TO …"
type textarea "x"
type textarea "** 10 [DATE] ESTIMATE FOR REPAIRS ON THE [PERSON_NAME] COOLER THAT WAS FOUND TO…"
type textarea "x"
type textarea "** 10/ [DATE] ESTIMATE FOR REPAIRS ON THE [PERSON_NAME] COOLER THAT WAS FOUND T…"
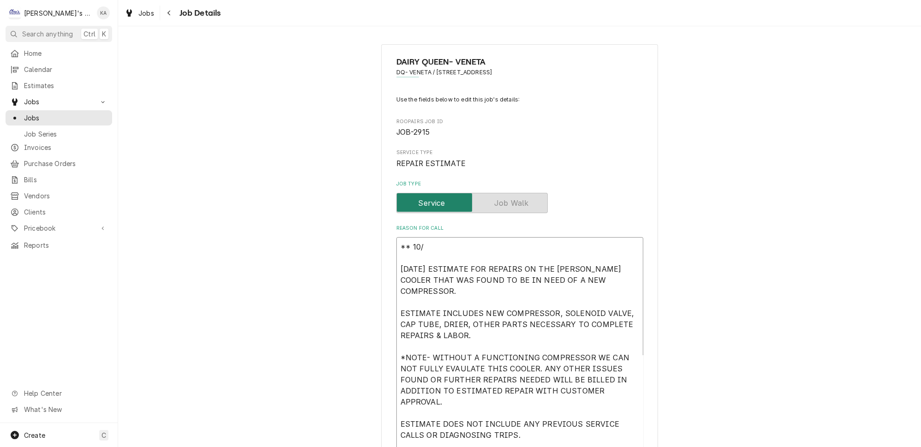
type textarea "x"
type textarea "** 10/2 [DATE] ESTIMATE FOR REPAIRS ON THE [PERSON_NAME] COOLER THAT WAS FOUND …"
type textarea "x"
type textarea "** 10/2/ [DATE] ESTIMATE FOR REPAIRS ON THE [PERSON_NAME] COOLER THAT WAS FOUND…"
type textarea "x"
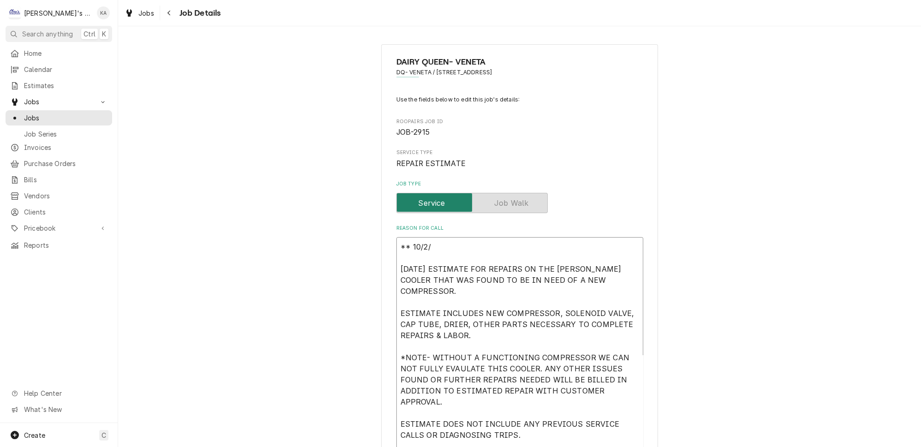
type textarea "** 10/2/2 [DATE] ESTIMATE FOR REPAIRS ON THE [PERSON_NAME] COOLER THAT WAS FOUN…"
type textarea "x"
type textarea "** [DATE] [DATE] ESTIMATE FOR REPAIRS ON THE [PERSON_NAME] COOLER THAT WAS FOUN…"
type textarea "x"
type textarea "** 10/2/202 [DATE] ESTIMATE FOR REPAIRS ON THE [PERSON_NAME] COOLER THAT WAS FO…"
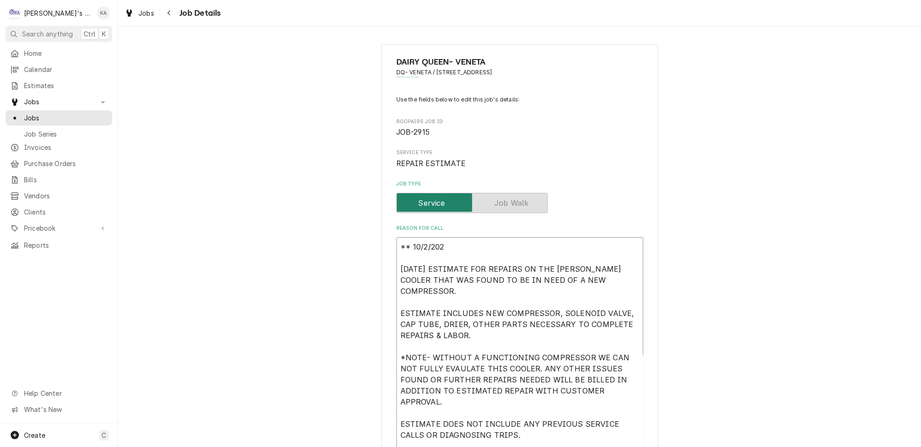
type textarea "x"
type textarea "** 10/2/2025 9/8/2025 ESTIMATE FOR REPAIRS ON THE RANDELL COOLER THAT WAS FOUND…"
type textarea "x"
type textarea "** 10/2/2025 9/8/2025 ESTIMATE FOR REPAIRS ON THE RANDELL COOLER THAT WAS FOUND…"
type textarea "x"
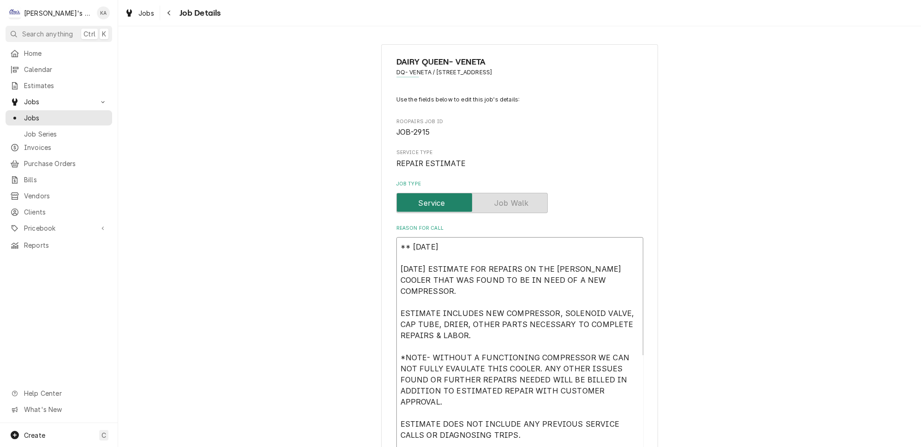
type textarea "** 10/2/2025 6 9/8/2025 ESTIMATE FOR REPAIRS ON THE RANDELL COOLER THAT WAS FOU…"
type textarea "x"
type textarea "** 10/2/2025 6: 9/8/2025 ESTIMATE FOR REPAIRS ON THE RANDELL COOLER THAT WAS FO…"
type textarea "x"
type textarea "** 10/2/2025 6:0 9/8/2025 ESTIMATE FOR REPAIRS ON THE RANDELL COOLER THAT WAS F…"
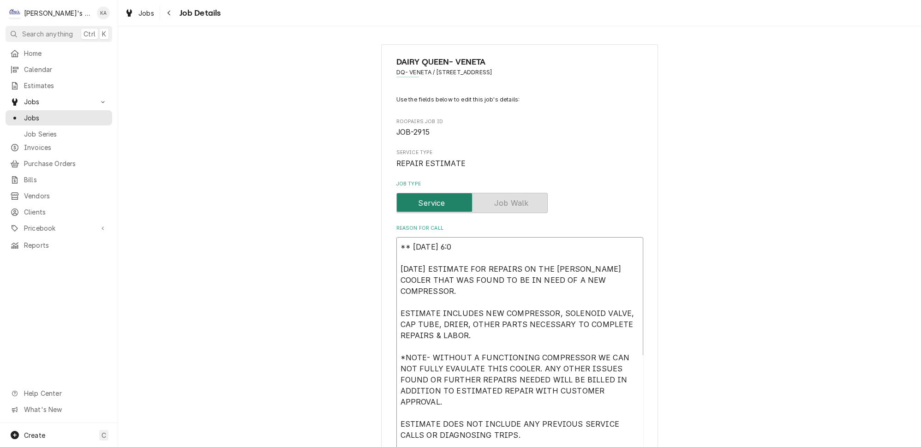
type textarea "x"
type textarea "** 10/2/2025 6:00 9/8/2025 ESTIMATE FOR REPAIRS ON THE RANDELL COOLER THAT WAS …"
type textarea "x"
type textarea "** 10/2/2025 6:00 9/8/2025 ESTIMATE FOR REPAIRS ON THE RANDELL COOLER THAT WAS …"
type textarea "x"
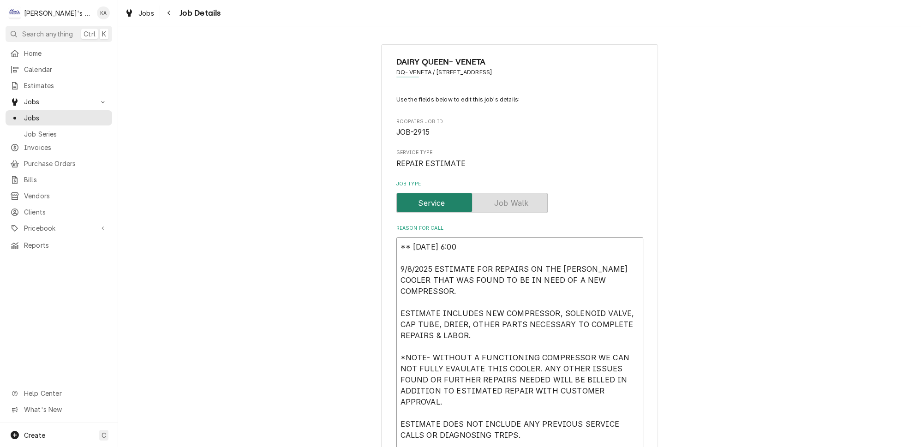
type textarea "** 10/2/2025 6:00 P 9/8/2025 ESTIMATE FOR REPAIRS ON THE RANDELL COOLER THAT WA…"
type textarea "x"
type textarea "** 10/2/2025 6:00 PM 9/8/2025 ESTIMATE FOR REPAIRS ON THE RANDELL COOLER THAT W…"
type textarea "x"
type textarea "** 10/2/2025 6:00 PM- 9/8/2025 ESTIMATE FOR REPAIRS ON THE RANDELL COOLER THAT …"
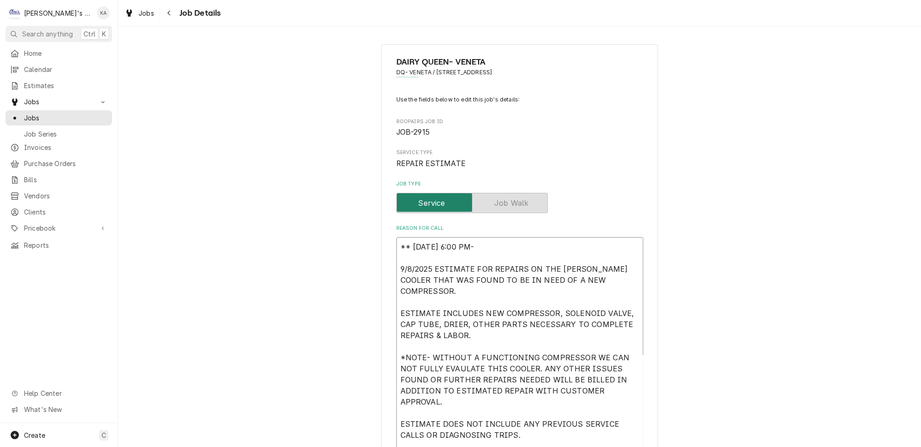
type textarea "x"
type textarea "** 10/2/2025 6:00 PM- 9/8/2025 ESTIMATE FOR REPAIRS ON THE RANDELL COOLER THAT …"
type textarea "x"
type textarea "** 10/2/2025 6:00 PM- K 9/8/2025 ESTIMATE FOR REPAIRS ON THE RANDELL COOLER THA…"
type textarea "x"
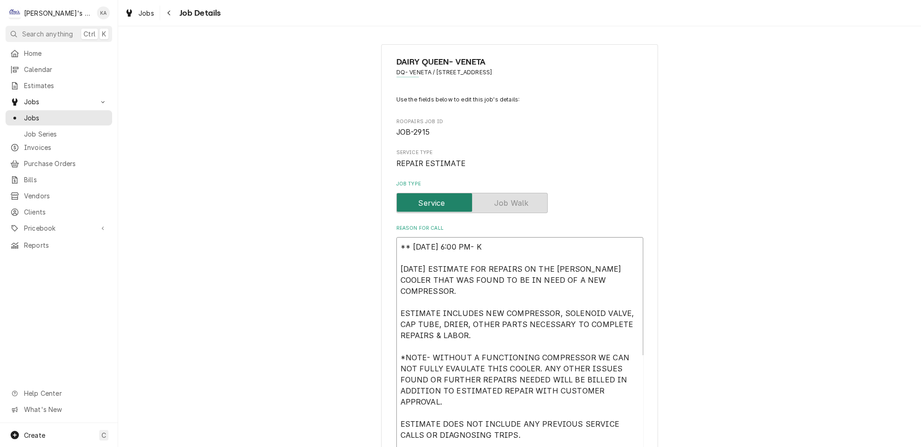
type textarea "** 10/2/2025 6:00 PM- KO 9/8/2025 ESTIMATE FOR REPAIRS ON THE RANDELL COOLER TH…"
type textarea "x"
type textarea "** 10/2/2025 6:00 PM- KOR 9/8/2025 ESTIMATE FOR REPAIRS ON THE RANDELL COOLER T…"
type textarea "x"
type textarea "** 10/2/2025 6:00 PM- KORE 9/8/2025 ESTIMATE FOR REPAIRS ON THE RANDELL COOLER …"
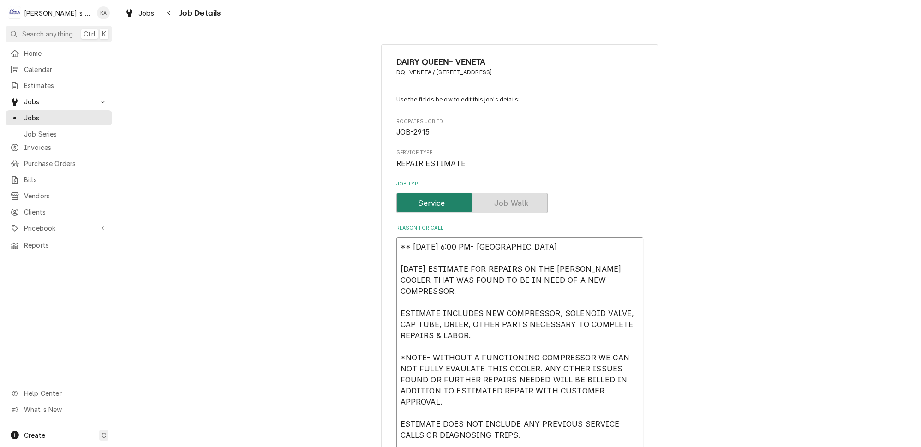
type textarea "x"
type textarea "** 10/2/2025 6:00 PM- KOREY 9/8/2025 ESTIMATE FOR REPAIRS ON THE RANDELL COOLER…"
type textarea "x"
type textarea "** 10/2/2025 6:00 PM- KOREY- 9/8/2025 ESTIMATE FOR REPAIRS ON THE RANDELL COOLE…"
type textarea "x"
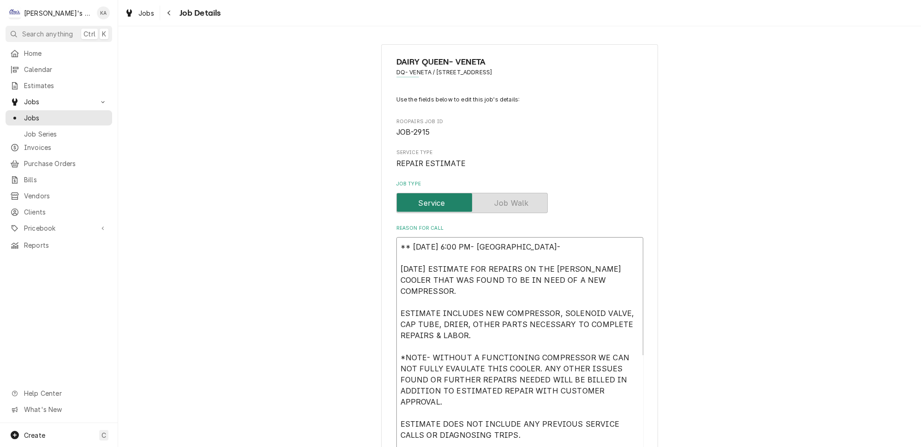
type textarea "** 10/2/2025 6:00 PM- KOREY- 9/8/2025 ESTIMATE FOR REPAIRS ON THE RANDELL COOLE…"
type textarea "x"
type textarea "** 10/2/2025 6:00 PM- KOREY- N 9/8/2025 ESTIMATE FOR REPAIRS ON THE RANDELL COO…"
type textarea "x"
type textarea "** 10/2/2025 6:00 PM- KOREY- NE 9/8/2025 ESTIMATE FOR REPAIRS ON THE RANDELL CO…"
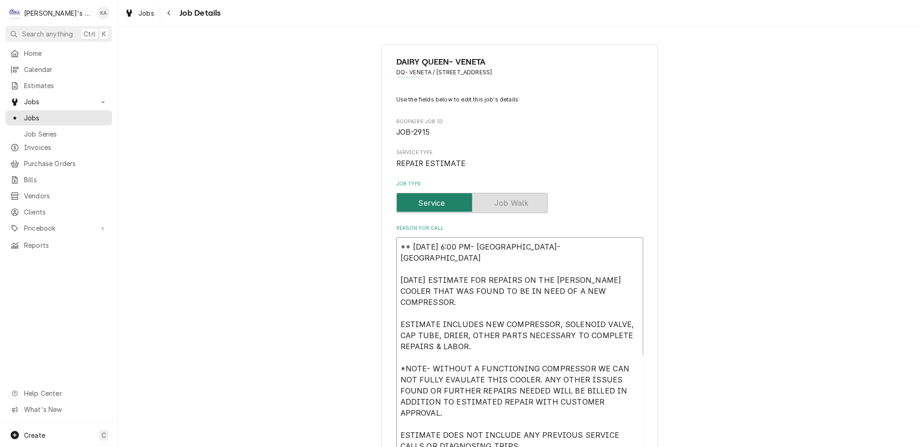
type textarea "x"
type textarea "** 10/2/2025 6:00 PM- KOREY- NEE 9/8/2025 ESTIMATE FOR REPAIRS ON THE RANDELL C…"
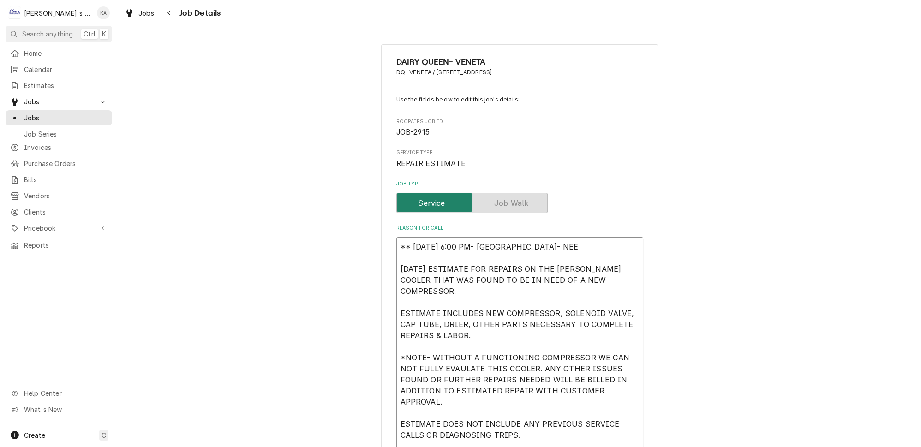
type textarea "x"
type textarea "** 10/2/2025 6:00 PM- KOREY- NEED 9/8/2025 ESTIMATE FOR REPAIRS ON THE RANDELL …"
type textarea "x"
type textarea "** 10/2/2025 6:00 PM- KOREY- NEED 9/8/2025 ESTIMATE FOR REPAIRS ON THE RANDELL …"
type textarea "x"
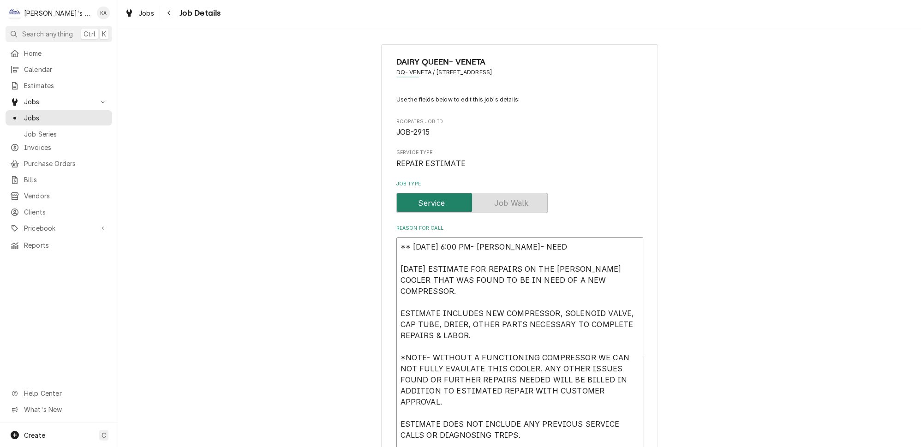
type textarea "** 10/2/2025 6:00 PM- KOREY- NEED A 9/8/2025 ESTIMATE FOR REPAIRS ON THE RANDEL…"
type textarea "x"
type textarea "** 10/2/2025 6:00 PM- KOREY- NEED AL 9/8/2025 ESTIMATE FOR REPAIRS ON THE RANDE…"
type textarea "x"
type textarea "** 10/2/2025 6:00 PM- KOREY- NEED ALL 9/8/2025 ESTIMATE FOR REPAIRS ON THE RAND…"
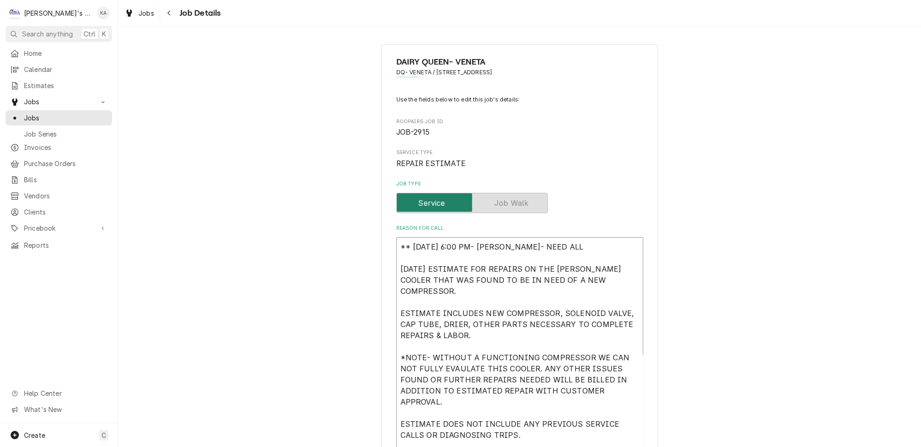
type textarea "x"
type textarea "** 10/2/2025 6:00 PM- KOREY- NEED ALL 9/8/2025 ESTIMATE FOR REPAIRS ON THE RAND…"
type textarea "x"
type textarea "** 10/2/2025 6:00 PM- KOREY- NEED ALL P 9/8/2025 ESTIMATE FOR REPAIRS ON THE RA…"
type textarea "x"
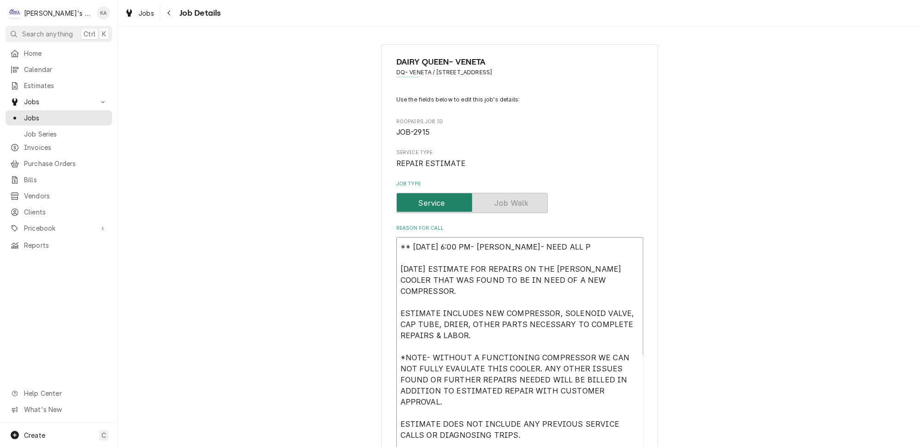
type textarea "** 10/2/2025 6:00 PM- KOREY- NEED ALL PA 9/8/2025 ESTIMATE FOR REPAIRS ON THE R…"
type textarea "x"
type textarea "** 10/2/2025 6:00 PM- KOREY- NEED ALL PAR 9/8/2025 ESTIMATE FOR REPAIRS ON THE …"
type textarea "x"
type textarea "** 10/2/2025 6:00 PM- KOREY- NEED ALL PART 9/8/2025 ESTIMATE FOR REPAIRS ON THE…"
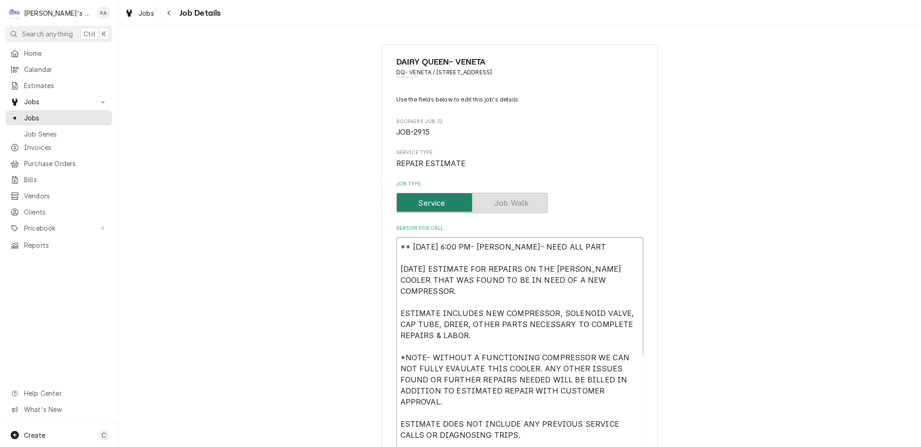
type textarea "x"
type textarea "** 10/2/2025 6:00 PM- KOREY- NEED ALL PARTS 9/8/2025 ESTIMATE FOR REPAIRS ON TH…"
type textarea "x"
type textarea "** 10/2/2025 6:00 PM- KOREY- NEED ALL PARTS 9/8/2025 ESTIMATE FOR REPAIRS ON TH…"
type textarea "x"
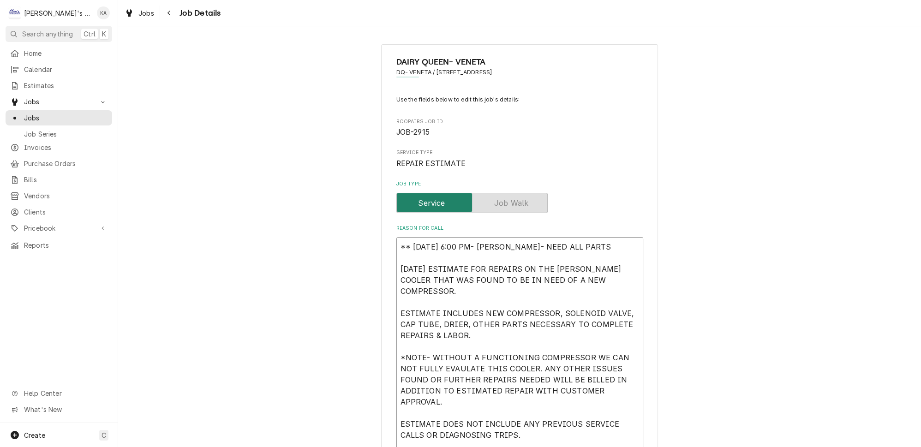
type textarea "** 10/2/2025 6:00 PM- KOREY- NEED ALL PARTS U 9/8/2025 ESTIMATE FOR REPAIRS ON …"
type textarea "x"
type textarea "** 10/2/2025 6:00 PM- KOREY- NEED ALL PARTS US 9/8/2025 ESTIMATE FOR REPAIRS ON…"
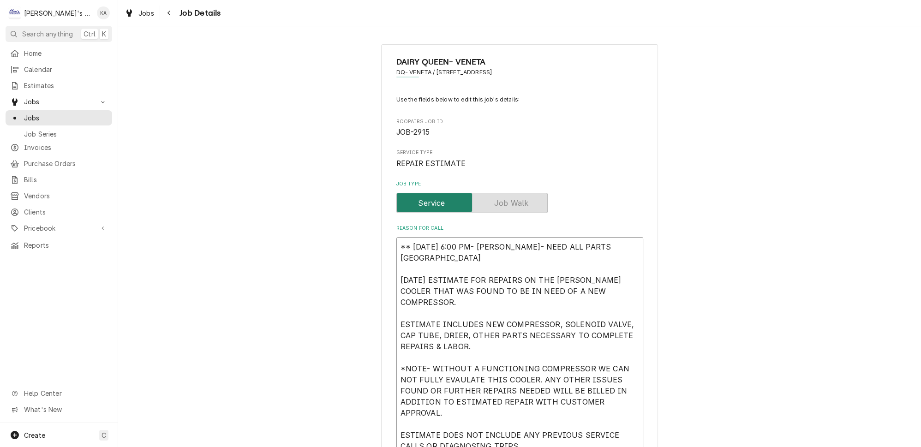
type textarea "x"
type textarea "** 10/2/2025 6:00 PM- KOREY- NEED ALL PARTS USE 9/8/2025 ESTIMATE FOR REPAIRS O…"
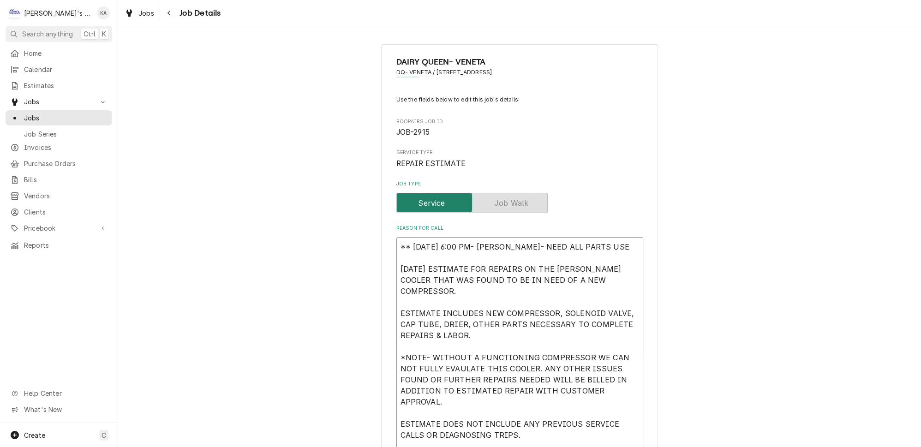
type textarea "x"
type textarea "** 10/2/2025 6:00 PM- KOREY- NEED ALL PARTS USED 9/8/2025 ESTIMATE FOR REPAIRS …"
type textarea "x"
type textarea "** 10/2/2025 6:00 PM- KOREY- NEED ALL PARTS USED 9/8/2025 ESTIMATE FOR REPAIRS …"
type textarea "x"
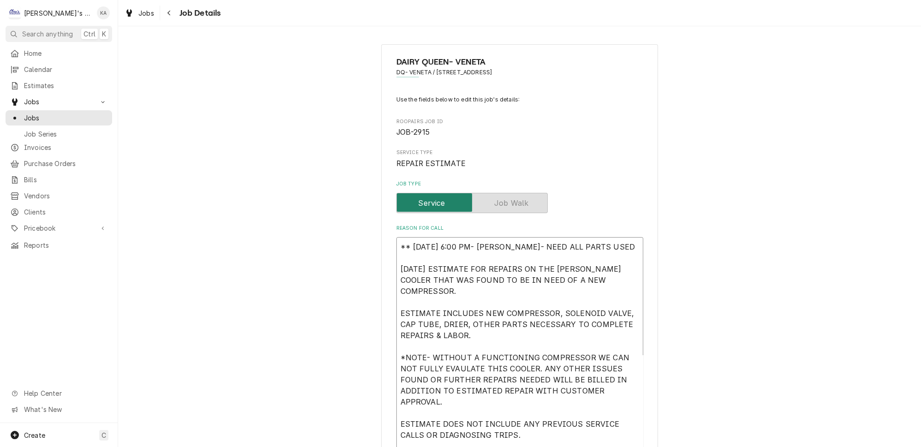
type textarea "** 10/2/2025 6:00 PM- KOREY- NEED ALL PARTS USED L 9/8/2025 ESTIMATE FOR REPAIR…"
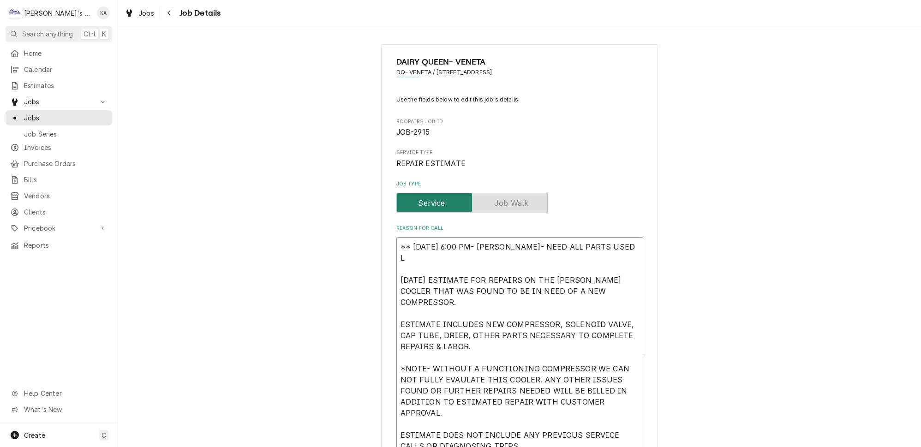
type textarea "x"
type textarea "** 10/2/2025 6:00 PM- KOREY- NEED ALL PARTS USED LI 9/8/2025 ESTIMATE FOR REPAI…"
type textarea "x"
type textarea "** 10/2/2025 6:00 PM- KOREY- NEED ALL PARTS USED LIST 9/8/2025 ESTIMATE FOR REP…"
type textarea "x"
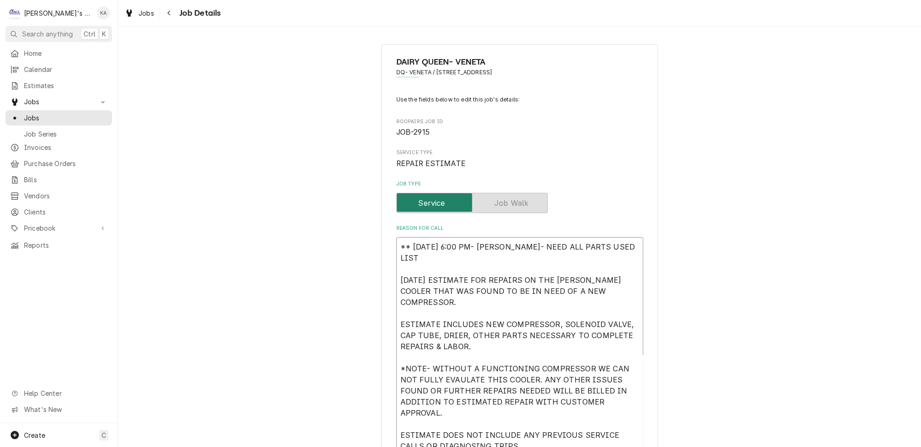
type textarea "** 10/2/2025 6:00 PM- KOREY- NEED ALL PARTS USED LISTE 9/8/2025 ESTIMATE FOR RE…"
type textarea "x"
type textarea "** 10/2/2025 6:00 PM- KOREY- NEED ALL PARTS USED LISTED 9/8/2025 ESTIMATE FOR R…"
type textarea "x"
type textarea "** 10/2/2025 6:00 PM- KOREY- NEED ALL PARTS USED LISTED, 9/8/2025 ESTIMATE FOR …"
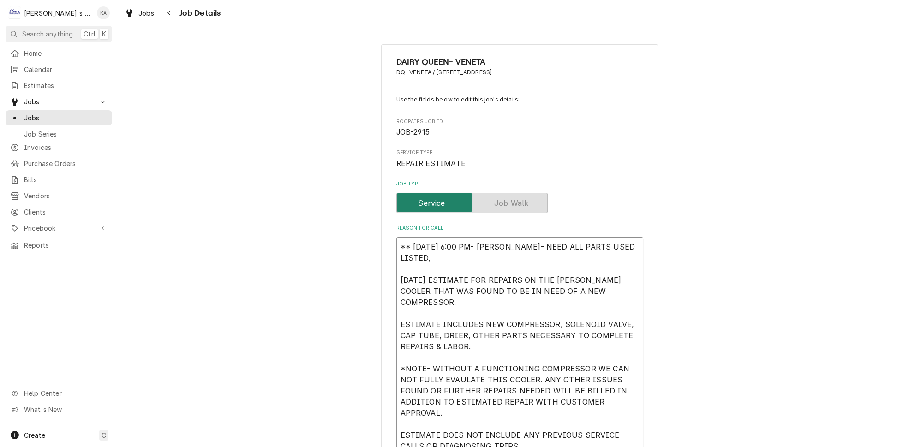
type textarea "x"
type textarea "** 10/2/2025 6:00 PM- KOREY- NEED ALL PARTS USED LISTED, 9/8/2025 ESTIMATE FOR …"
type textarea "x"
type textarea "** 10/2/2025 6:00 PM- KOREY- NEED ALL PARTS USED LISTED, S 9/8/2025 ESTIMATE FO…"
type textarea "x"
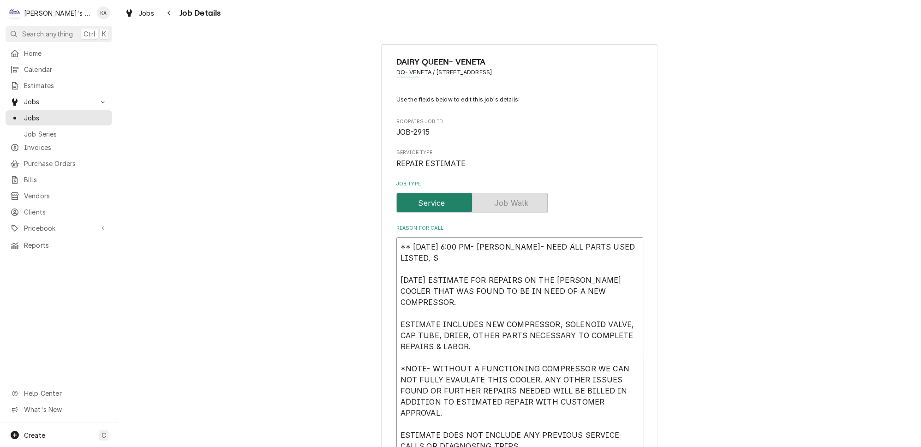
type textarea "** 10/2/2025 6:00 PM- KOREY- NEED ALL PARTS USED LISTED, SA 9/8/2025 ESTIMATE F…"
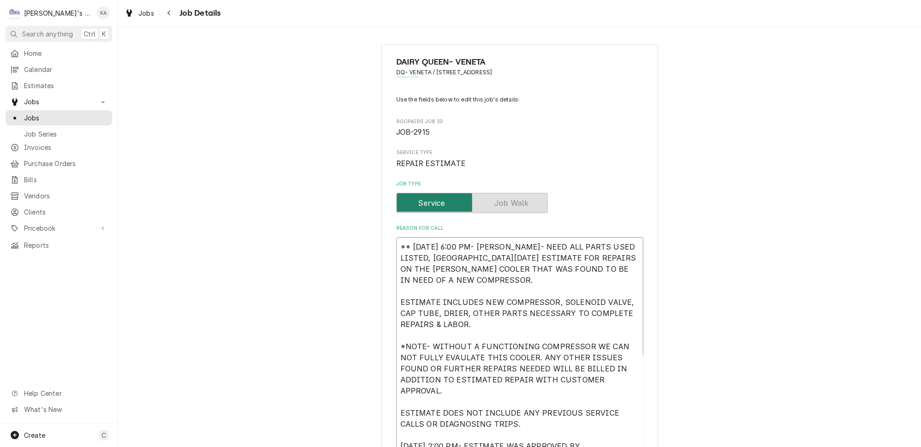
type textarea "x"
type textarea "** 10/2/2025 6:00 PM- KOREY- NEED ALL PARTS USED LISTED, SAI 9/8/2025 ESTIMATE …"
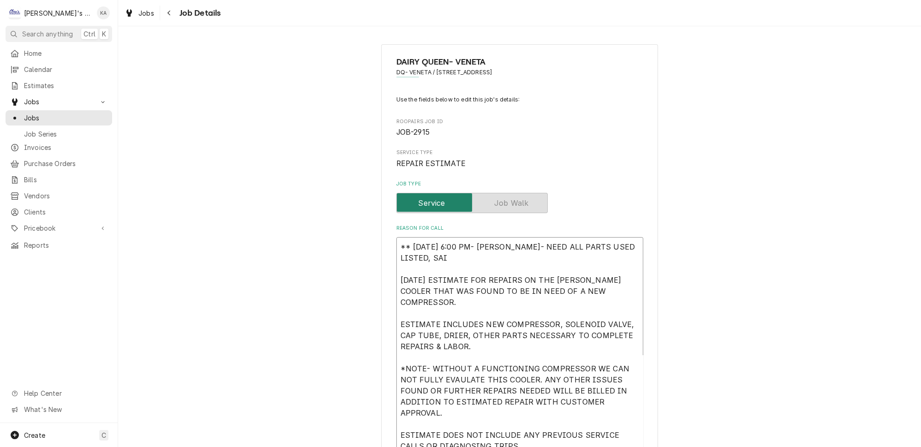
type textarea "x"
type textarea "** 10/2/2025 6:00 PM- KOREY- NEED ALL PARTS USED LISTED, SAID 9/8/2025 ESTIMATE…"
type textarea "x"
type textarea "** 10/2/2025 6:00 PM- KOREY- NEED ALL PARTS USED LISTED, SAID 9/8/2025 ESTIMATE…"
type textarea "x"
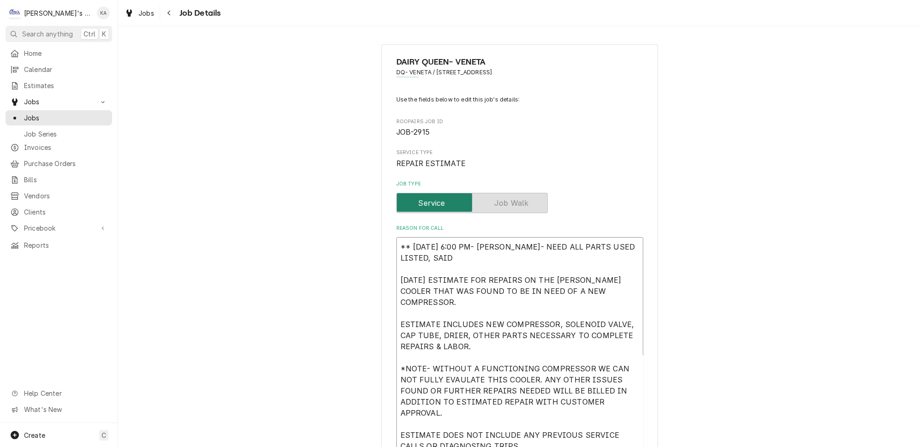
type textarea "** 10/2/2025 6:00 PM- KOREY- NEED ALL PARTS USED LISTED, SAID Y 9/8/2025 ESTIMA…"
type textarea "x"
type textarea "** 10/2/2025 6:00 PM- KOREY- NEED ALL PARTS USED LISTED, SAID YO 9/8/2025 ESTIM…"
type textarea "x"
type textarea "** 10/2/2025 6:00 PM- KOREY- NEED ALL PARTS USED LISTED, SAID YOU 9/8/2025 ESTI…"
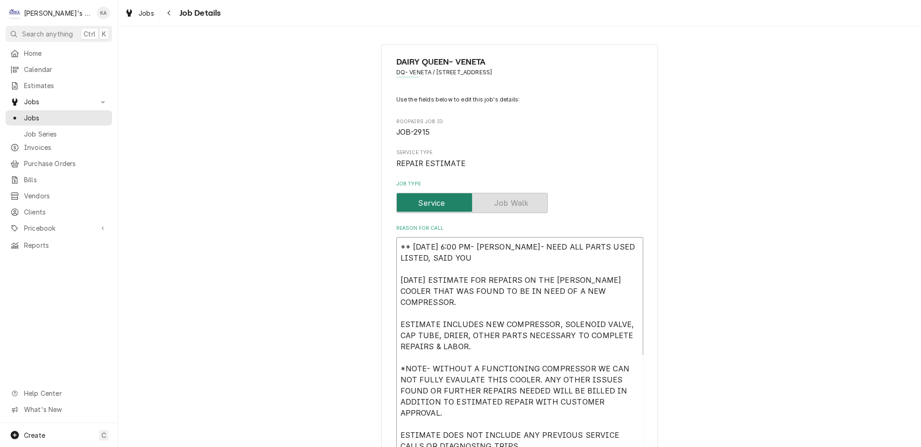
type textarea "x"
type textarea "** 10/2/2025 6:00 PM- KOREY- NEED ALL PARTS USED LISTED, SAID YOU 9/8/2025 ESTI…"
type textarea "x"
type textarea "** 10/2/2025 6:00 PM- KOREY- NEED ALL PARTS USED LISTED, SAID YOU R 9/8/2025 ES…"
type textarea "x"
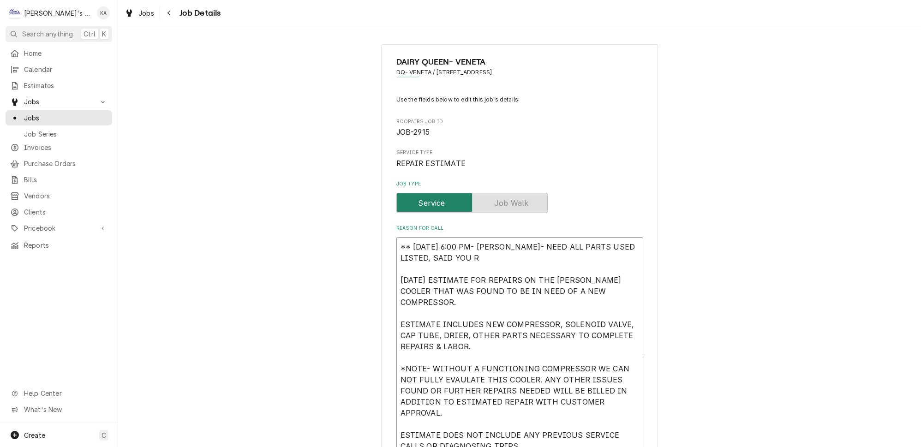
type textarea "** 10/2/2025 6:00 PM- KOREY- NEED ALL PARTS USED LISTED, SAID YOU RE 9/8/2025 E…"
type textarea "x"
type textarea "** 10/2/2025 6:00 PM- KOREY- NEED ALL PARTS USED LISTED, SAID YOU REP 9/8/2025 …"
type textarea "x"
type textarea "** 10/2/2025 6:00 PM- KOREY- NEED ALL PARTS USED LISTED, SAID YOU REPL 9/8/2025…"
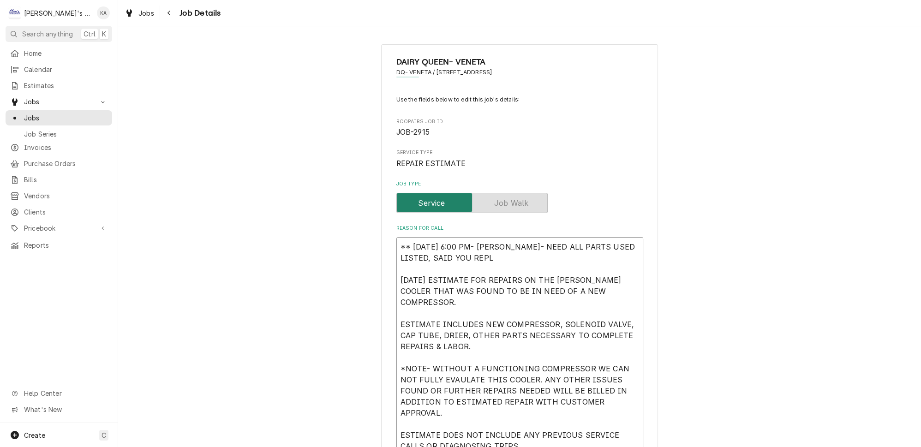
type textarea "x"
type textarea "** 10/2/2025 6:00 PM- KOREY- NEED ALL PARTS USED LISTED, SAID YOU REPLA 9/8/202…"
type textarea "x"
type textarea "** 10/2/2025 6:00 PM- KOREY- NEED ALL PARTS USED LISTED, SAID YOU REPLAC 9/8/20…"
type textarea "x"
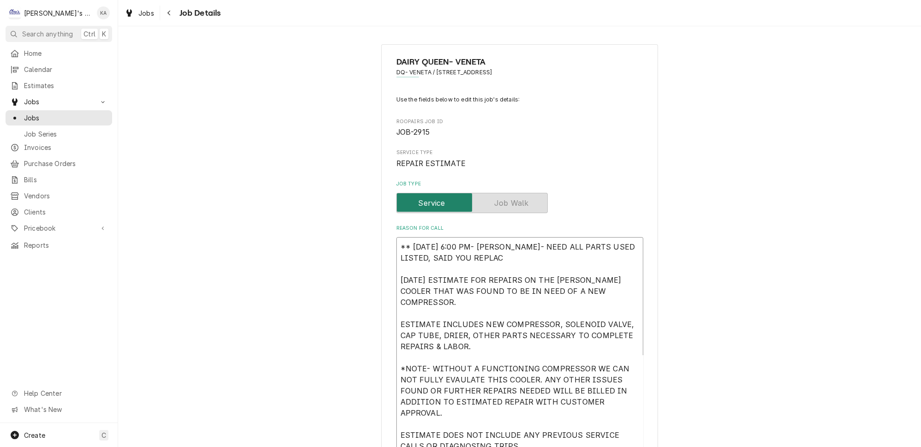
type textarea "** 10/2/2025 6:00 PM- KOREY- NEED ALL PARTS USED LISTED, SAID YOU REPLACE 9/8/2…"
type textarea "x"
type textarea "** 10/2/2025 6:00 PM- KOREY- NEED ALL PARTS USED LISTED, SAID YOU REPLACED 9/8/…"
type textarea "x"
type textarea "** 10/2/2025 6:00 PM- KOREY- NEED ALL PARTS USED LISTED, SAID YOU REPLACED 9/8/…"
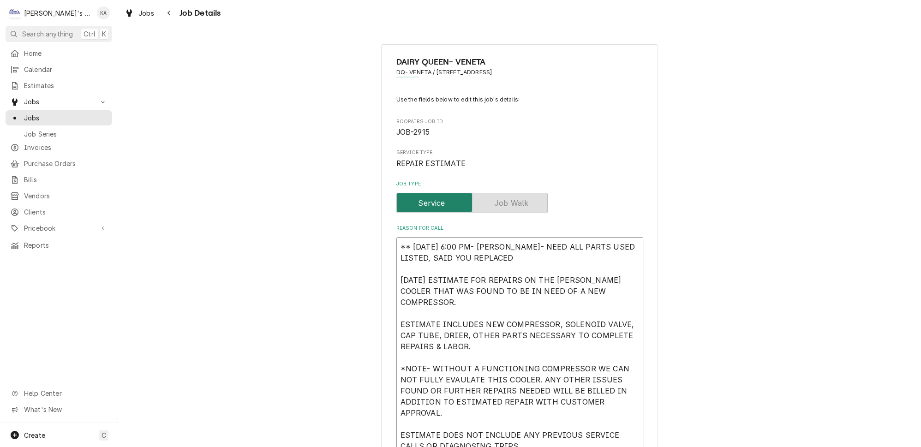
type textarea "x"
type textarea "** 10/2/2025 6:00 PM- KOREY- NEED ALL PARTS USED LISTED, SAID YOU REPLACED S 9/…"
type textarea "x"
type textarea "** 10/2/2025 6:00 PM- KOREY- NEED ALL PARTS USED LISTED, SAID YOU REPLACED SO 9…"
type textarea "x"
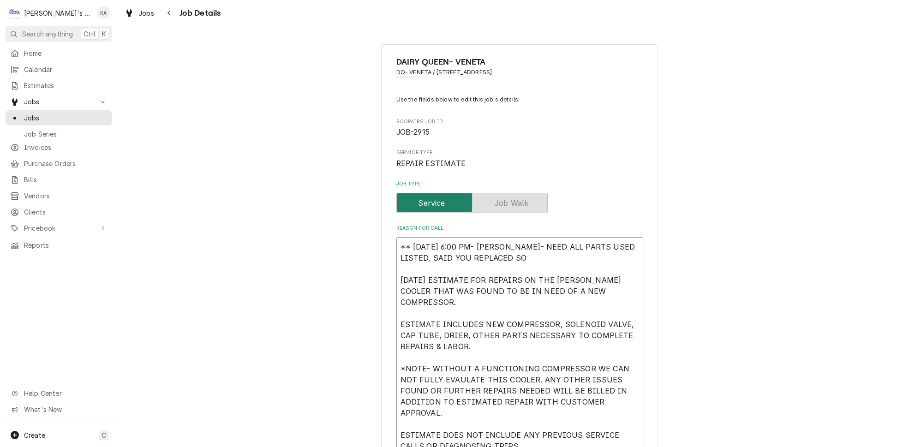
type textarea "** 10/2/2025 6:00 PM- KOREY- NEED ALL PARTS USED LISTED, SAID YOU REPLACED SOM …"
type textarea "x"
type textarea "** 10/2/2025 6:00 PM- KOREY- NEED ALL PARTS USED LISTED, SAID YOU REPLACED SOME…"
type textarea "x"
type textarea "** 10/2/2025 6:00 PM- KOREY- NEED ALL PARTS USED LISTED, SAID YOU REPLACED SOME…"
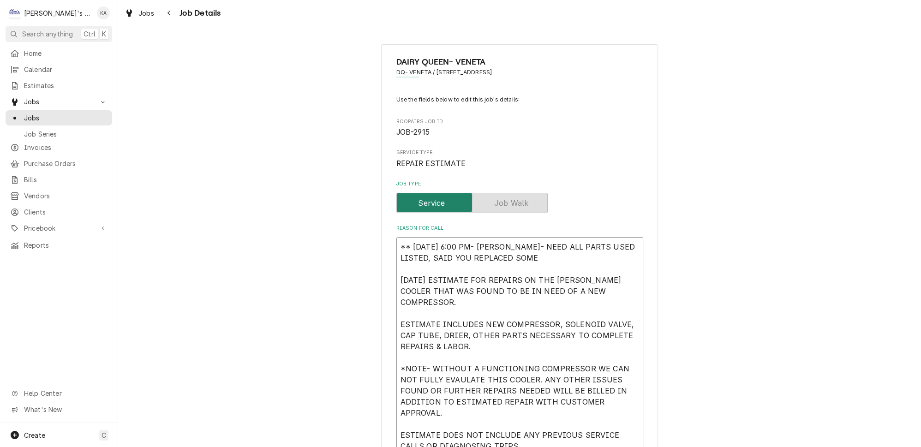
type textarea "x"
type textarea "** 10/2/2025 6:00 PM- KOREY- NEED ALL PARTS USED LISTED, SAID YOU REPLACED SOME…"
type textarea "x"
type textarea "** 10/2/2025 6:00 PM- KOREY- NEED ALL PARTS USED LISTED, SAID YOU REPLACED SOME…"
type textarea "x"
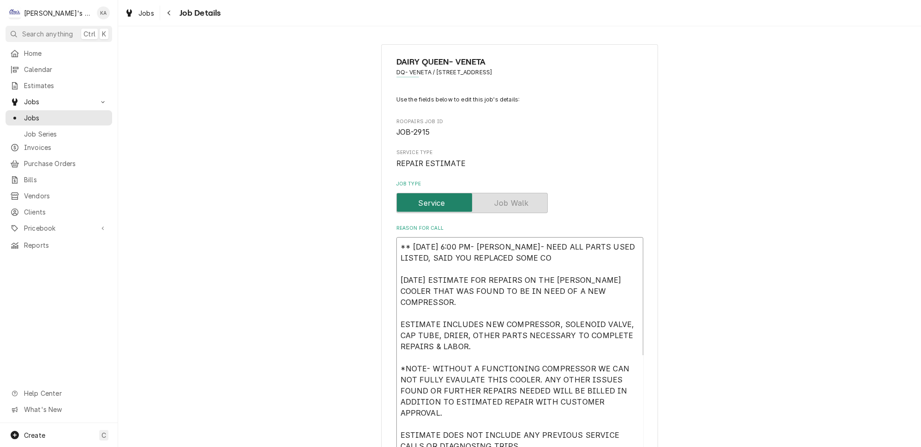
type textarea "** 10/2/2025 6:00 PM- KOREY- NEED ALL PARTS USED LISTED, SAID YOU REPLACED SOME…"
type textarea "x"
type textarea "** 10/2/2025 6:00 PM- KOREY- NEED ALL PARTS USED LISTED, SAID YOU REPLACED SOME…"
type textarea "x"
type textarea "** 10/2/2025 6:00 PM- KOREY- NEED ALL PARTS USED LISTED, SAID YOU REPLACED SOME…"
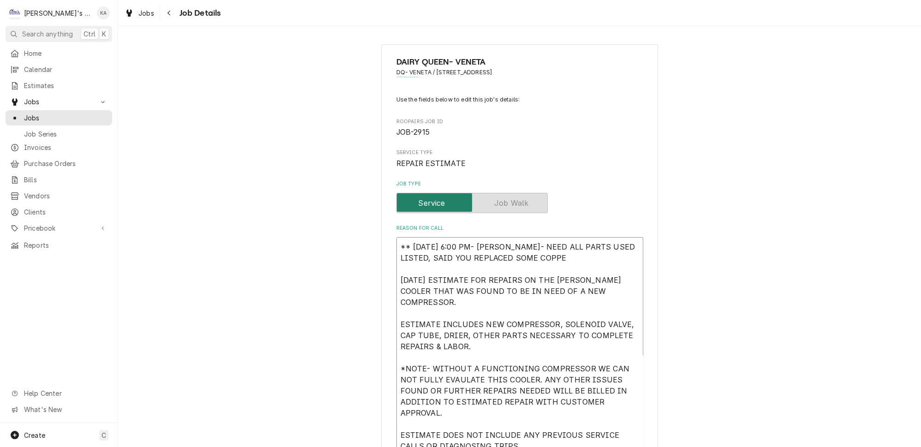
type textarea "x"
type textarea "** 10/2/2025 6:00 PM- KOREY- NEED ALL PARTS USED LISTED, SAID YOU REPLACED SOME…"
type textarea "x"
type textarea "** 10/2/2025 6:00 PM- KOREY- NEED ALL PARTS USED LISTED, SAID YOU REPLACED SOME…"
type textarea "x"
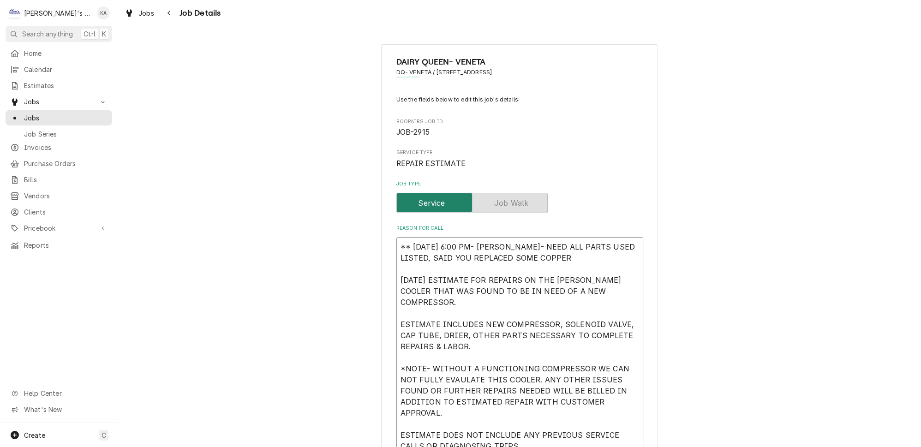
type textarea "** 10/2/2025 6:00 PM- KOREY- NEED ALL PARTS USED LISTED, SAID YOU REPLACED SOME…"
type textarea "x"
type textarea "** 10/2/2025 6:00 PM- KOREY- NEED ALL PARTS USED LISTED, SAID YOU REPLACED SOME…"
type textarea "x"
type textarea "** 10/2/2025 6:00 PM- KOREY- NEED ALL PARTS USED LISTED, SAID YOU REPLACED SOME…"
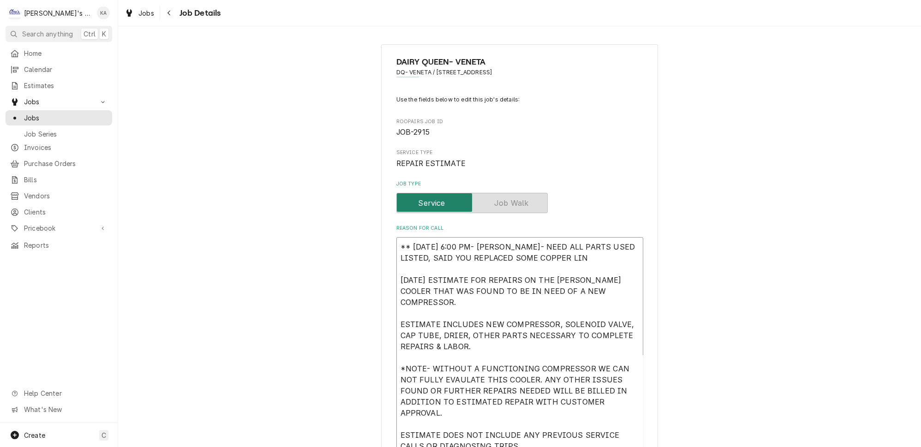
type textarea "x"
type textarea "** 10/2/2025 6:00 PM- KOREY- NEED ALL PARTS USED LISTED, SAID YOU REPLACED SOME…"
type textarea "x"
type textarea "** 10/2/2025 6:00 PM- KOREY- NEED ALL PARTS USED LISTED, SAID YOU REPLACED SOME…"
type textarea "x"
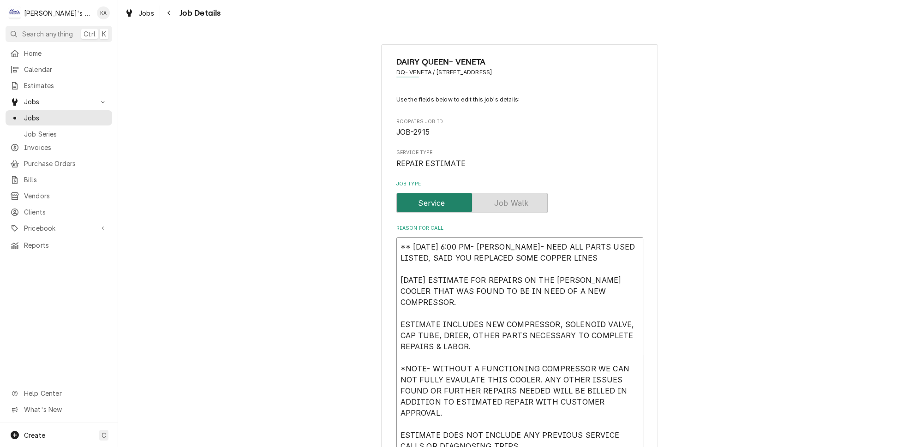
type textarea "** 10/2/2025 6:00 PM- KOREY- NEED ALL PARTS USED LISTED, SAID YOU REPLACED SOME…"
type textarea "x"
type textarea "** 10/2/2025 6:00 PM- KOREY- NEED ALL PARTS USED LISTED, SAID YOU REPLACED SOME…"
type textarea "x"
type textarea "** 10/2/2025 6:00 PM- KOREY- NEED ALL PARTS USED LISTED, SAID YOU REPLACED SOME…"
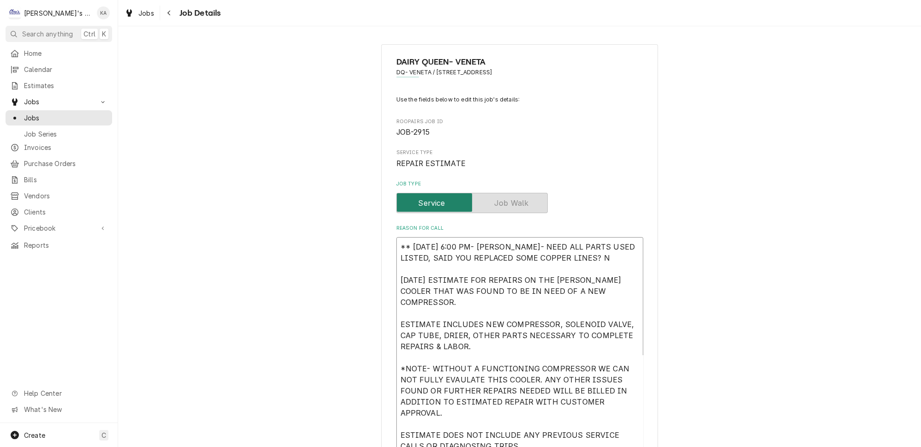
type textarea "x"
type textarea "** 10/2/2025 6:00 PM- KOREY- NEED ALL PARTS USED LISTED, SAID YOU REPLACED SOME…"
type textarea "x"
type textarea "** 10/2/2025 6:00 PM- KOREY- NEED ALL PARTS USED LISTED, SAID YOU REPLACED SOME…"
type textarea "x"
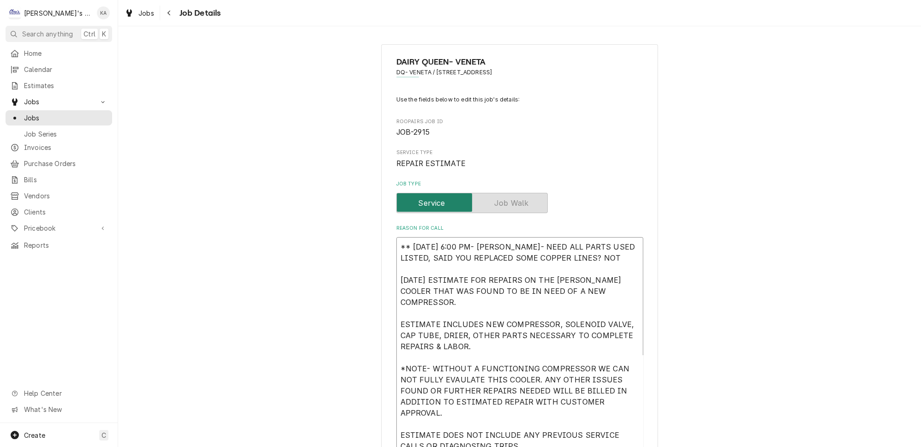
type textarea "** 10/2/2025 6:00 PM- KOREY- NEED ALL PARTS USED LISTED, SAID YOU REPLACED SOME…"
type textarea "x"
type textarea "** 10/2/2025 6:00 PM- KOREY- NEED ALL PARTS USED LISTED, SAID YOU REPLACED SOME…"
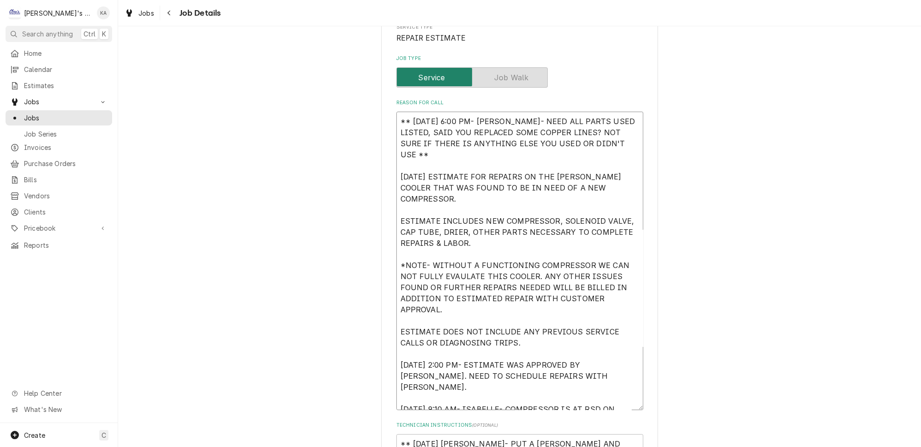
scroll to position [168, 0]
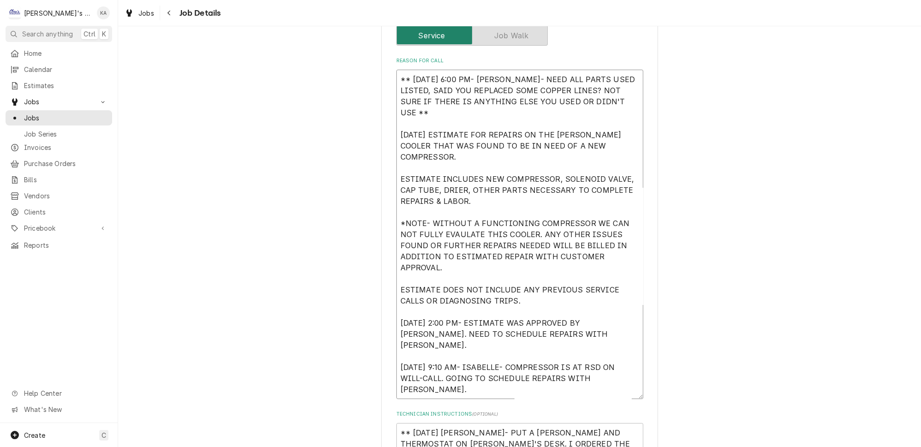
drag, startPoint x: 625, startPoint y: 362, endPoint x: 632, endPoint y: 394, distance: 32.1
click at [632, 394] on div "DAIRY QUEEN- VENETA DQ- VENETA / 24943 HIGHWAY 126, VENETA, OR 97487 Use the fi…" at bounding box center [519, 453] width 277 height 1153
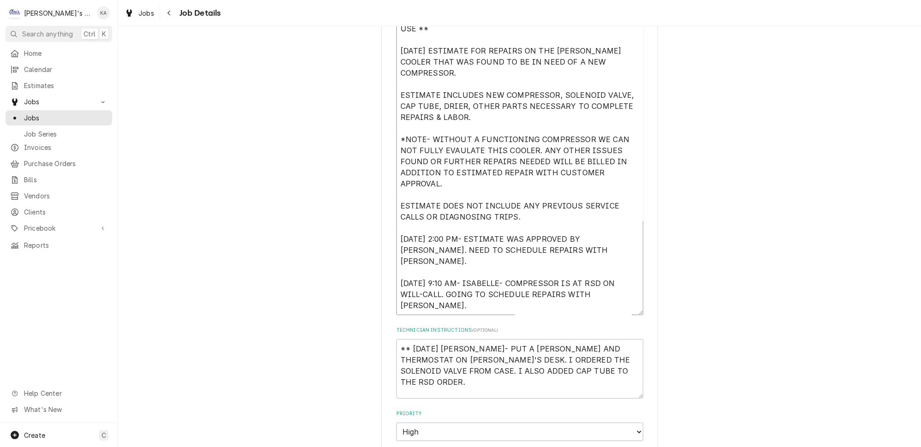
scroll to position [294, 0]
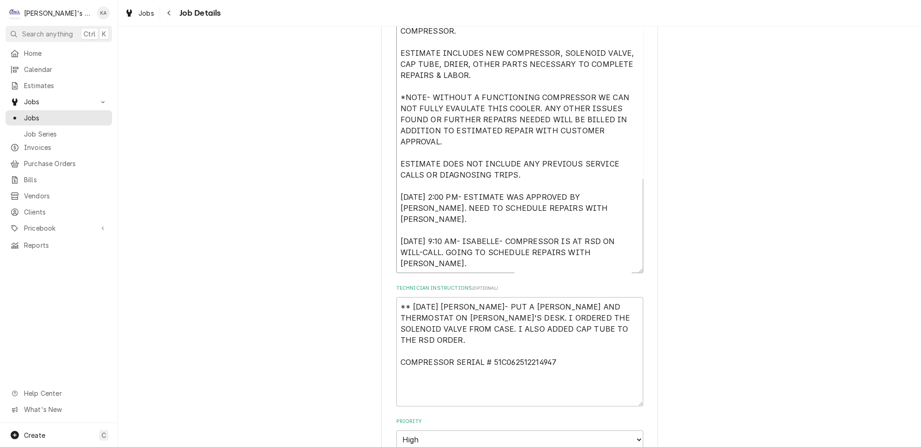
drag, startPoint x: 626, startPoint y: 352, endPoint x: 627, endPoint y: 402, distance: 50.3
click at [627, 402] on textarea "** 9/30/2025 SARAH- PUT A RANDELL DRIER AND THERMOSTAT ON JOHNNY'S DESK. I ORDE…" at bounding box center [520, 351] width 247 height 109
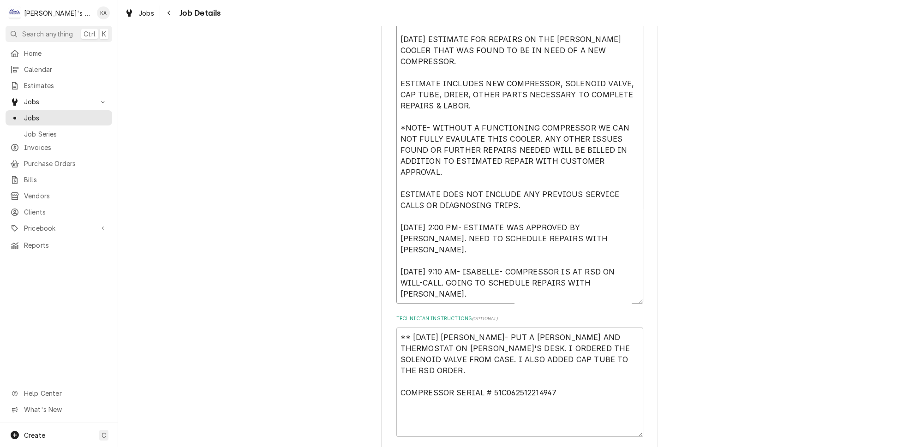
scroll to position [252, 0]
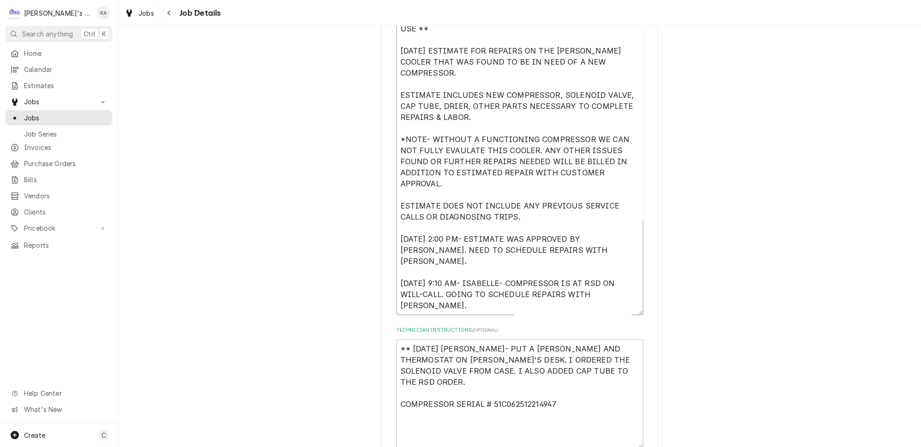
drag, startPoint x: 477, startPoint y: 272, endPoint x: 398, endPoint y: 37, distance: 247.7
click at [398, 37] on textarea "** 10/2/2025 6:00 PM- KOREY- NEED ALL PARTS USED LISTED, SAID YOU REPLACED SOME…" at bounding box center [520, 151] width 247 height 330
click at [723, 99] on div "DAIRY QUEEN- VENETA DQ- VENETA / 24943 HIGHWAY 126, VENETA, OR 97487 Use the fi…" at bounding box center [519, 393] width 803 height 1219
drag, startPoint x: 468, startPoint y: 272, endPoint x: 388, endPoint y: 67, distance: 220.0
click at [388, 67] on div "DAIRY QUEEN- VENETA DQ- VENETA / 24943 HIGHWAY 126, VENETA, OR 97487 Use the fi…" at bounding box center [519, 394] width 277 height 1203
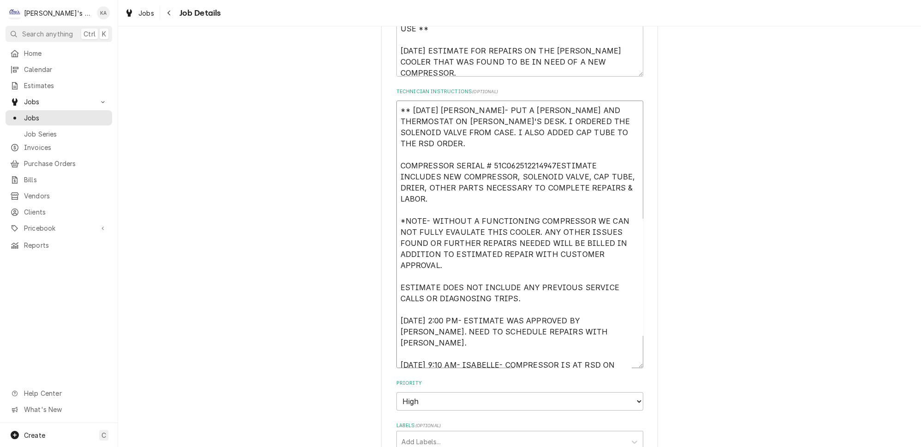
click at [545, 157] on textarea "** 9/30/2025 SARAH- PUT A RANDELL DRIER AND THERMOSTAT ON JOHNNY'S DESK. I ORDE…" at bounding box center [520, 235] width 247 height 268
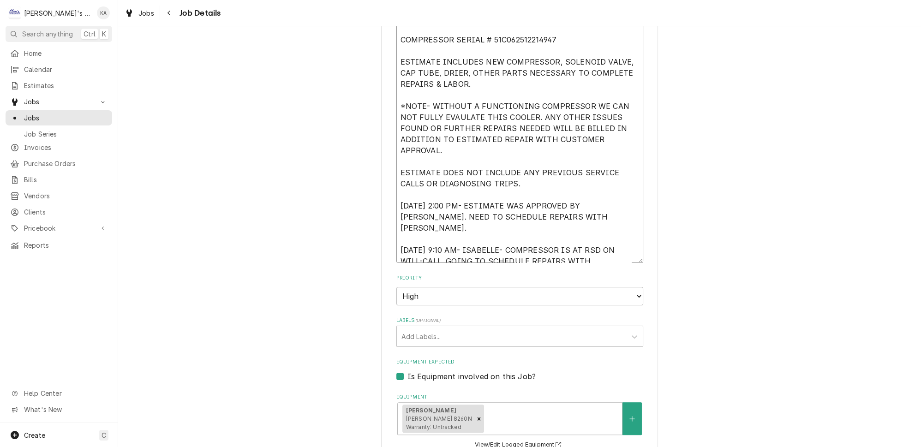
scroll to position [744, 0]
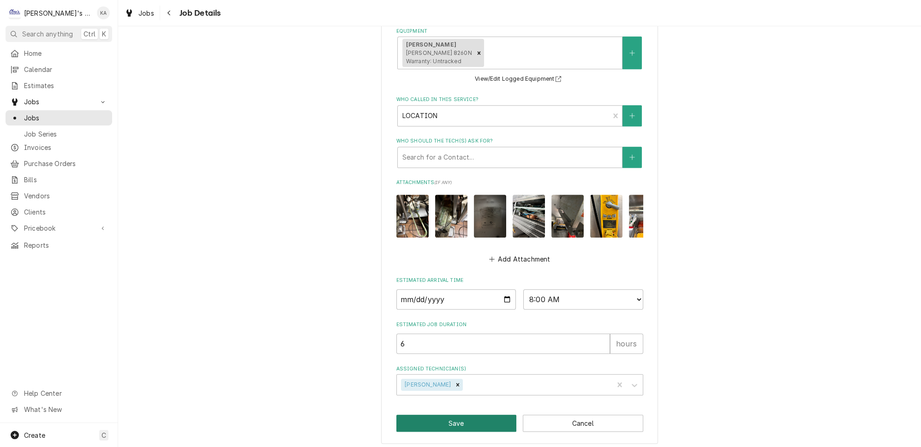
click at [460, 420] on button "Save" at bounding box center [457, 423] width 120 height 17
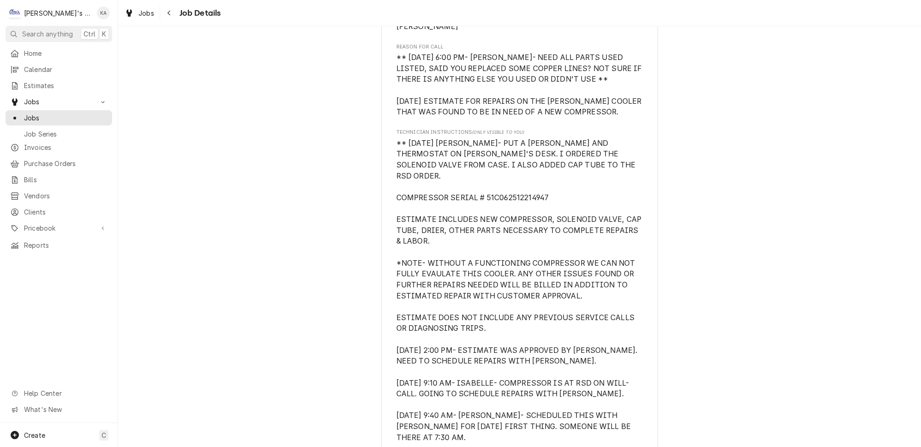
scroll to position [1133, 0]
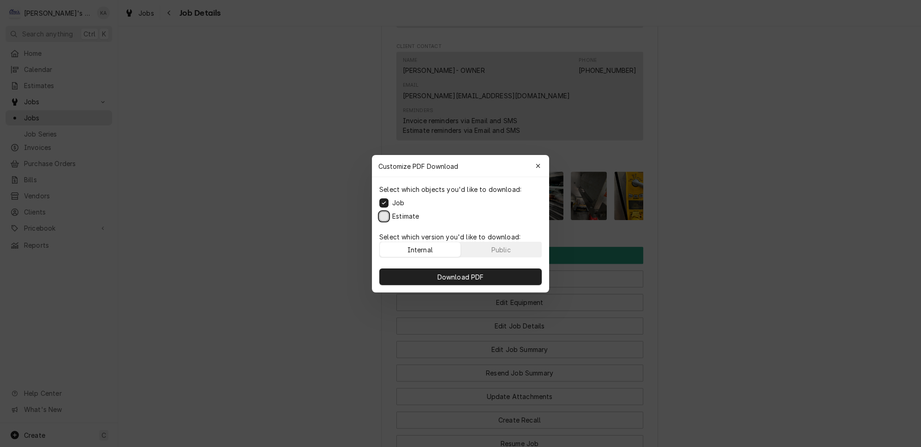
click at [388, 217] on button "Estimate" at bounding box center [383, 215] width 9 height 9
click at [455, 272] on span "Download PDF" at bounding box center [461, 277] width 50 height 10
